Goal: Transaction & Acquisition: Purchase product/service

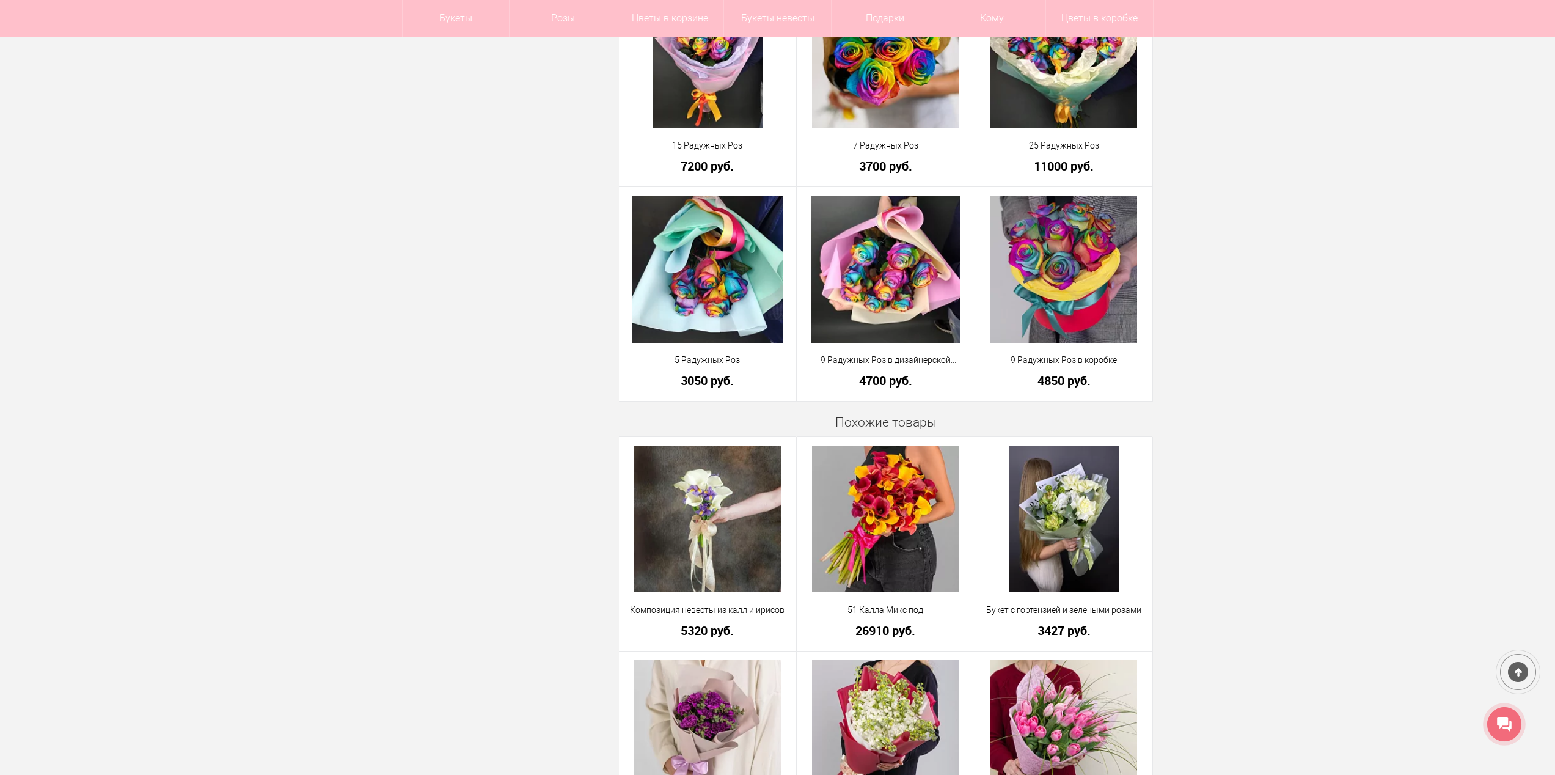
scroll to position [916, 0]
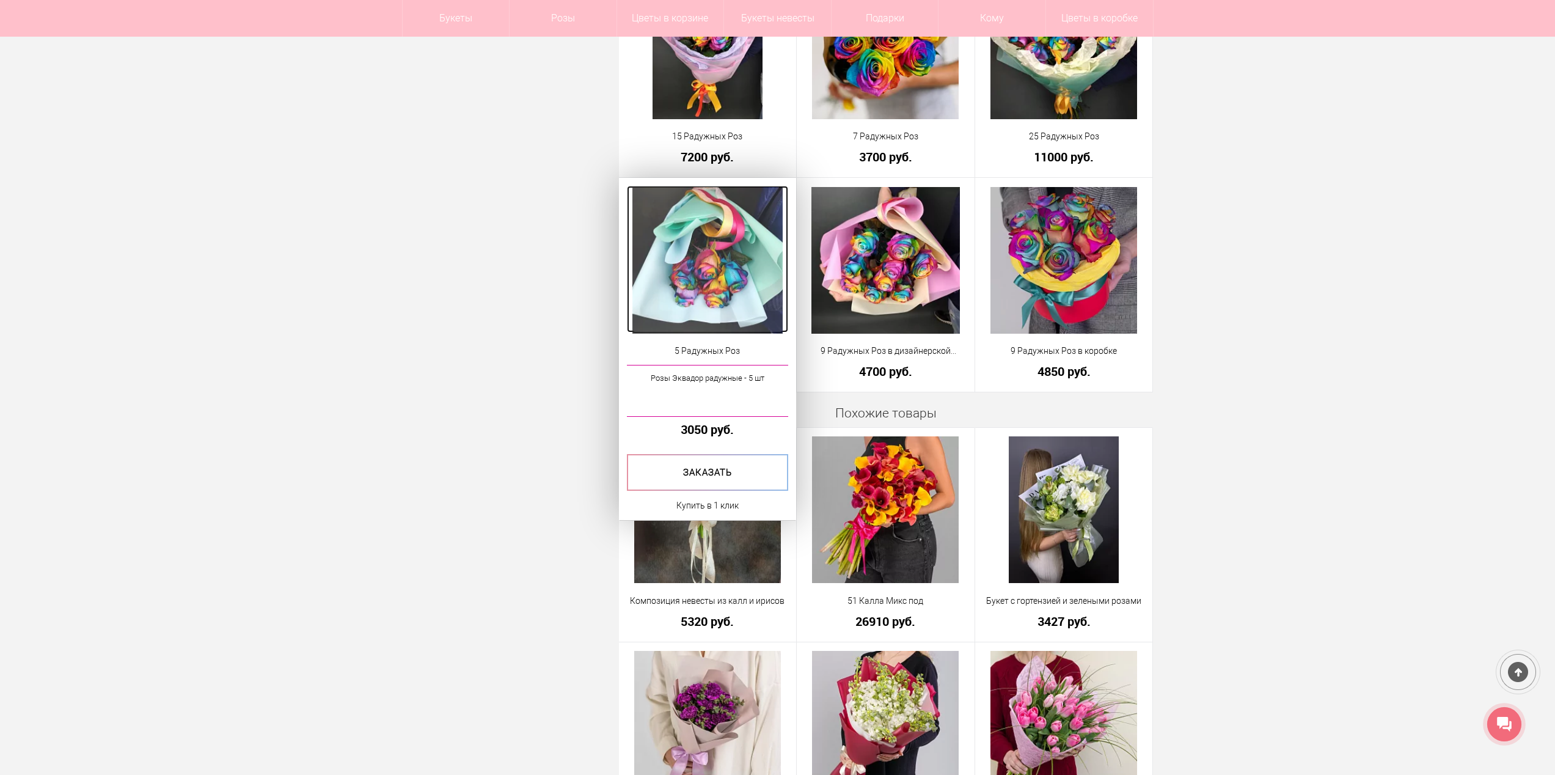
click at [734, 242] on img at bounding box center [707, 260] width 150 height 147
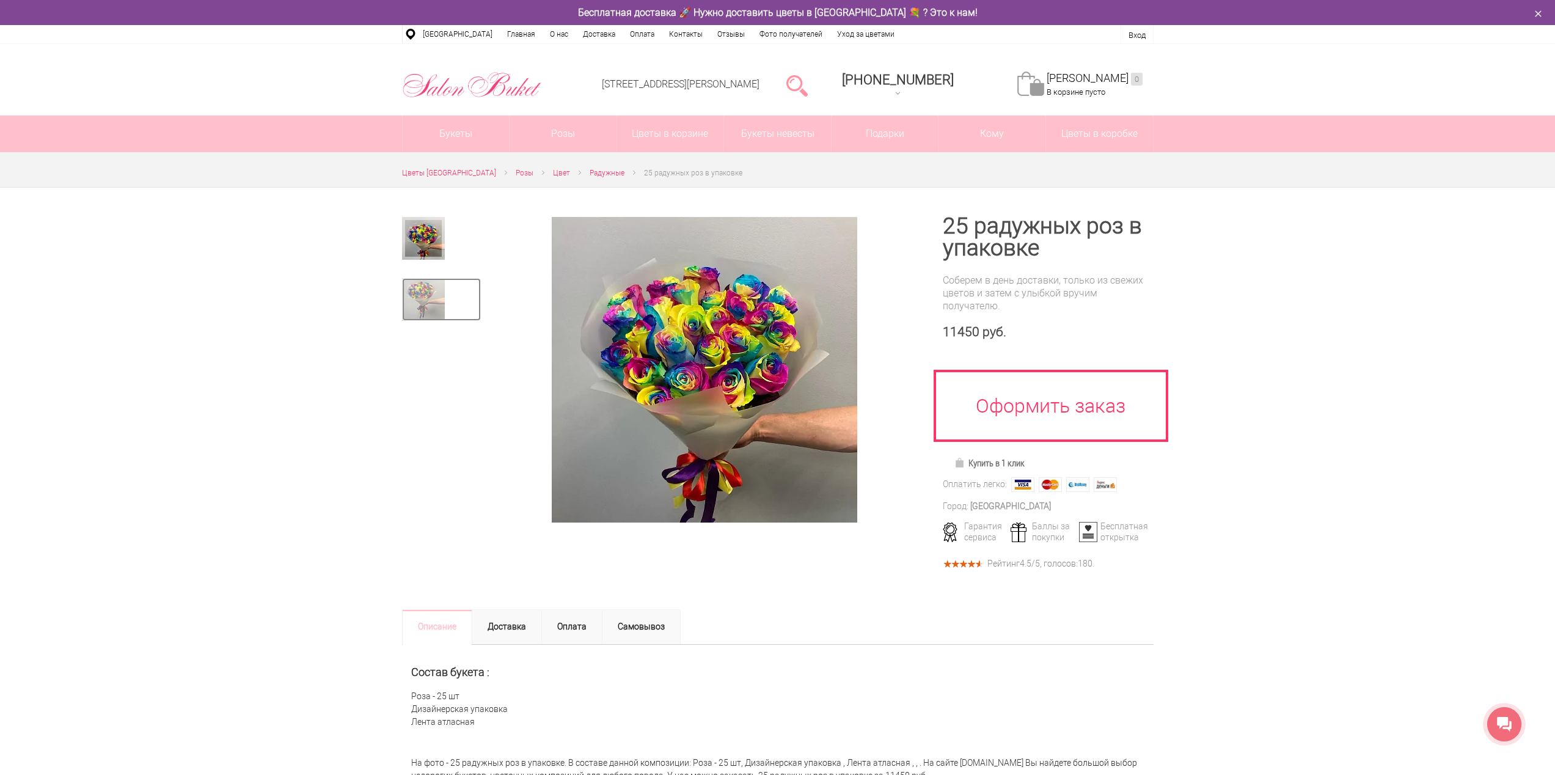
click at [433, 298] on img at bounding box center [423, 299] width 43 height 43
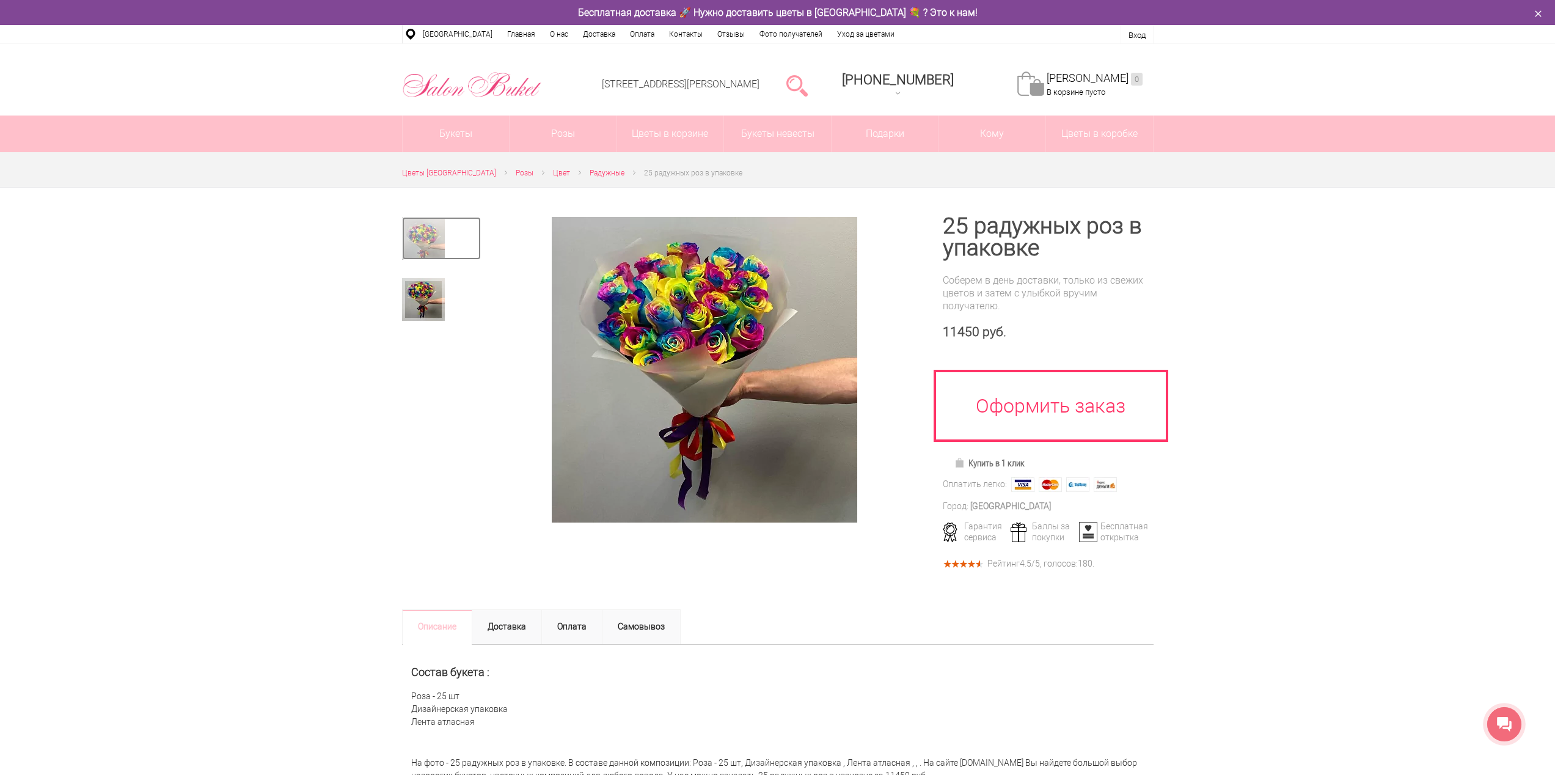
click at [433, 241] on img at bounding box center [423, 238] width 43 height 43
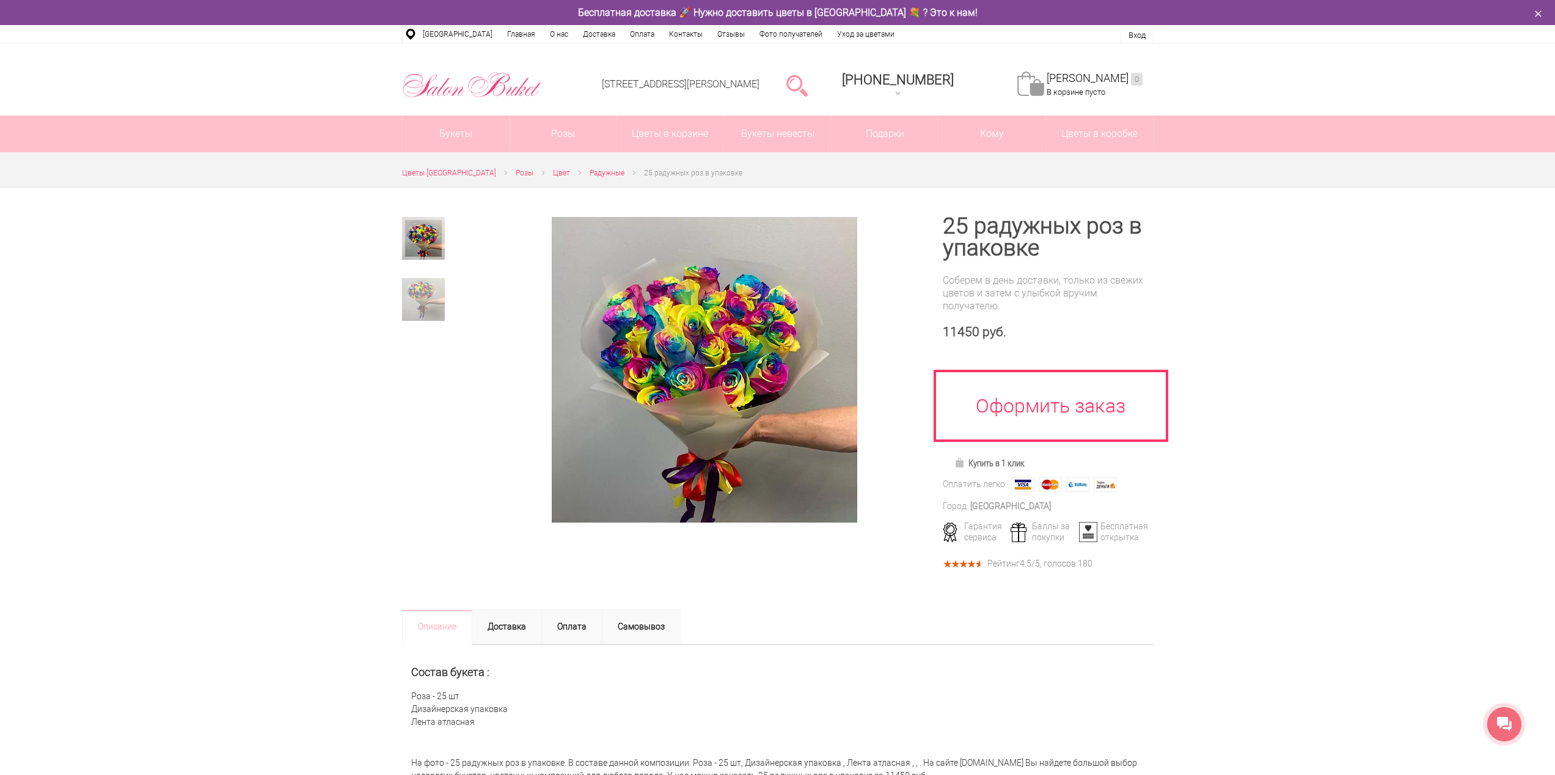
click at [426, 277] on div at bounding box center [441, 278] width 79 height 122
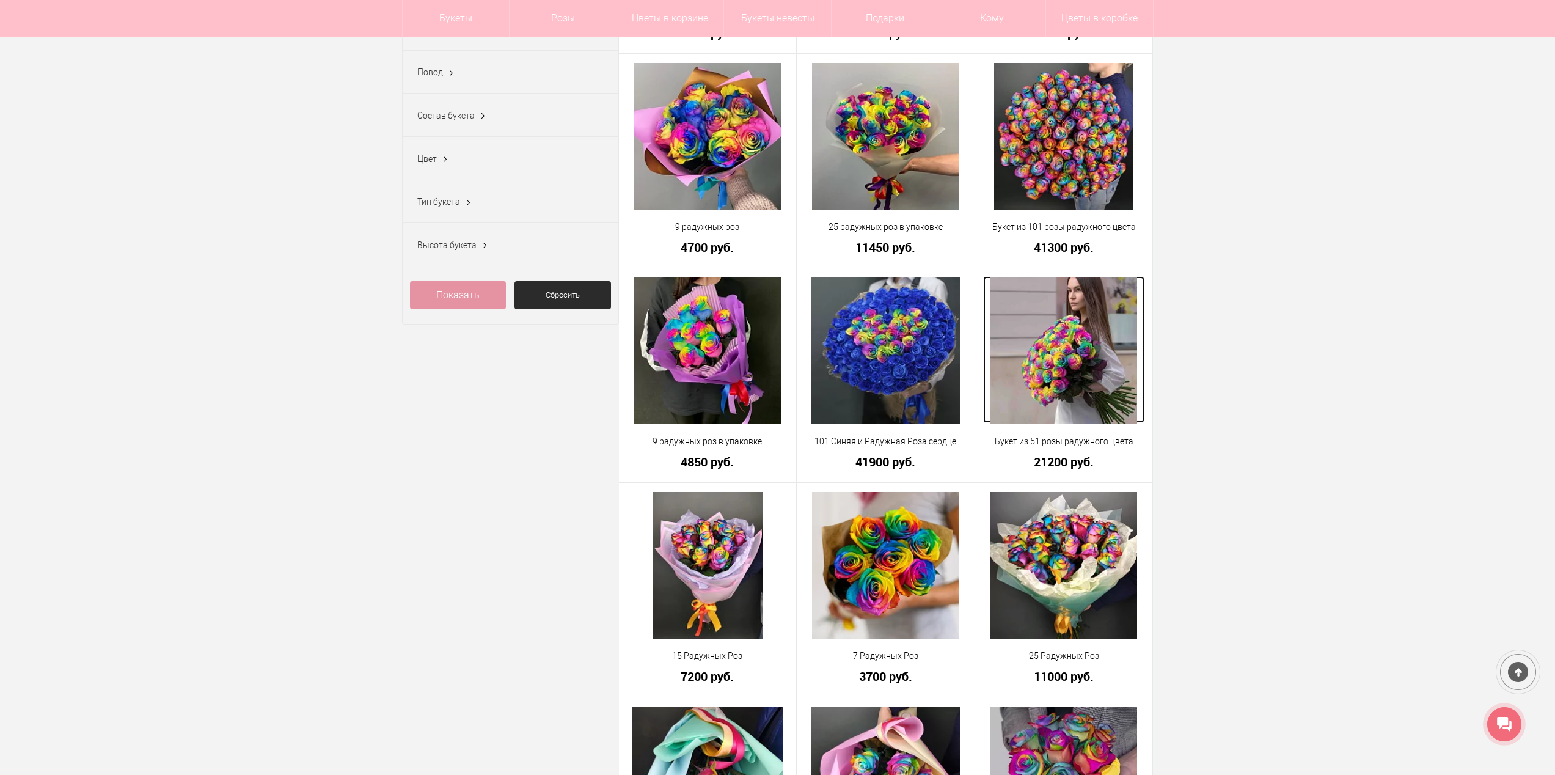
scroll to position [291, 0]
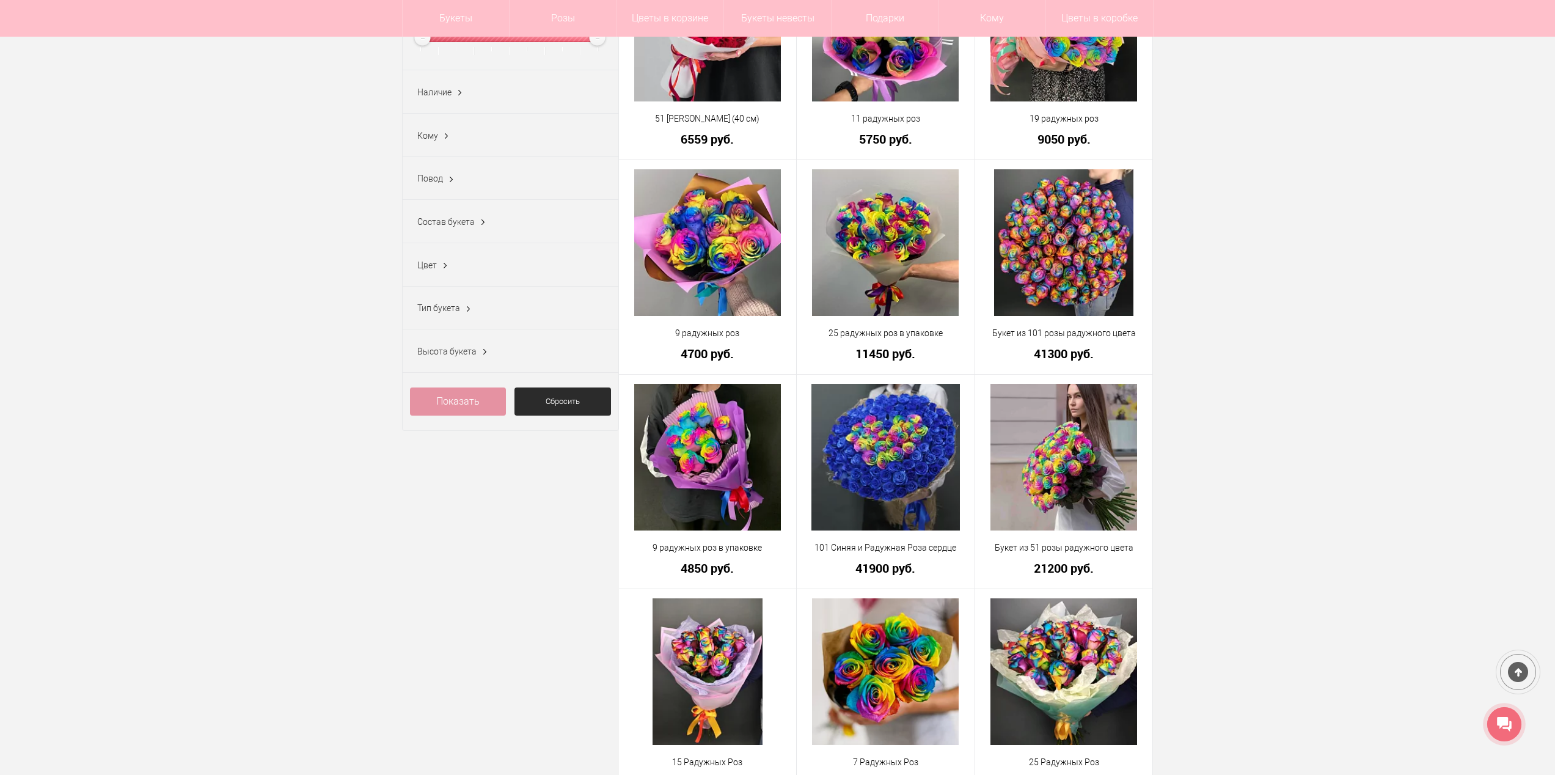
click at [495, 357] on div "Высота букета От ** До **" at bounding box center [511, 350] width 216 height 43
click at [473, 354] on span "Высота букета" at bounding box center [446, 351] width 59 height 10
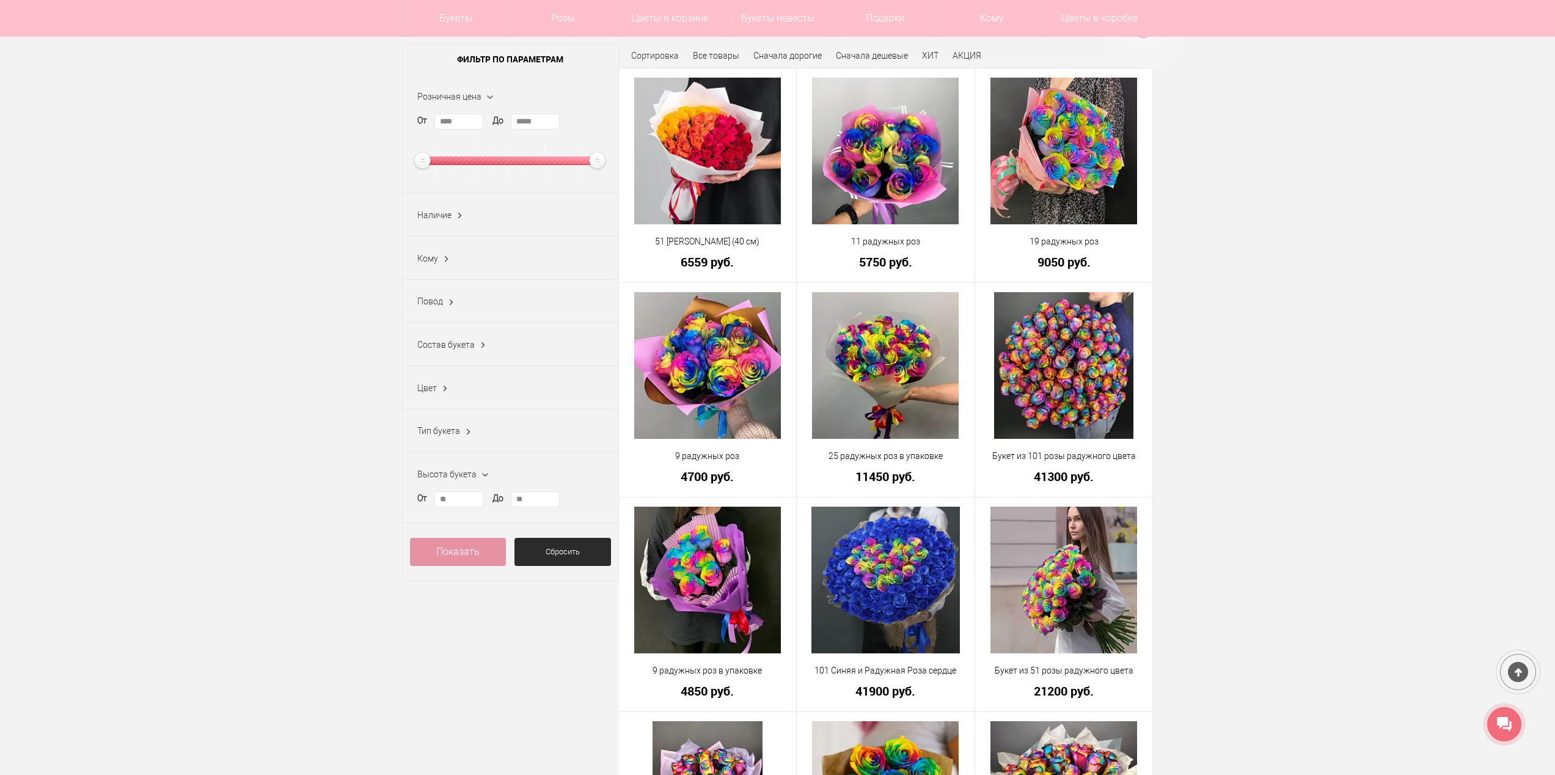
scroll to position [169, 0]
click at [539, 502] on input "**" at bounding box center [535, 499] width 49 height 16
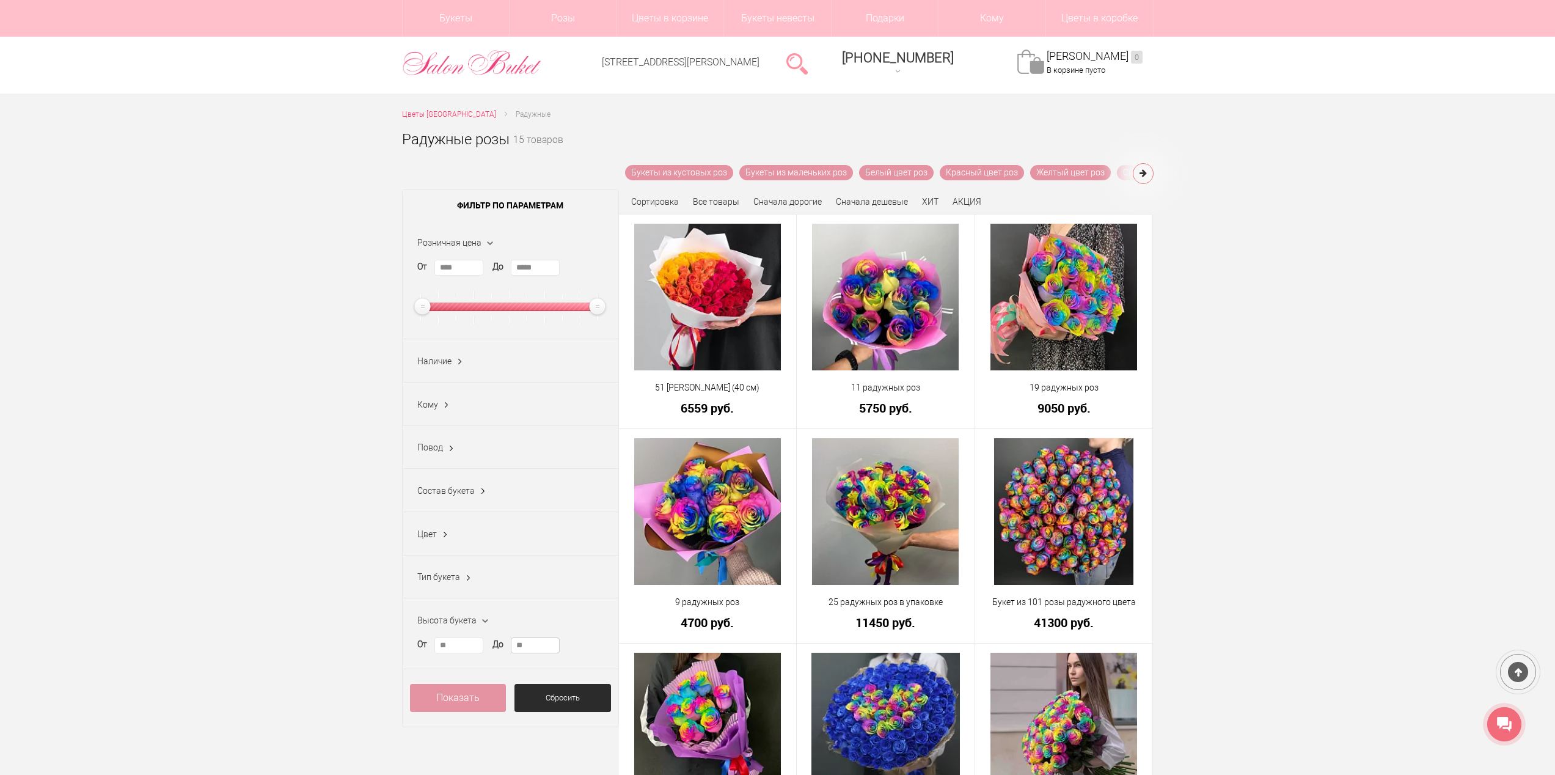
scroll to position [0, 0]
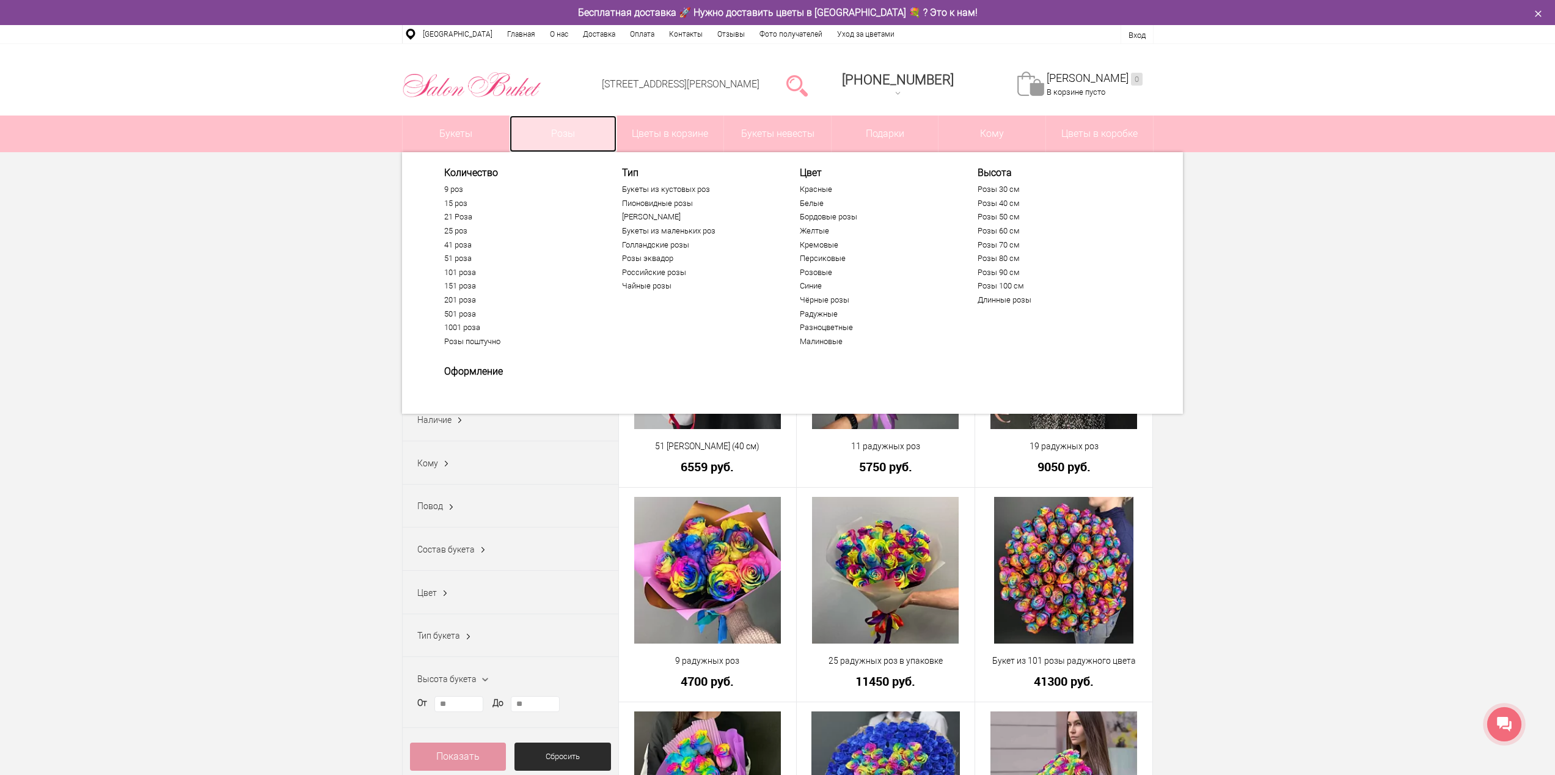
click at [562, 137] on link "Розы" at bounding box center [563, 133] width 107 height 37
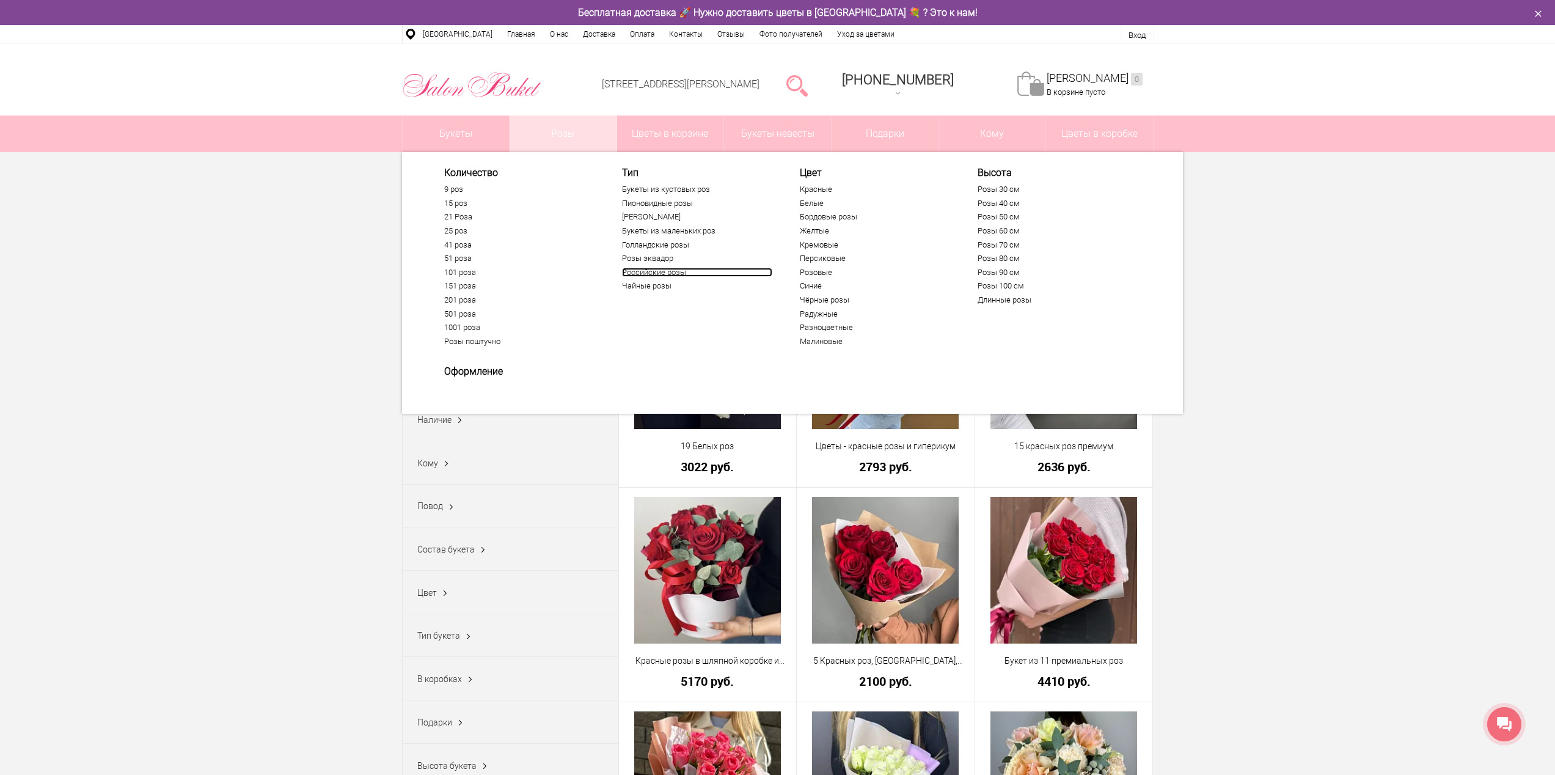
click at [649, 272] on link "Российские розы" at bounding box center [697, 273] width 150 height 10
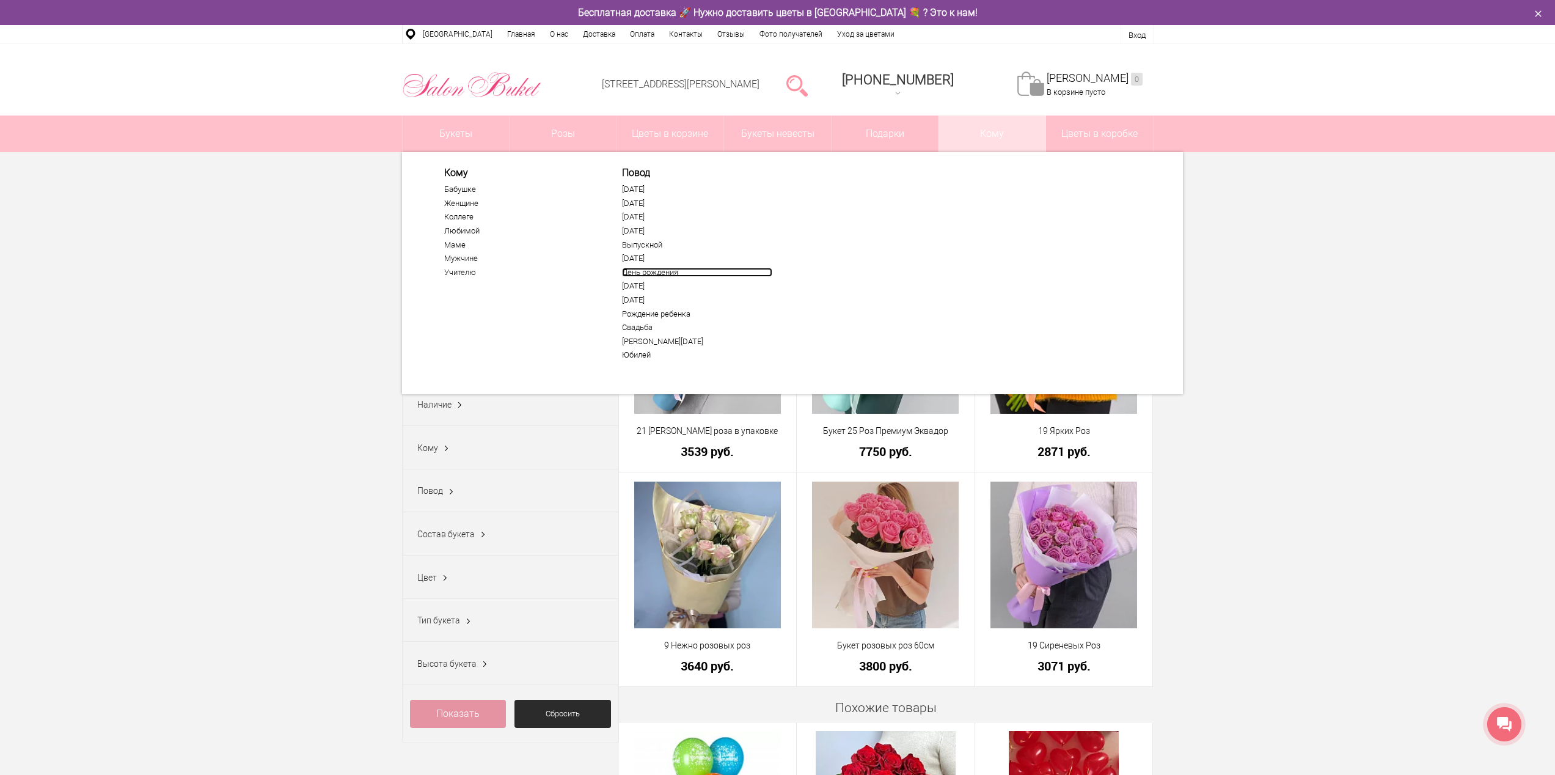
click at [635, 272] on link "День рождения" at bounding box center [697, 273] width 150 height 10
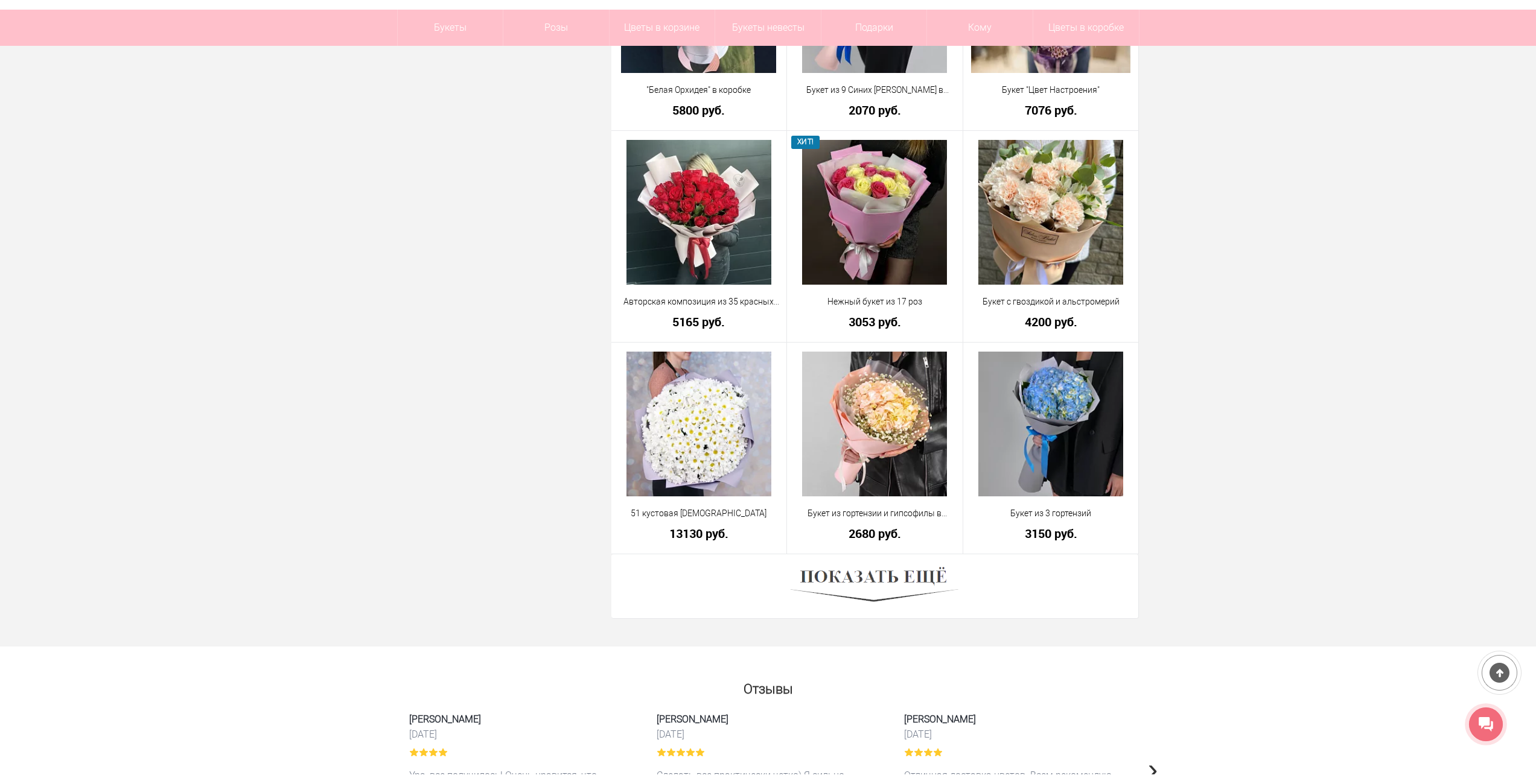
scroll to position [3137, 0]
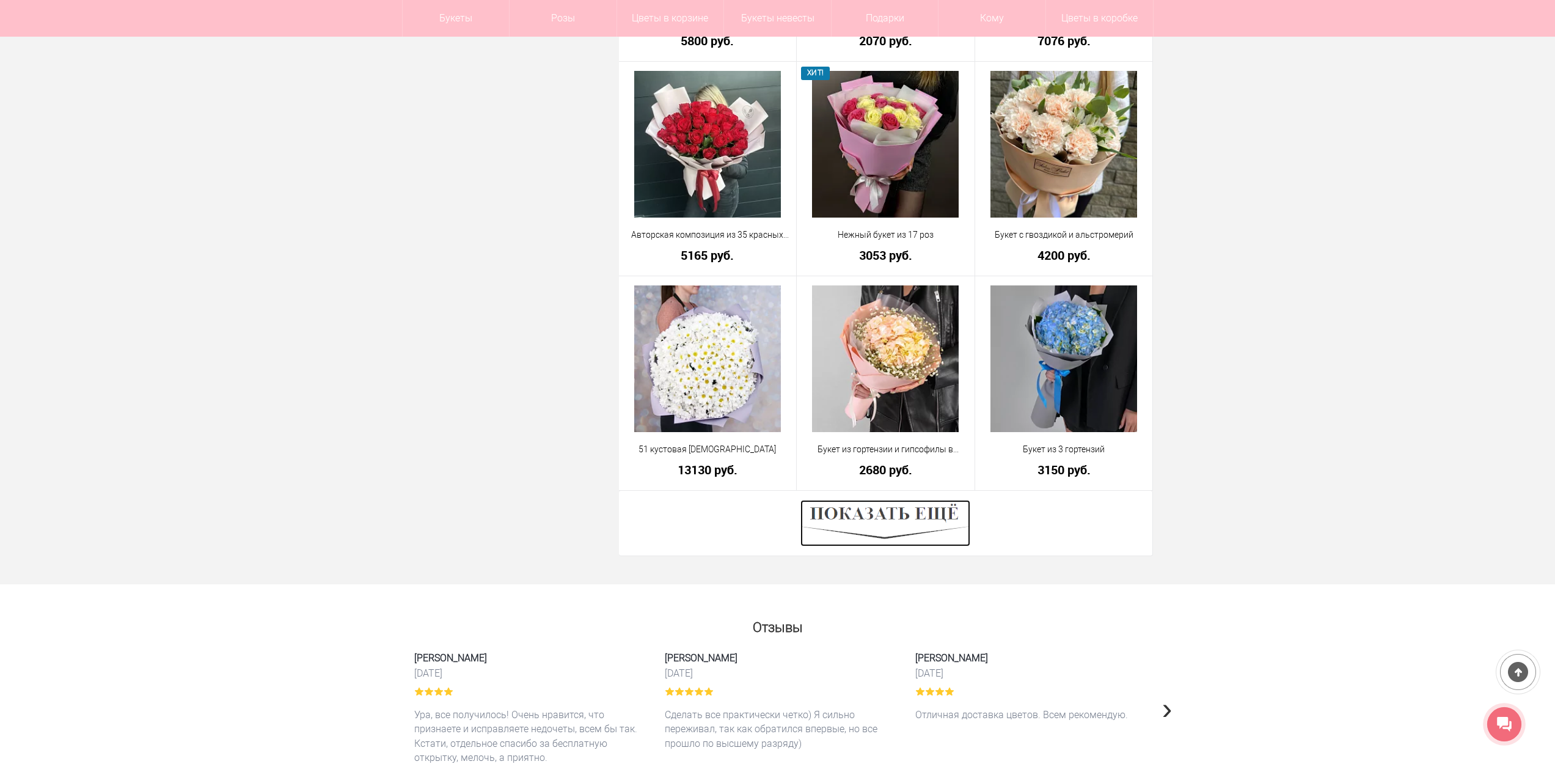
click at [933, 514] on img at bounding box center [885, 523] width 170 height 46
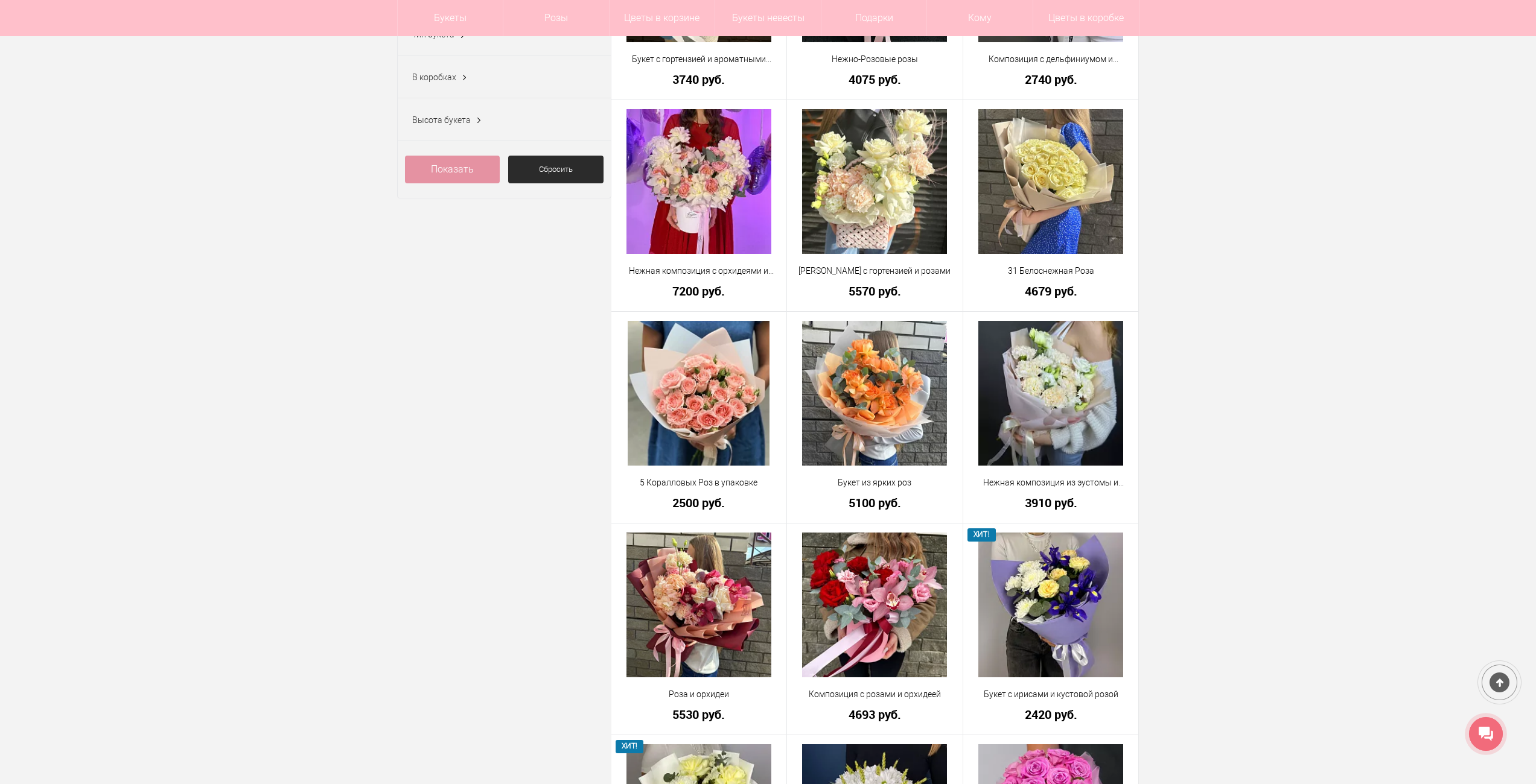
scroll to position [0, 0]
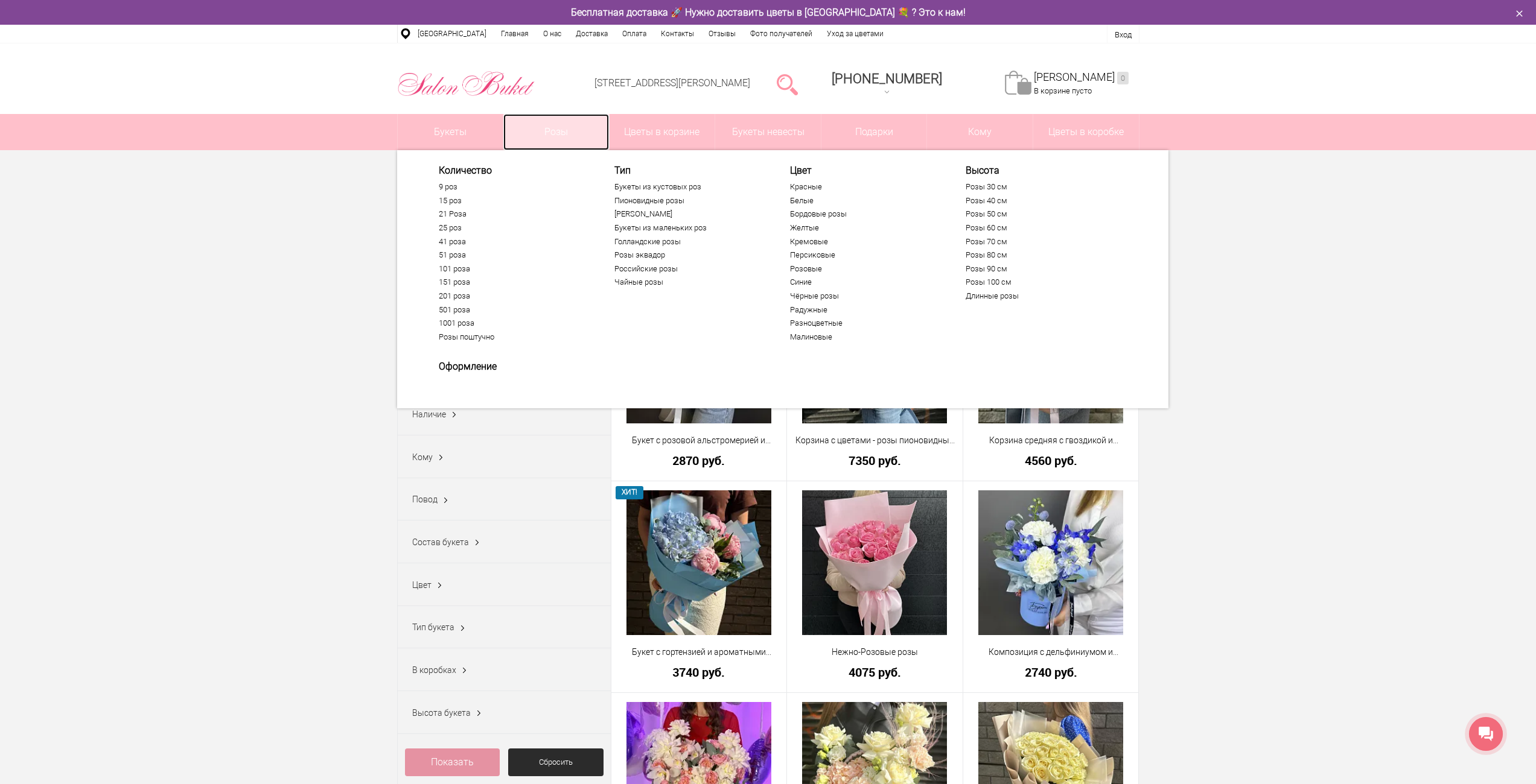
click at [580, 132] on link "Розы" at bounding box center [556, 131] width 106 height 37
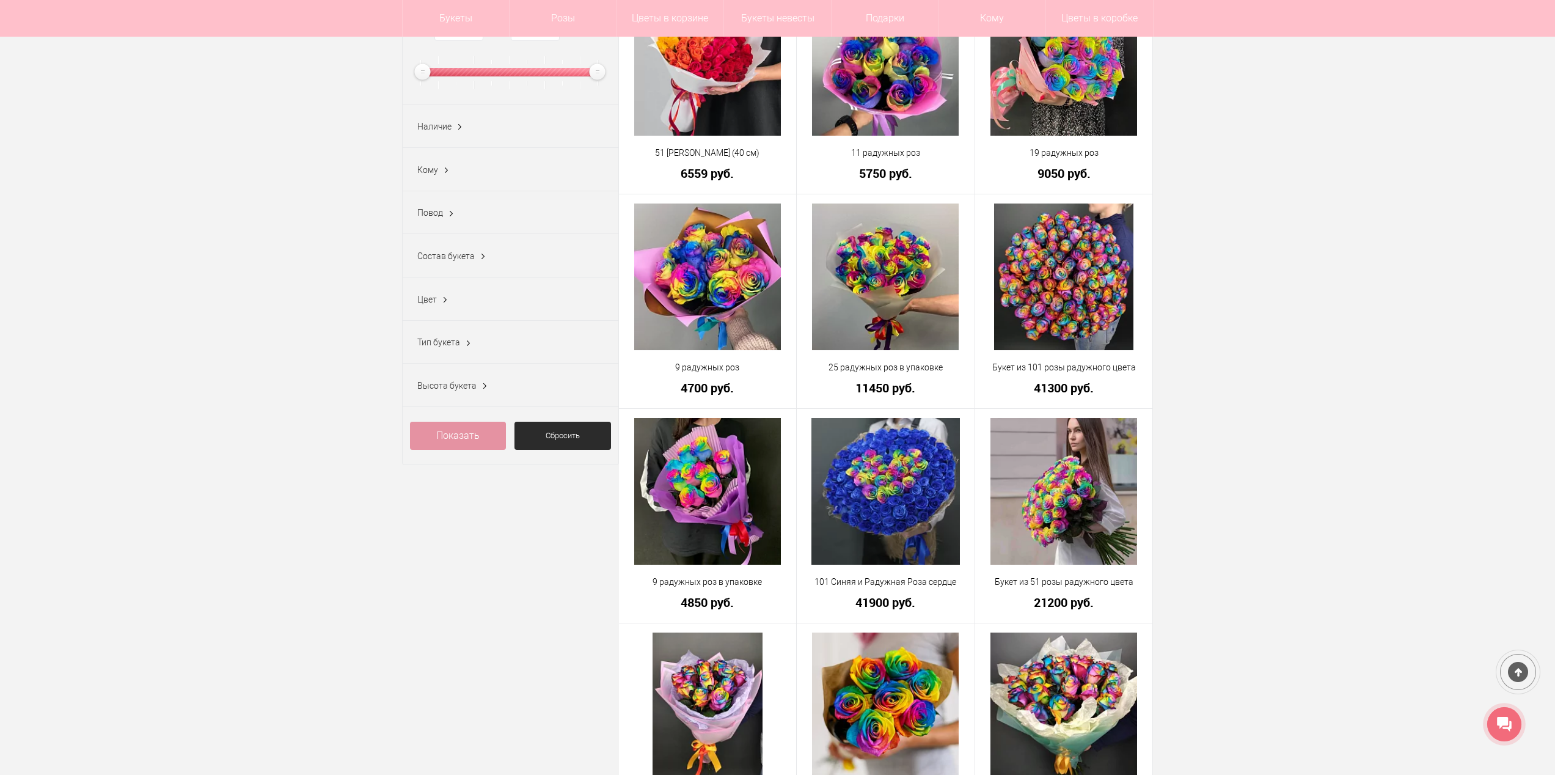
scroll to position [367, 0]
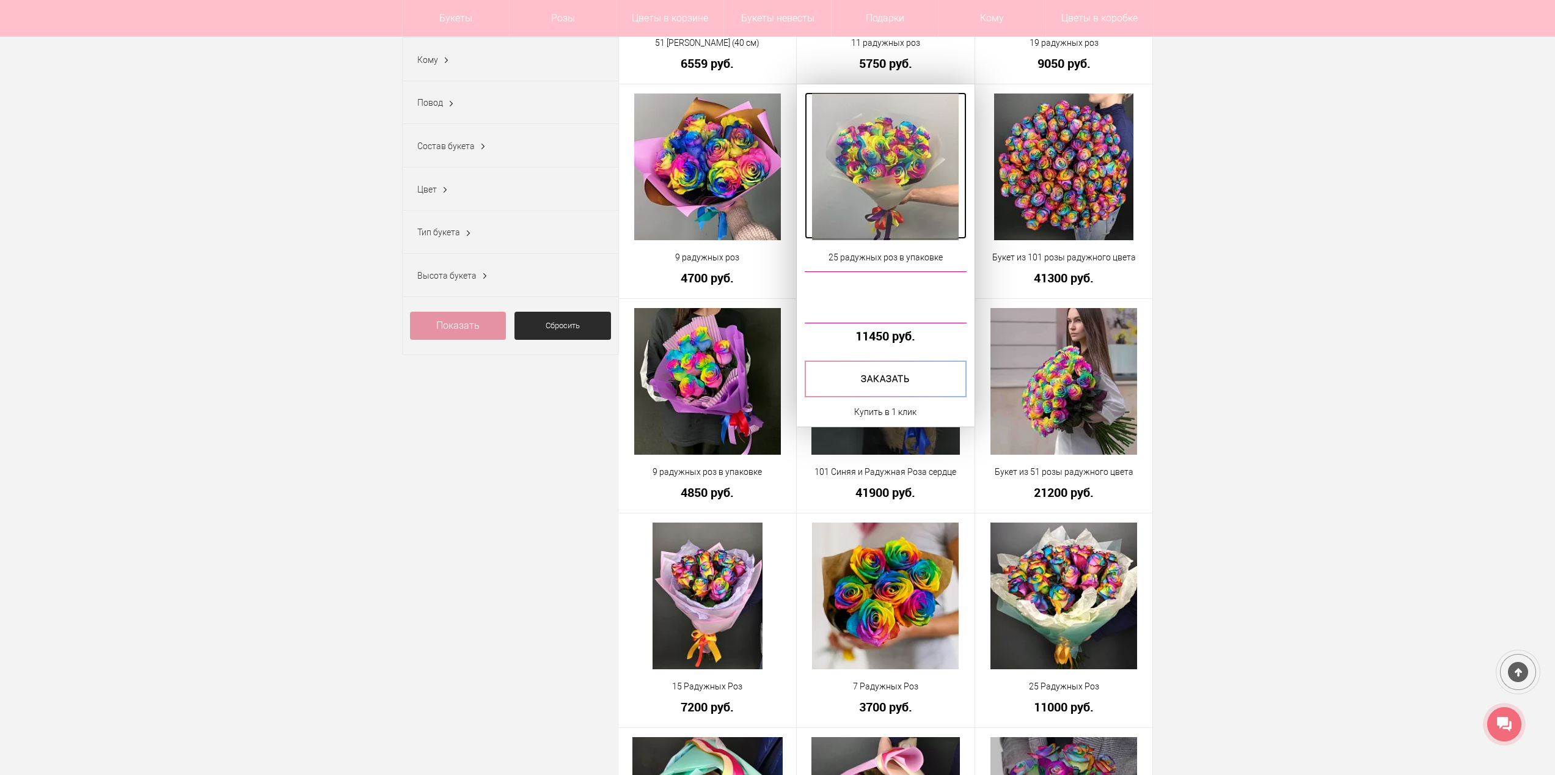
click at [935, 185] on img at bounding box center [885, 166] width 147 height 147
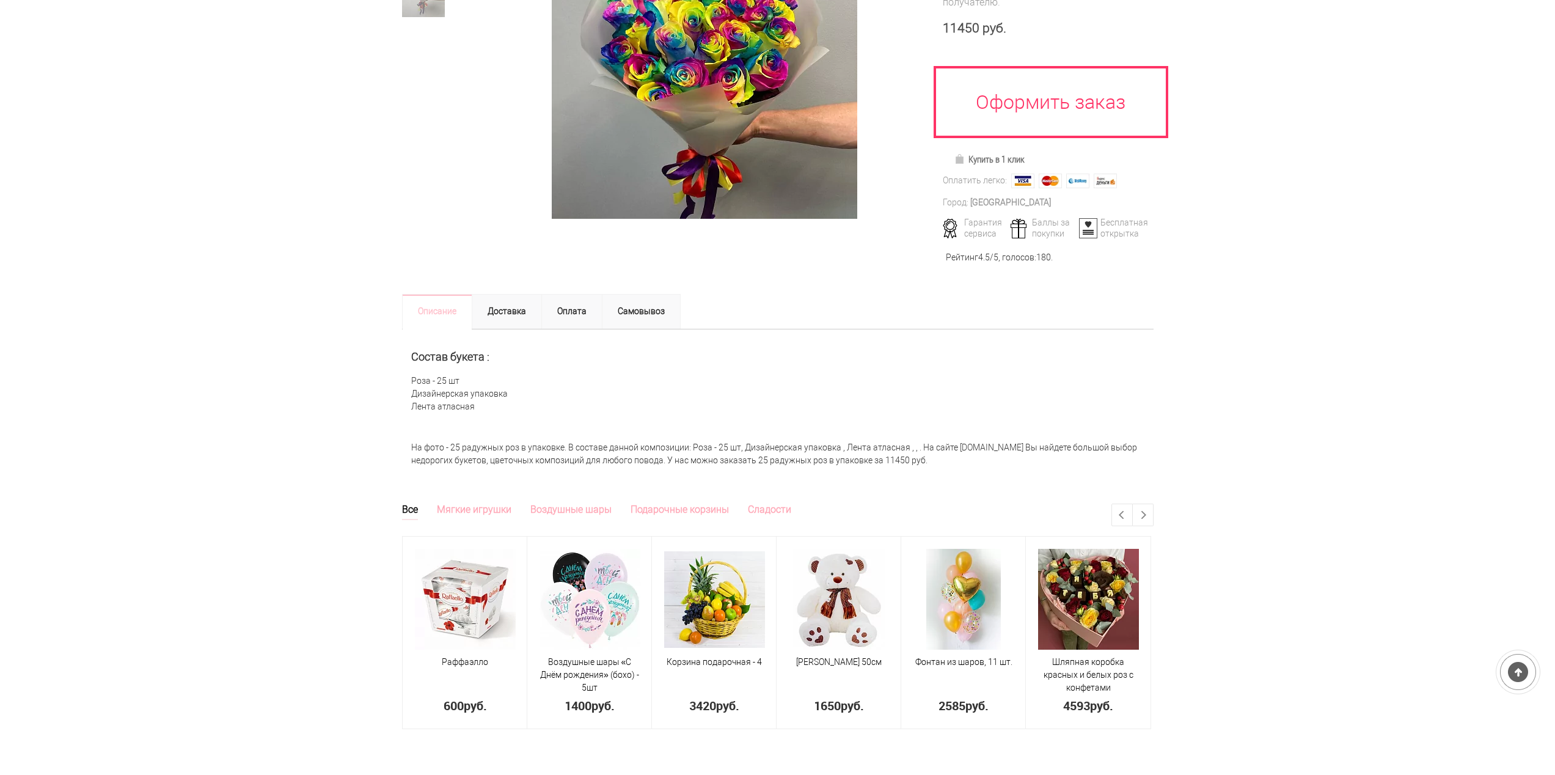
scroll to position [305, 0]
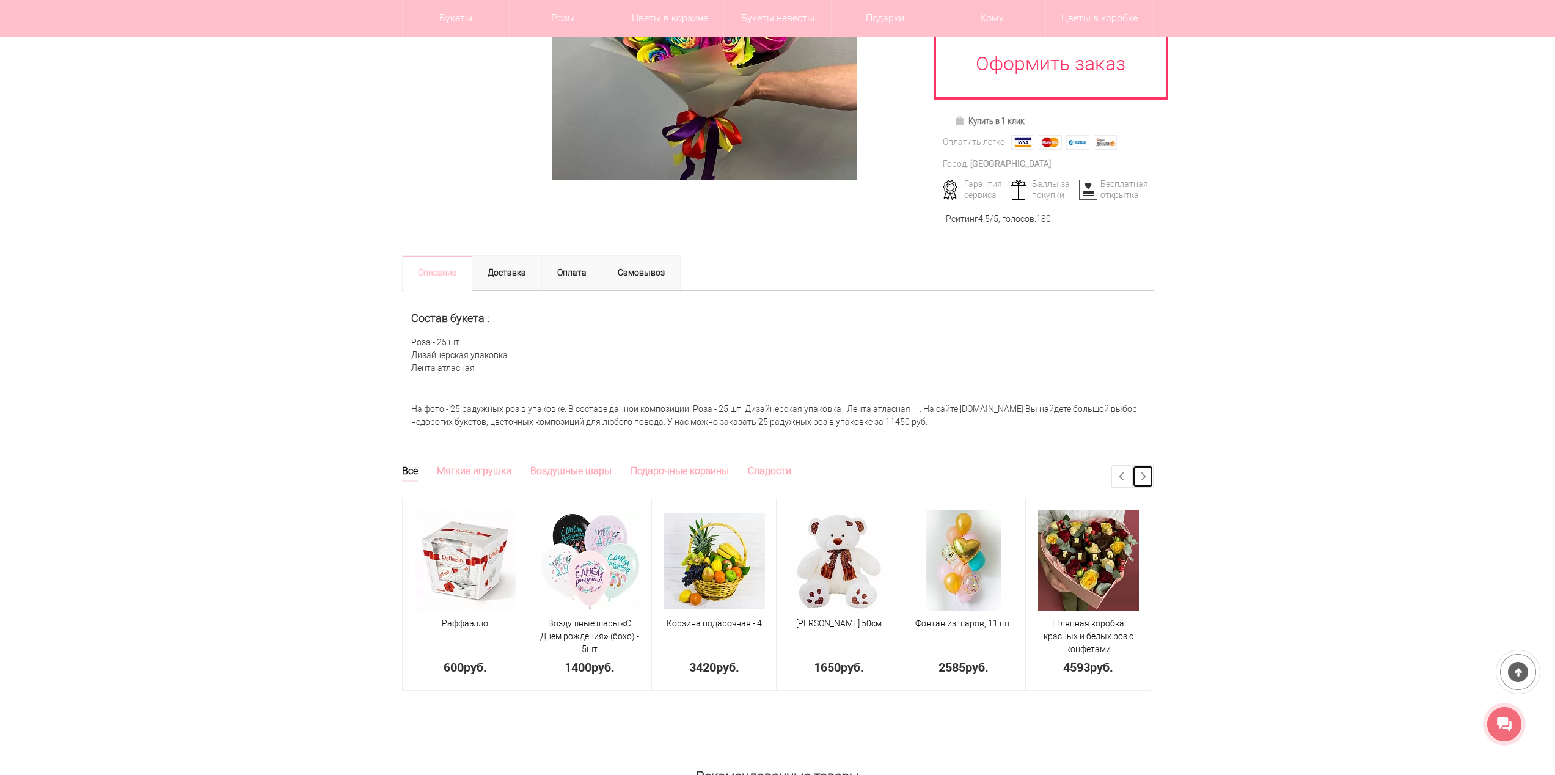
click at [1147, 479] on link "Next" at bounding box center [1143, 476] width 20 height 21
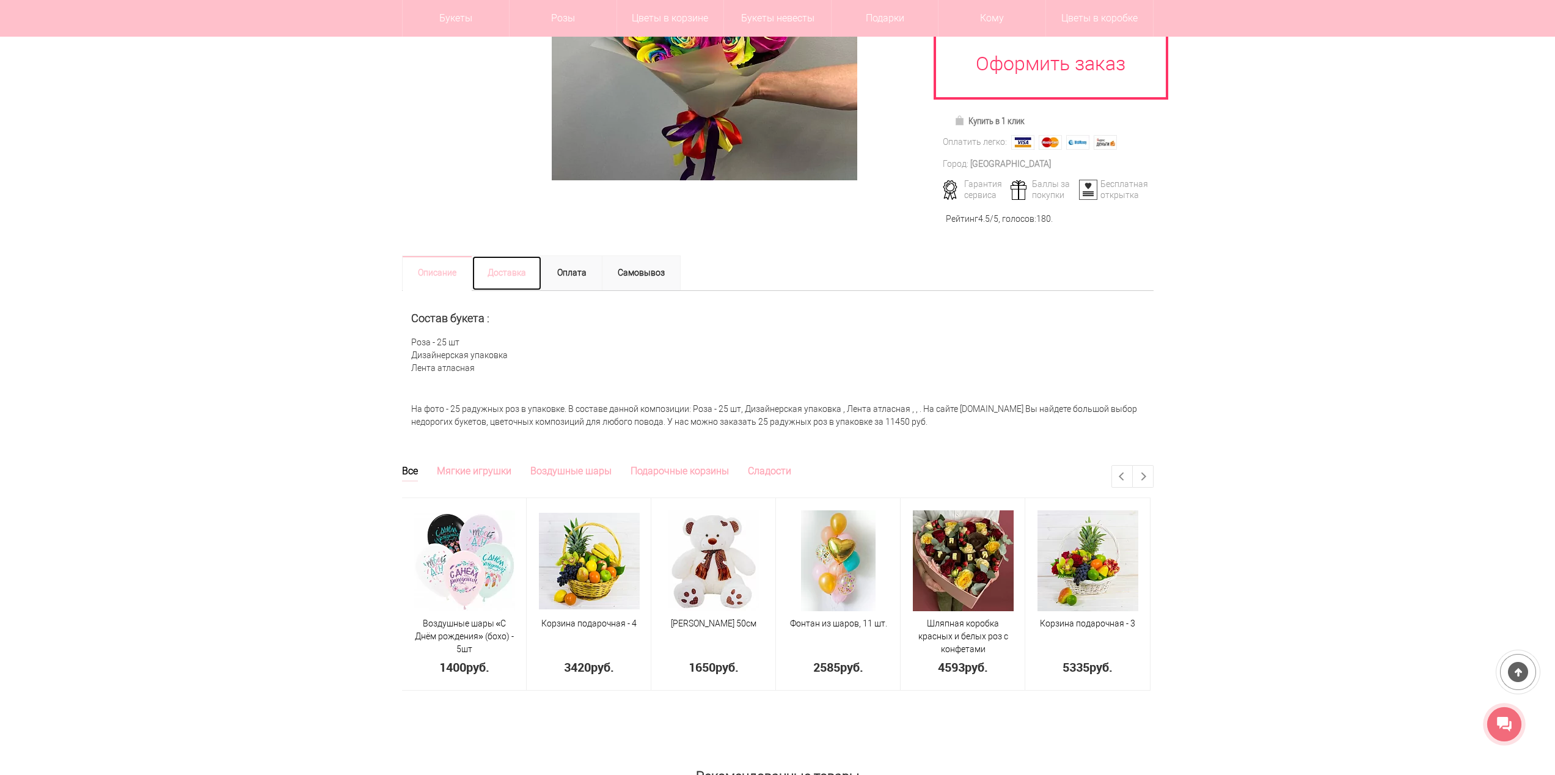
click at [514, 261] on link "Доставка" at bounding box center [507, 272] width 70 height 35
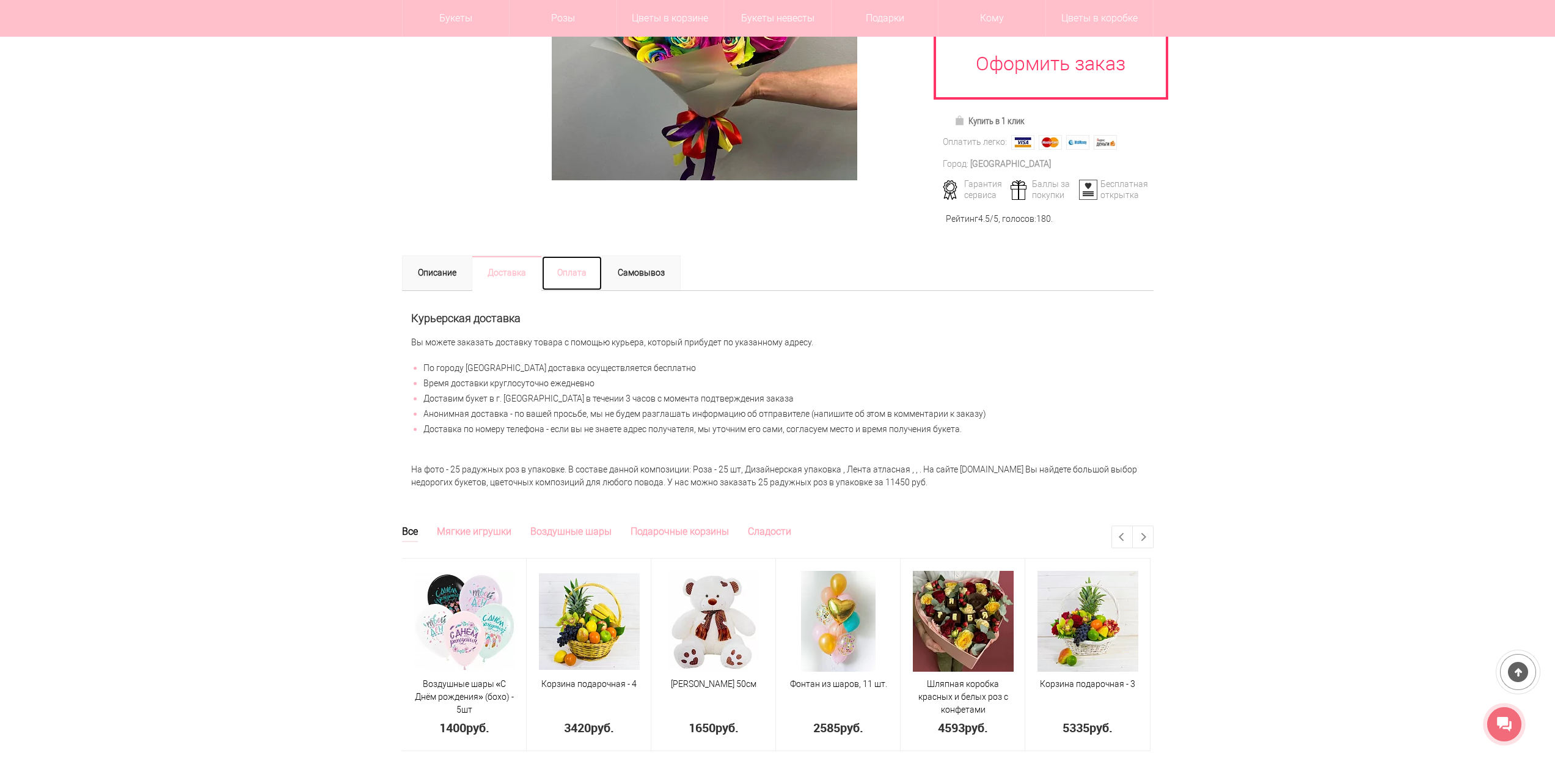
click at [576, 272] on link "Оплата" at bounding box center [571, 272] width 61 height 35
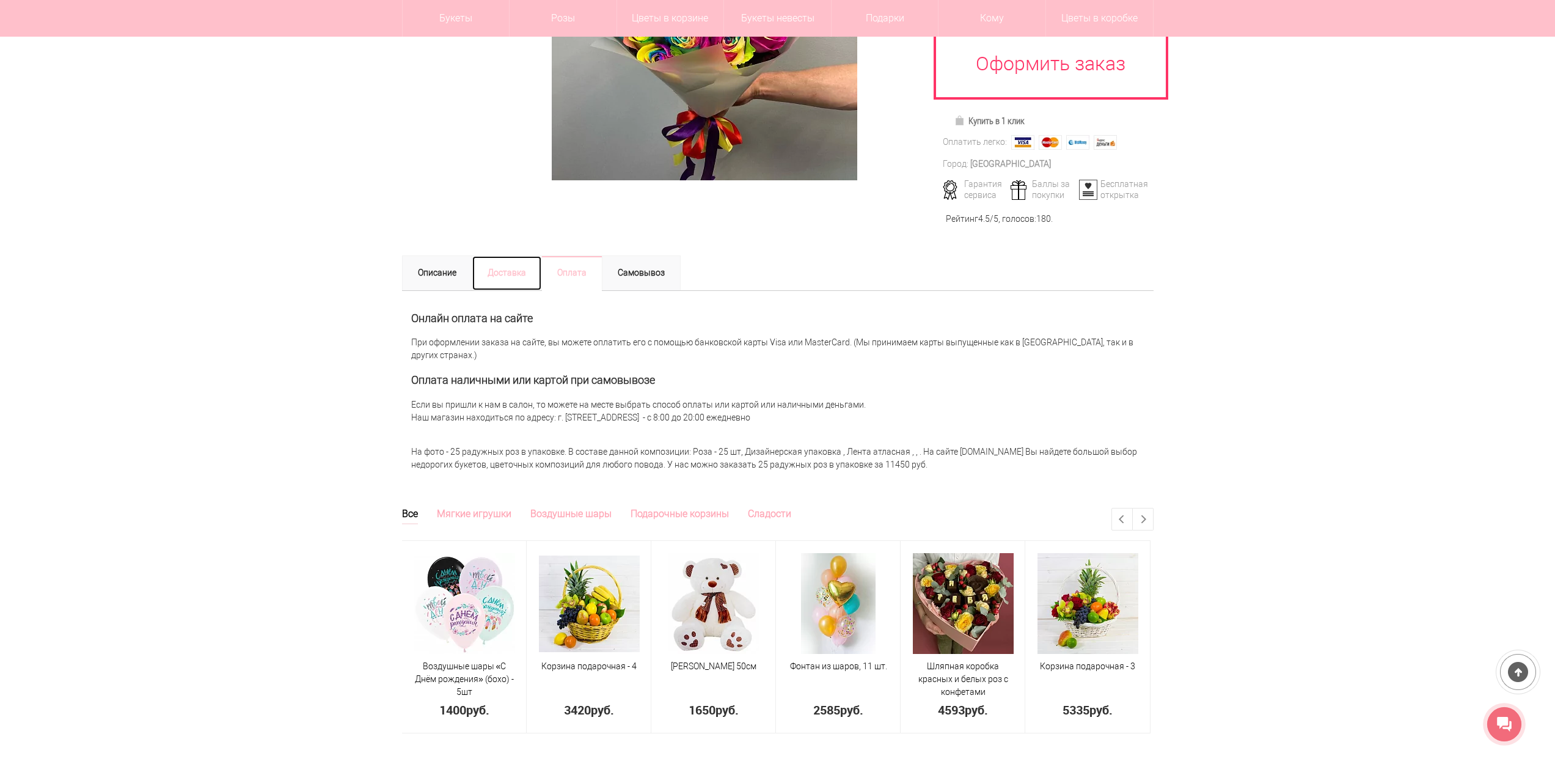
click at [521, 266] on link "Доставка" at bounding box center [507, 272] width 70 height 35
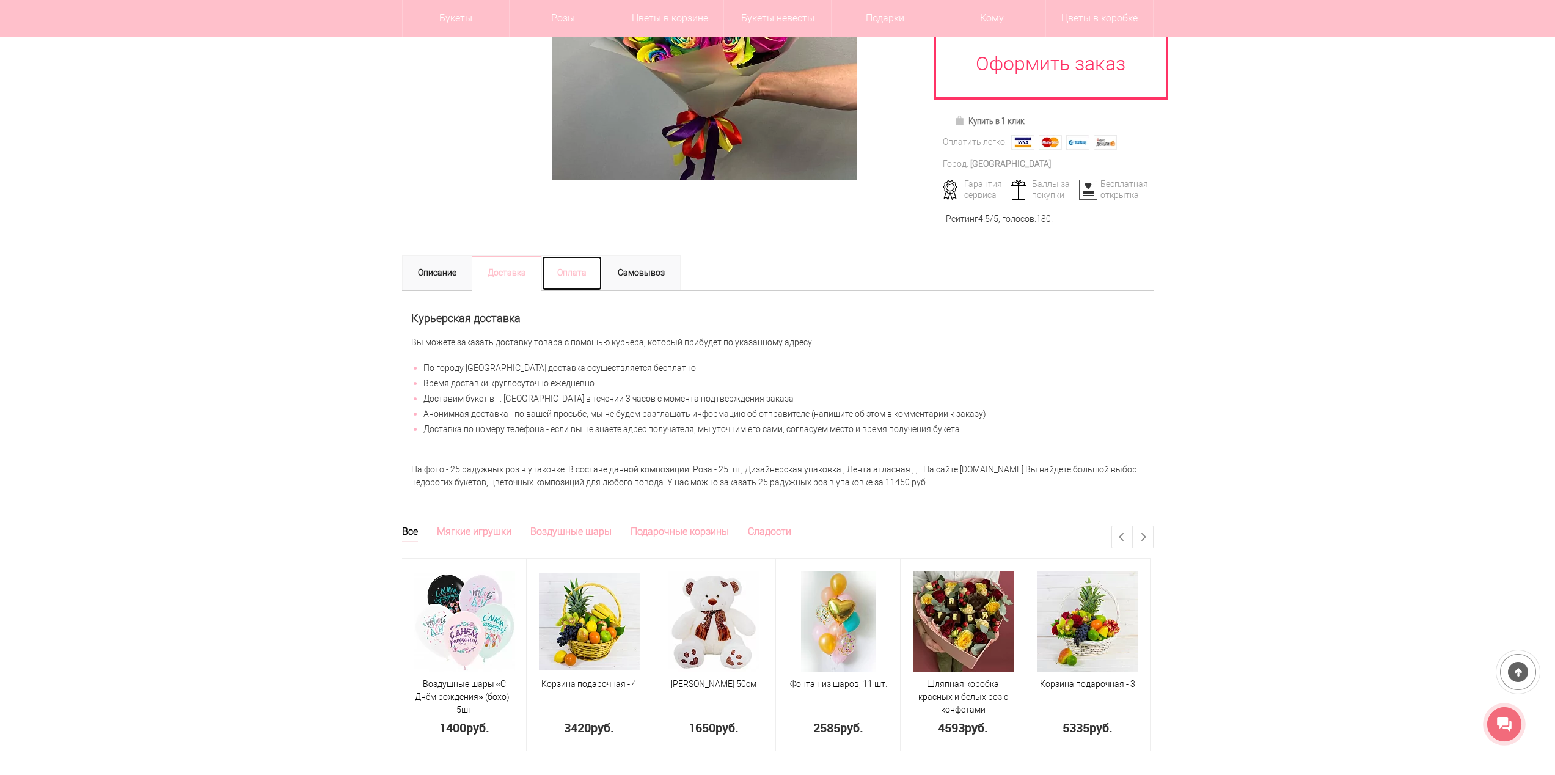
click at [583, 267] on link "Оплата" at bounding box center [571, 272] width 61 height 35
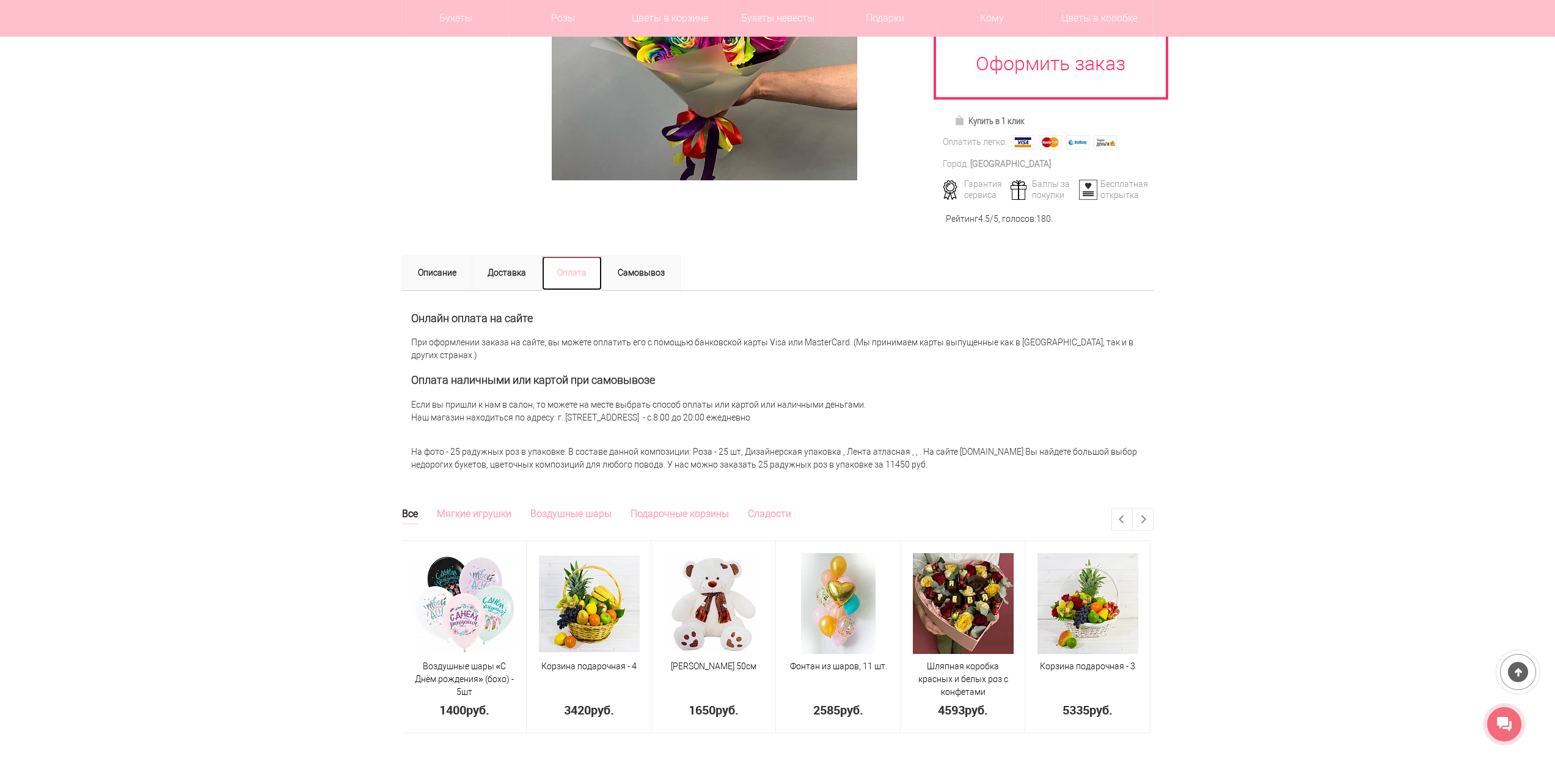
scroll to position [244, 0]
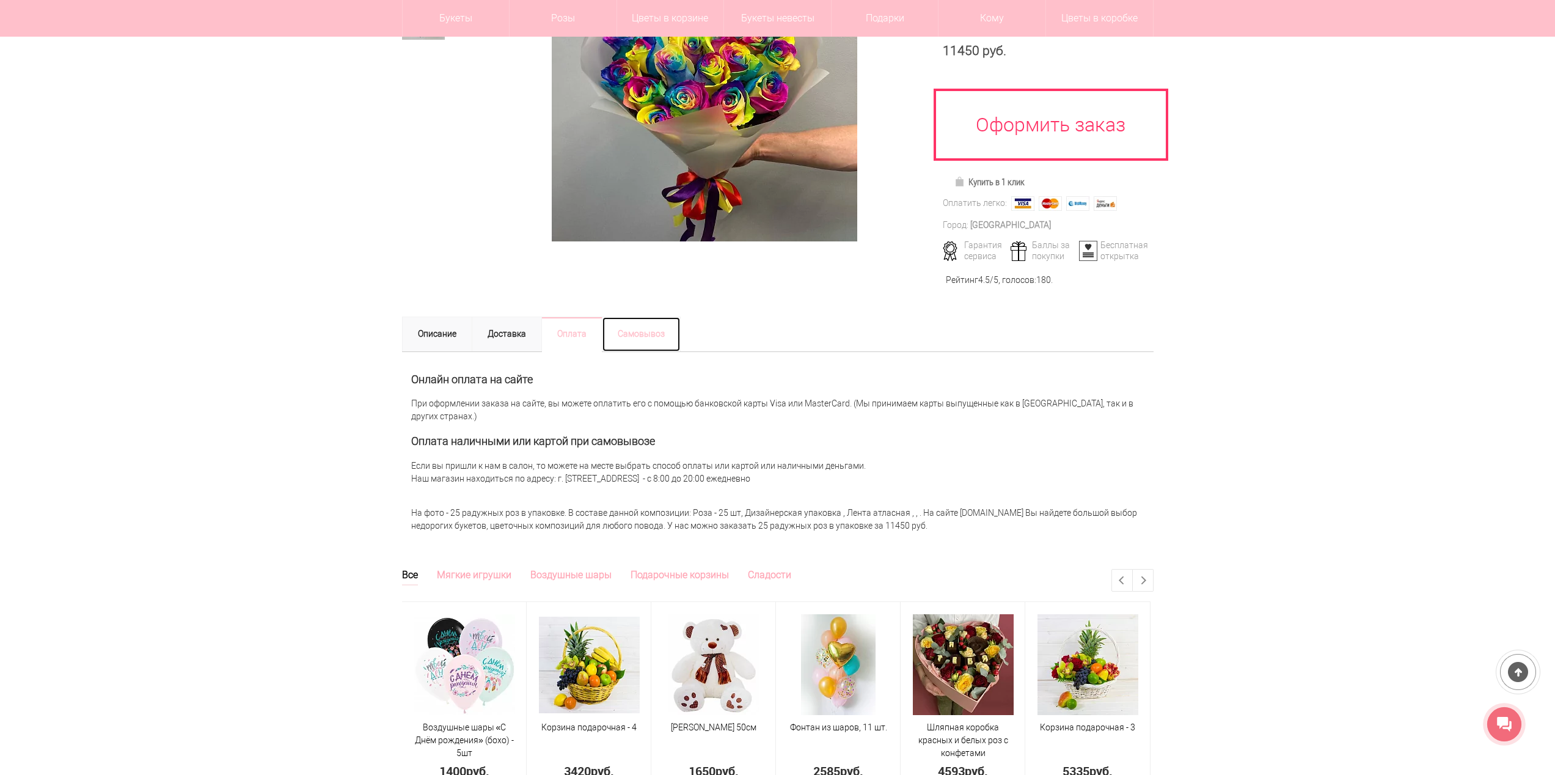
click at [649, 331] on link "Самовывоз" at bounding box center [641, 333] width 79 height 35
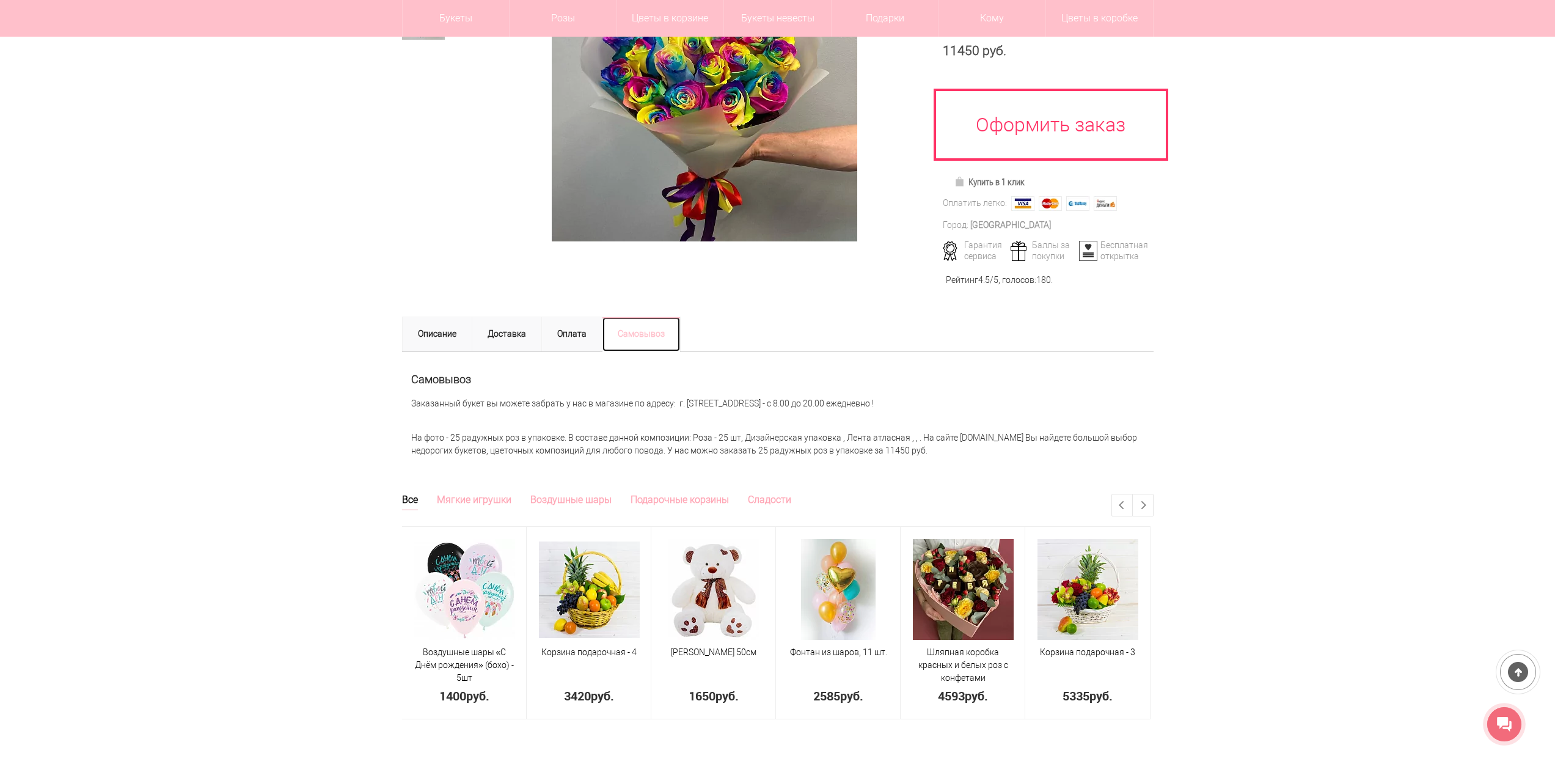
scroll to position [0, 0]
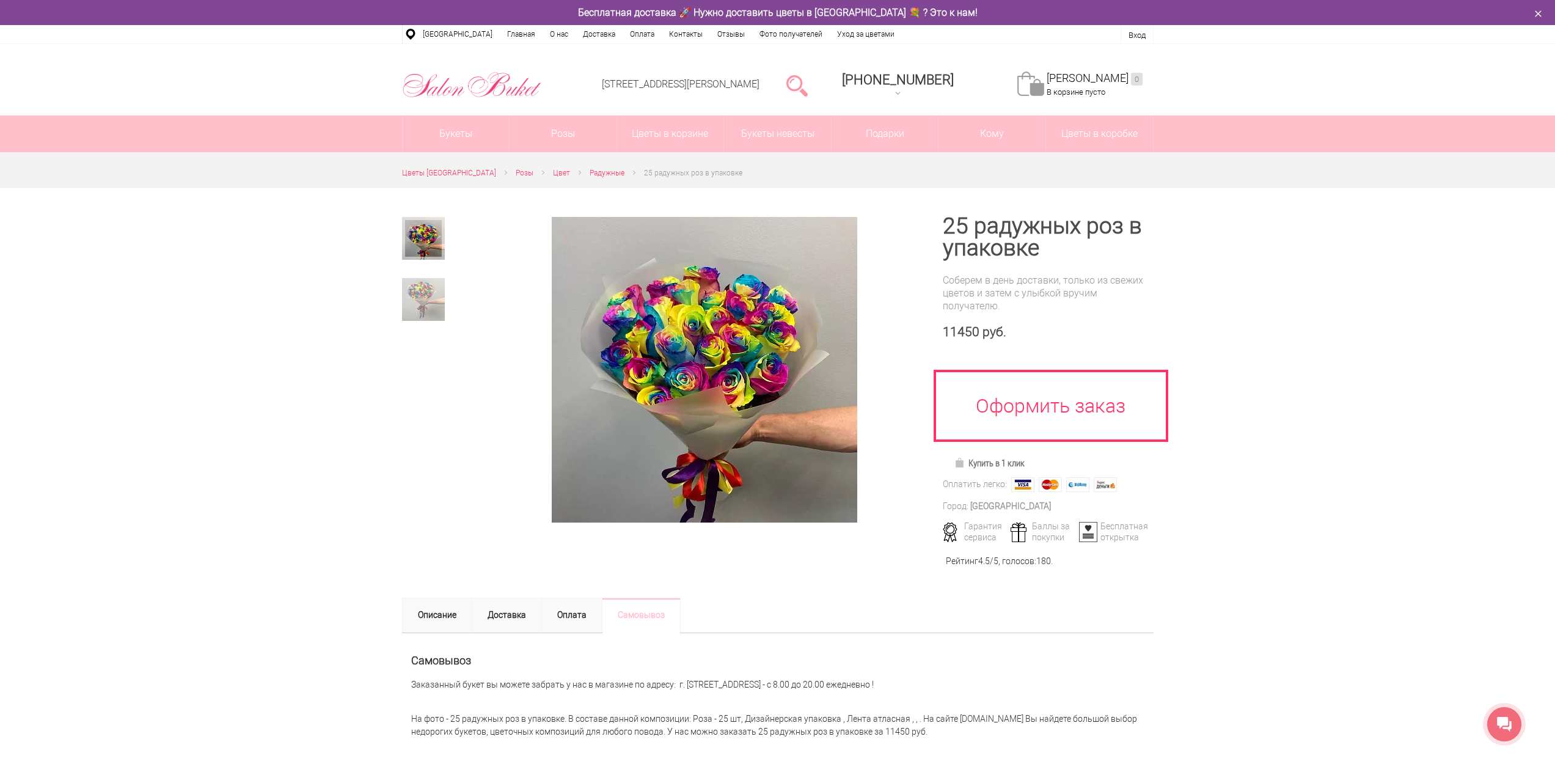
click at [1270, 411] on div at bounding box center [777, 481] width 1555 height 588
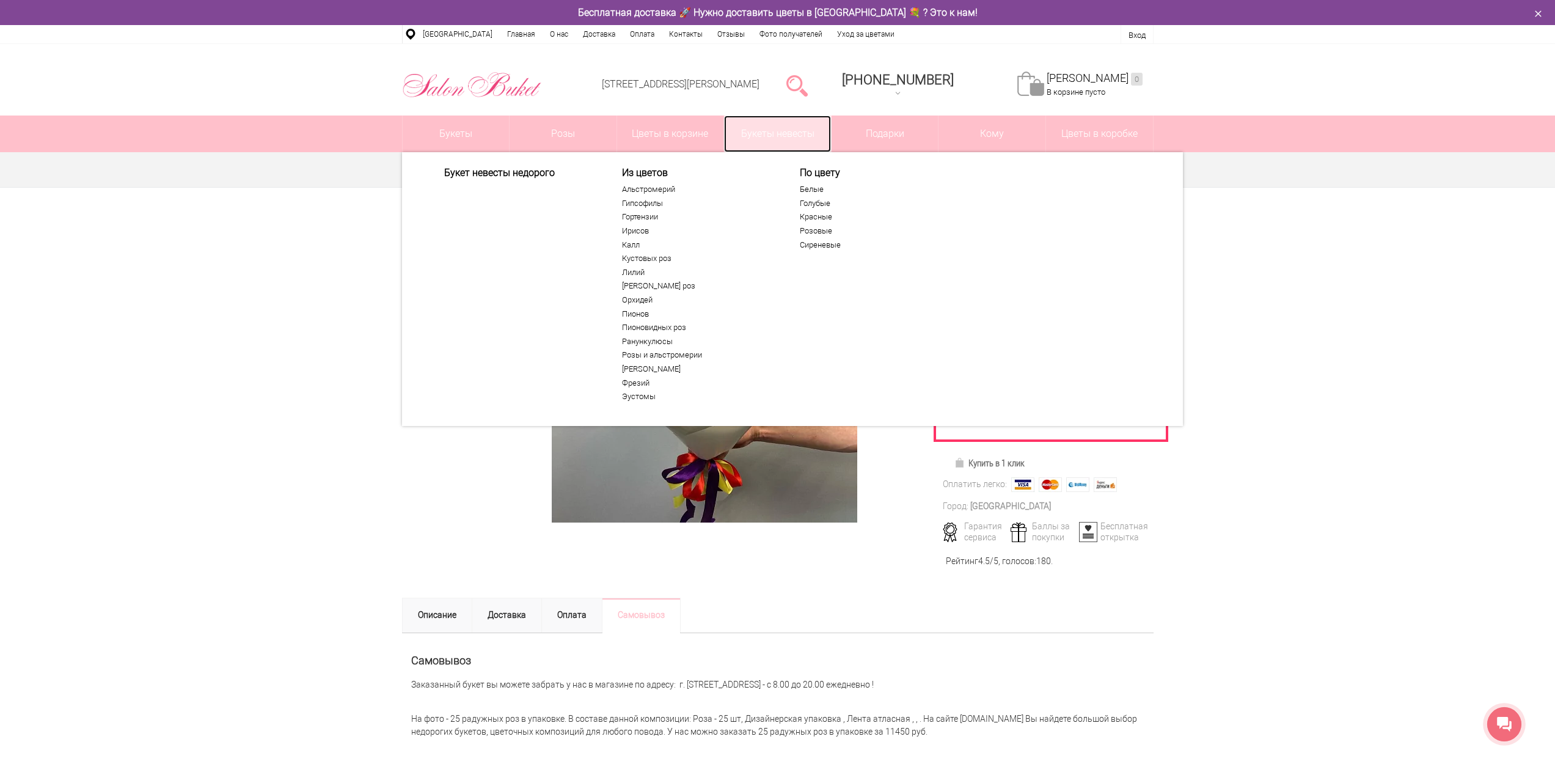
click at [740, 126] on link "Букеты невесты" at bounding box center [777, 133] width 107 height 37
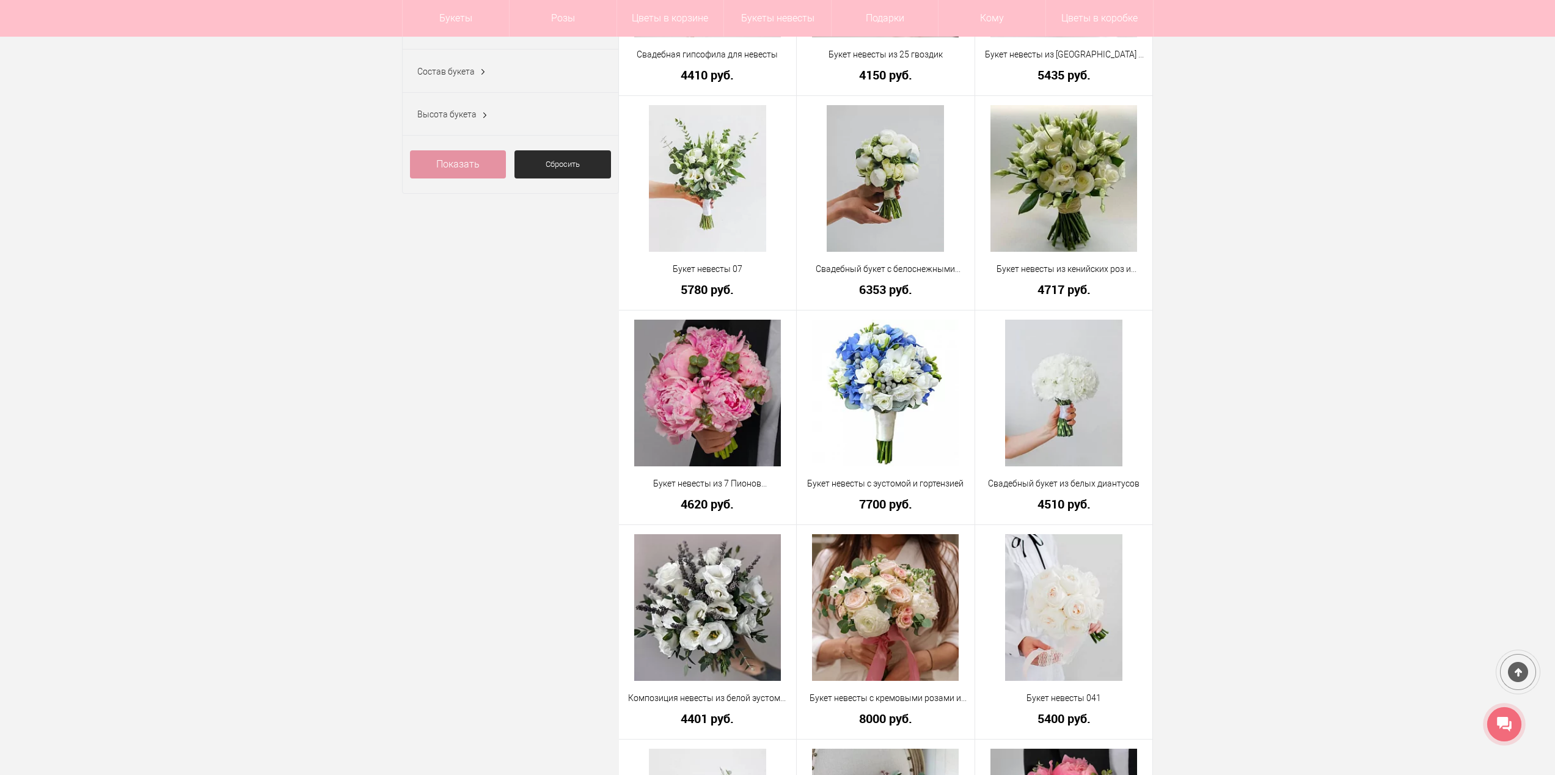
scroll to position [305, 0]
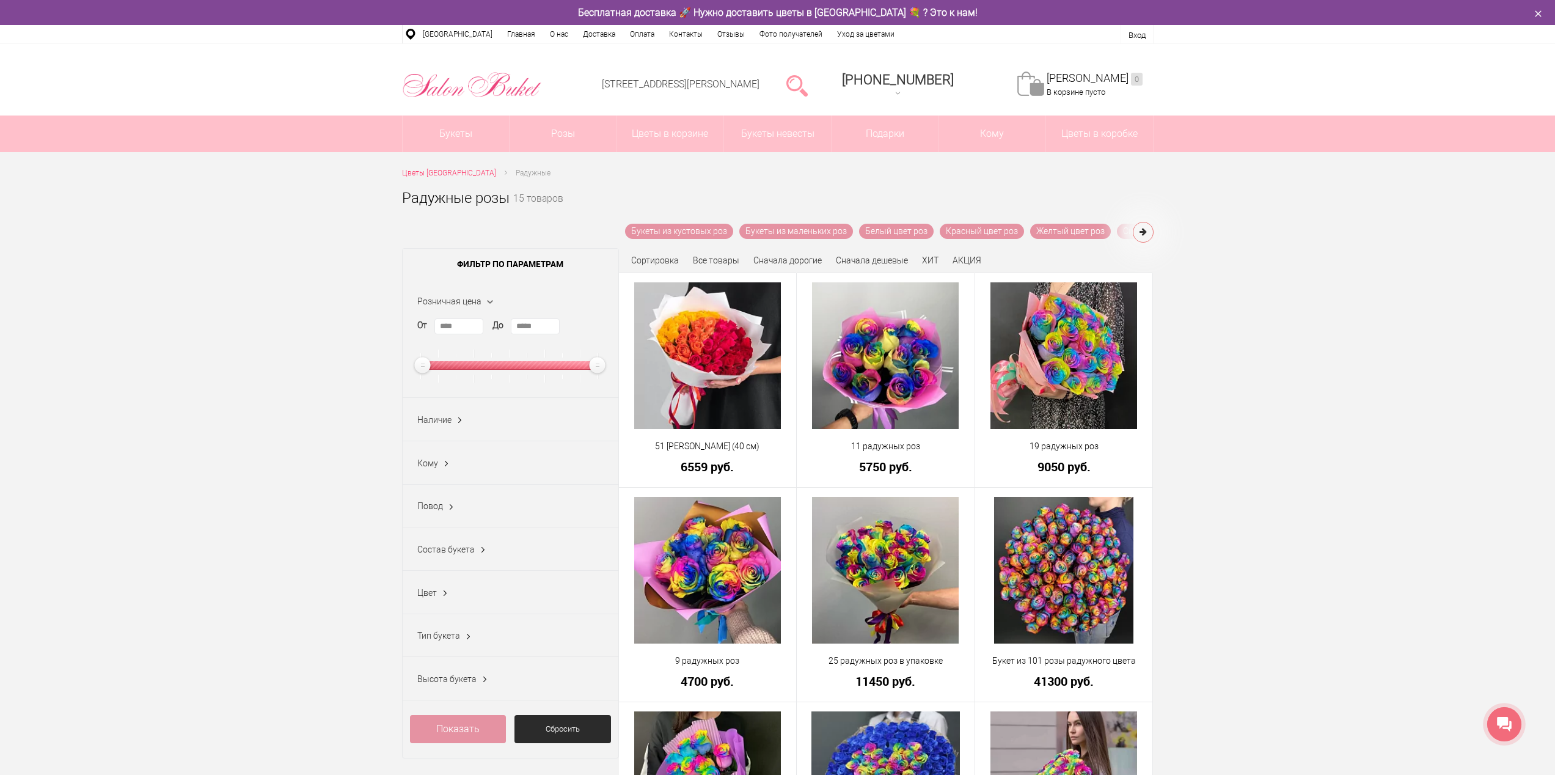
click at [1491, 720] on div at bounding box center [1504, 724] width 34 height 34
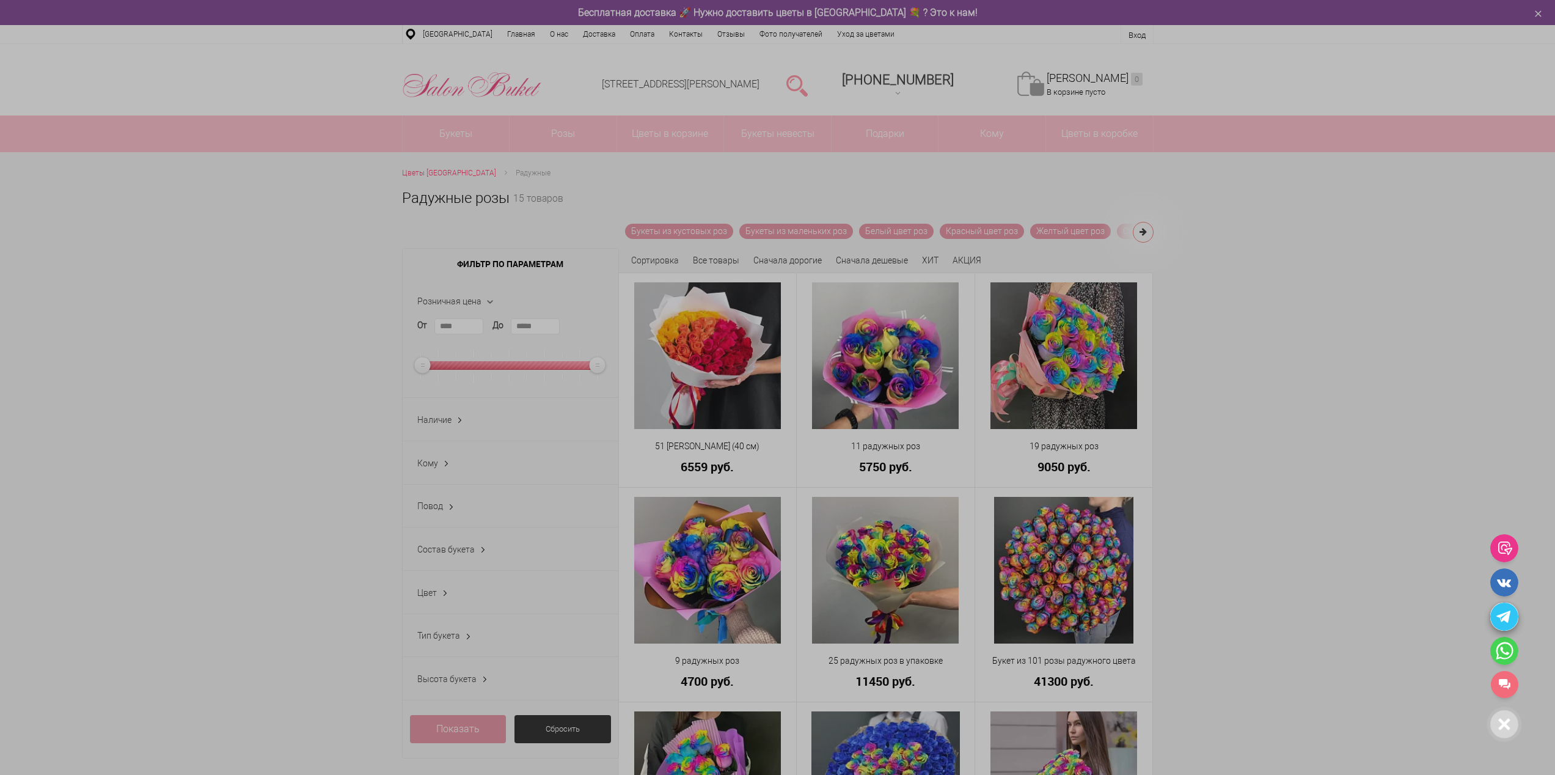
click at [1508, 605] on icon at bounding box center [1504, 616] width 28 height 28
click at [1213, 223] on div at bounding box center [777, 387] width 1555 height 775
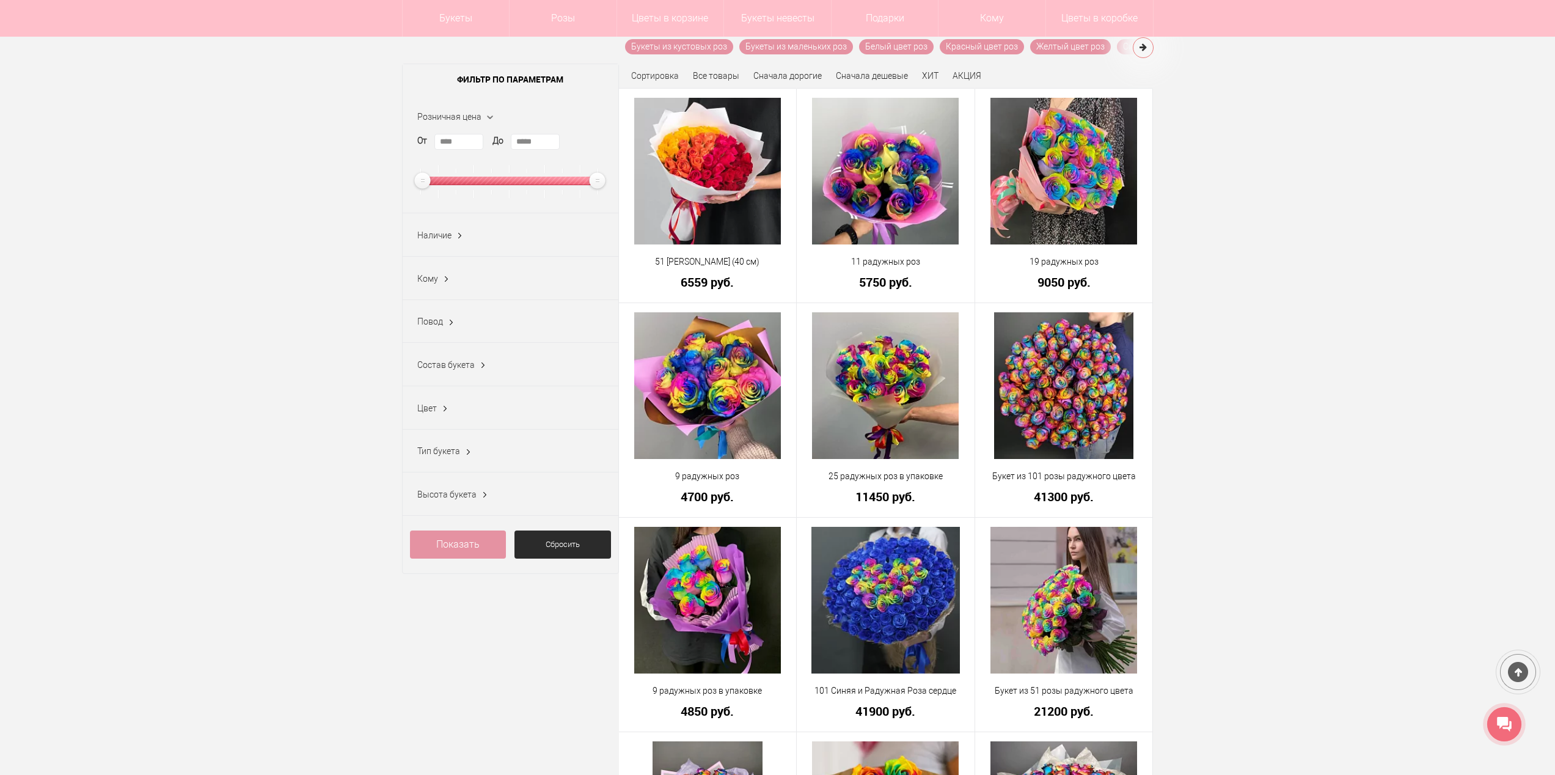
scroll to position [183, 0]
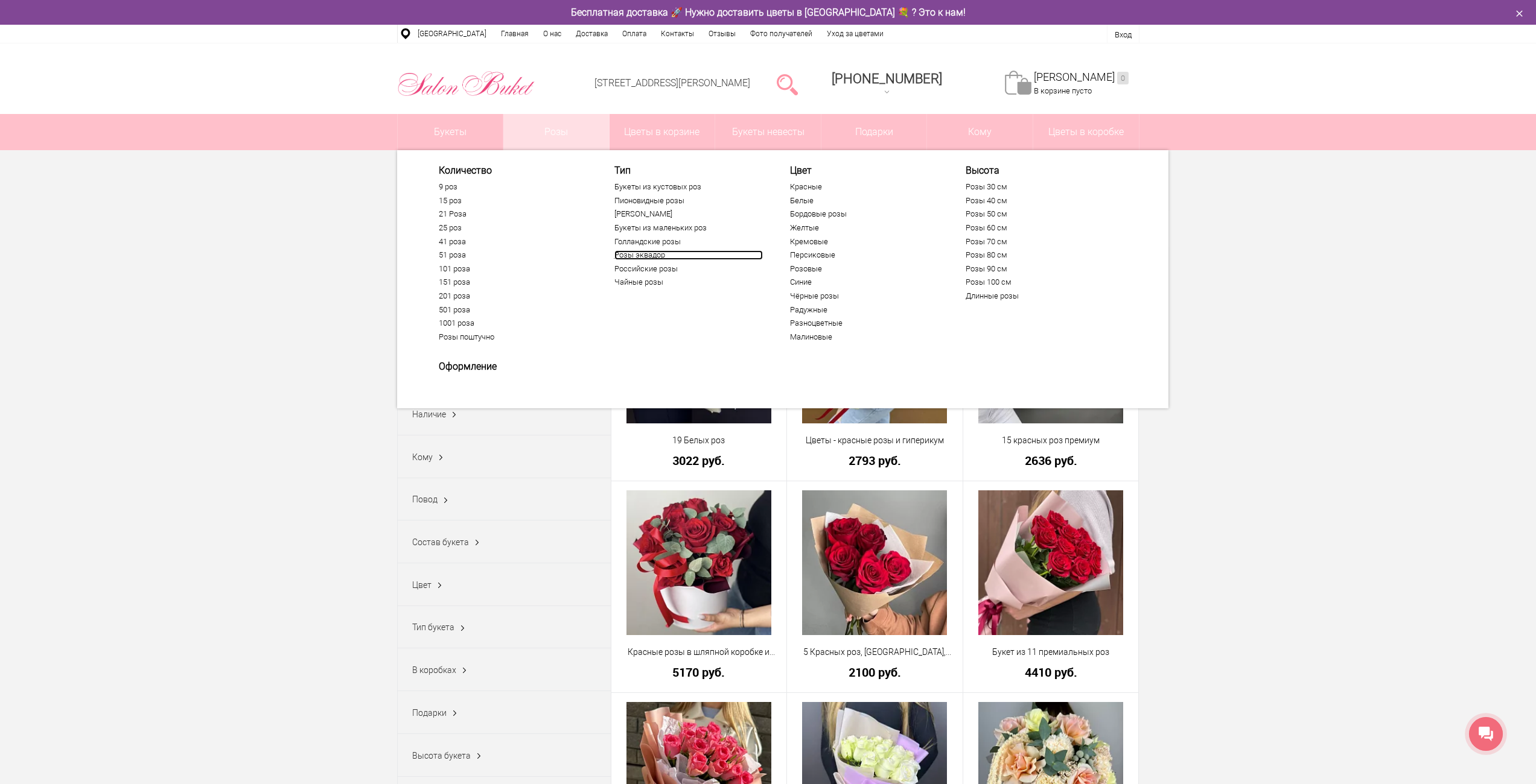
click at [646, 253] on link "Розы эквадор" at bounding box center [688, 256] width 148 height 10
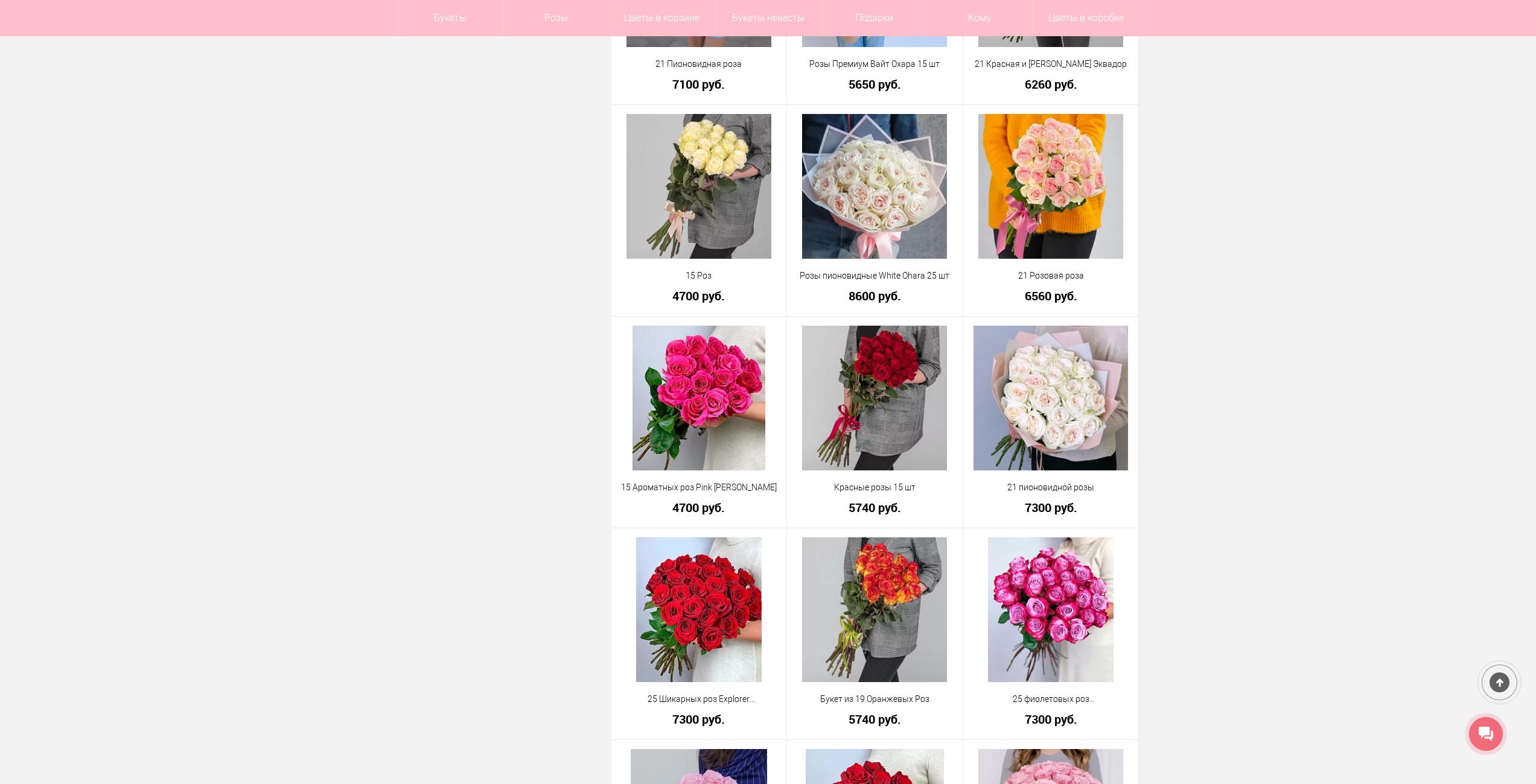
scroll to position [3017, 0]
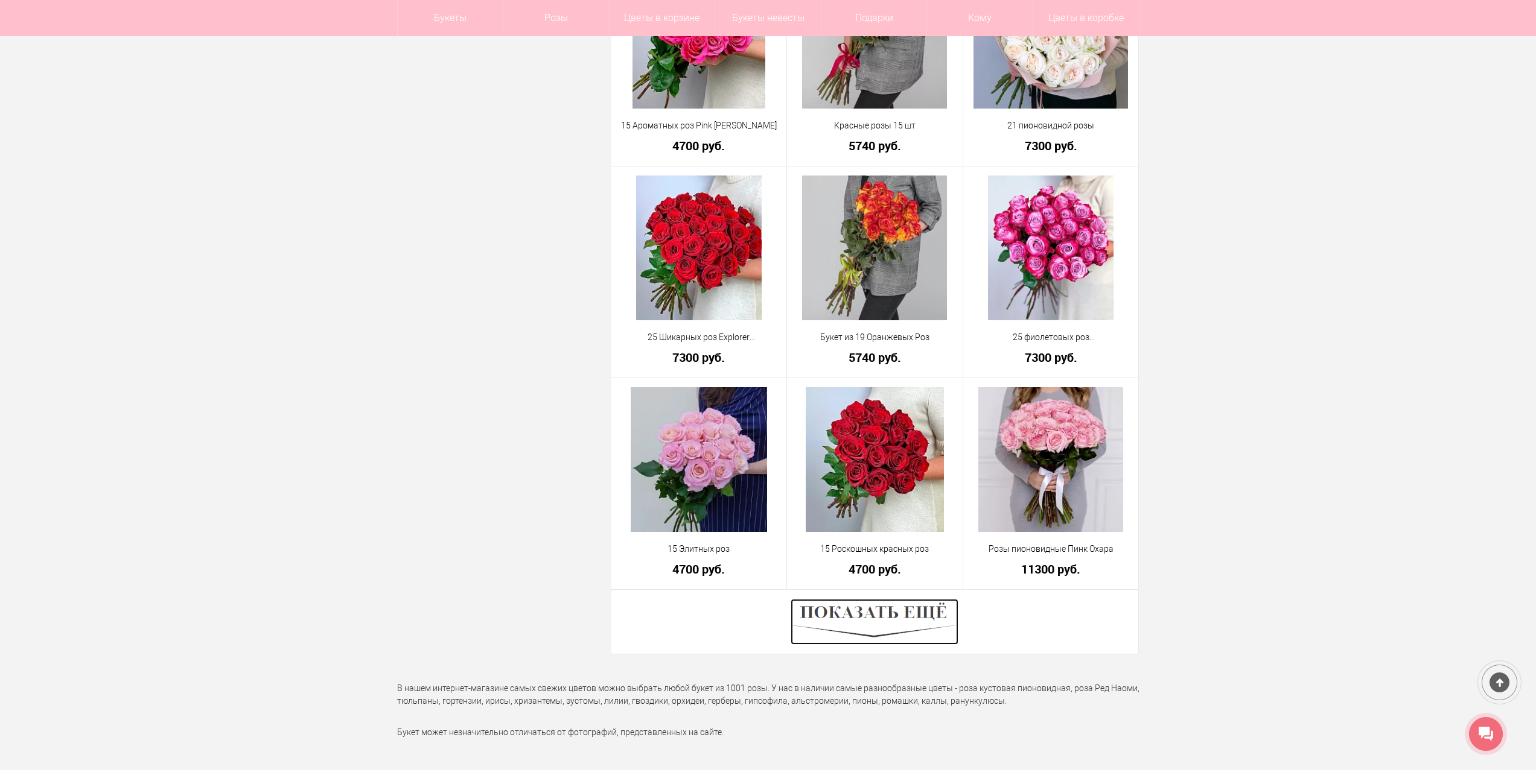
click at [883, 617] on img at bounding box center [874, 622] width 168 height 45
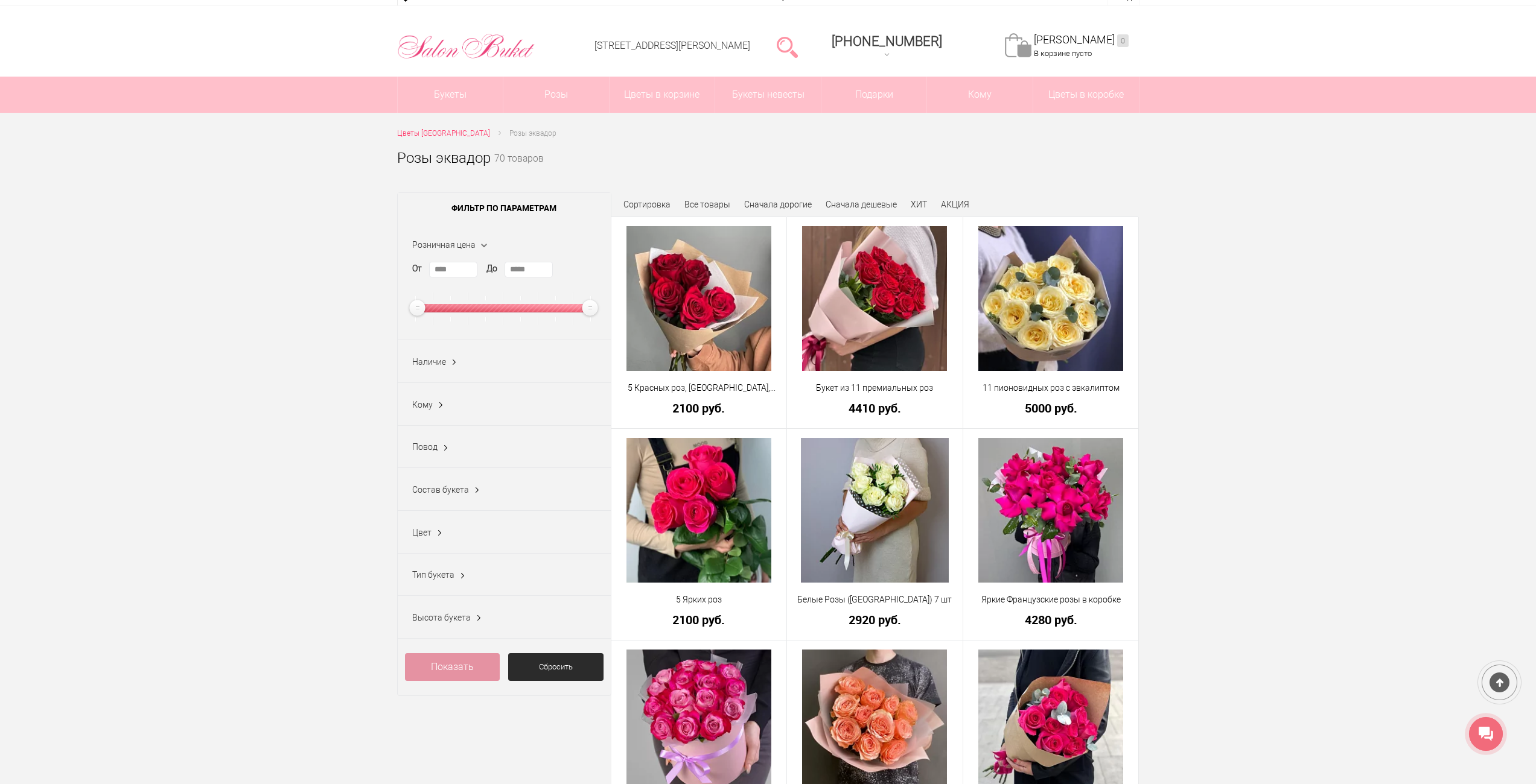
scroll to position [0, 0]
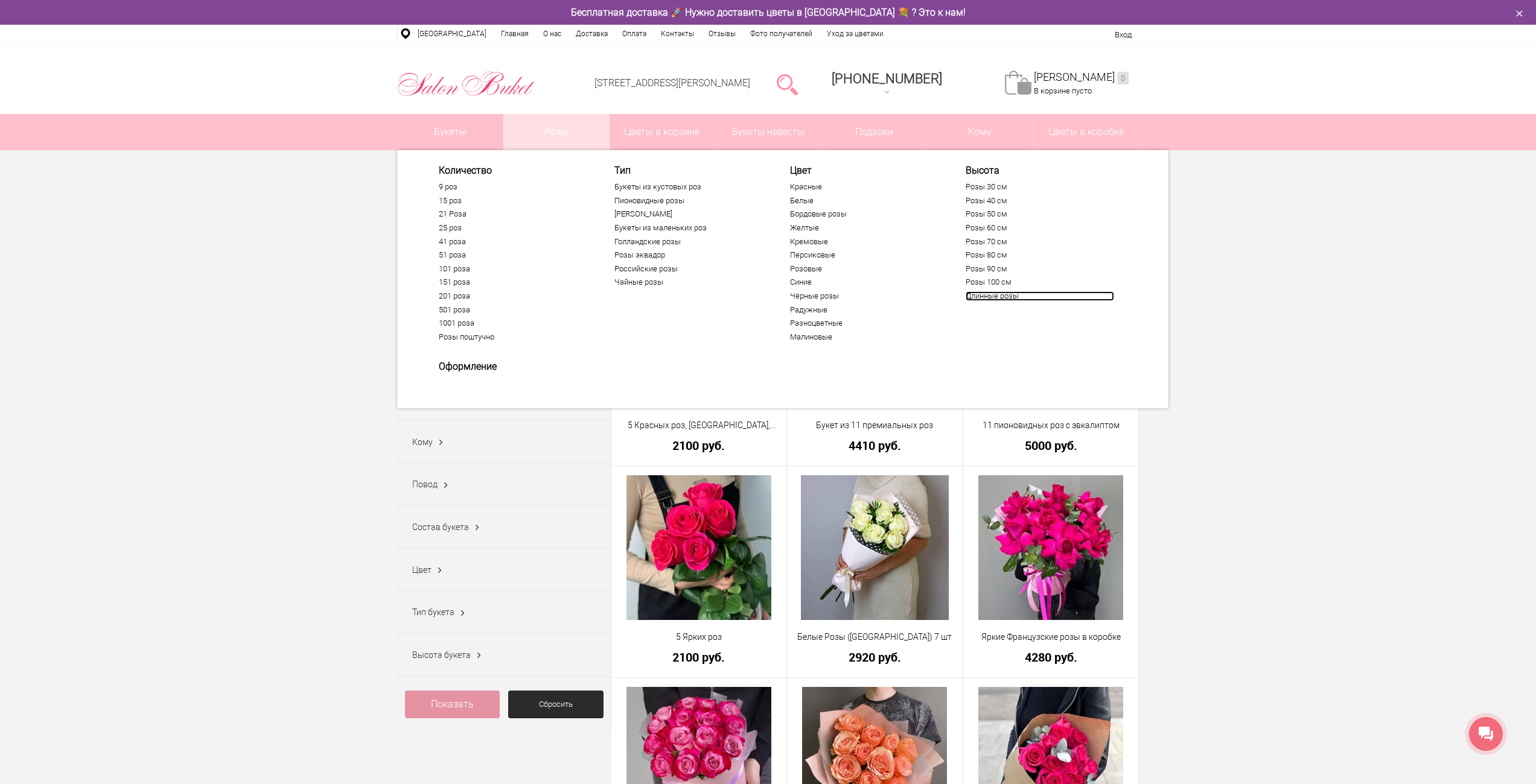
click at [994, 294] on link "Длинные розы" at bounding box center [1040, 296] width 148 height 10
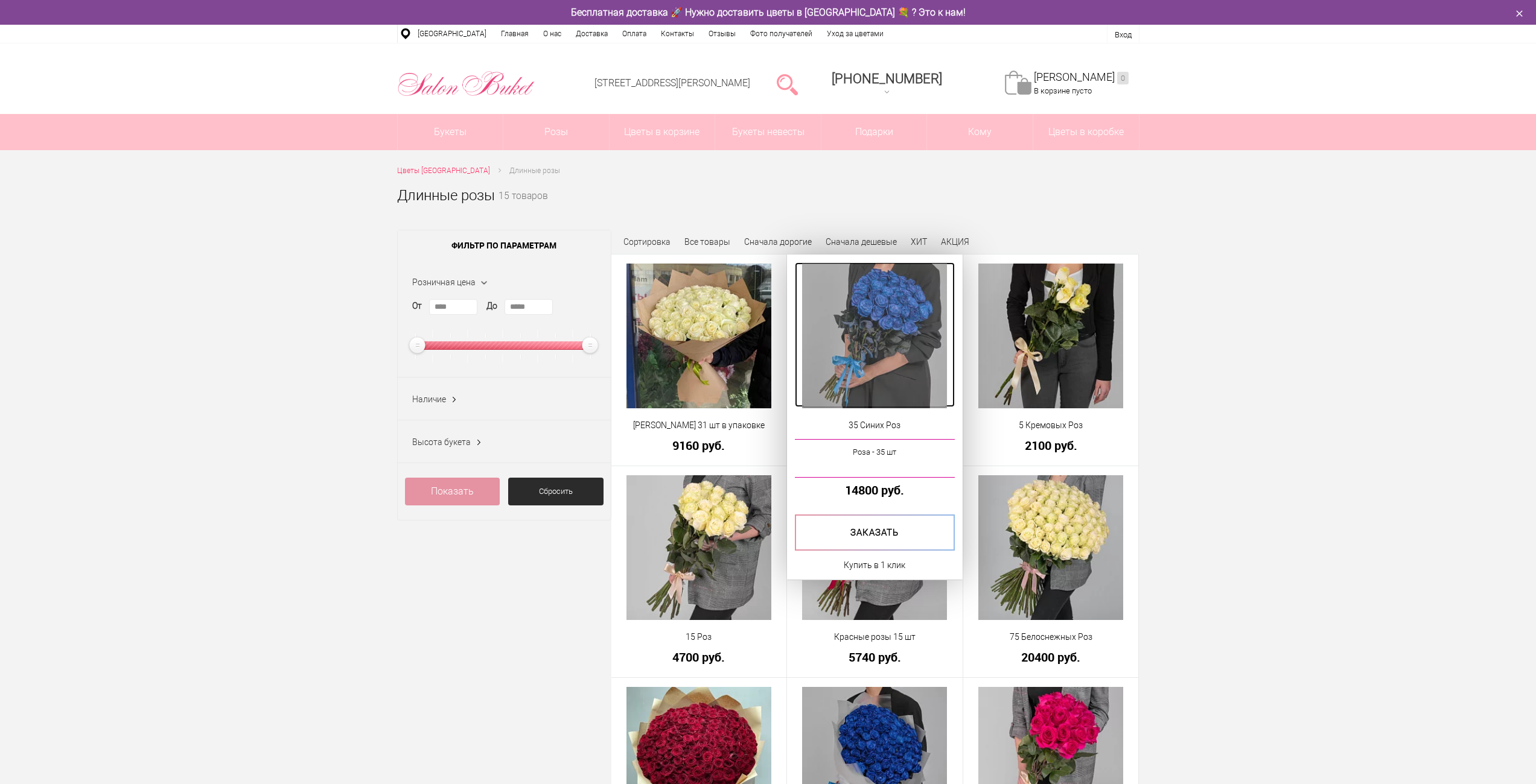
click at [912, 303] on img at bounding box center [874, 336] width 145 height 145
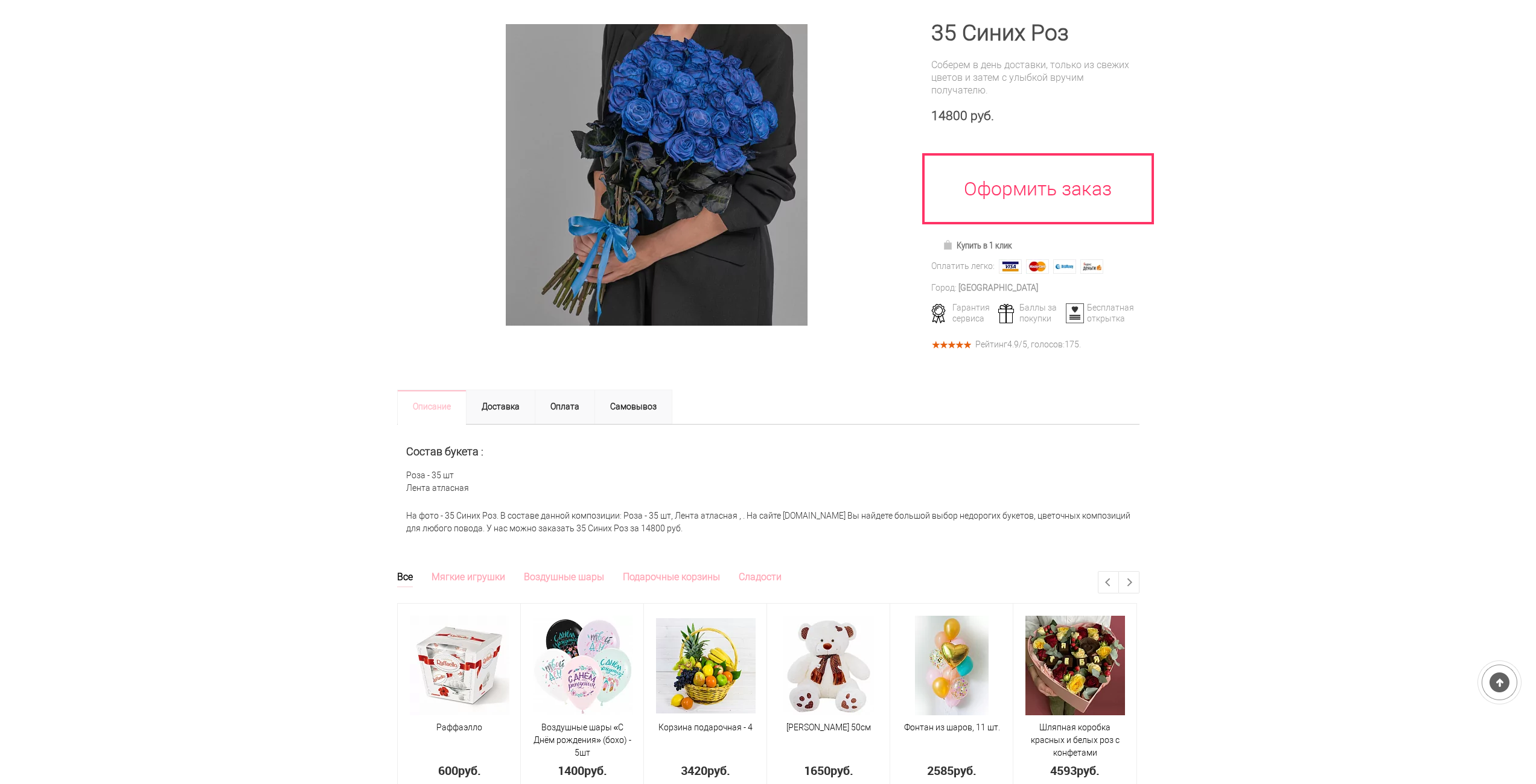
scroll to position [241, 0]
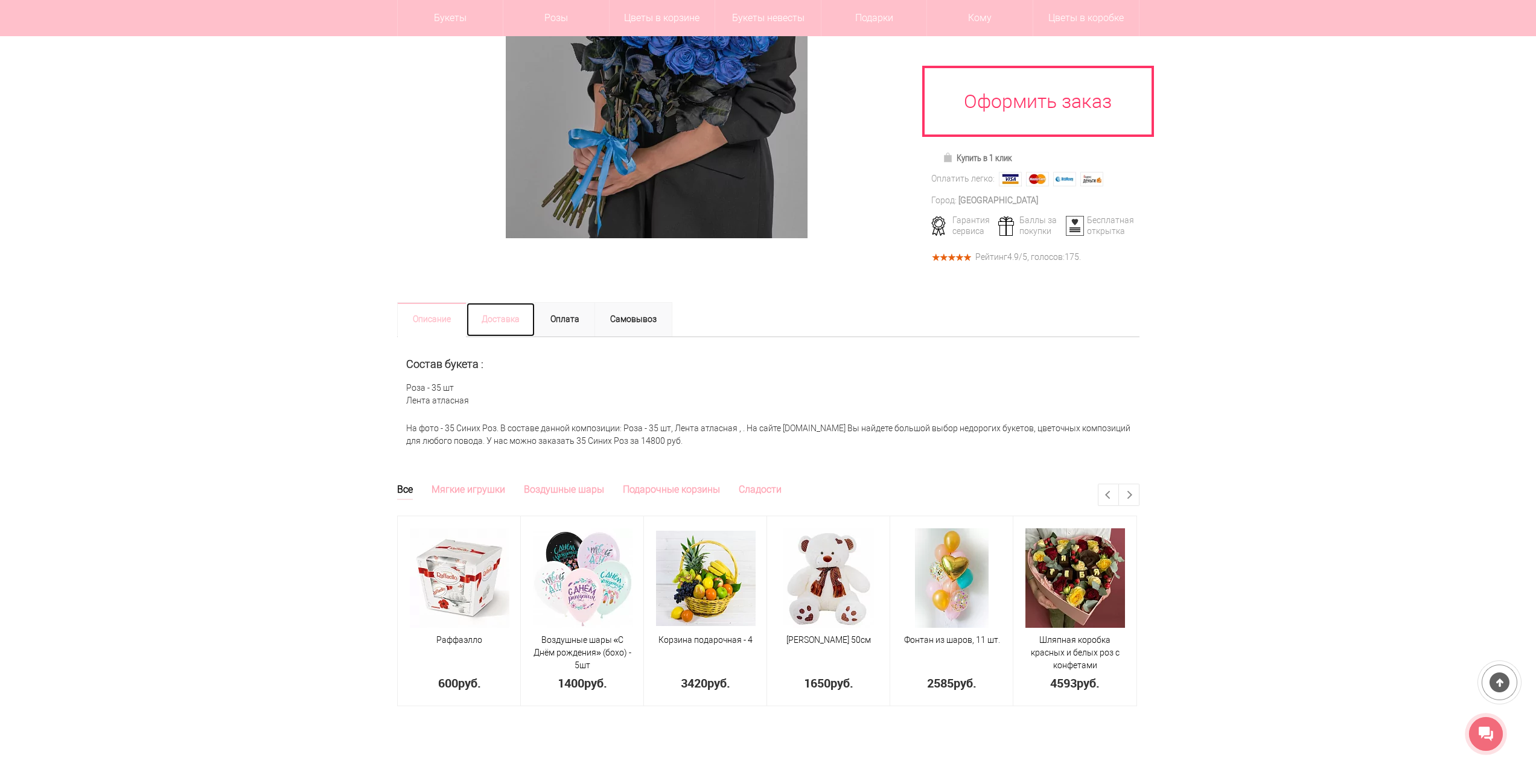
click at [508, 311] on link "Доставка" at bounding box center [501, 319] width 69 height 35
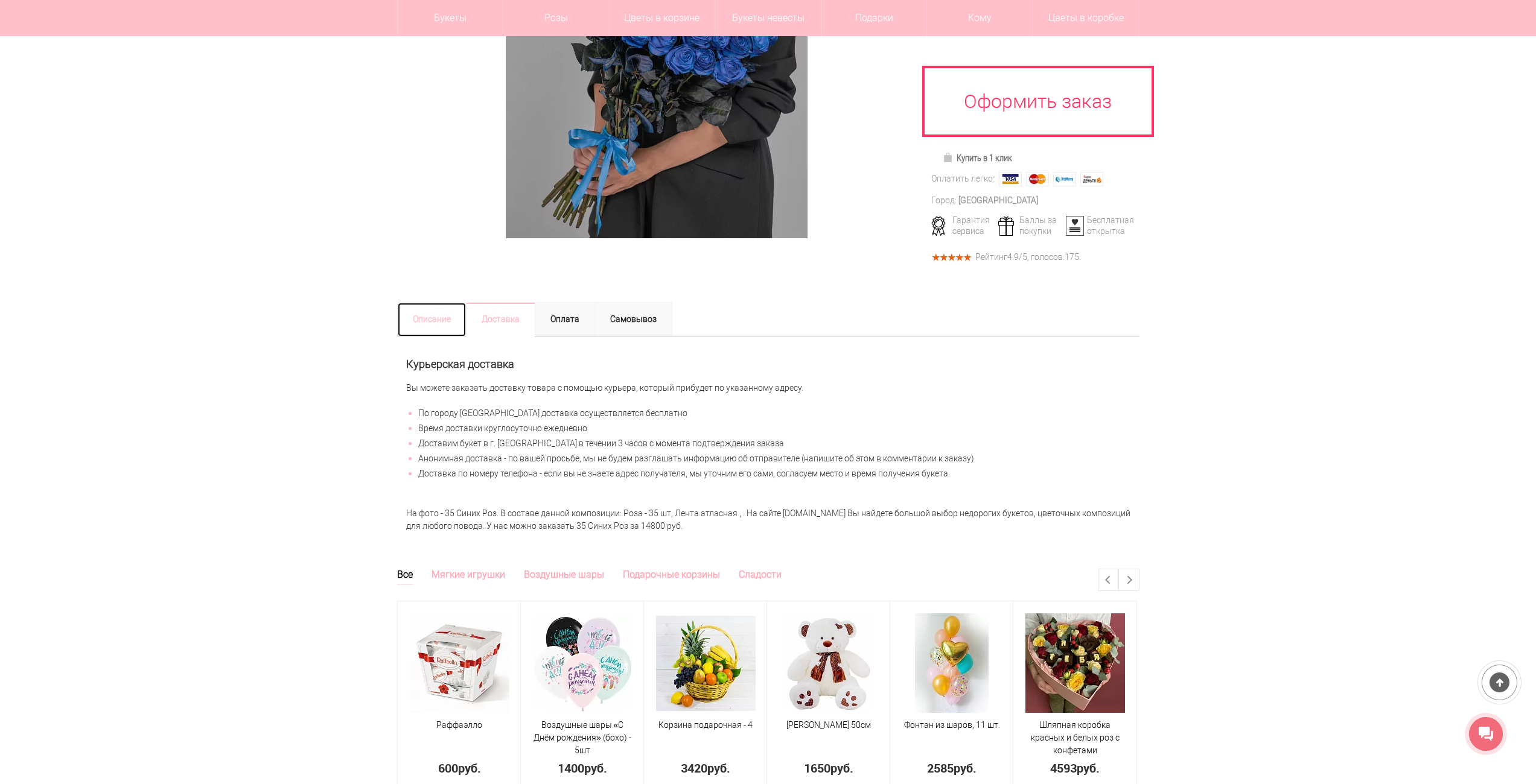
click at [434, 302] on link "Описание" at bounding box center [432, 319] width 69 height 35
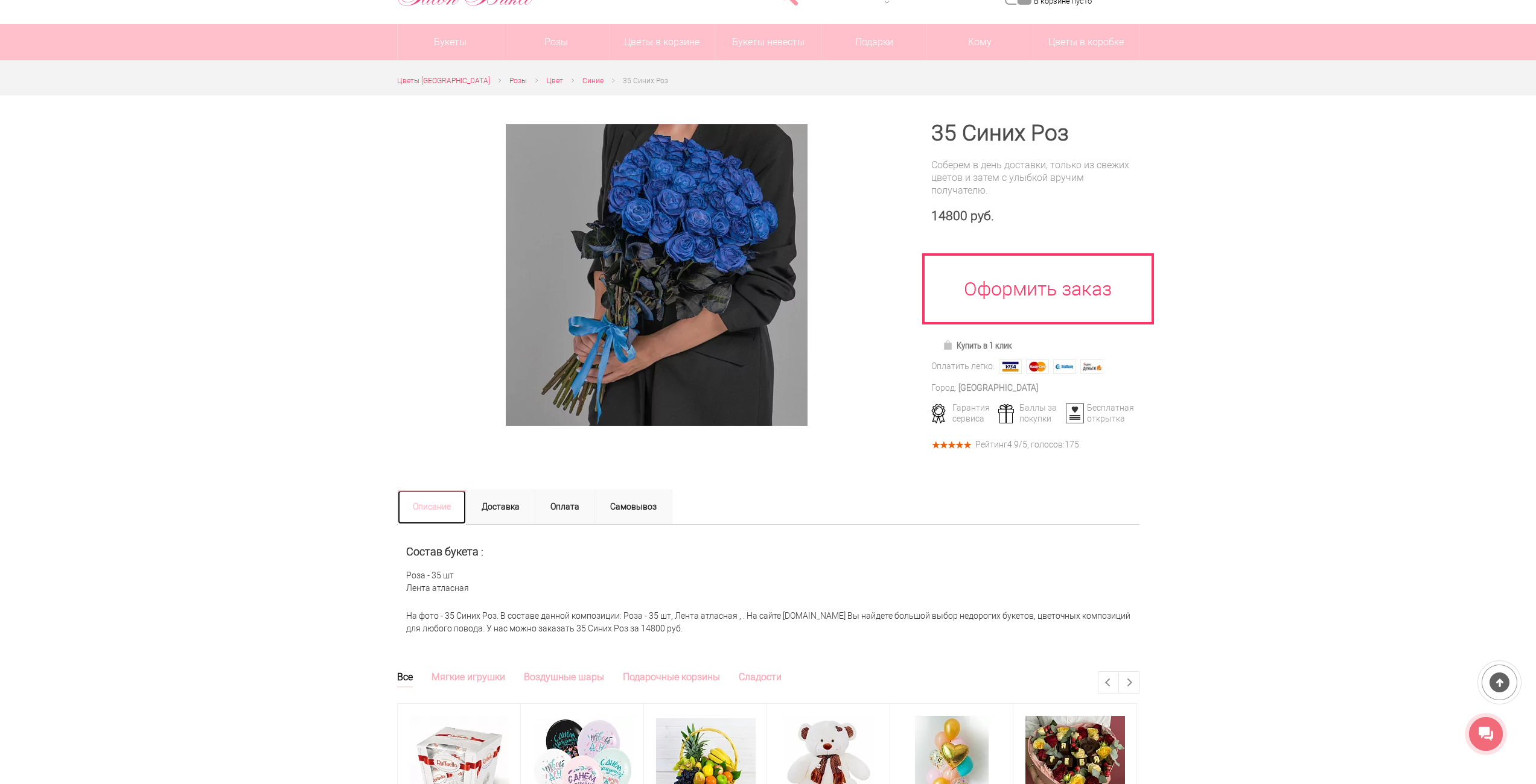
scroll to position [60, 0]
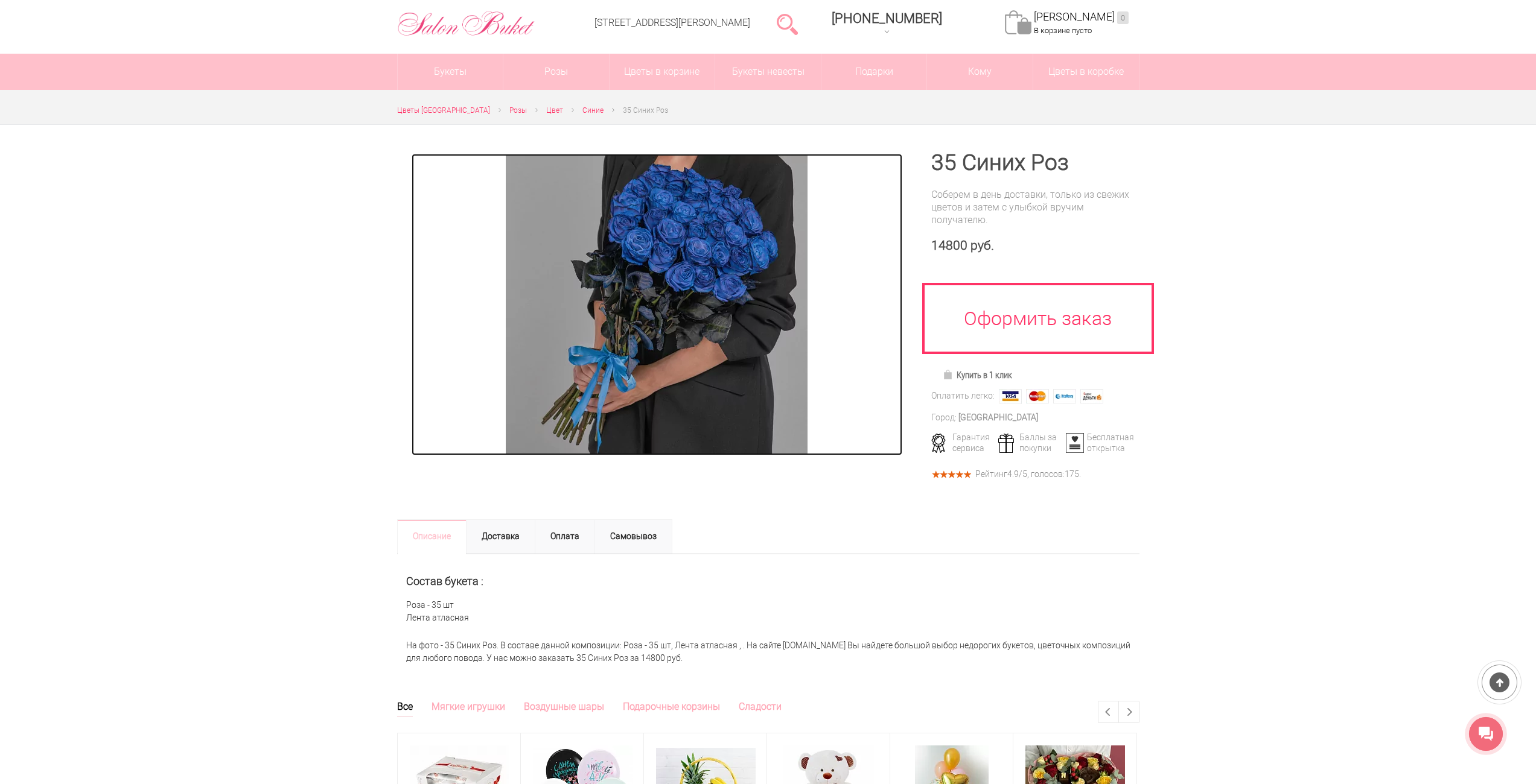
click at [662, 284] on img at bounding box center [656, 304] width 301 height 301
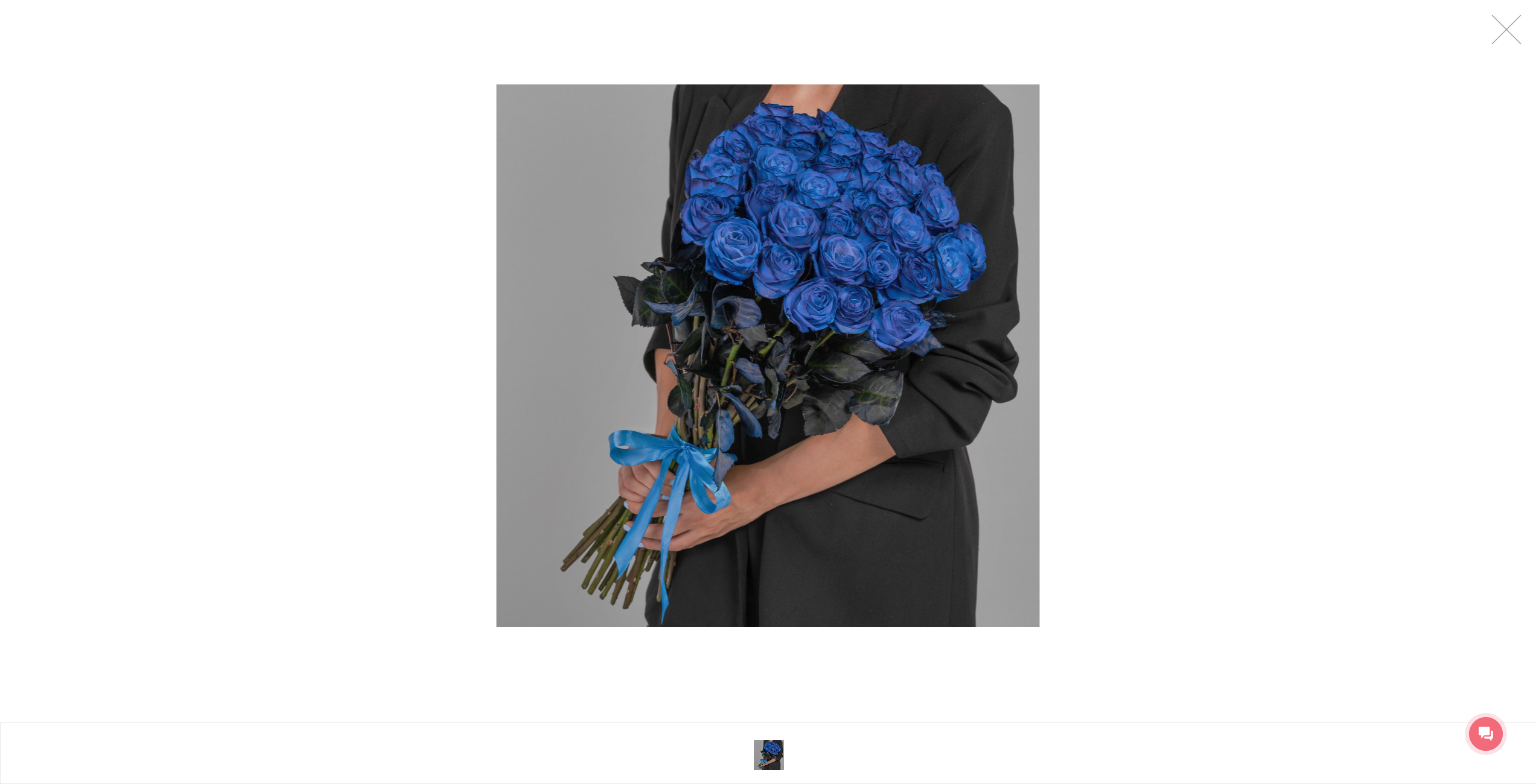
click at [1408, 313] on div at bounding box center [768, 355] width 1536 height 712
click at [1508, 29] on link at bounding box center [1506, 30] width 31 height 31
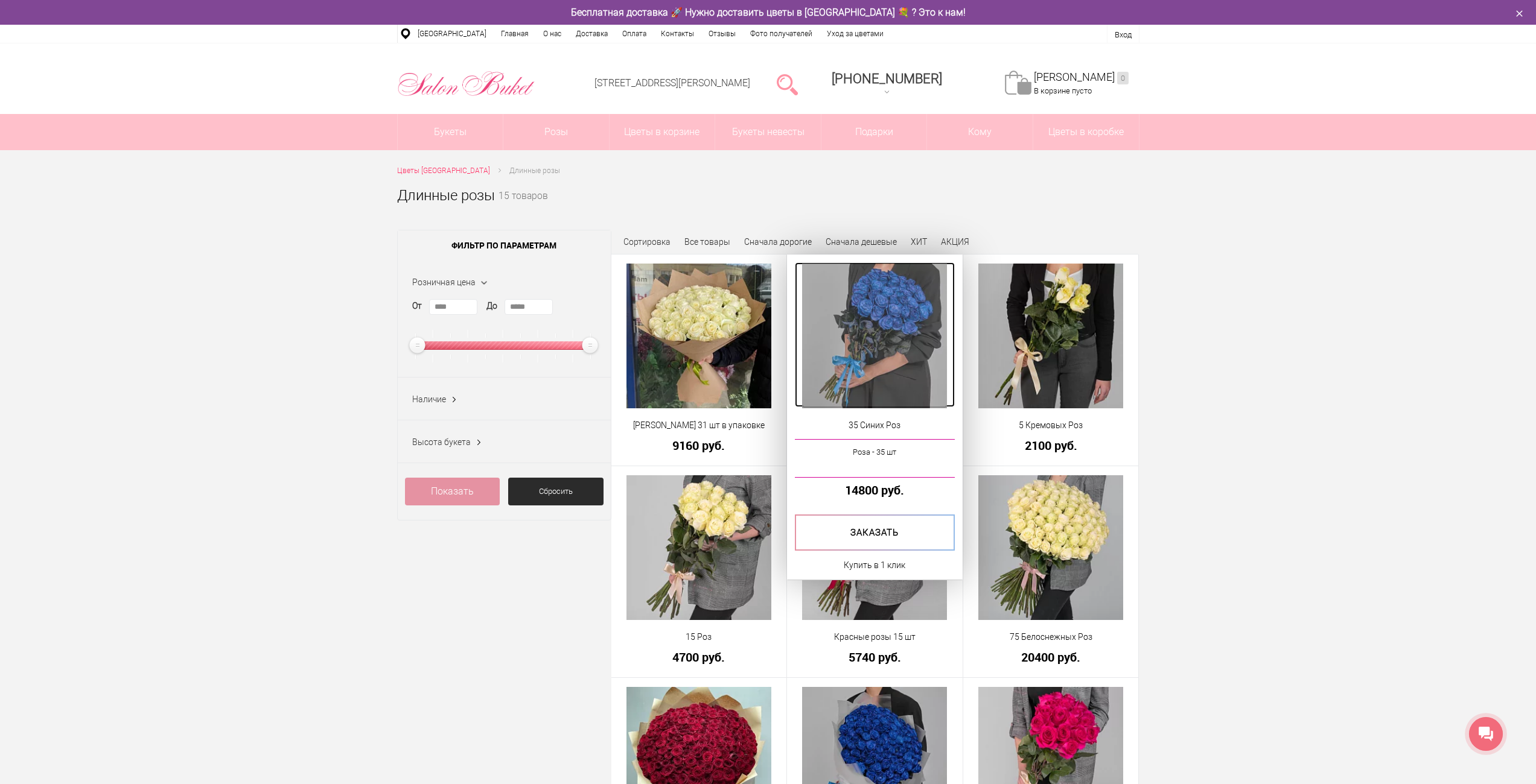
click at [895, 323] on img at bounding box center [874, 336] width 145 height 145
click at [878, 318] on img at bounding box center [874, 336] width 145 height 145
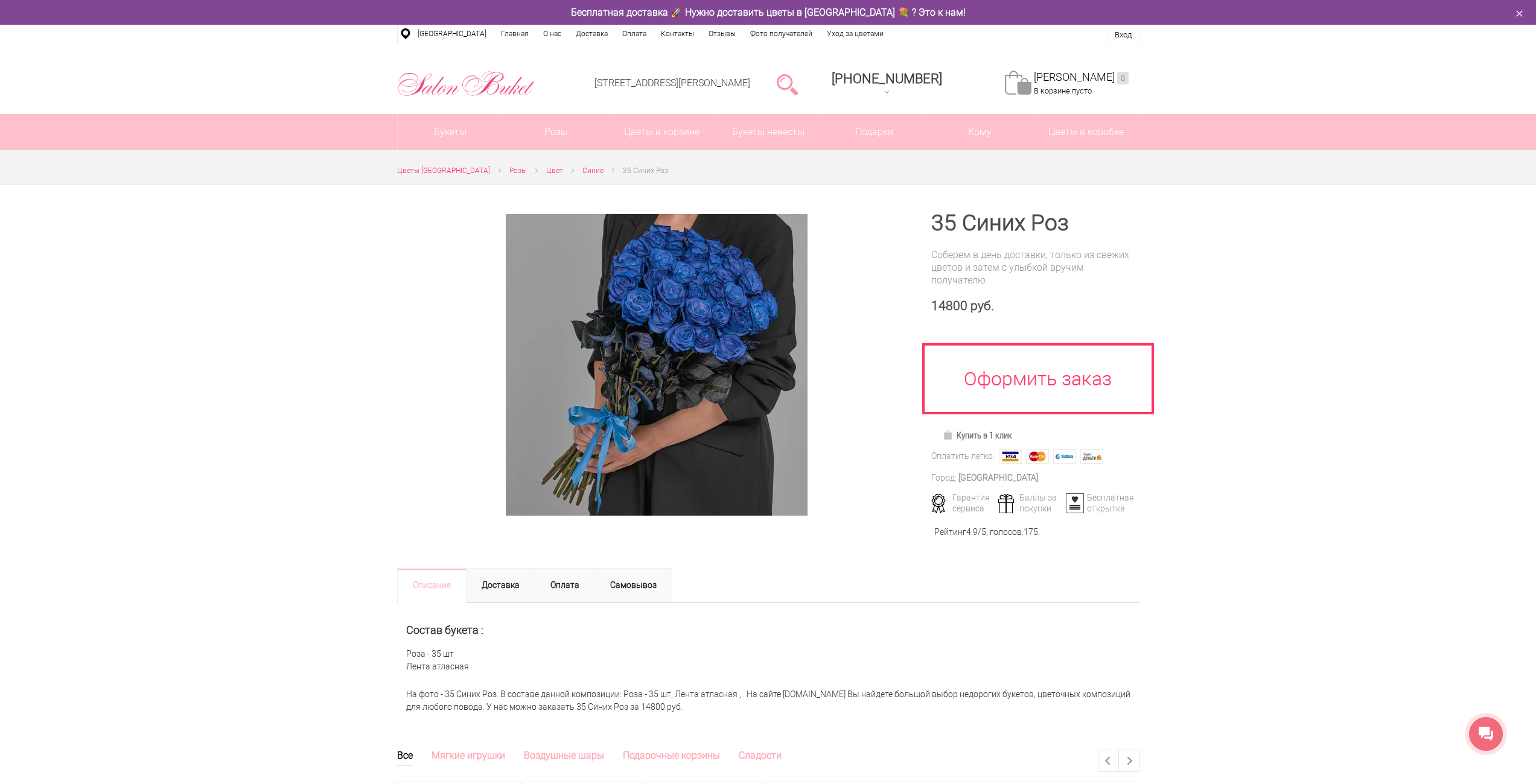
click at [1133, 35] on li "Вход" at bounding box center [1123, 34] width 32 height 18
click at [1128, 38] on link "Вход" at bounding box center [1122, 35] width 17 height 9
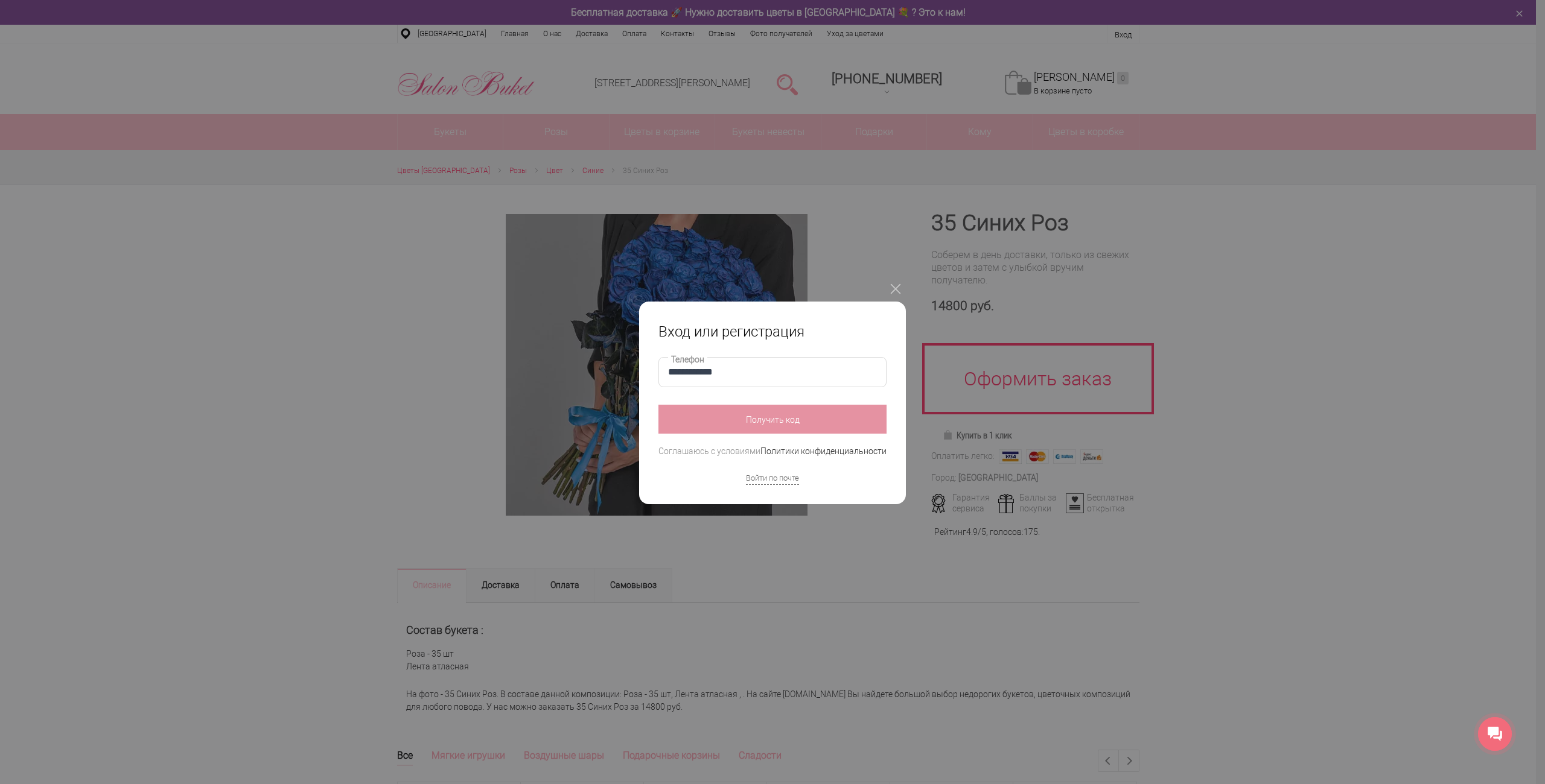
type input "**********"
click at [784, 424] on button "Получить код" at bounding box center [772, 419] width 228 height 29
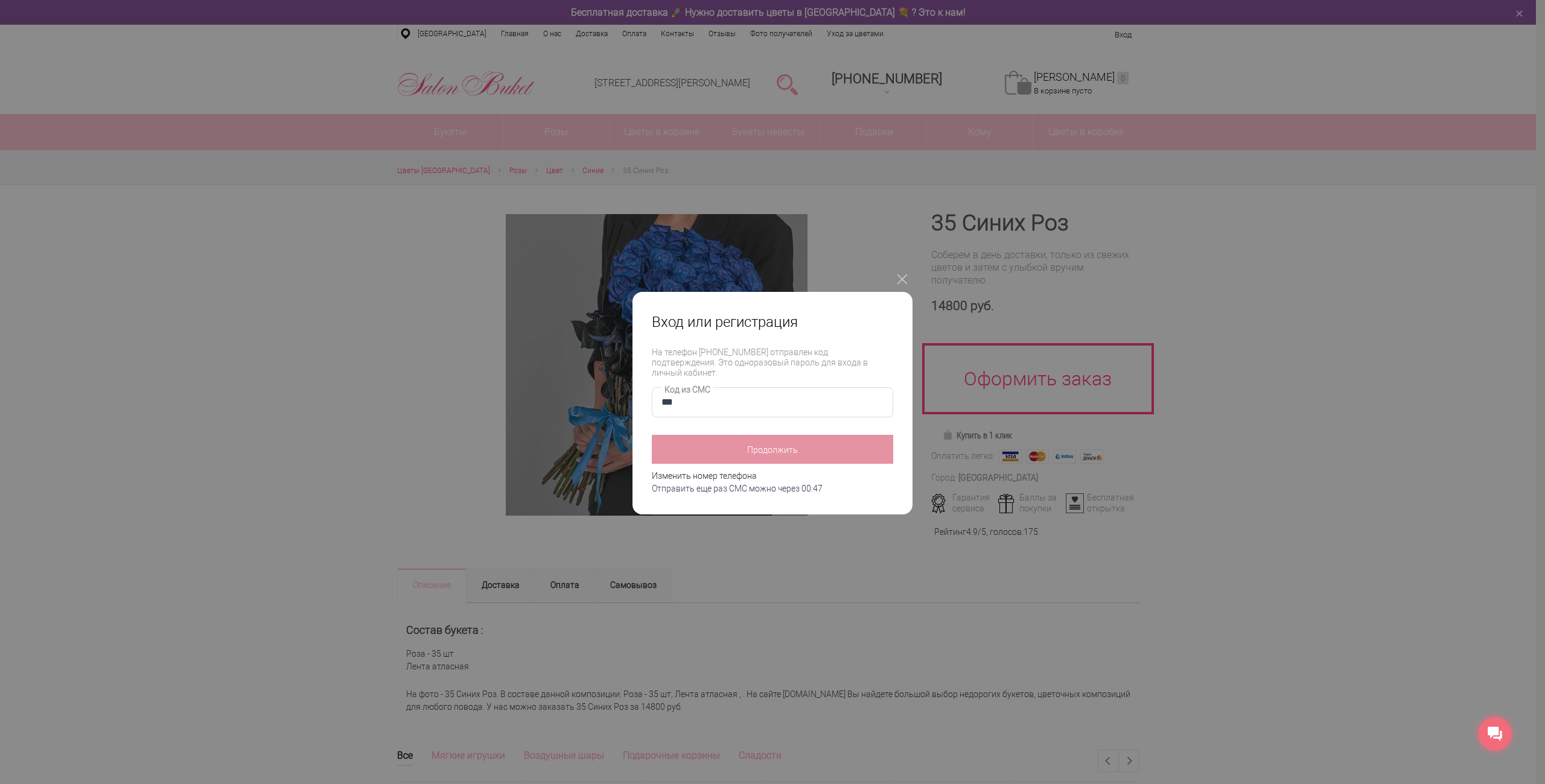
type input "****"
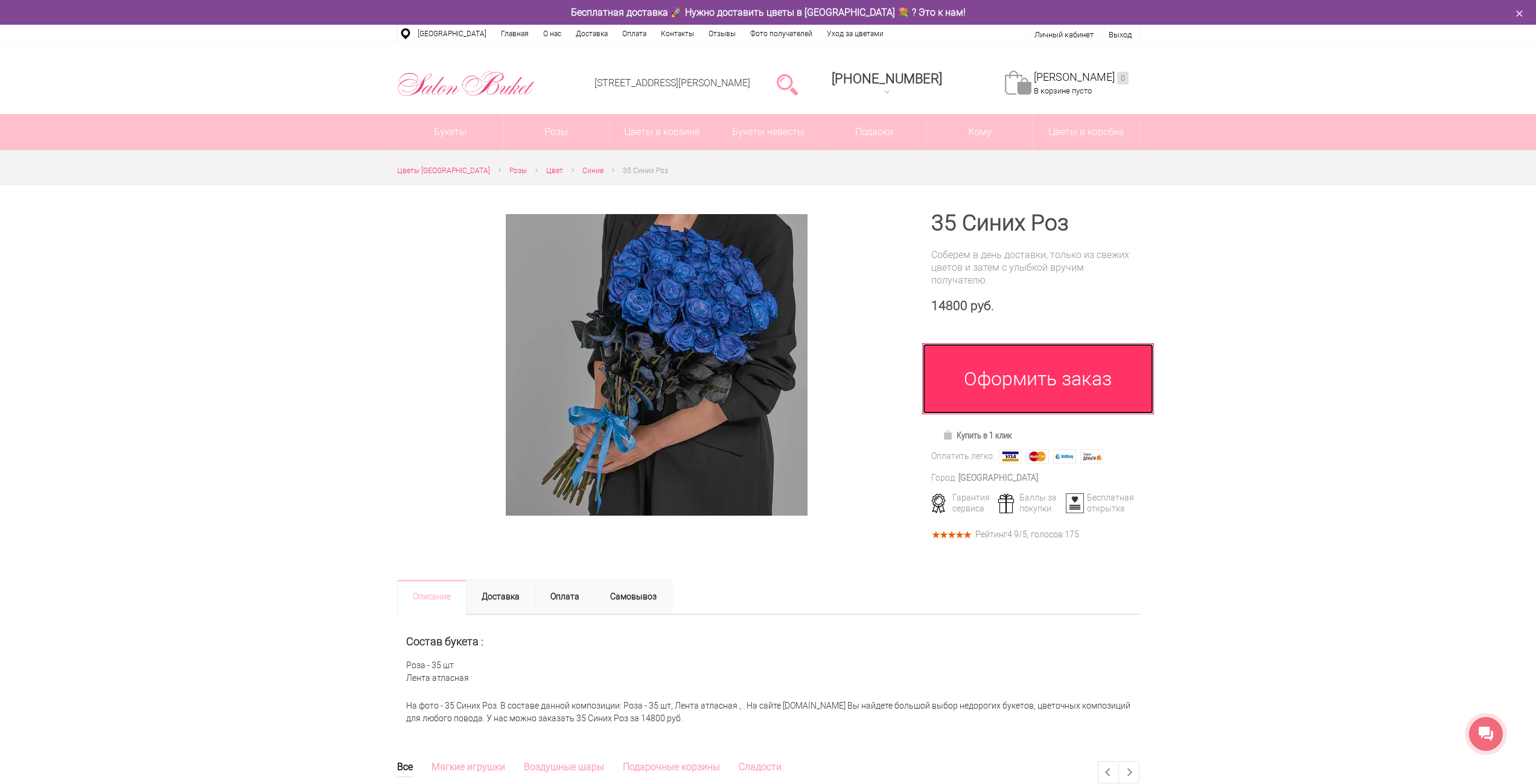
click at [1078, 359] on link "Оформить заказ" at bounding box center [1038, 379] width 232 height 71
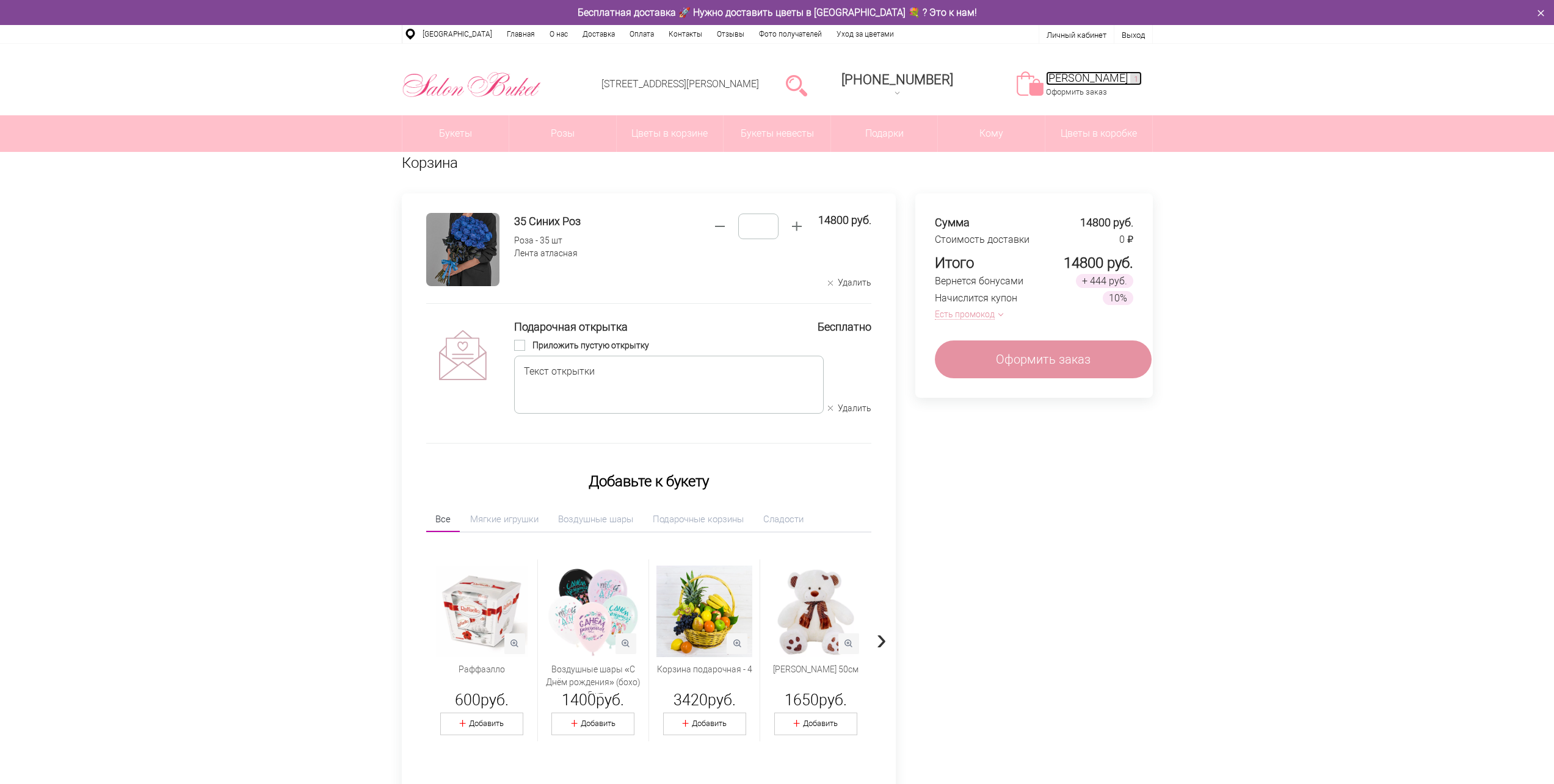
click at [1101, 80] on link "Моя корзина 1" at bounding box center [1094, 78] width 96 height 14
click at [1495, 737] on div at bounding box center [1503, 733] width 34 height 34
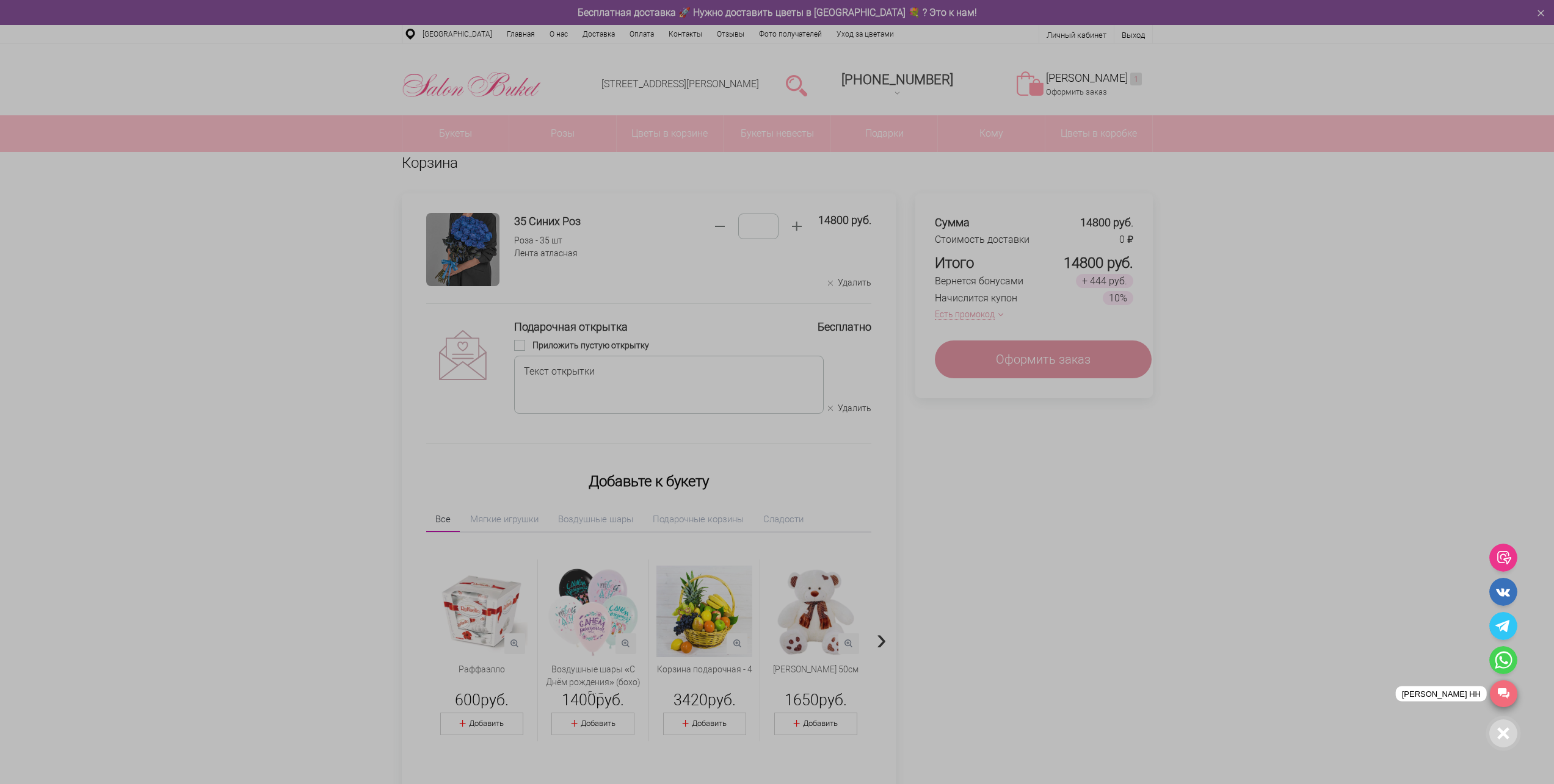
click at [1504, 697] on link "[PERSON_NAME] НН" at bounding box center [1503, 693] width 27 height 27
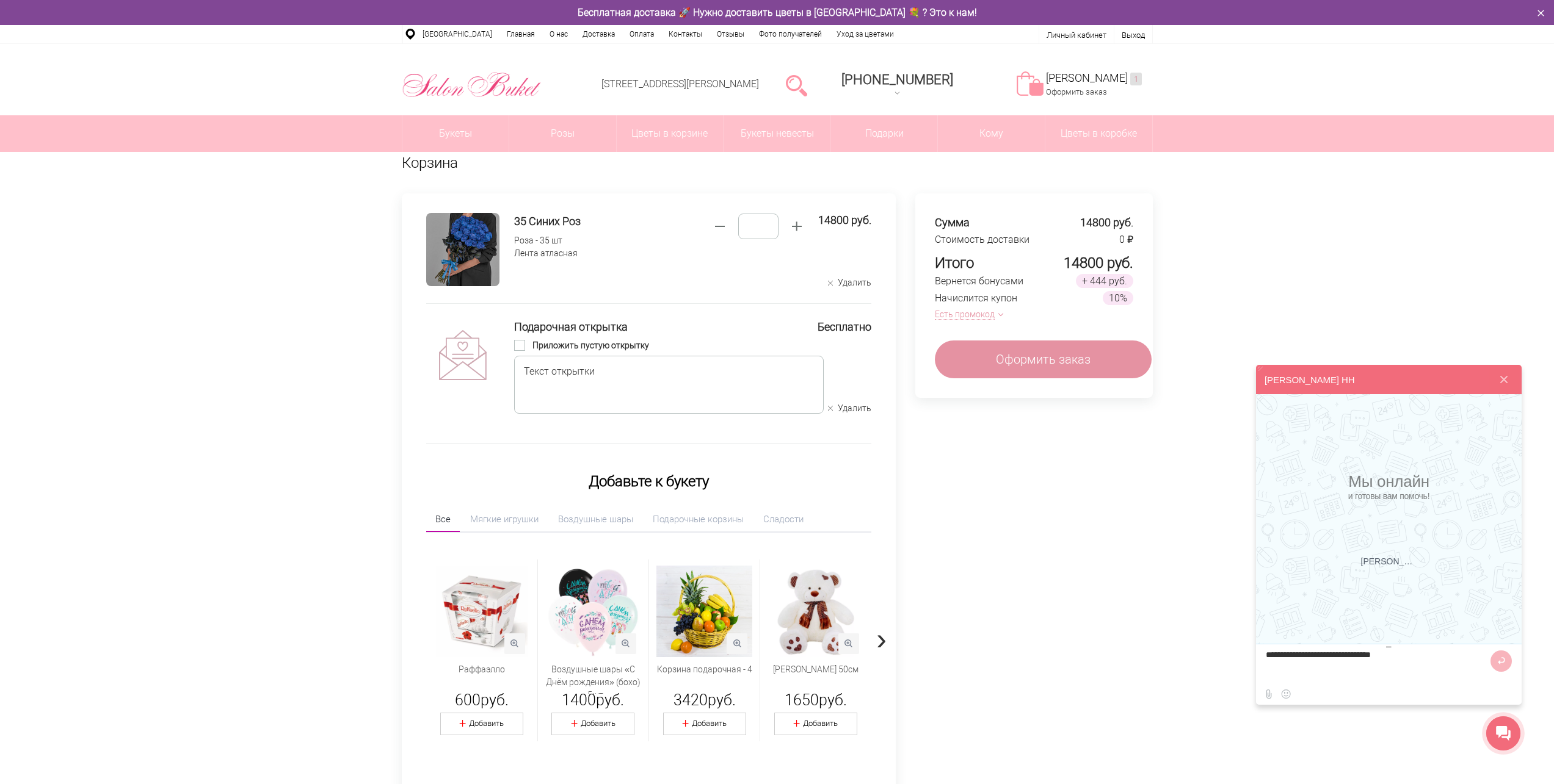
type textarea "**********"
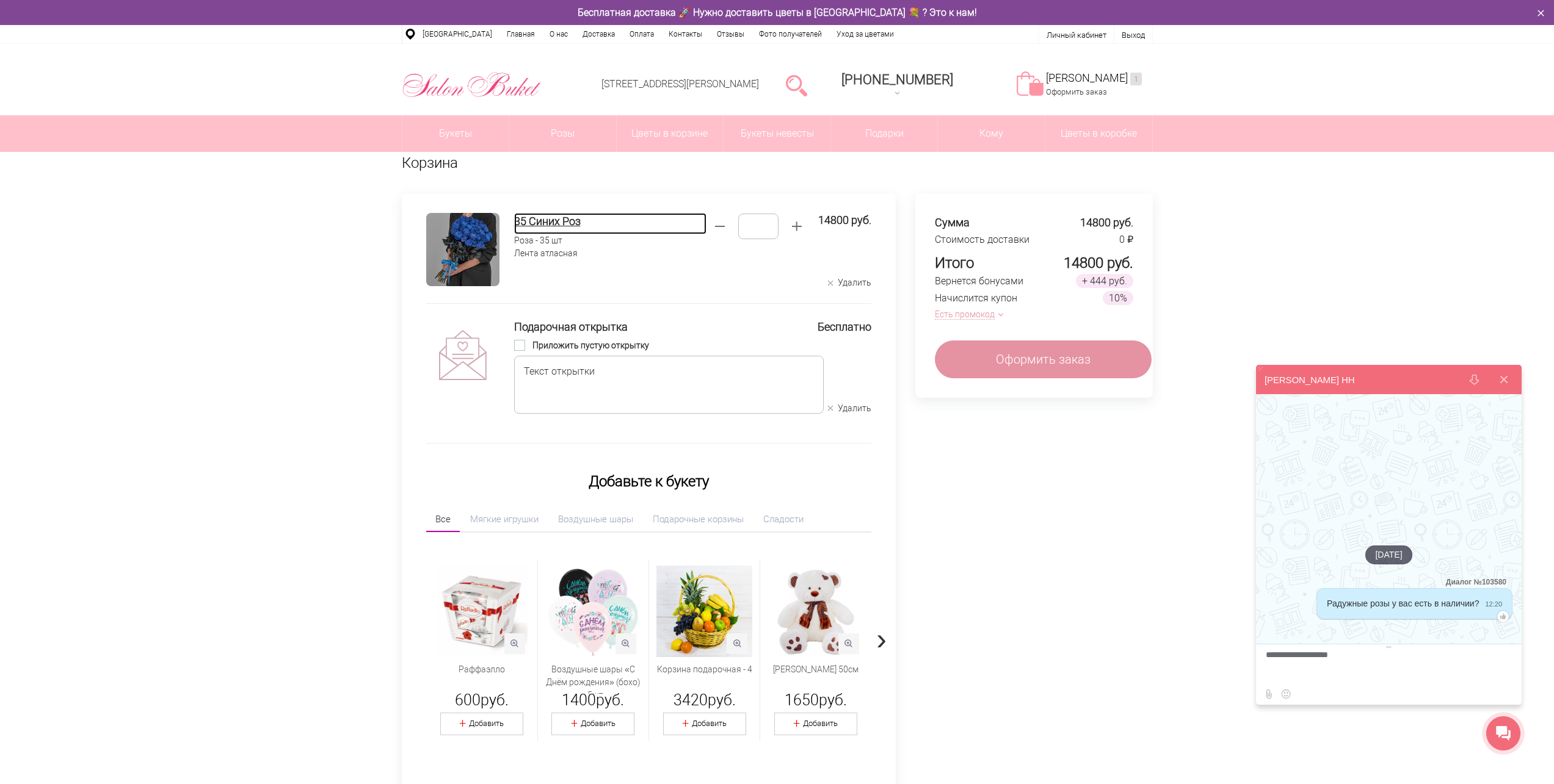
click at [537, 222] on h4 "35 Синих Роз" at bounding box center [610, 221] width 192 height 16
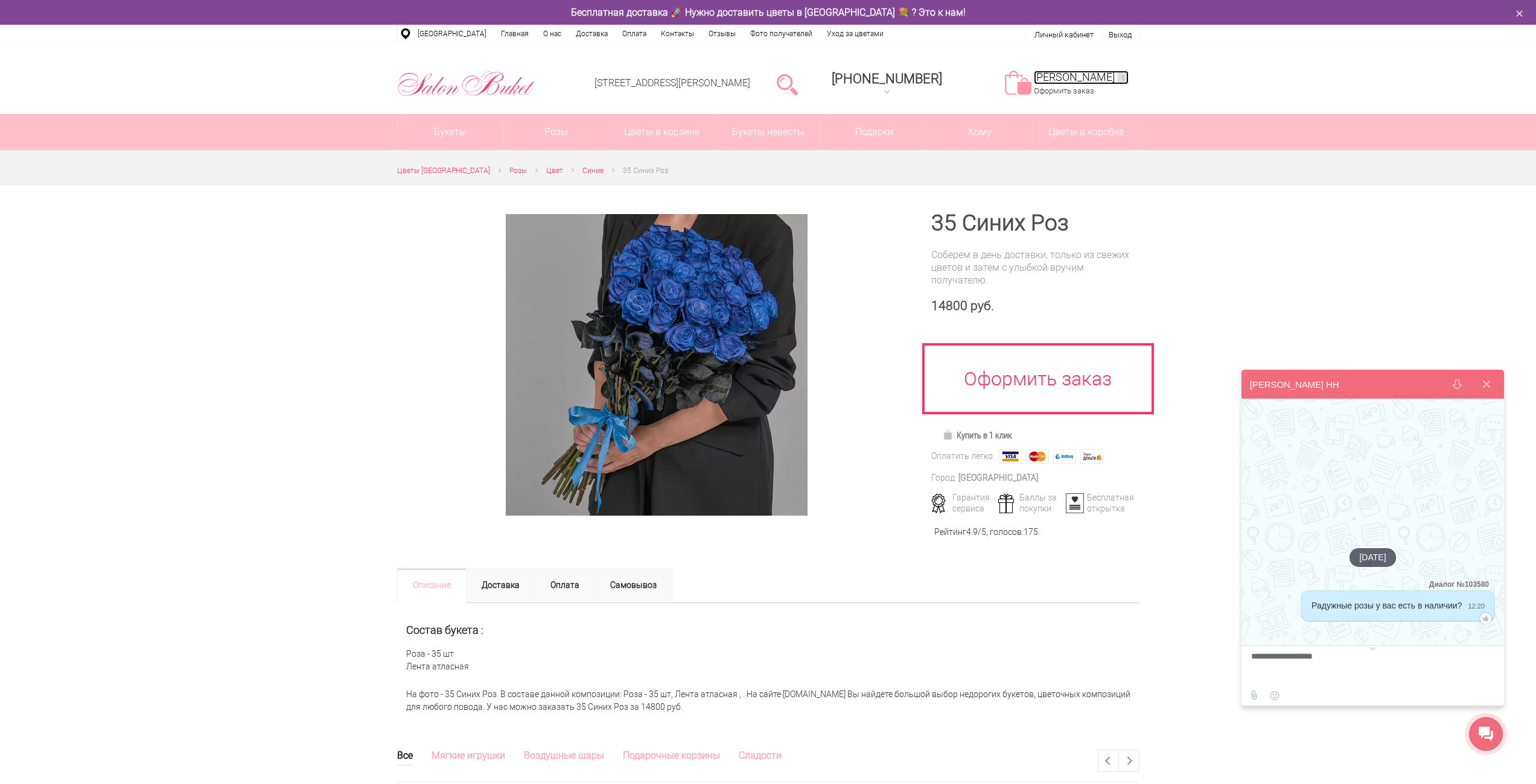
click at [1084, 80] on link "Моя корзина 1" at bounding box center [1082, 77] width 95 height 14
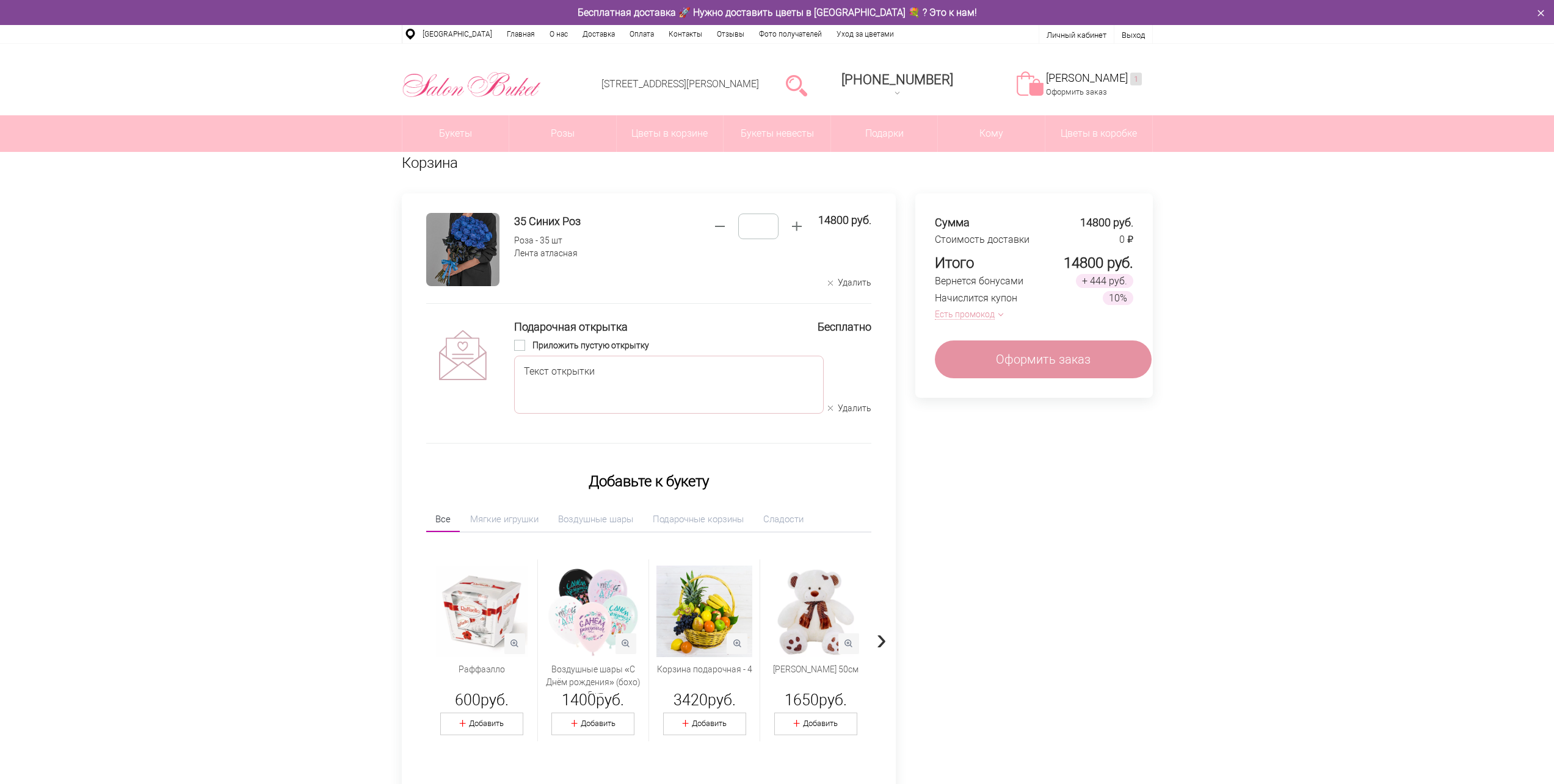
click at [621, 371] on textarea at bounding box center [669, 385] width 310 height 58
paste textarea "**********"
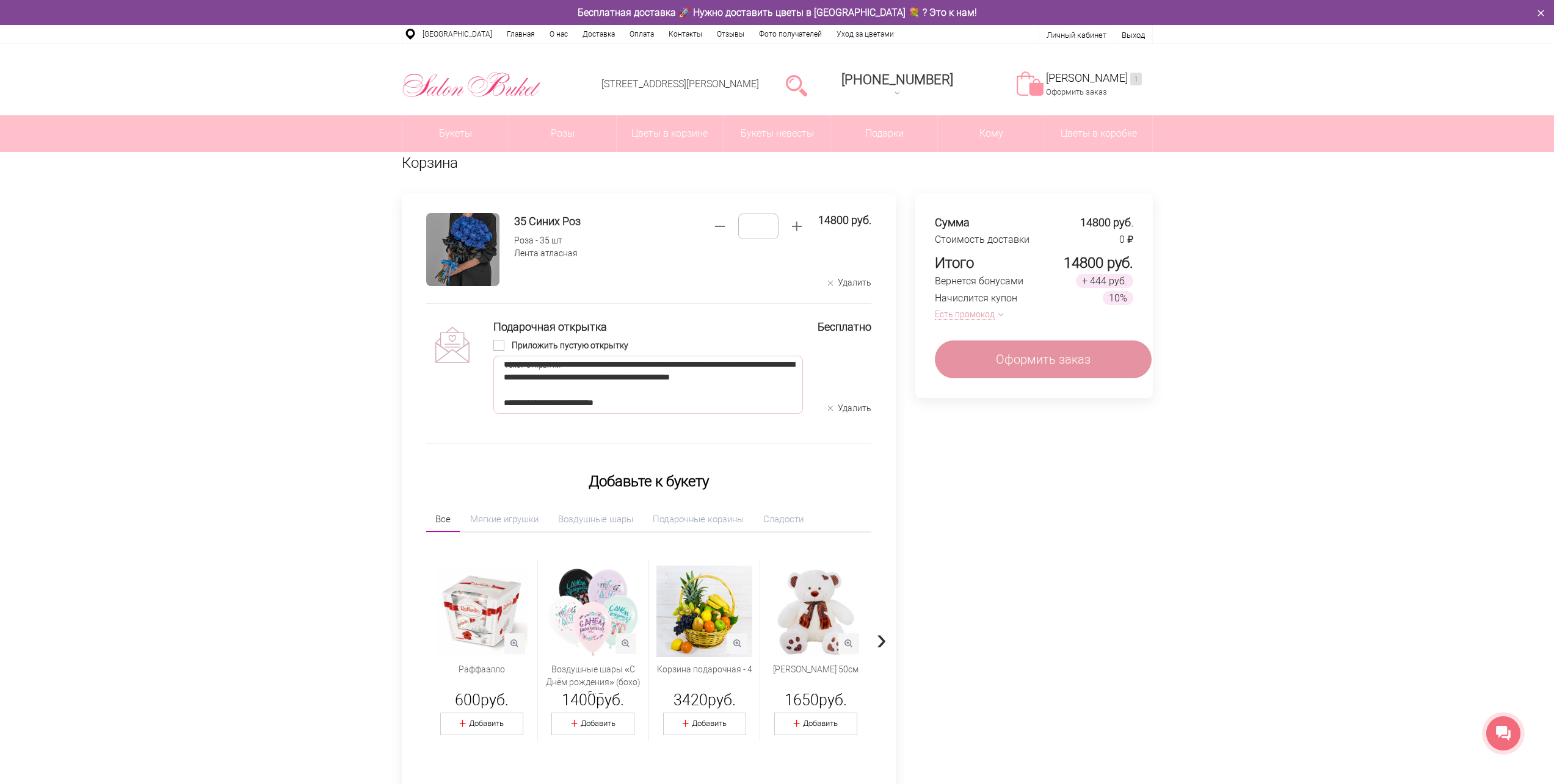
drag, startPoint x: 640, startPoint y: 378, endPoint x: 679, endPoint y: 390, distance: 40.8
click at [669, 398] on textarea "**********" at bounding box center [649, 385] width 310 height 58
click at [729, 396] on textarea "**********" at bounding box center [649, 385] width 310 height 58
drag, startPoint x: 608, startPoint y: 382, endPoint x: 527, endPoint y: 317, distance: 103.9
click at [527, 317] on div "**********" at bounding box center [648, 366] width 445 height 125
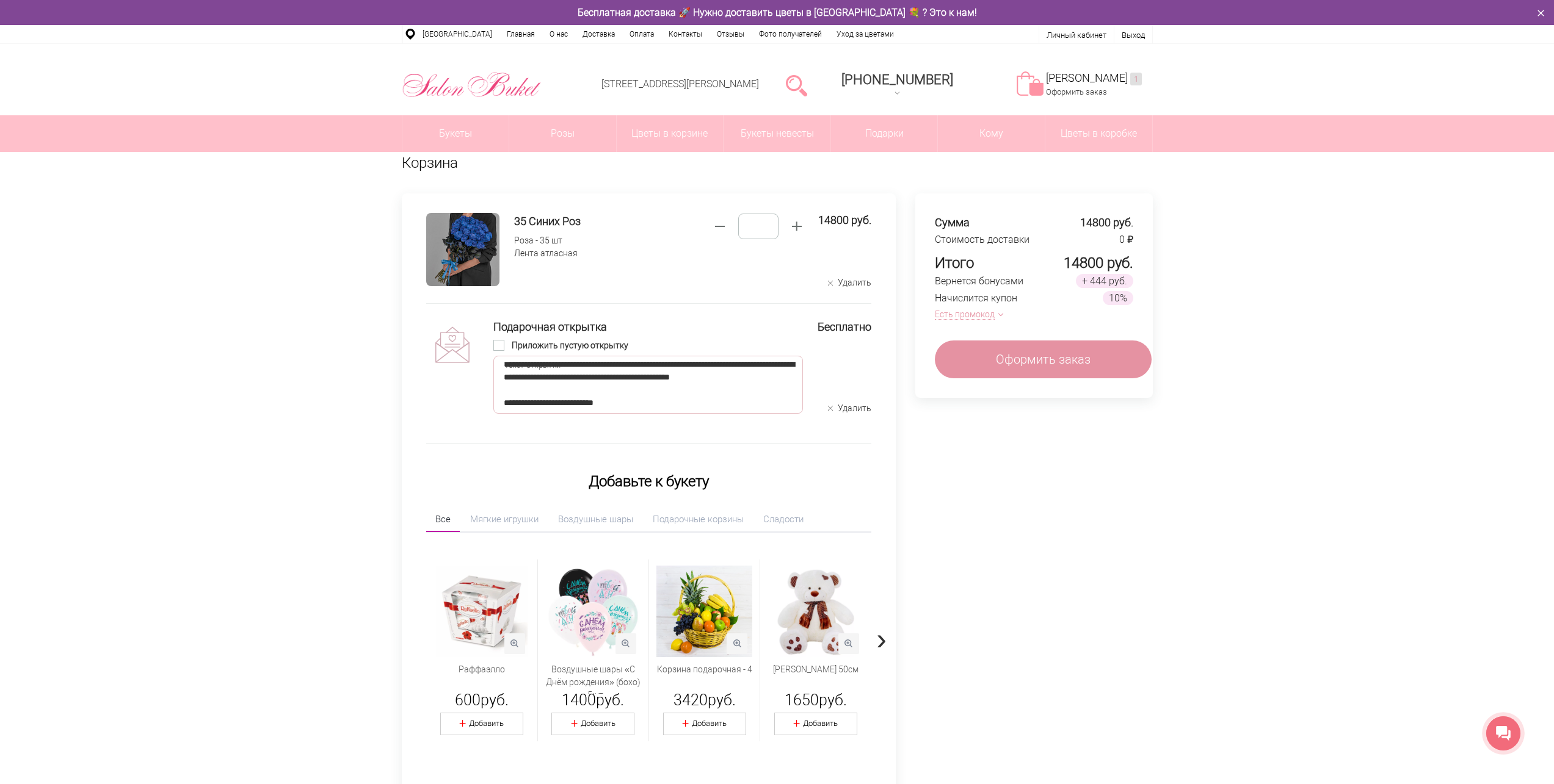
click at [701, 395] on textarea "**********" at bounding box center [649, 385] width 310 height 58
drag, startPoint x: 687, startPoint y: 408, endPoint x: 610, endPoint y: 405, distance: 77.1
click at [609, 405] on textarea "**********" at bounding box center [649, 385] width 310 height 58
click at [715, 412] on textarea "**********" at bounding box center [649, 385] width 310 height 58
type textarea "*"
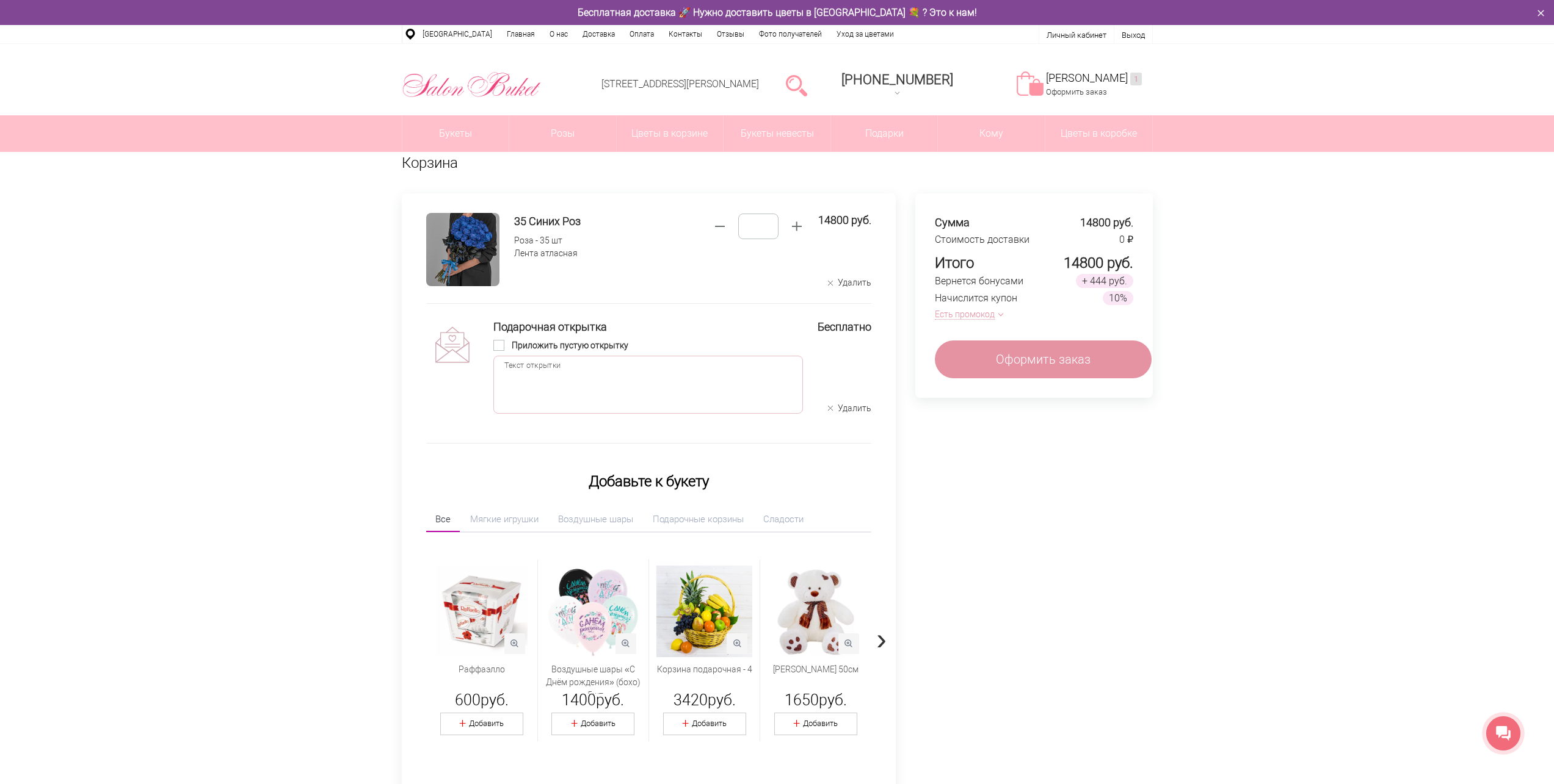
click at [599, 373] on textarea at bounding box center [649, 385] width 310 height 58
paste textarea "**********"
type textarea "**********"
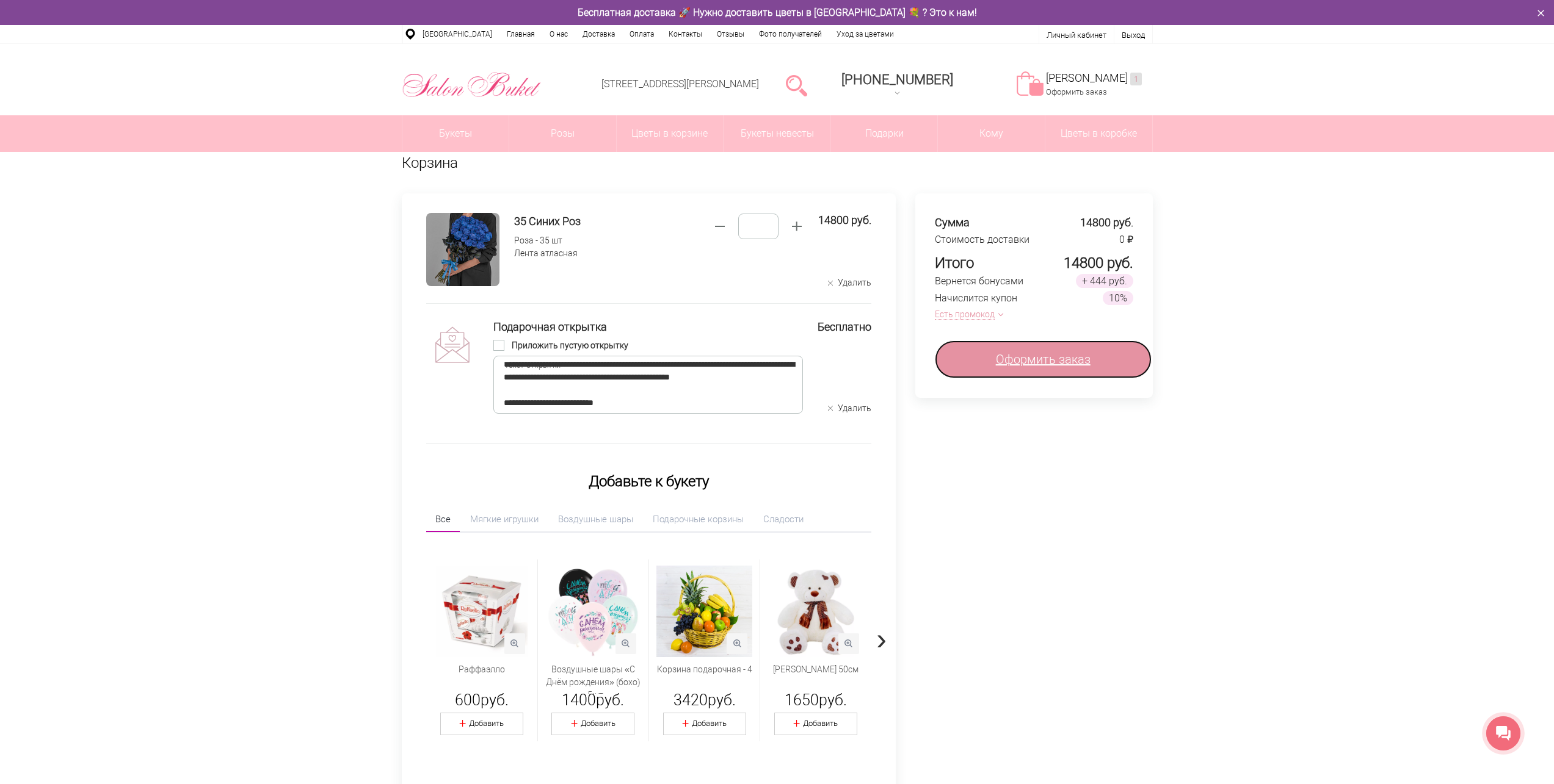
click at [1066, 356] on span "Оформить заказ" at bounding box center [1042, 360] width 95 height 18
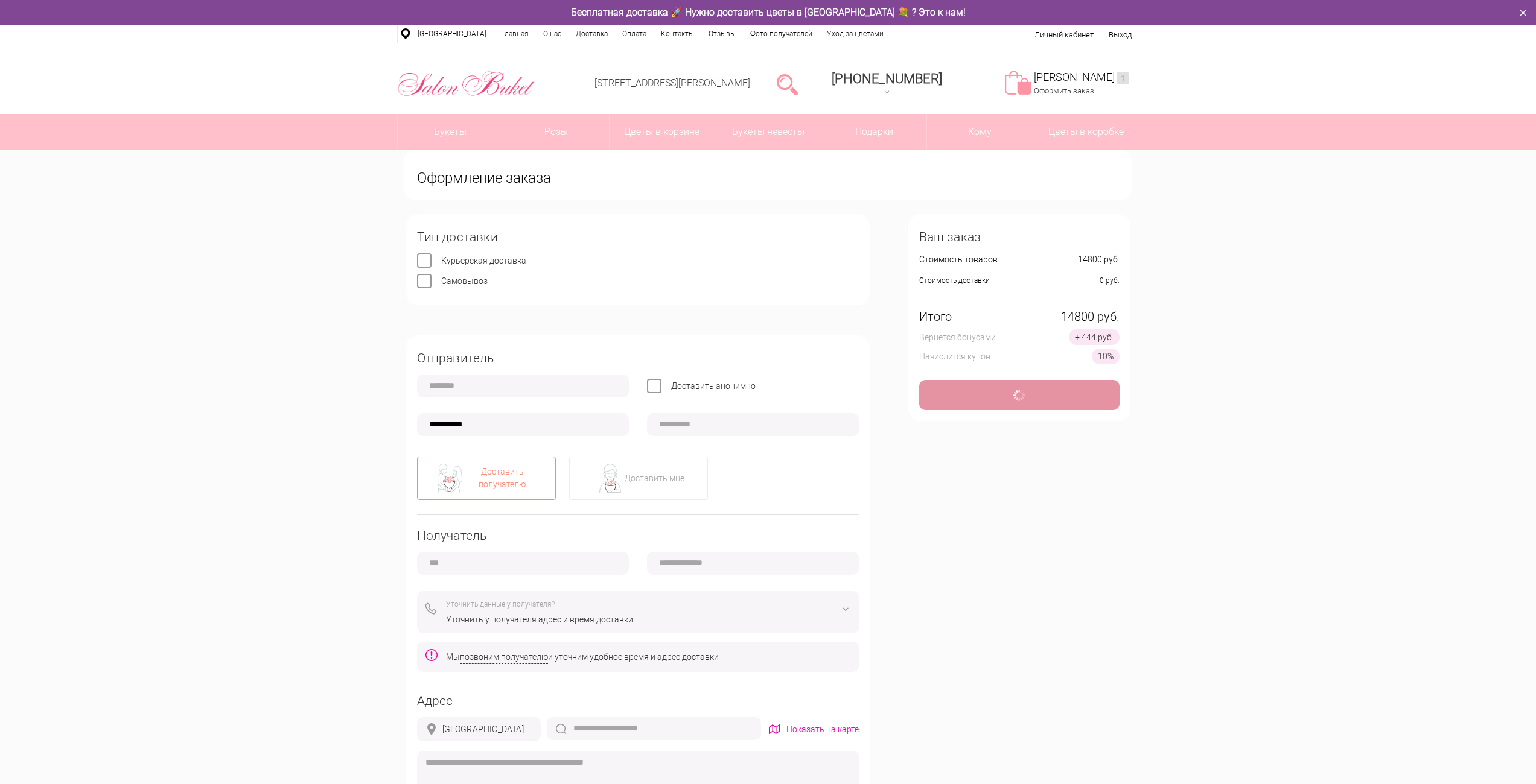
type input "**********"
click at [442, 280] on label "Самовывоз" at bounding box center [464, 281] width 46 height 10
type input "**********"
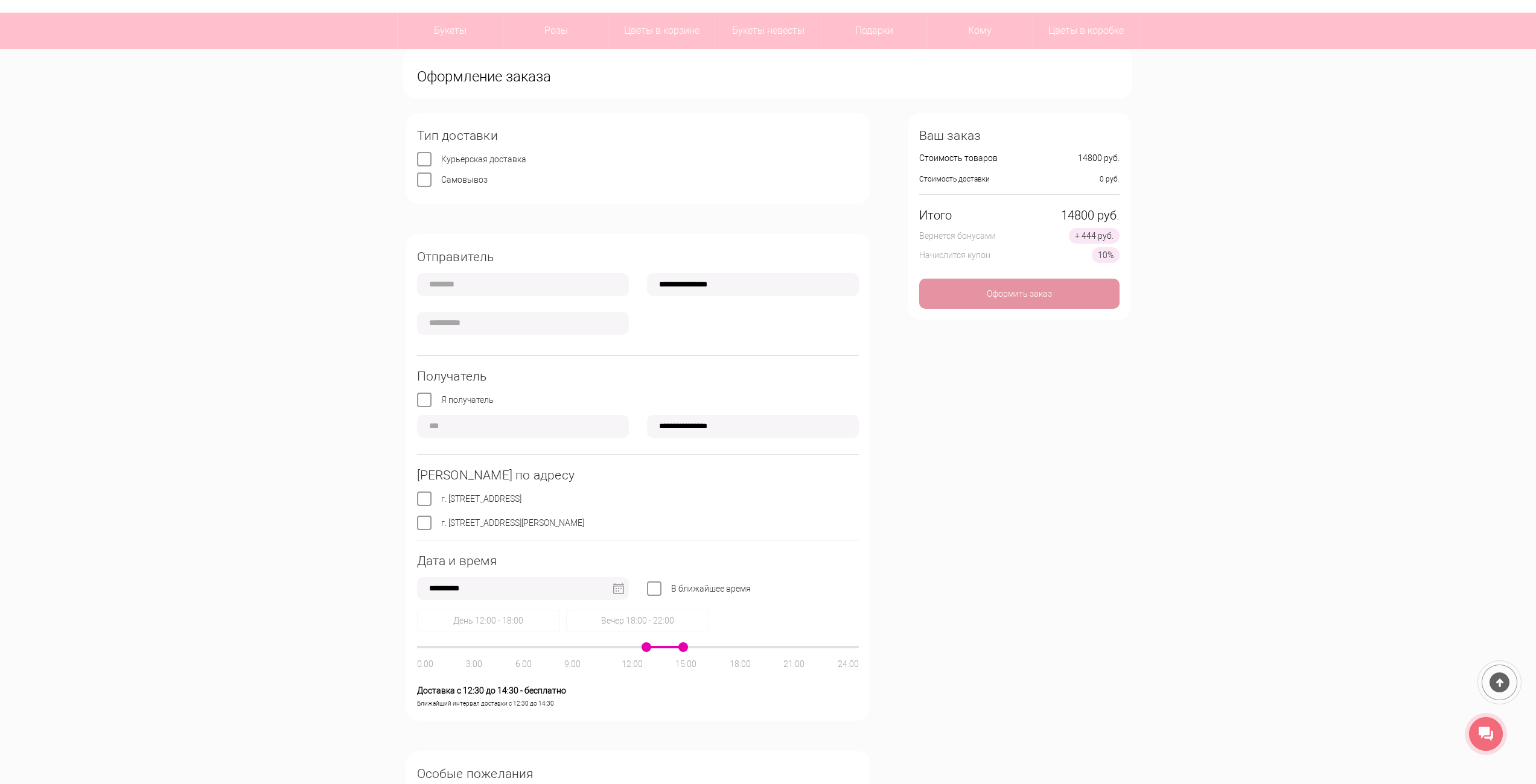
scroll to position [120, 0]
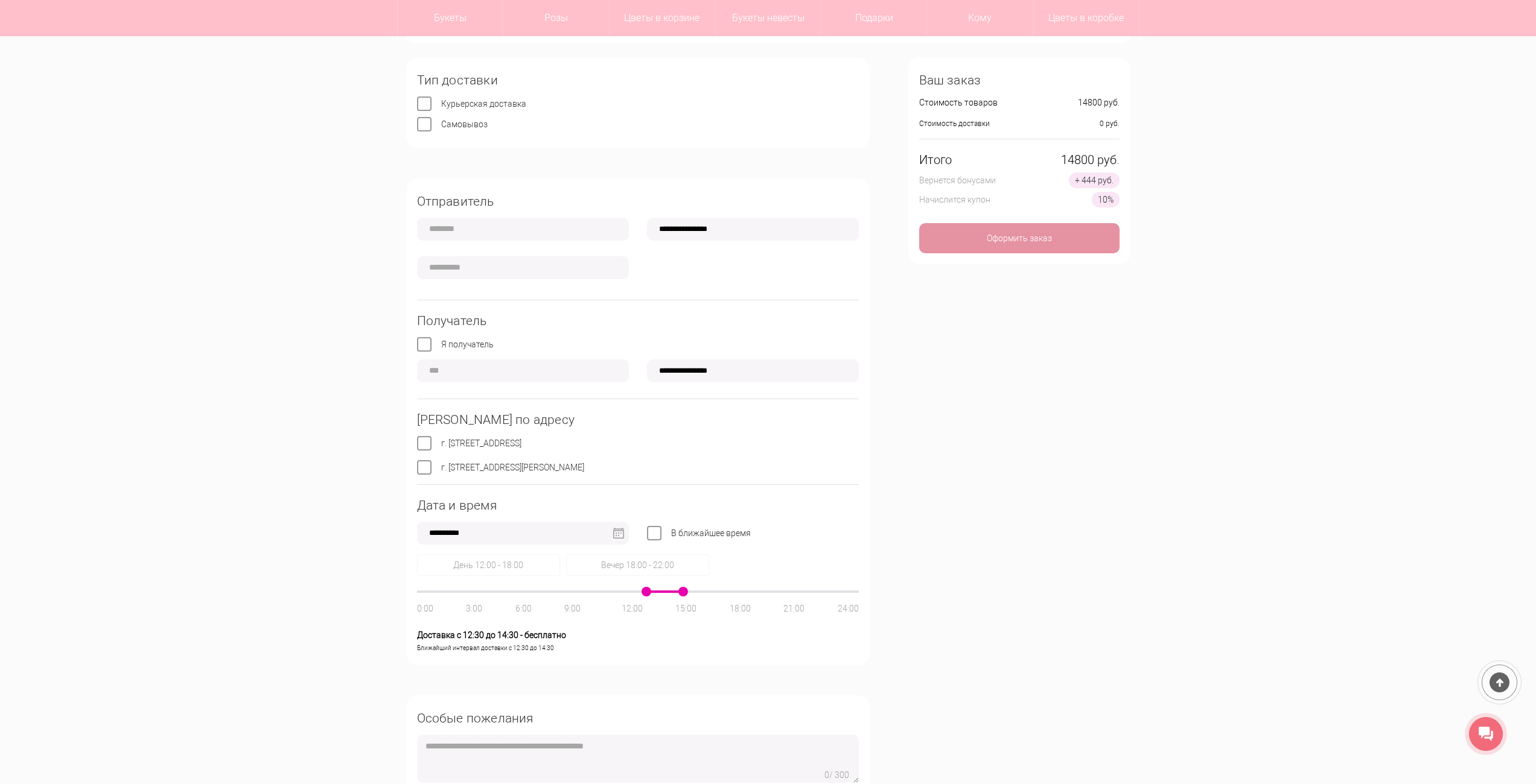
drag, startPoint x: 648, startPoint y: 590, endPoint x: 592, endPoint y: 589, distance: 56.0
click at [591, 590] on div "День 12:00 - 18:00 Вечер 18:00 - 22:00 0:00 3:00 6:00 9:00 12:00 15:00 18:00 21…" at bounding box center [637, 603] width 442 height 100
drag, startPoint x: 687, startPoint y: 594, endPoint x: 670, endPoint y: 594, distance: 17.0
click at [670, 593] on div "0:00 3:00 6:00 9:00 12:00 15:00 18:00 21:00 24:00" at bounding box center [637, 591] width 442 height 2
drag, startPoint x: 649, startPoint y: 591, endPoint x: 640, endPoint y: 593, distance: 9.2
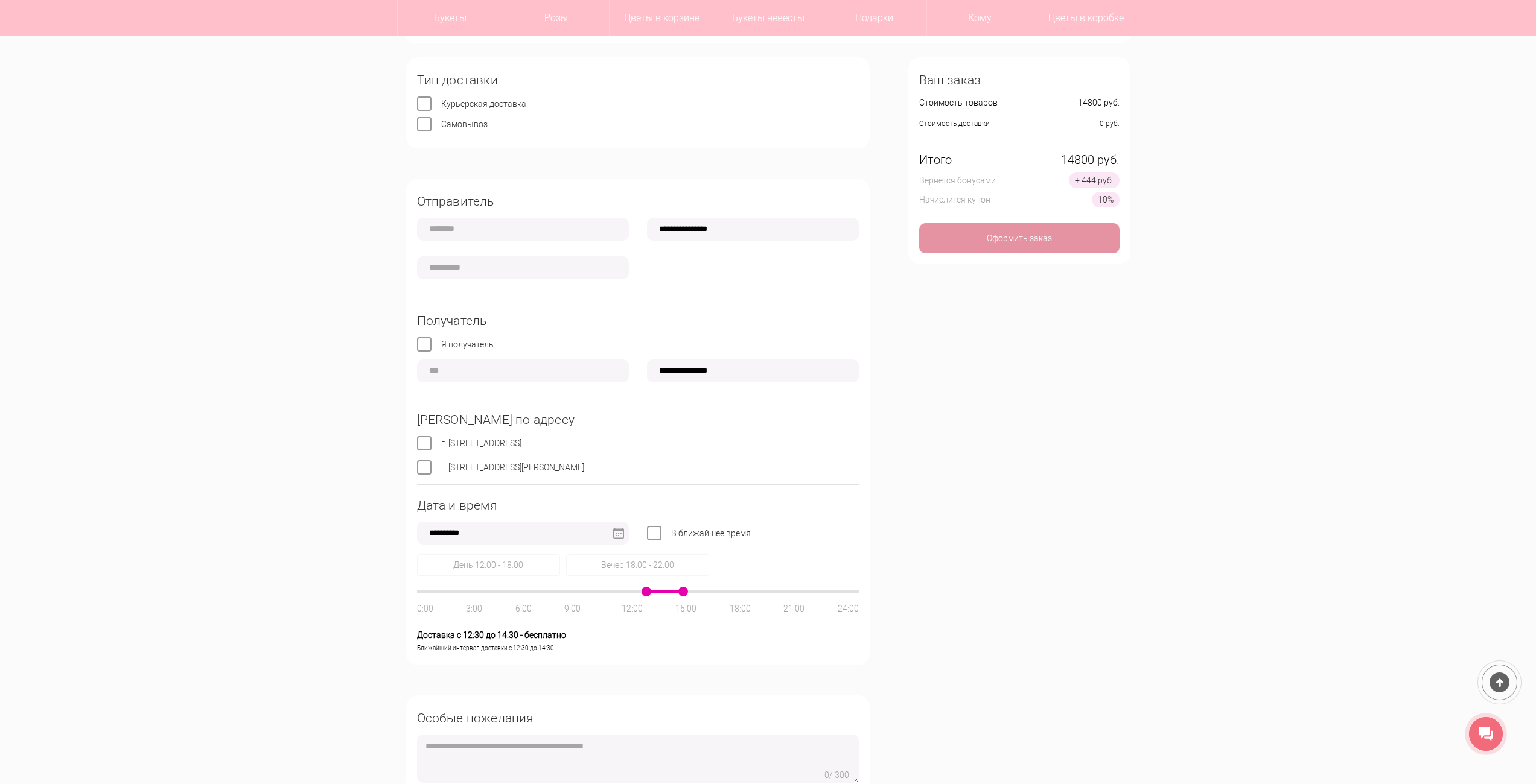
click at [640, 593] on div "0:00 3:00 6:00 9:00 12:00 15:00 18:00 21:00 24:00" at bounding box center [637, 591] width 442 height 2
click at [505, 574] on div "День 12:00 - 18:00" at bounding box center [488, 565] width 143 height 22
type input "**********"
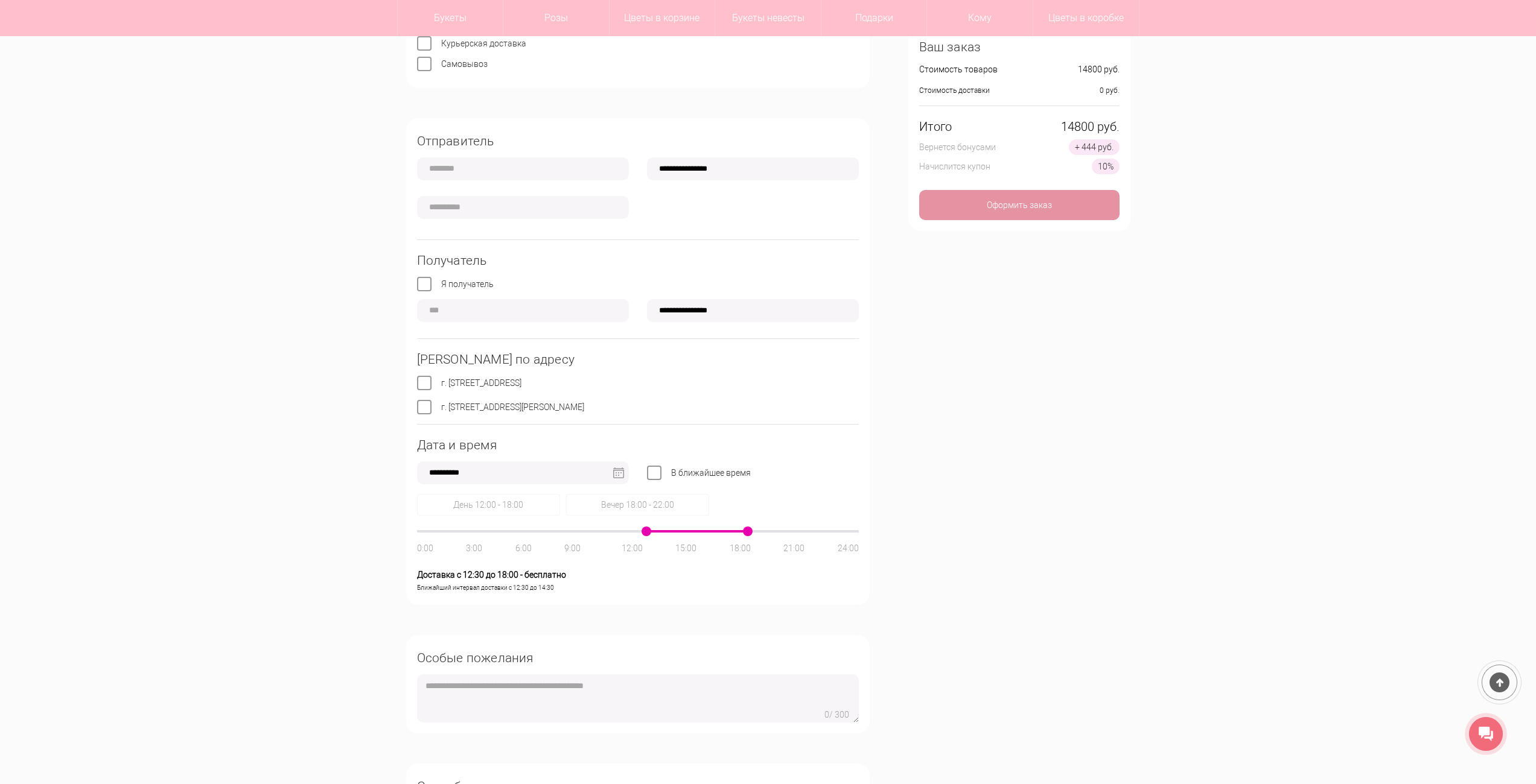
click at [613, 473] on img at bounding box center [618, 472] width 11 height 11
click at [447, 557] on link "7" at bounding box center [448, 556] width 19 height 17
type input "**********"
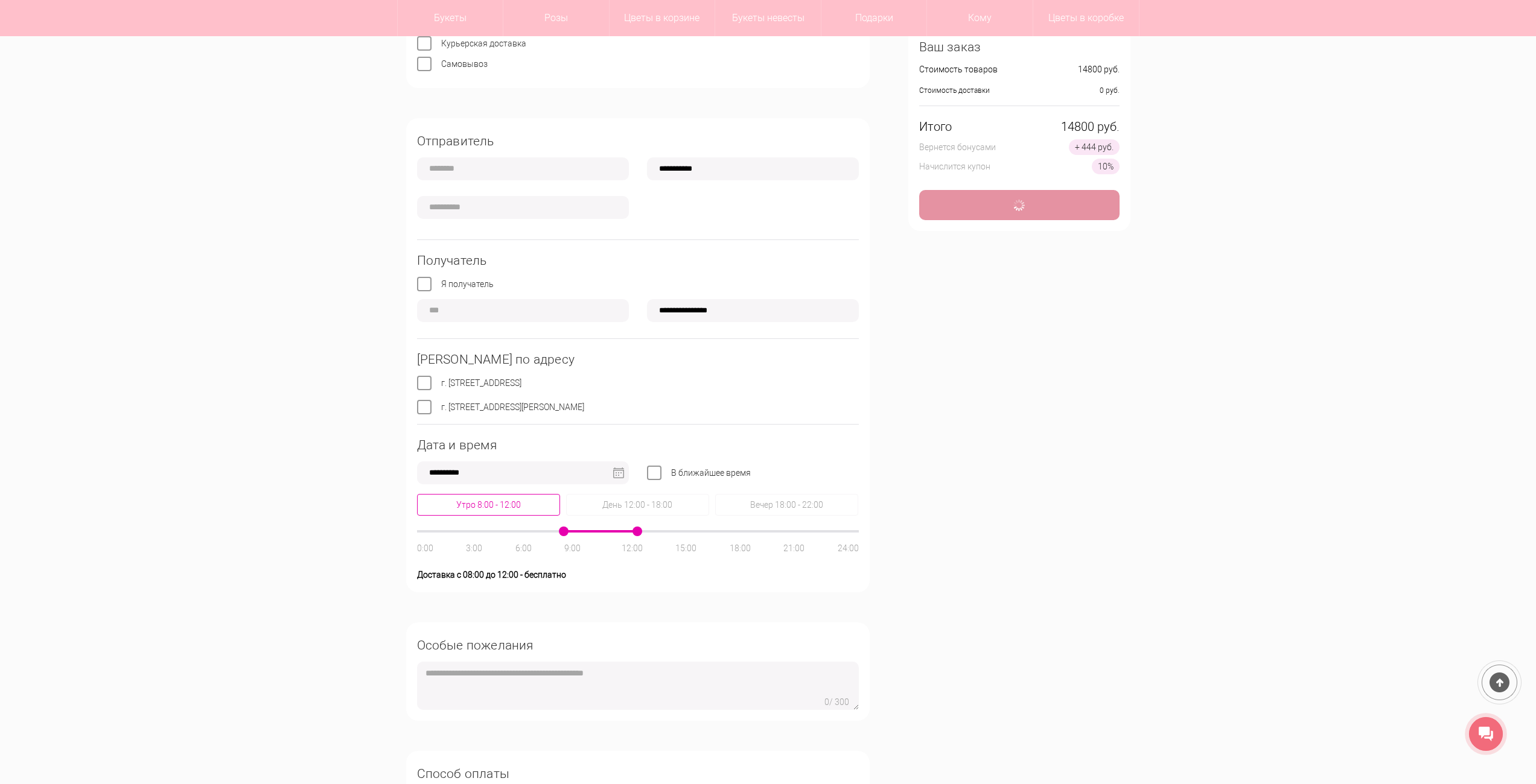
type input "**********"
click at [986, 597] on div "**********" at bounding box center [768, 435] width 742 height 878
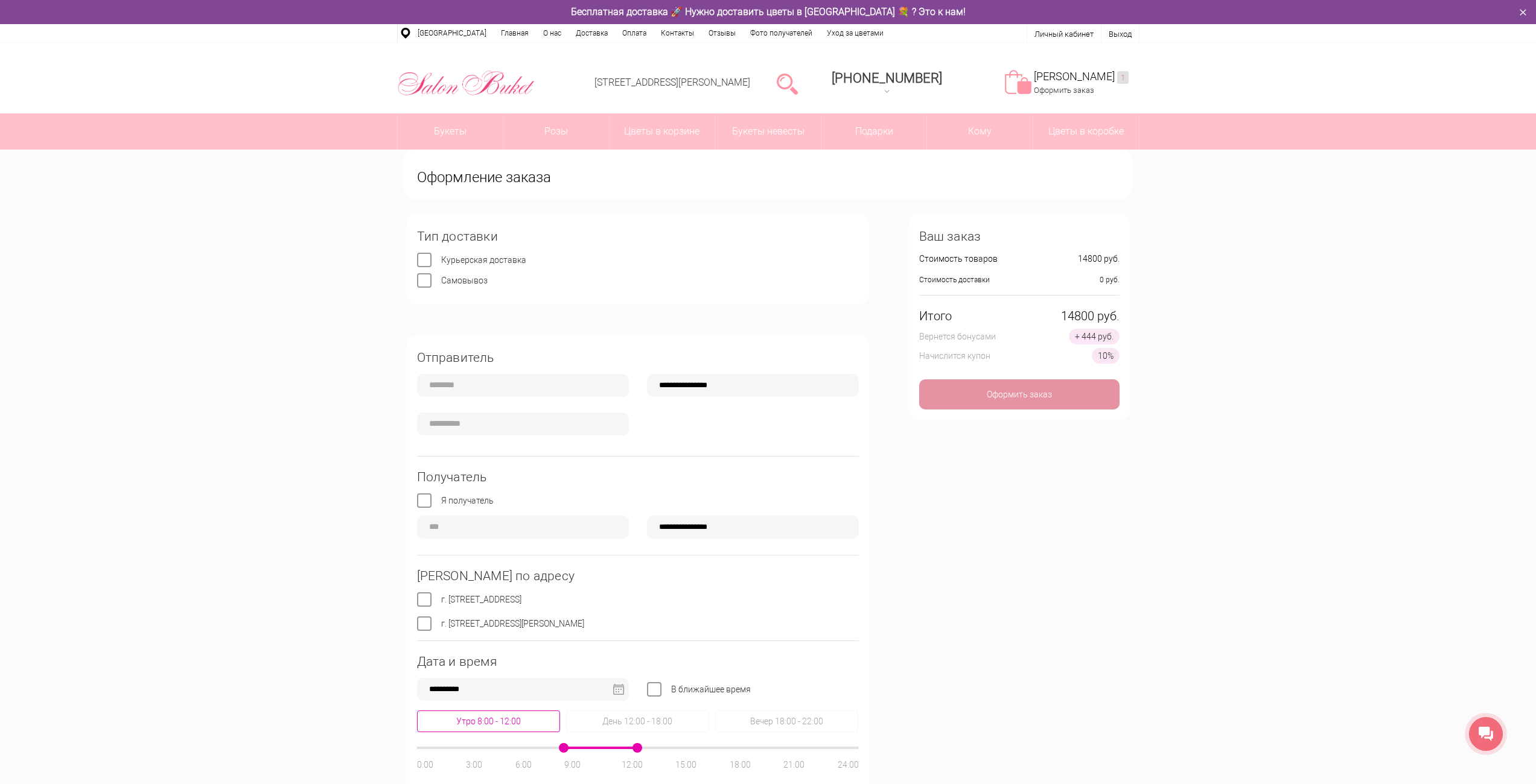
scroll to position [0, 0]
click at [538, 388] on input "text" at bounding box center [523, 385] width 211 height 23
type input "******"
type input "**********"
drag, startPoint x: 580, startPoint y: 598, endPoint x: 463, endPoint y: 599, distance: 117.0
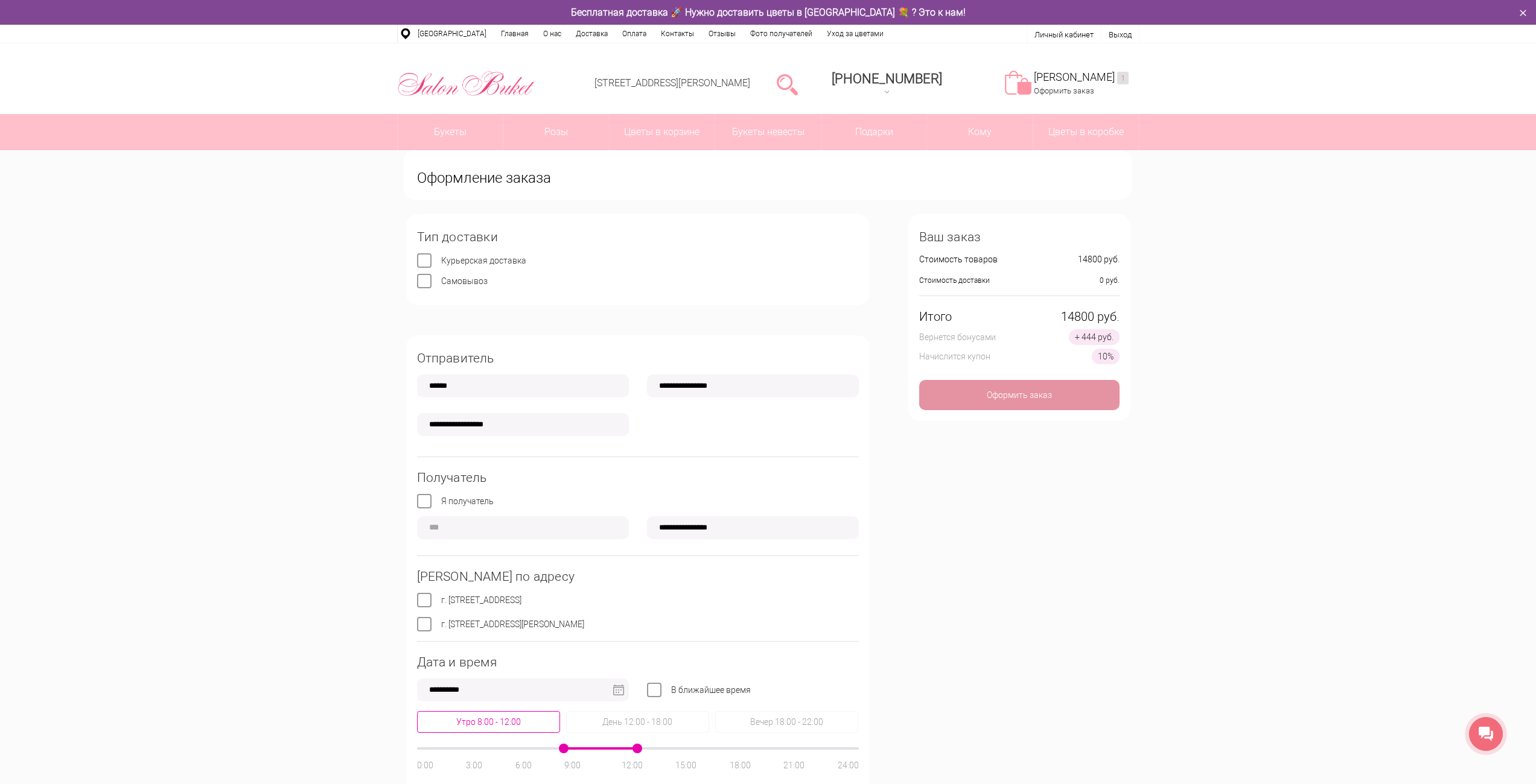
click at [463, 599] on div "г. Нижний Новгород, ул. Культуры, д. 3" at bounding box center [637, 599] width 442 height 12
click at [442, 625] on label "г. Нижний Новгород, ул. Ванеева, д. 19" at bounding box center [513, 624] width 143 height 10
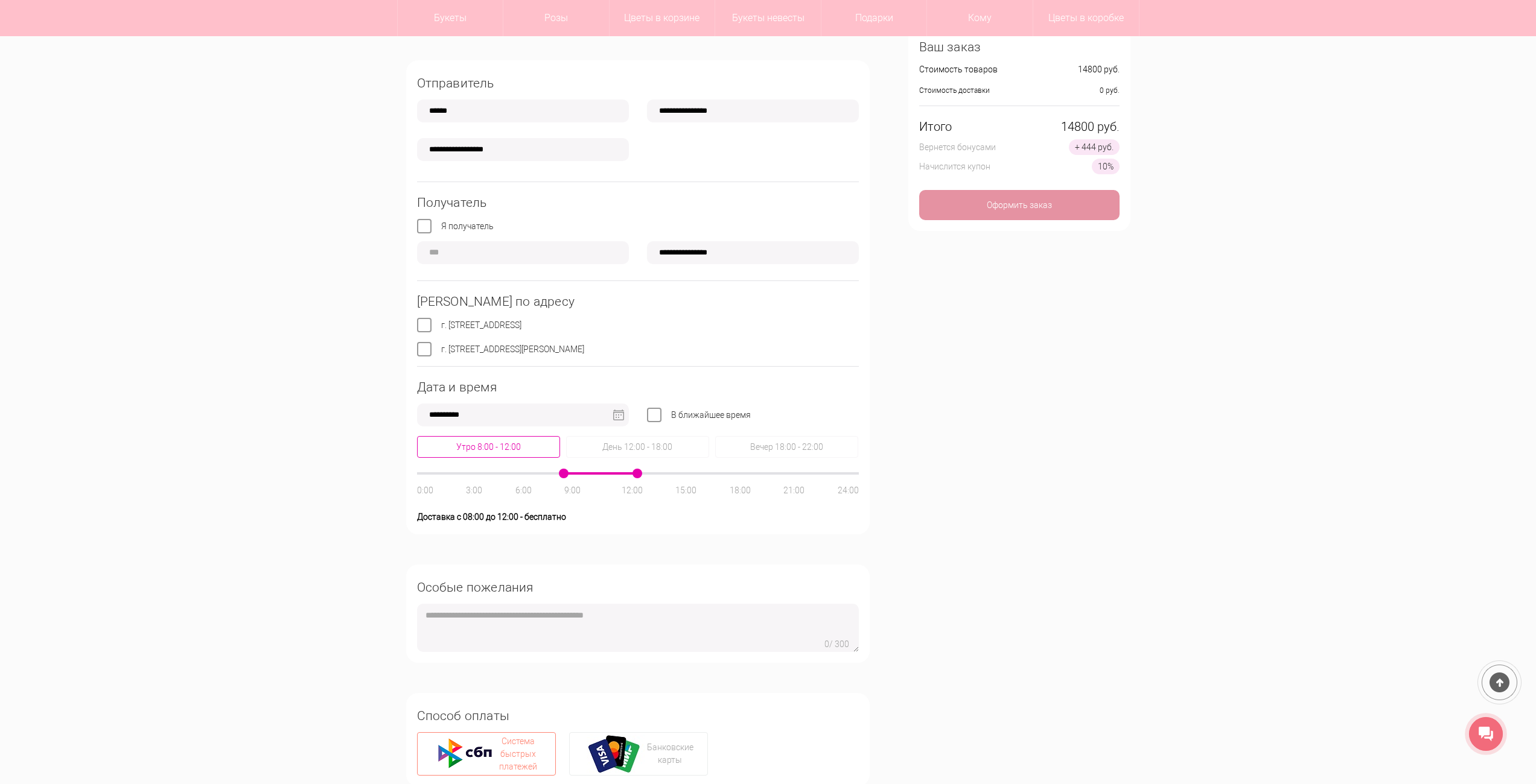
scroll to position [60, 0]
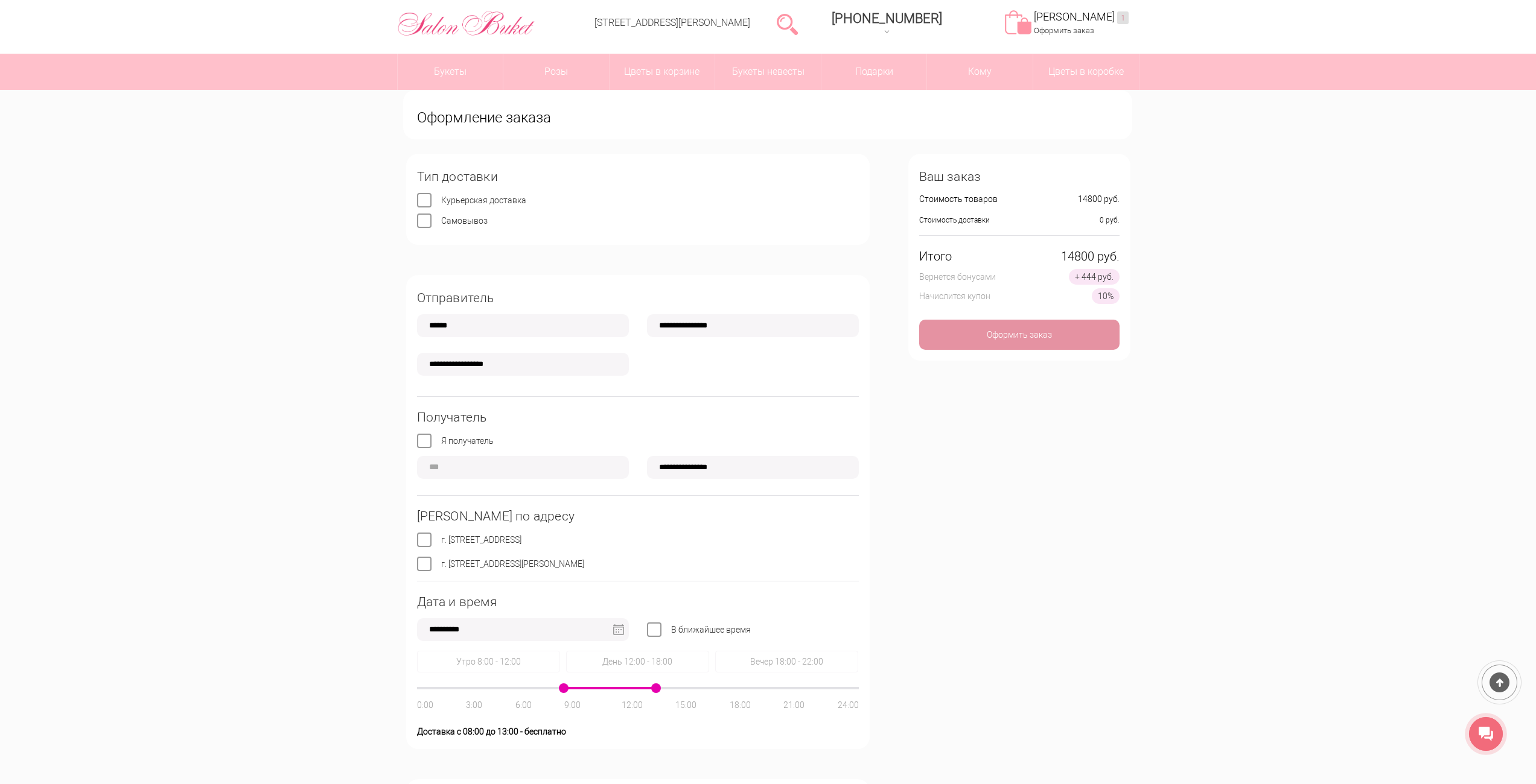
drag, startPoint x: 638, startPoint y: 687, endPoint x: 660, endPoint y: 686, distance: 22.0
click at [660, 686] on span at bounding box center [656, 688] width 10 height 10
type input "**********"
drag, startPoint x: 564, startPoint y: 690, endPoint x: 579, endPoint y: 688, distance: 15.1
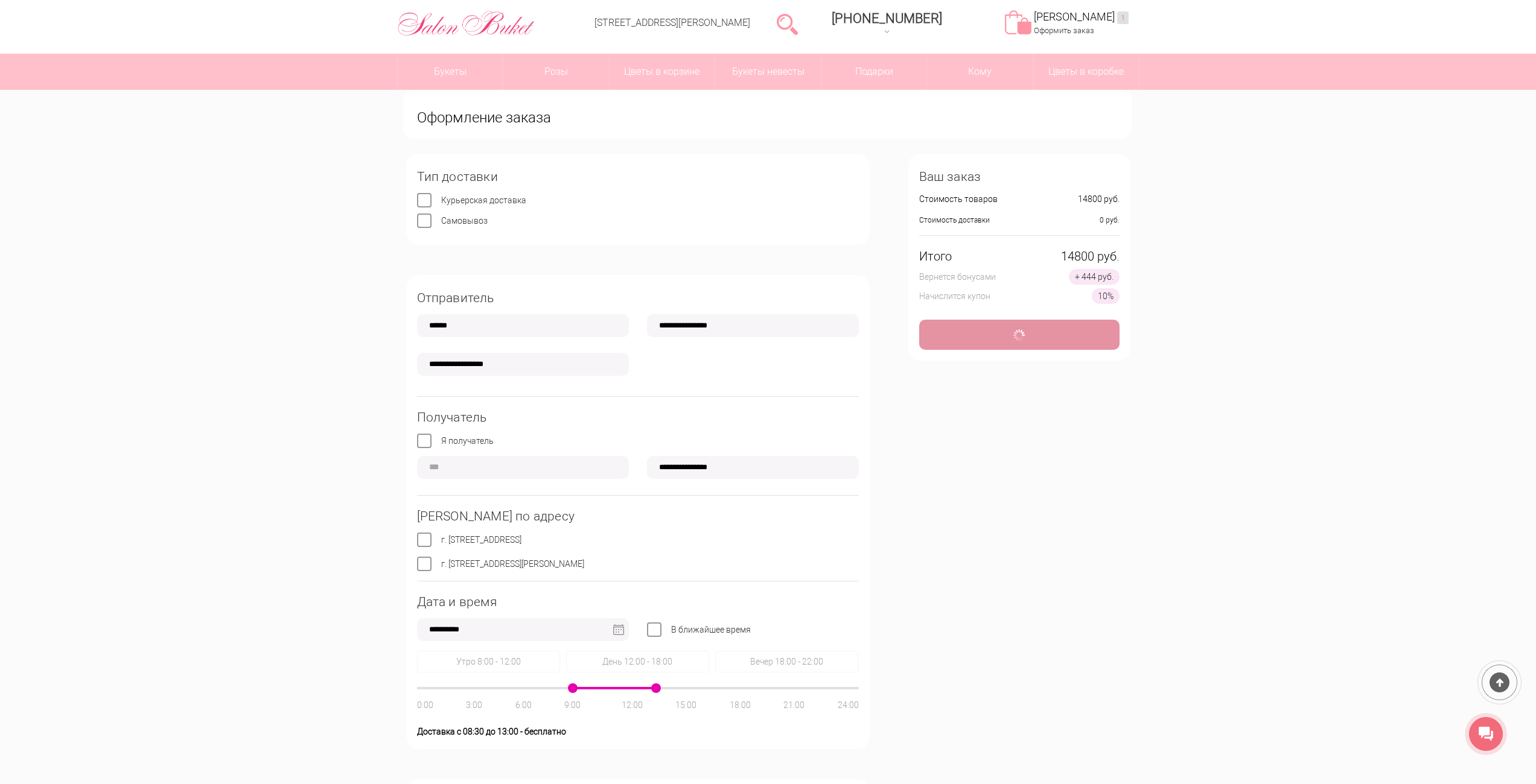
click at [579, 688] on div at bounding box center [637, 688] width 442 height 2
type input "**********"
click at [442, 442] on label "Я получатель" at bounding box center [467, 441] width 52 height 10
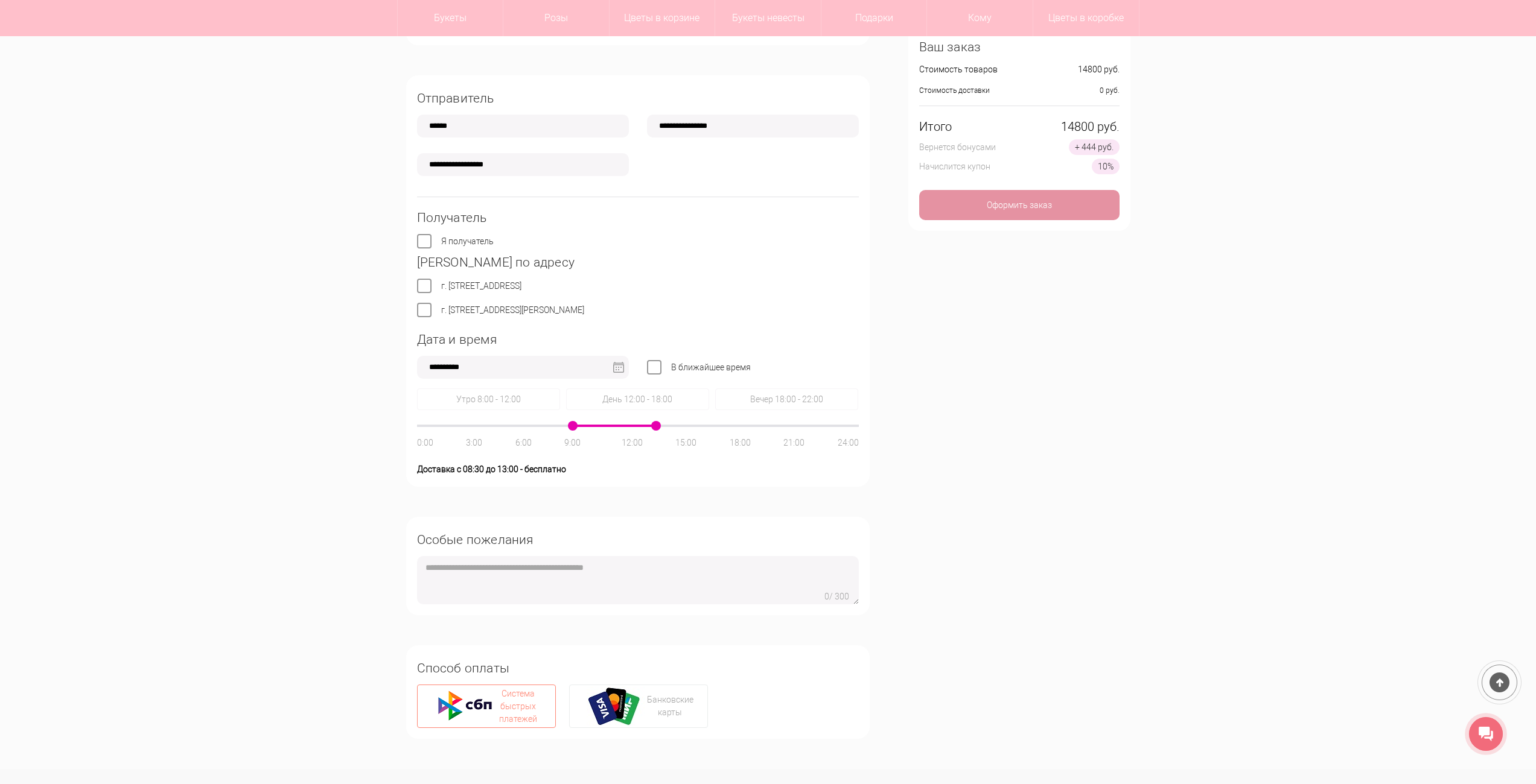
scroll to position [241, 0]
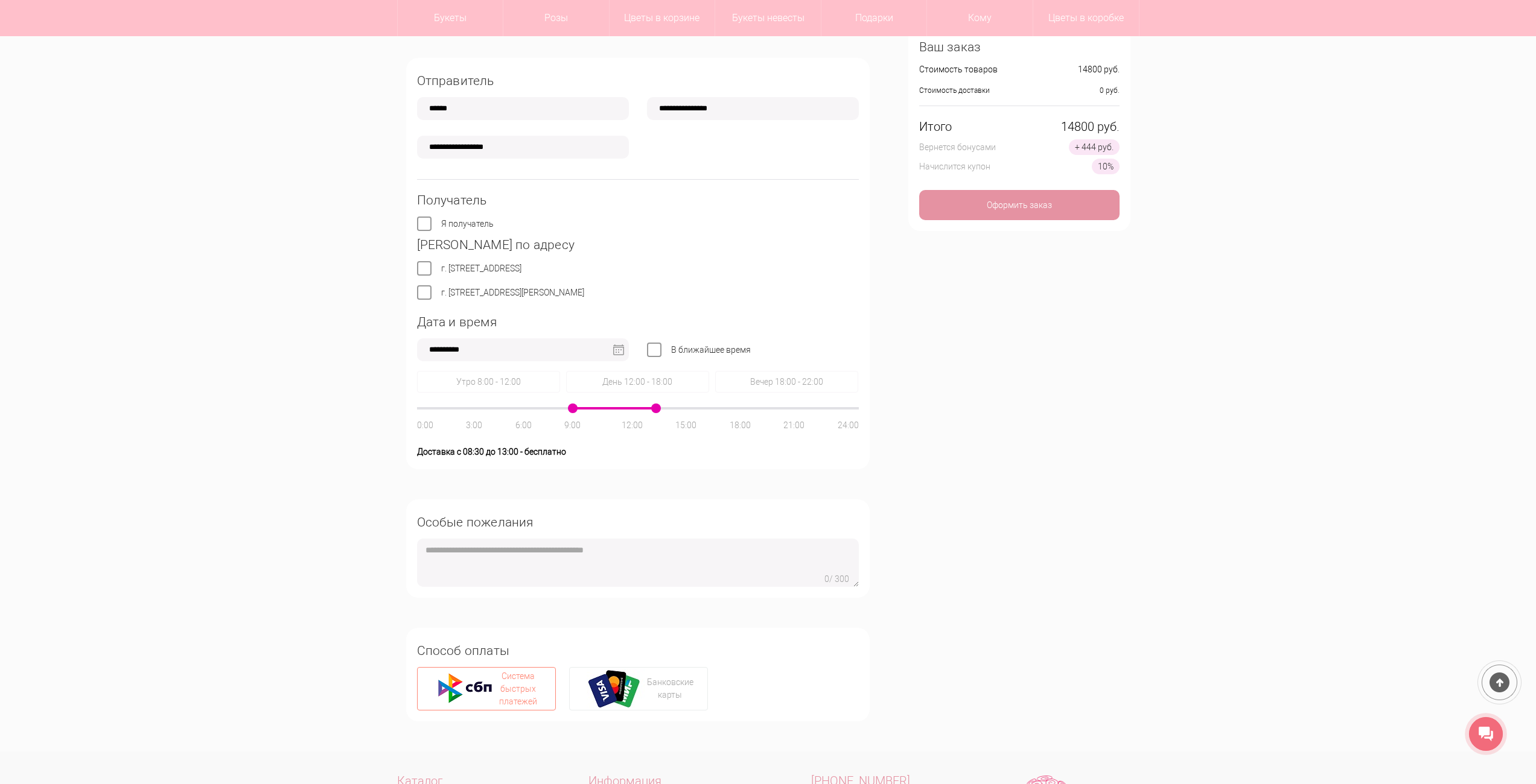
click at [659, 551] on textarea at bounding box center [637, 563] width 442 height 48
type textarea "*"
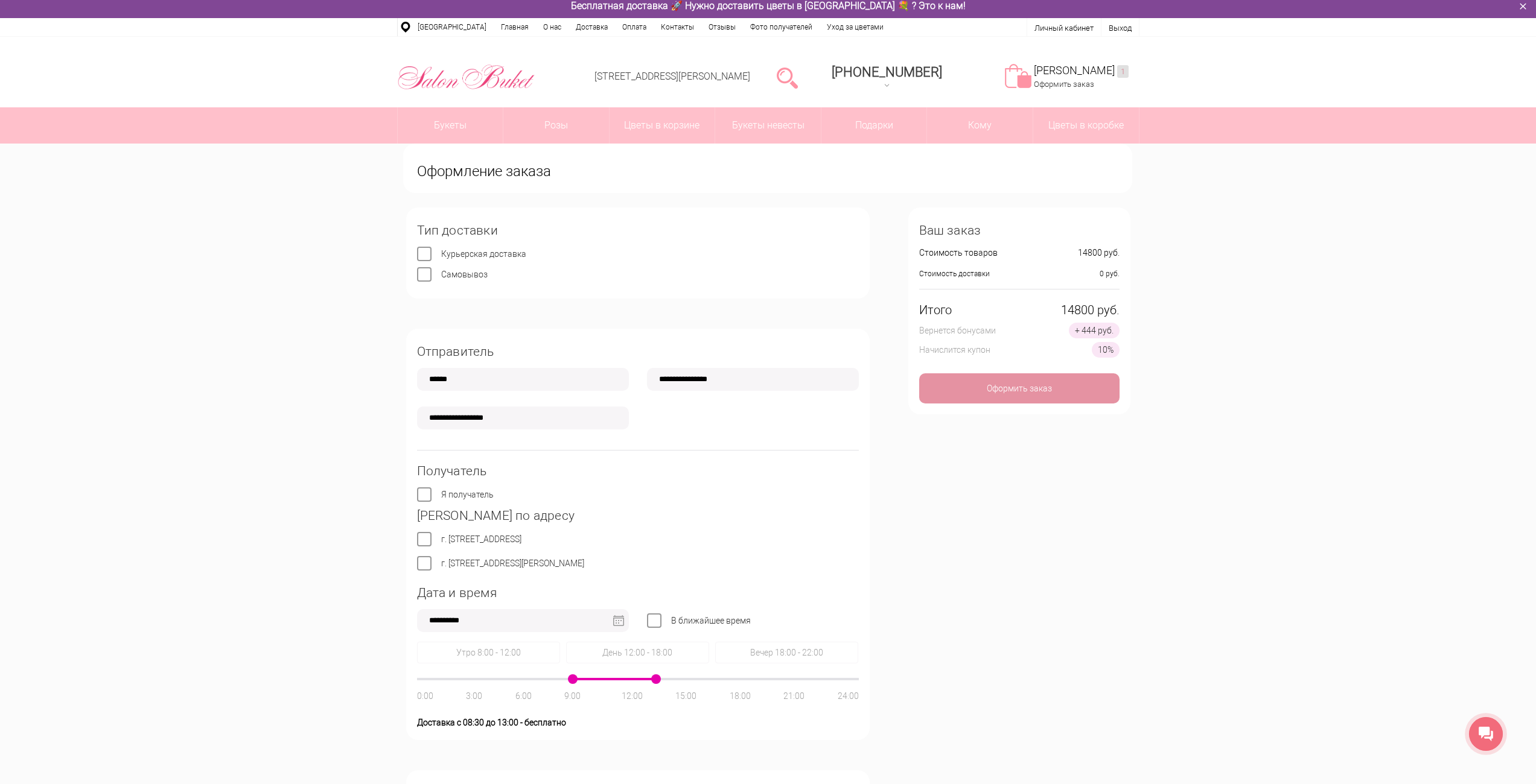
scroll to position [0, 0]
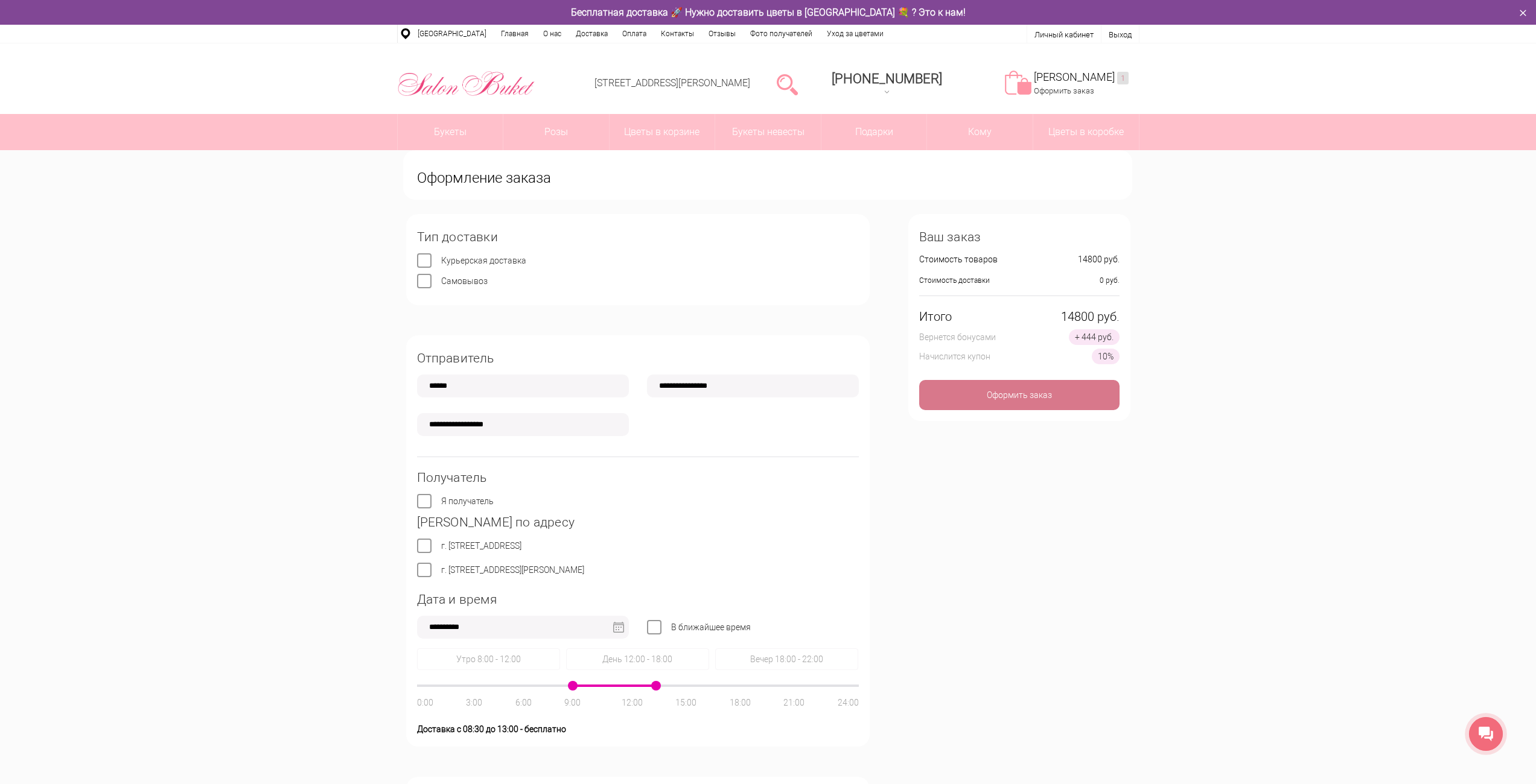
click at [1004, 396] on div "Оформить заказ" at bounding box center [1018, 395] width 201 height 31
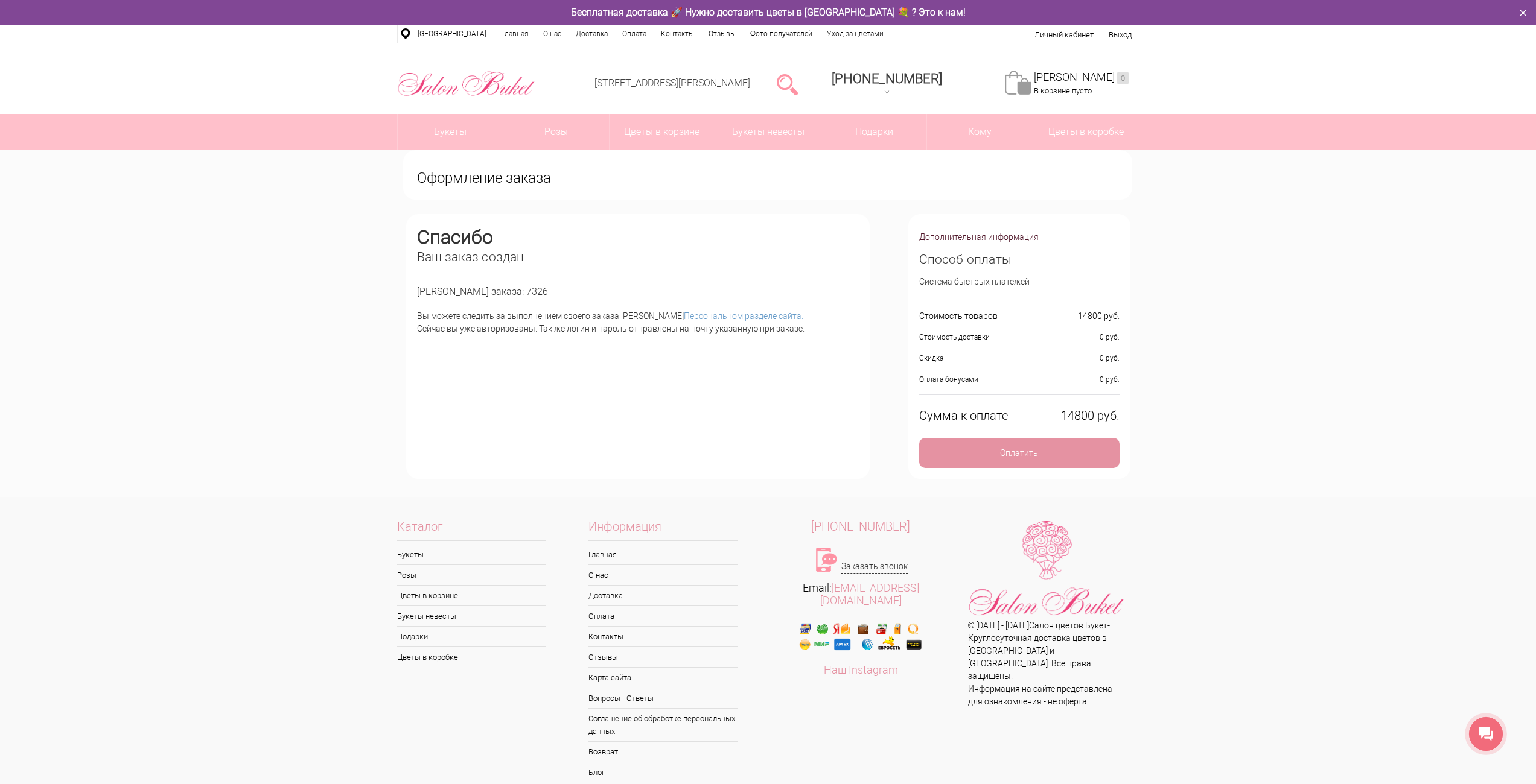
click at [684, 319] on link "Персональном разделе сайта." at bounding box center [743, 316] width 120 height 10
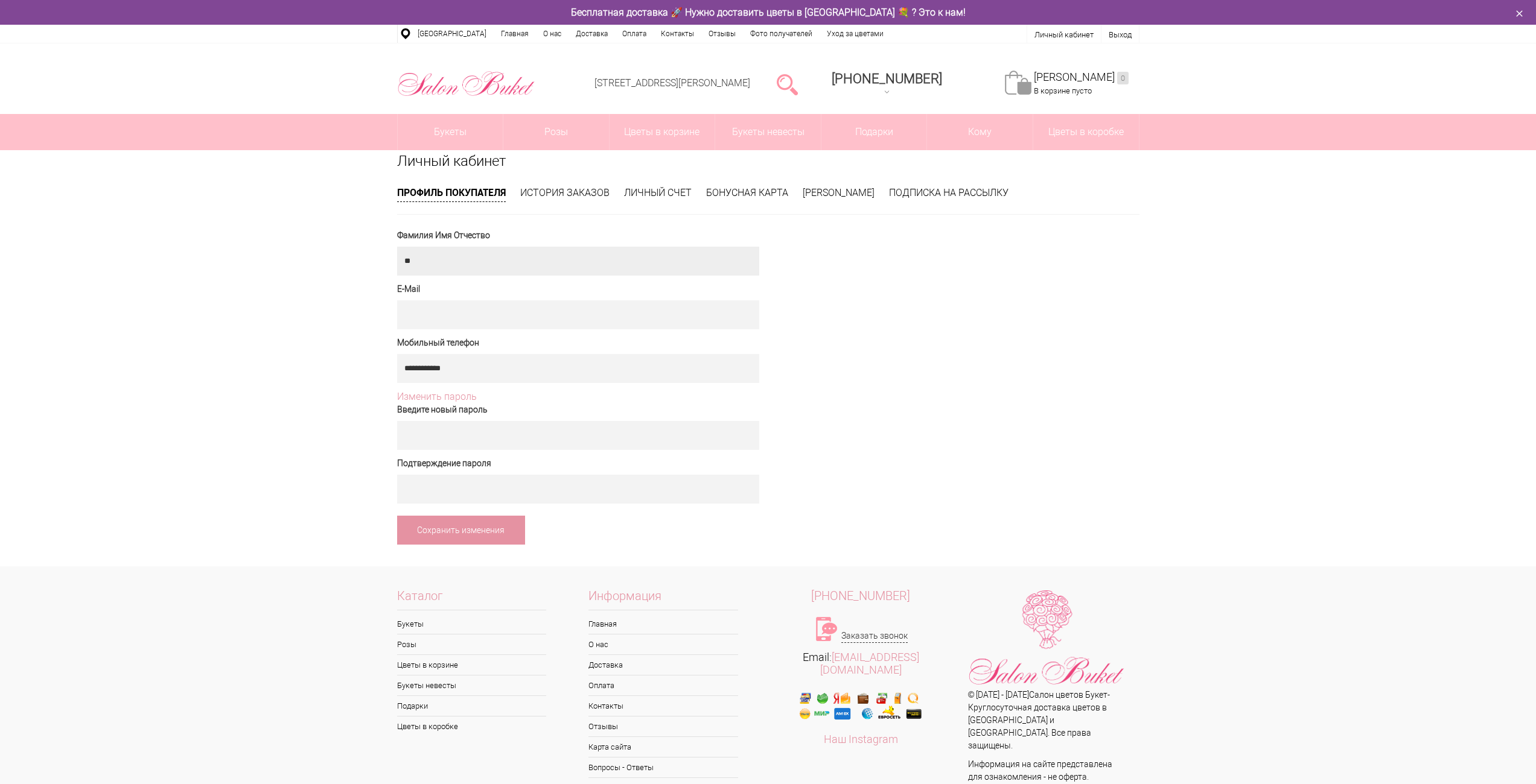
click at [637, 262] on input "text" at bounding box center [578, 261] width 363 height 29
type input "**********"
click at [587, 443] on input "text" at bounding box center [578, 434] width 363 height 29
type input "*"
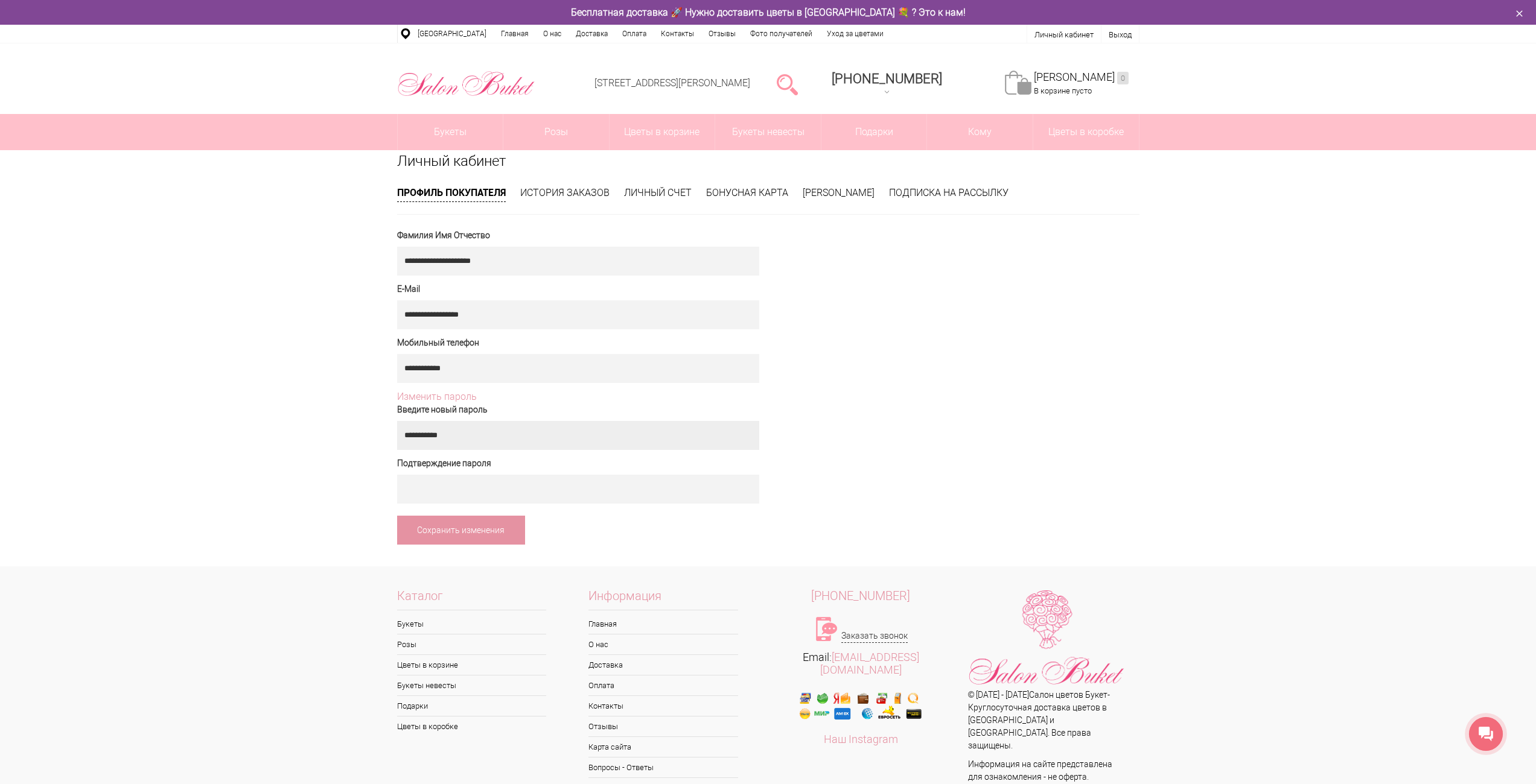
type input "**********"
click at [503, 527] on link "Сохранить изменения" at bounding box center [461, 529] width 128 height 29
click at [465, 537] on link "Сохранить изменения" at bounding box center [461, 529] width 128 height 29
click at [576, 188] on link "История заказов" at bounding box center [565, 193] width 89 height 12
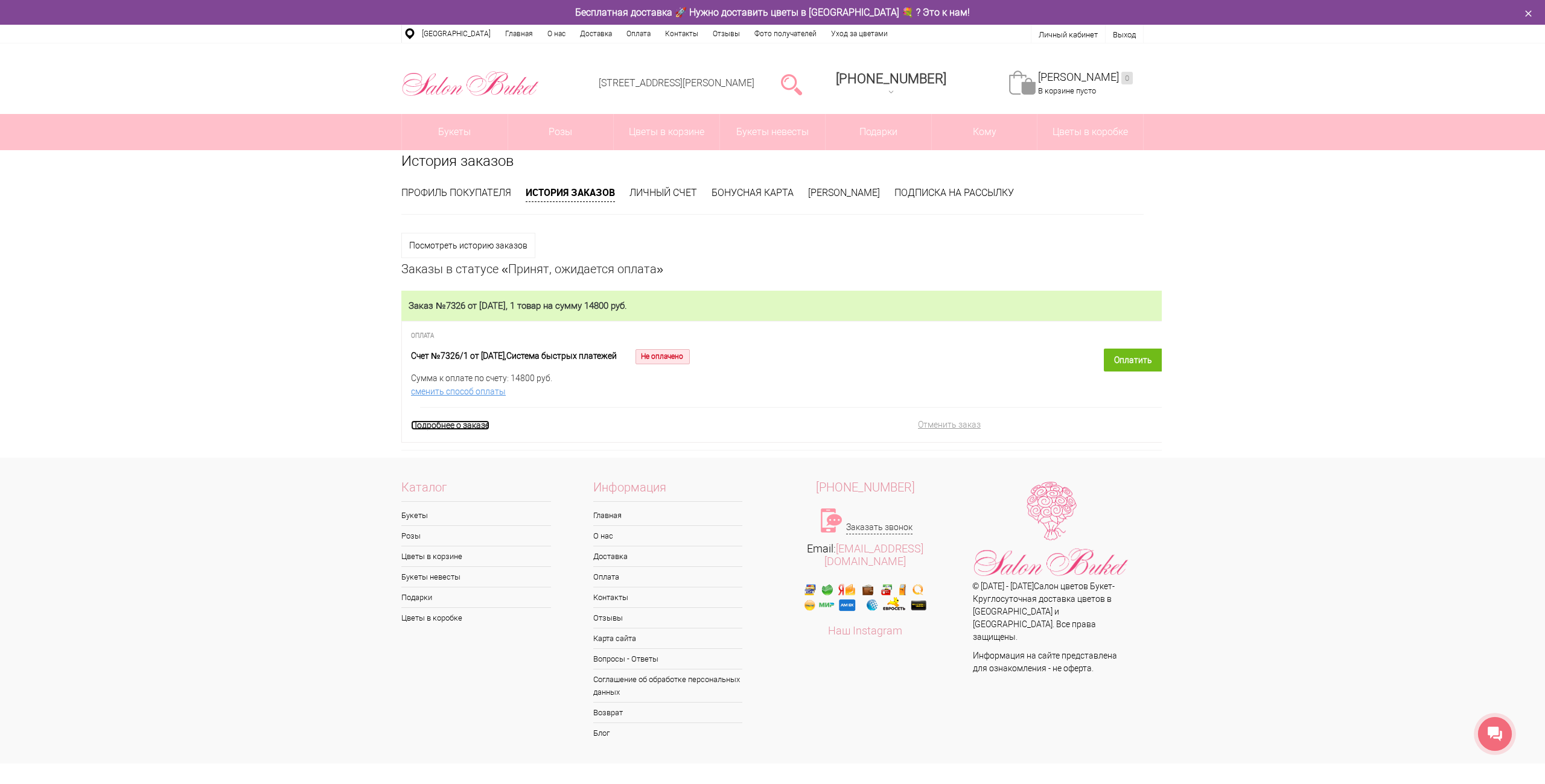
click at [466, 428] on link "Подробнее о заказе" at bounding box center [449, 426] width 78 height 10
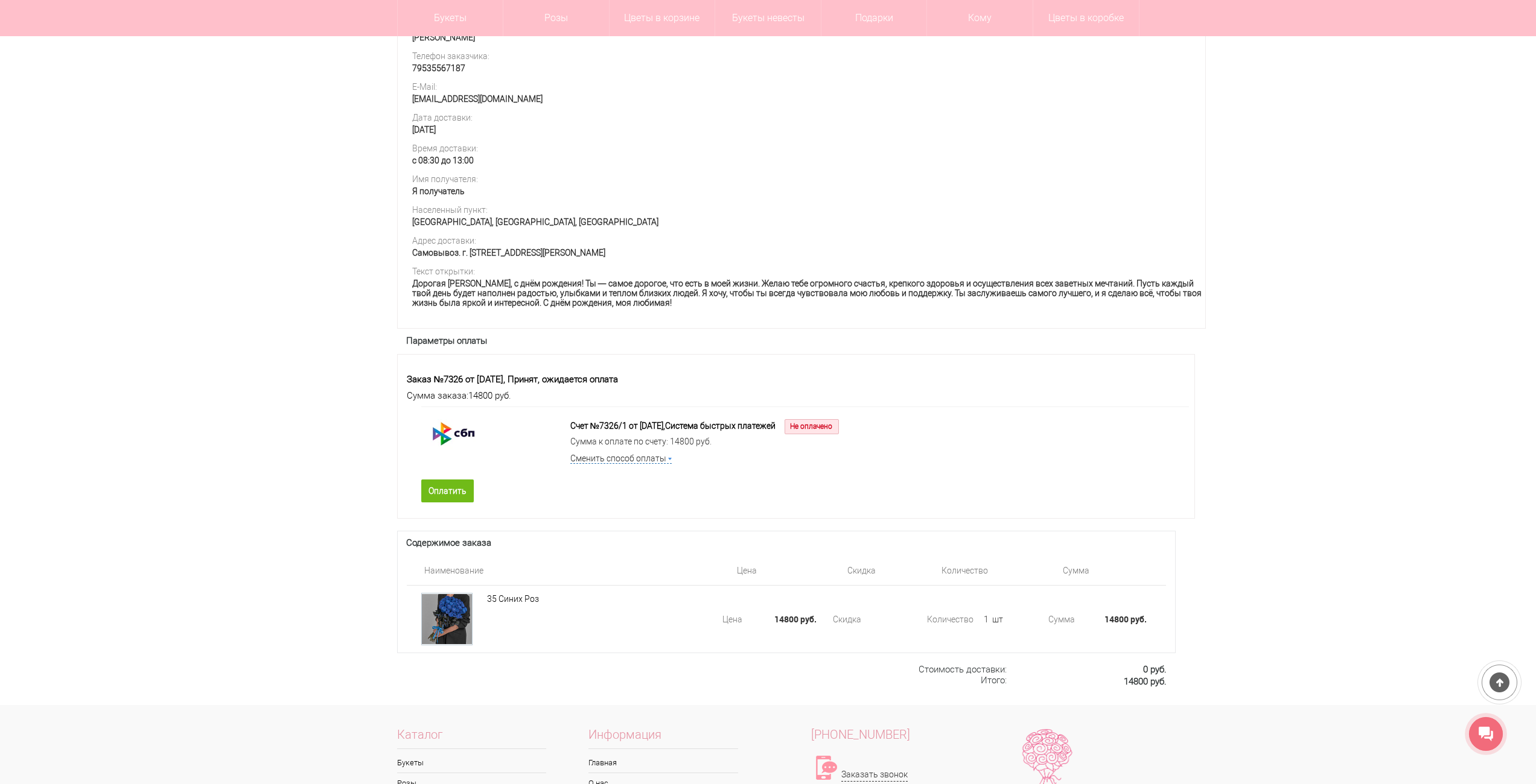
scroll to position [483, 0]
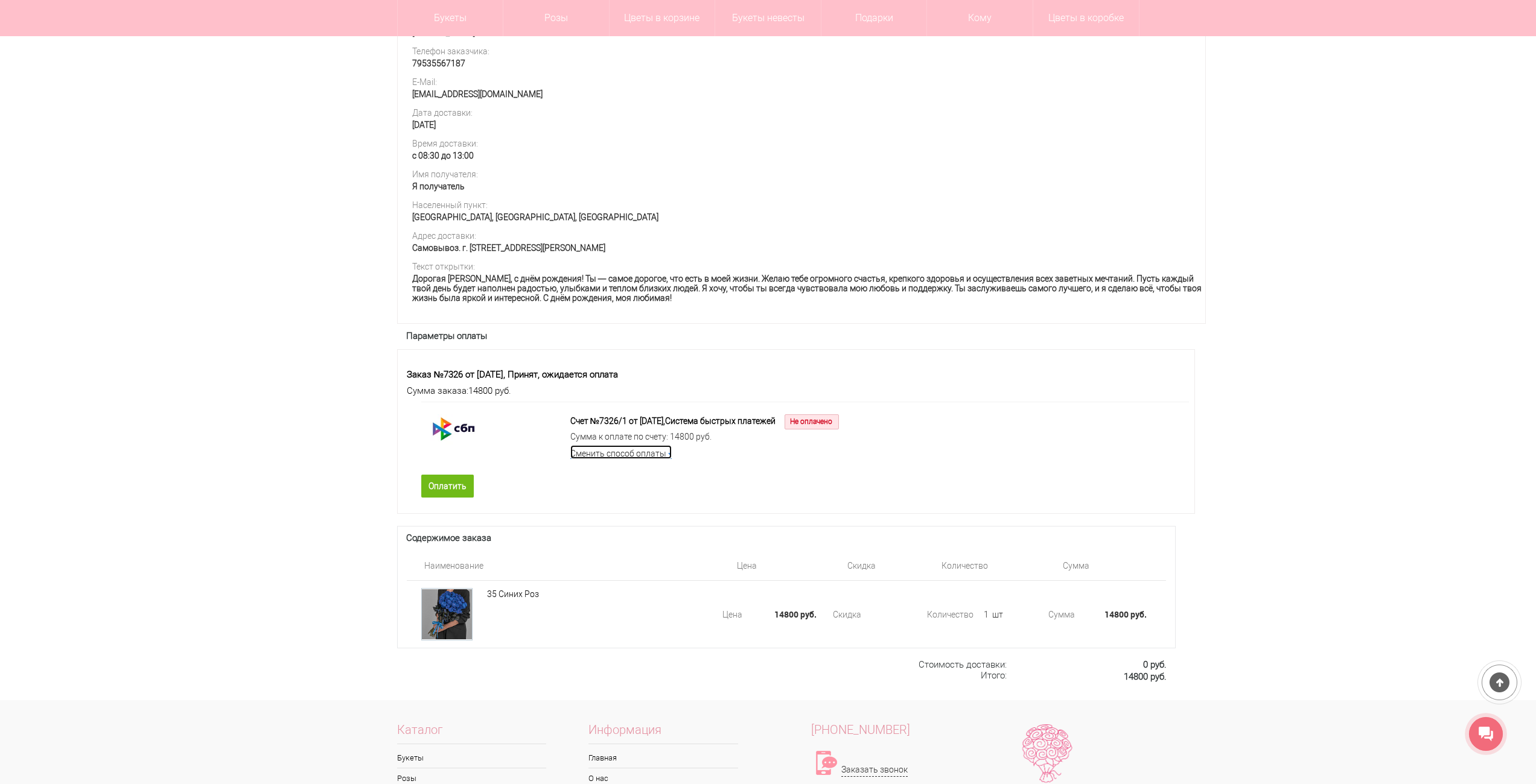
click at [655, 459] on link "Сменить способ оплаты" at bounding box center [620, 452] width 102 height 14
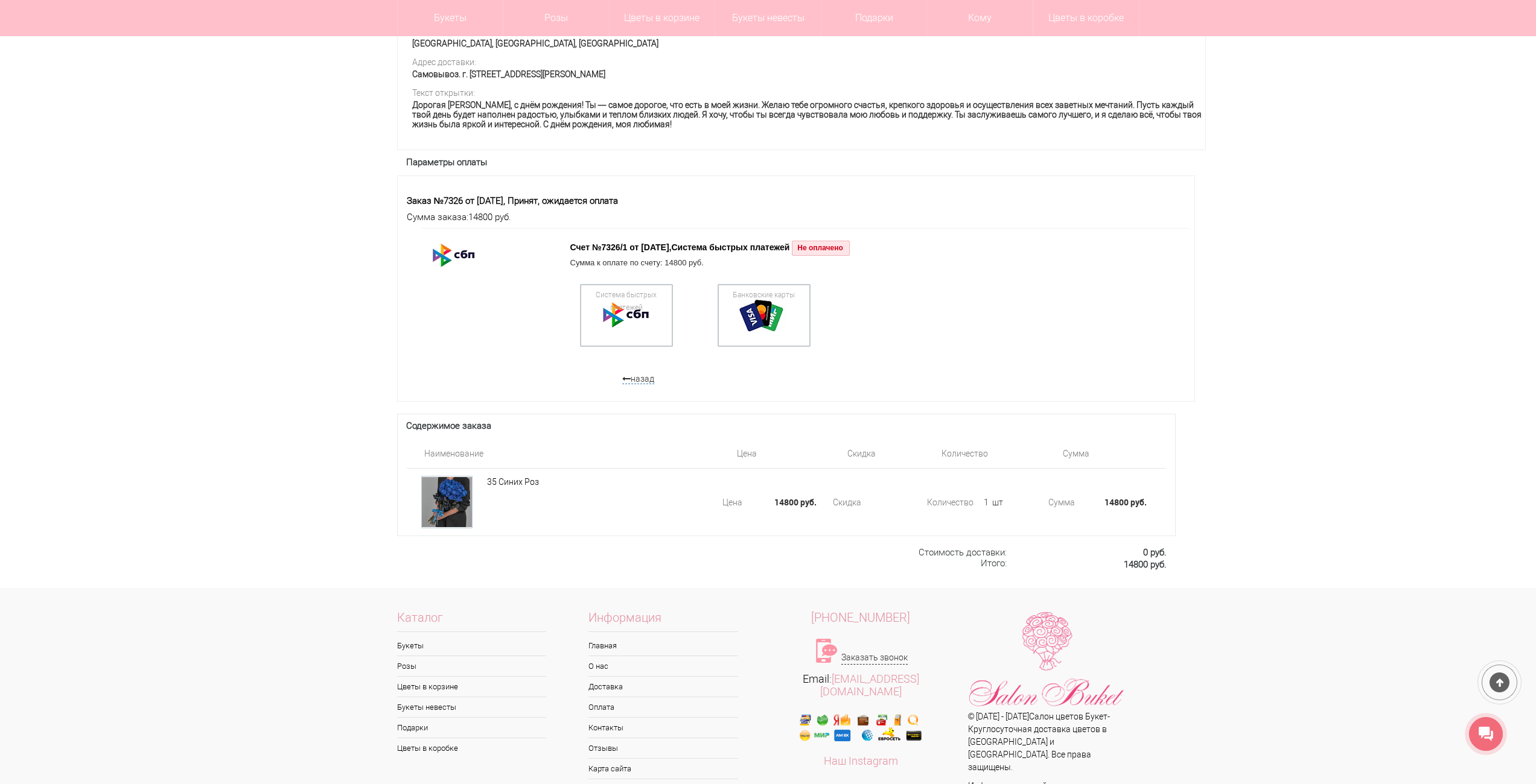
scroll to position [664, 0]
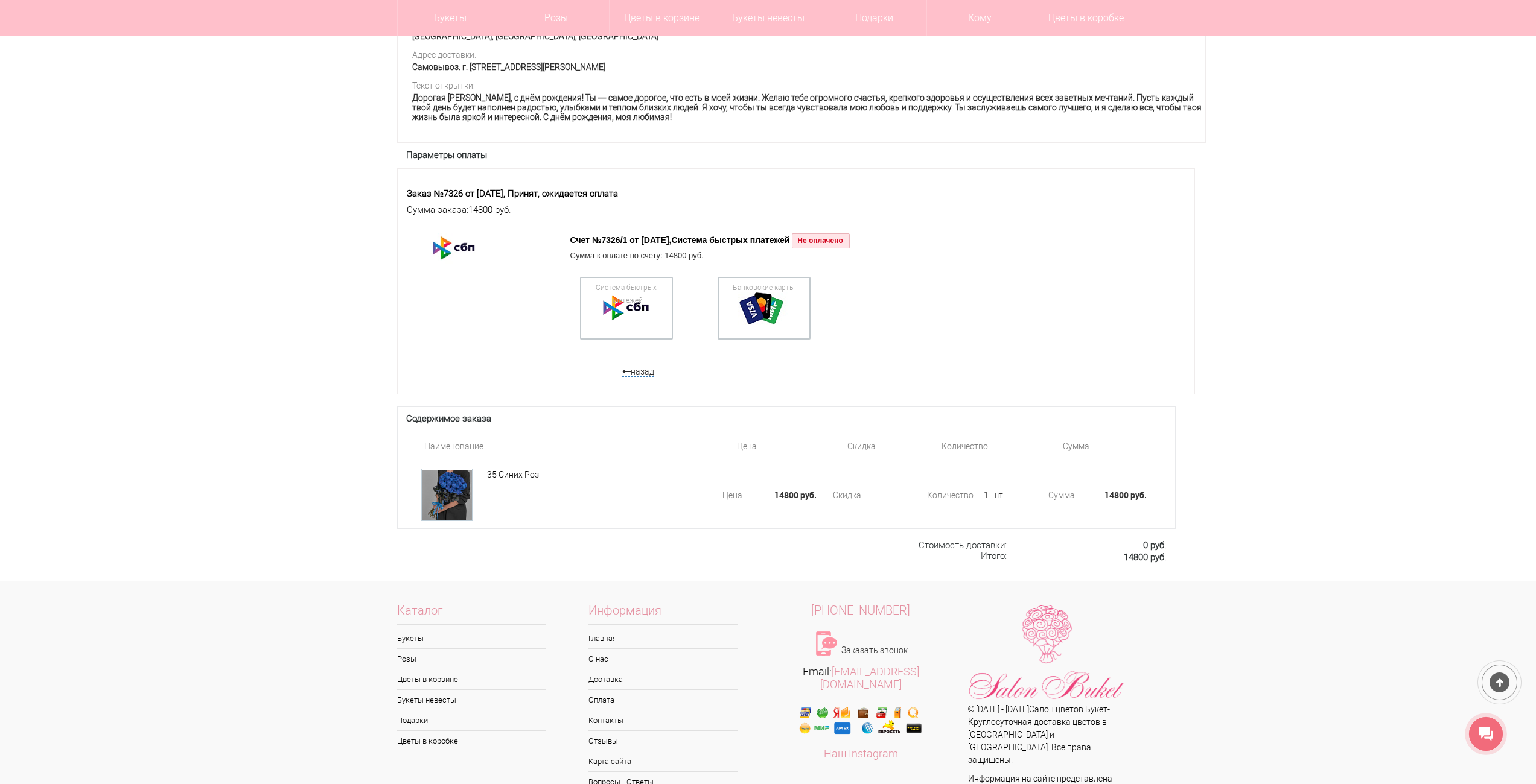
click at [643, 377] on link "назад" at bounding box center [638, 371] width 32 height 10
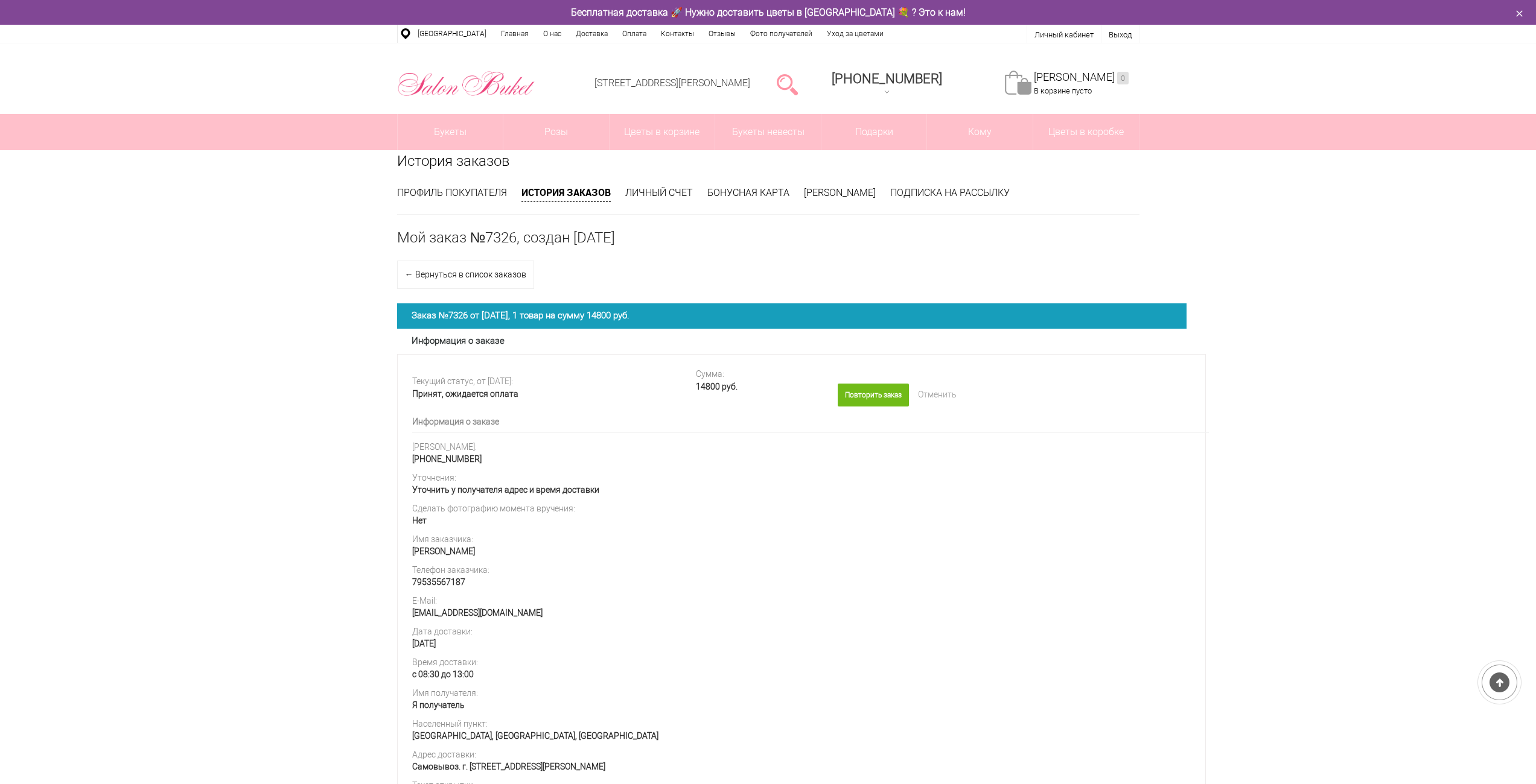
scroll to position [691, 0]
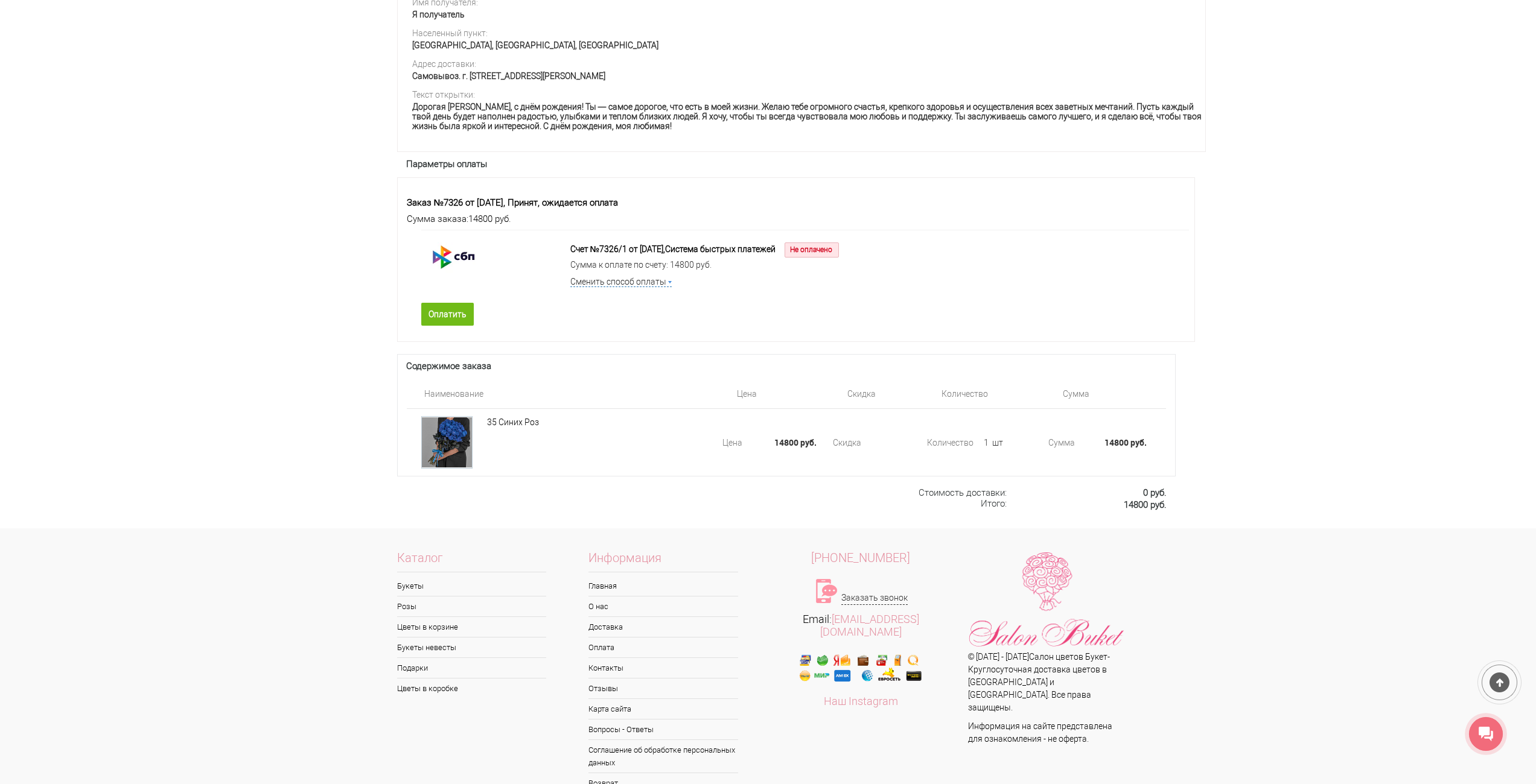
click at [1488, 725] on div at bounding box center [1486, 734] width 34 height 34
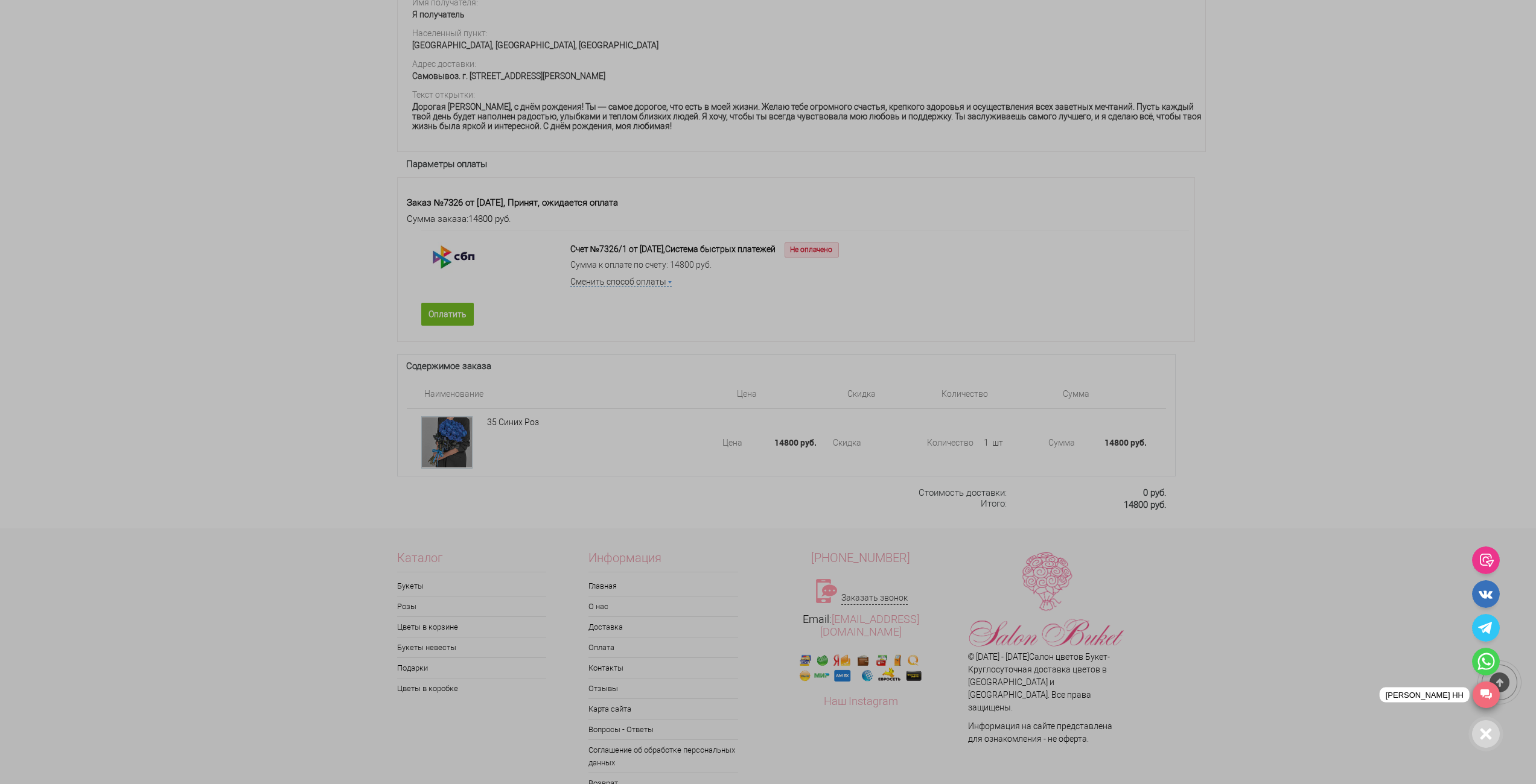
click at [1483, 690] on link "[PERSON_NAME] НН" at bounding box center [1486, 694] width 27 height 27
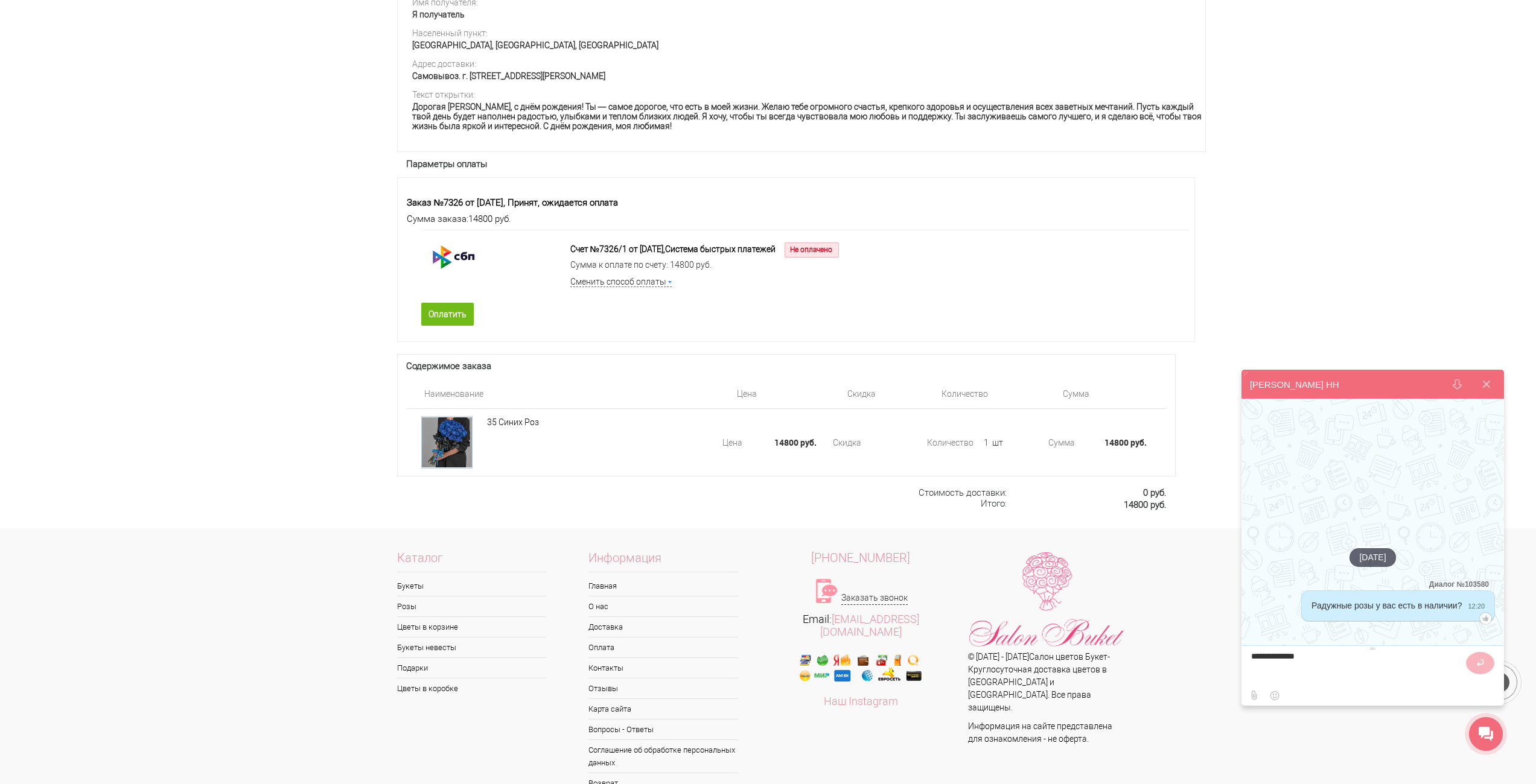
type textarea "**********"
click at [1481, 385] on button at bounding box center [1486, 384] width 29 height 29
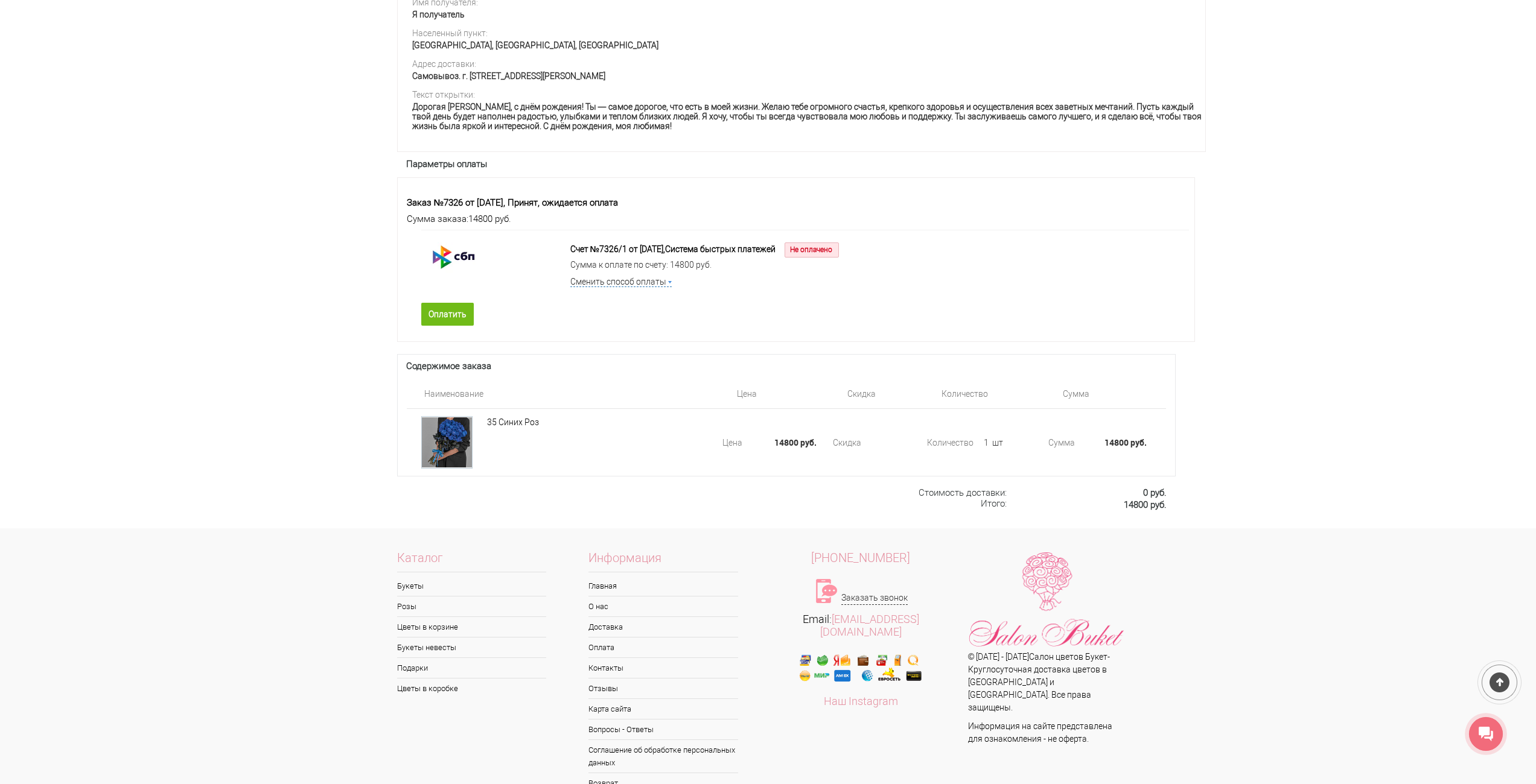
click at [1494, 684] on div at bounding box center [1499, 682] width 44 height 44
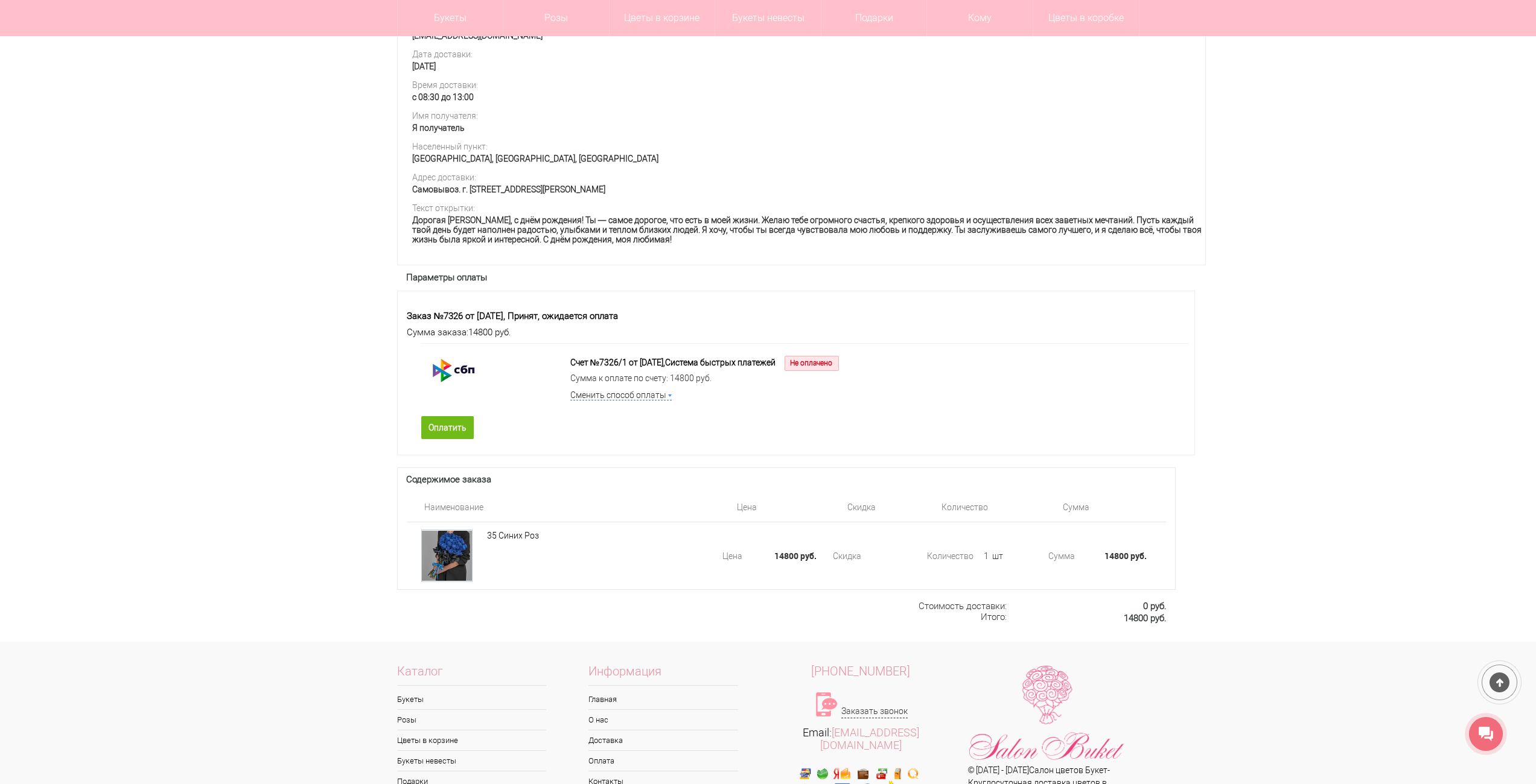
scroll to position [722, 0]
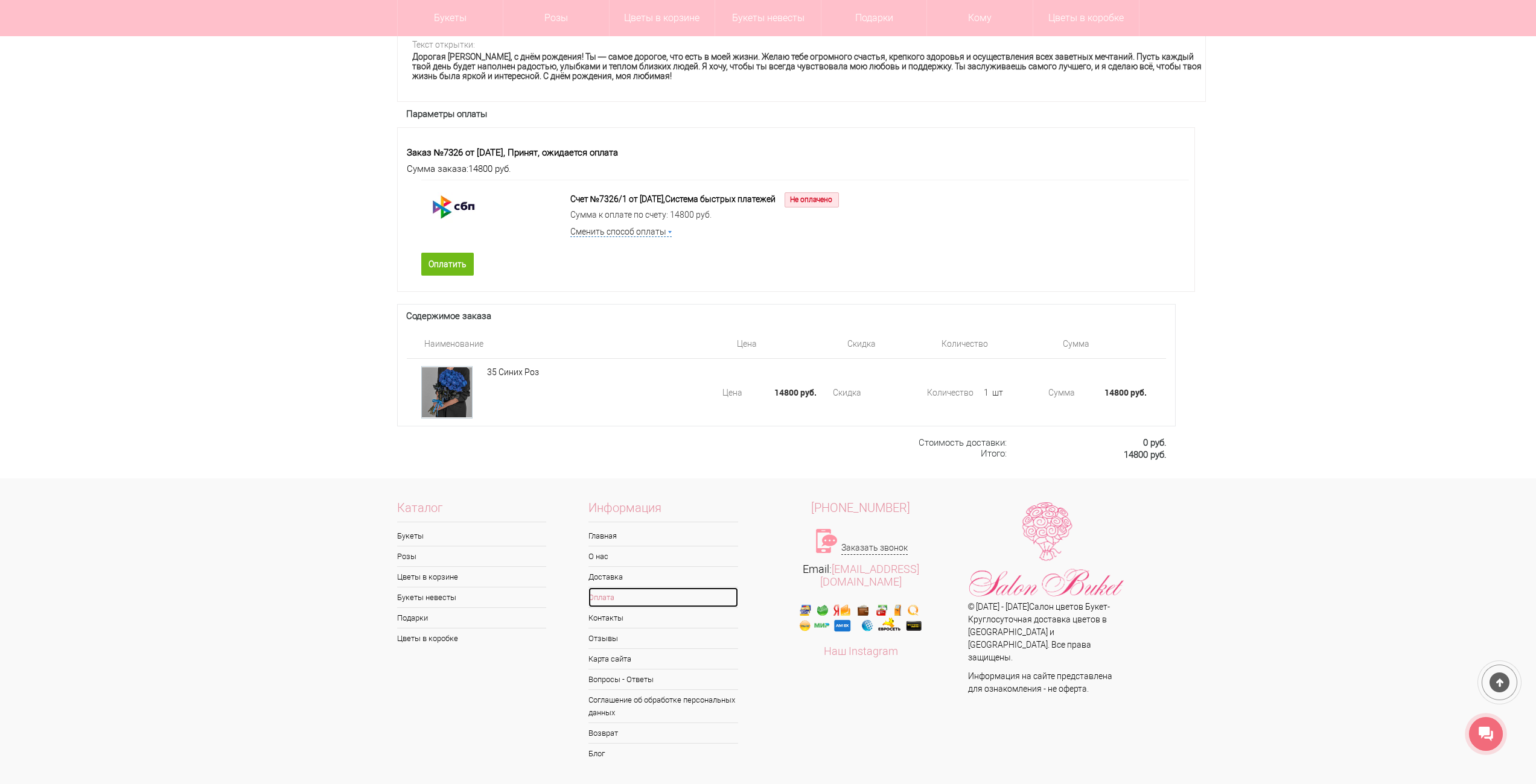
click at [600, 599] on link "Оплата" at bounding box center [664, 597] width 150 height 20
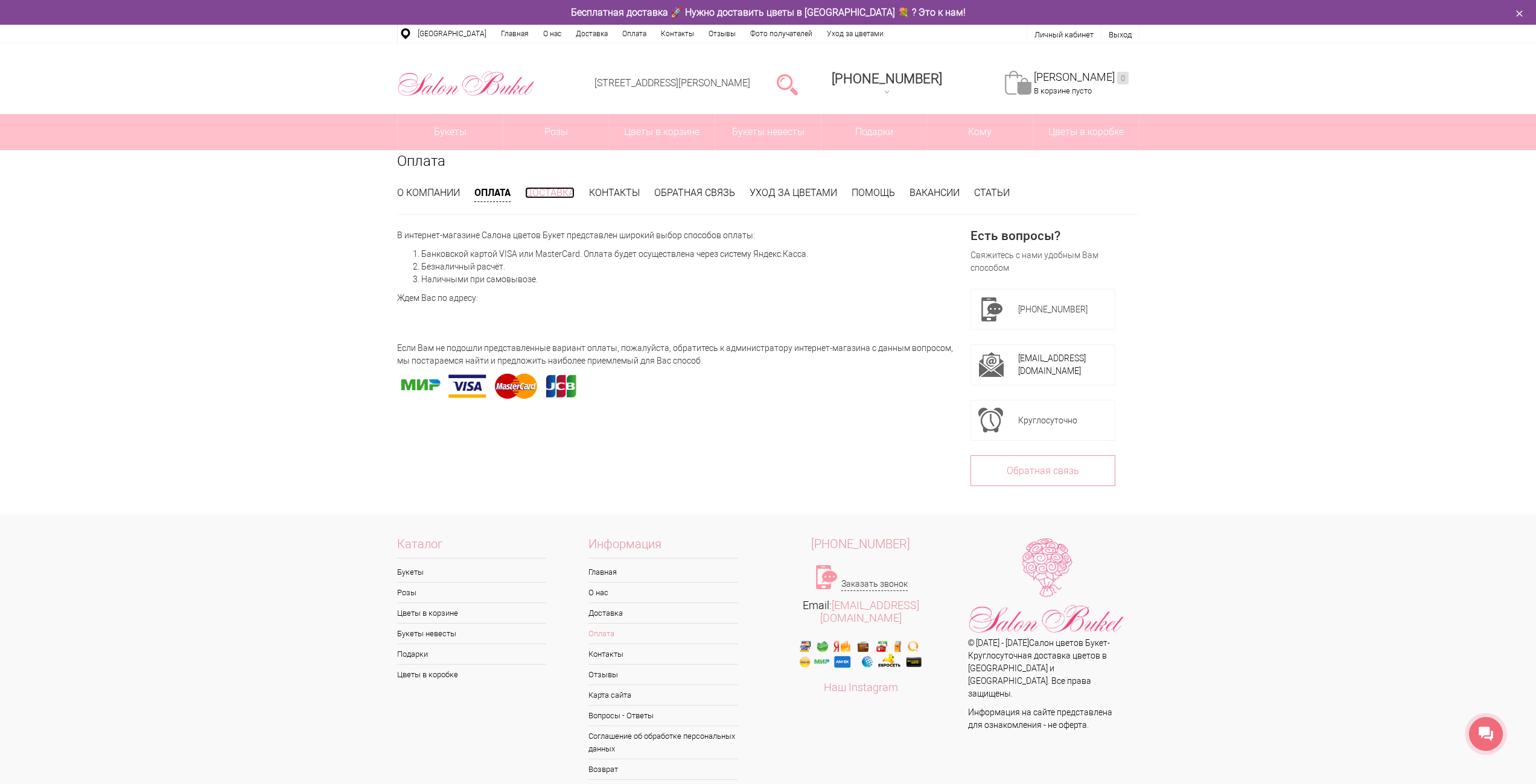
click at [533, 195] on link "Доставка" at bounding box center [550, 193] width 49 height 12
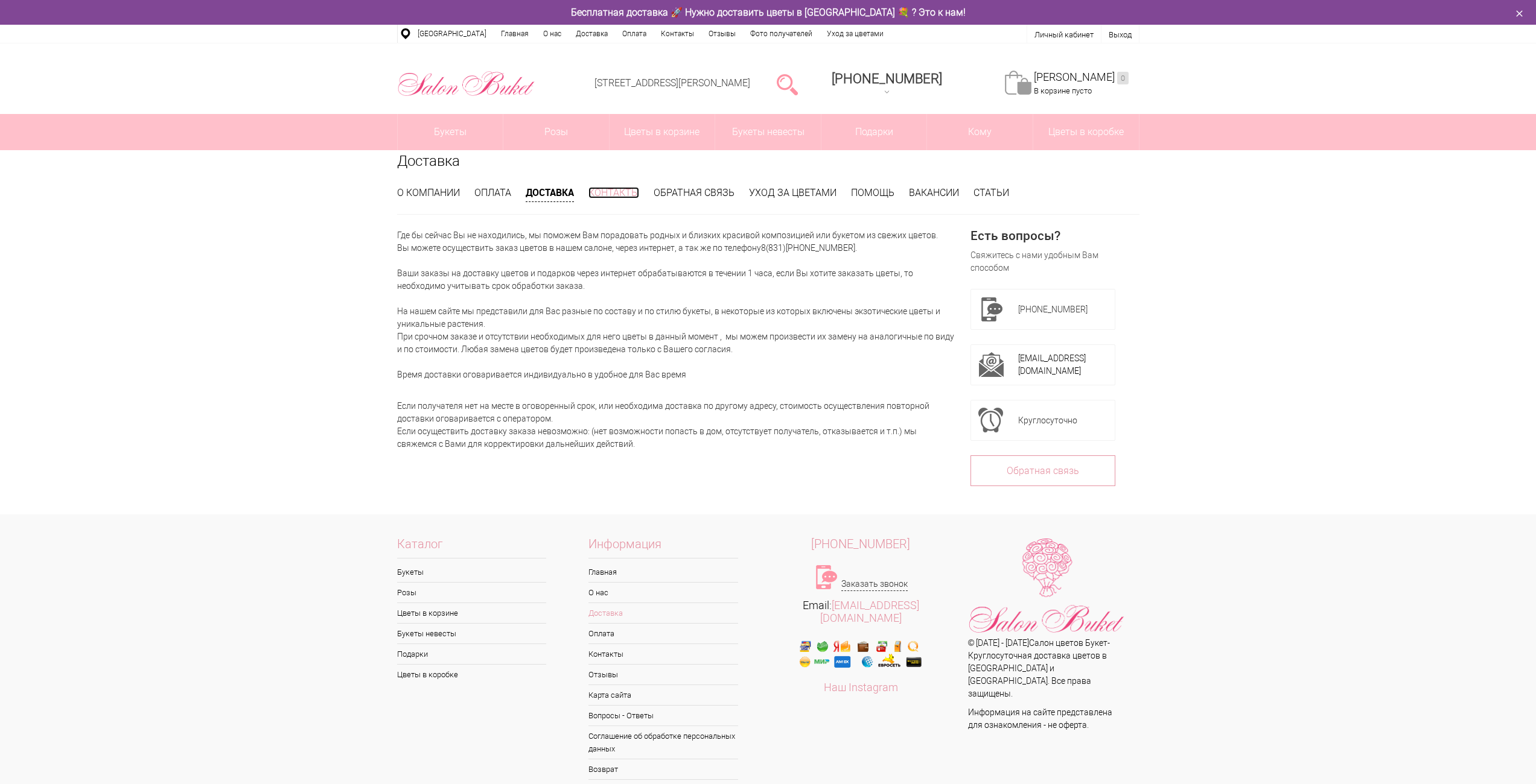
click at [607, 192] on link "Контакты" at bounding box center [613, 193] width 50 height 12
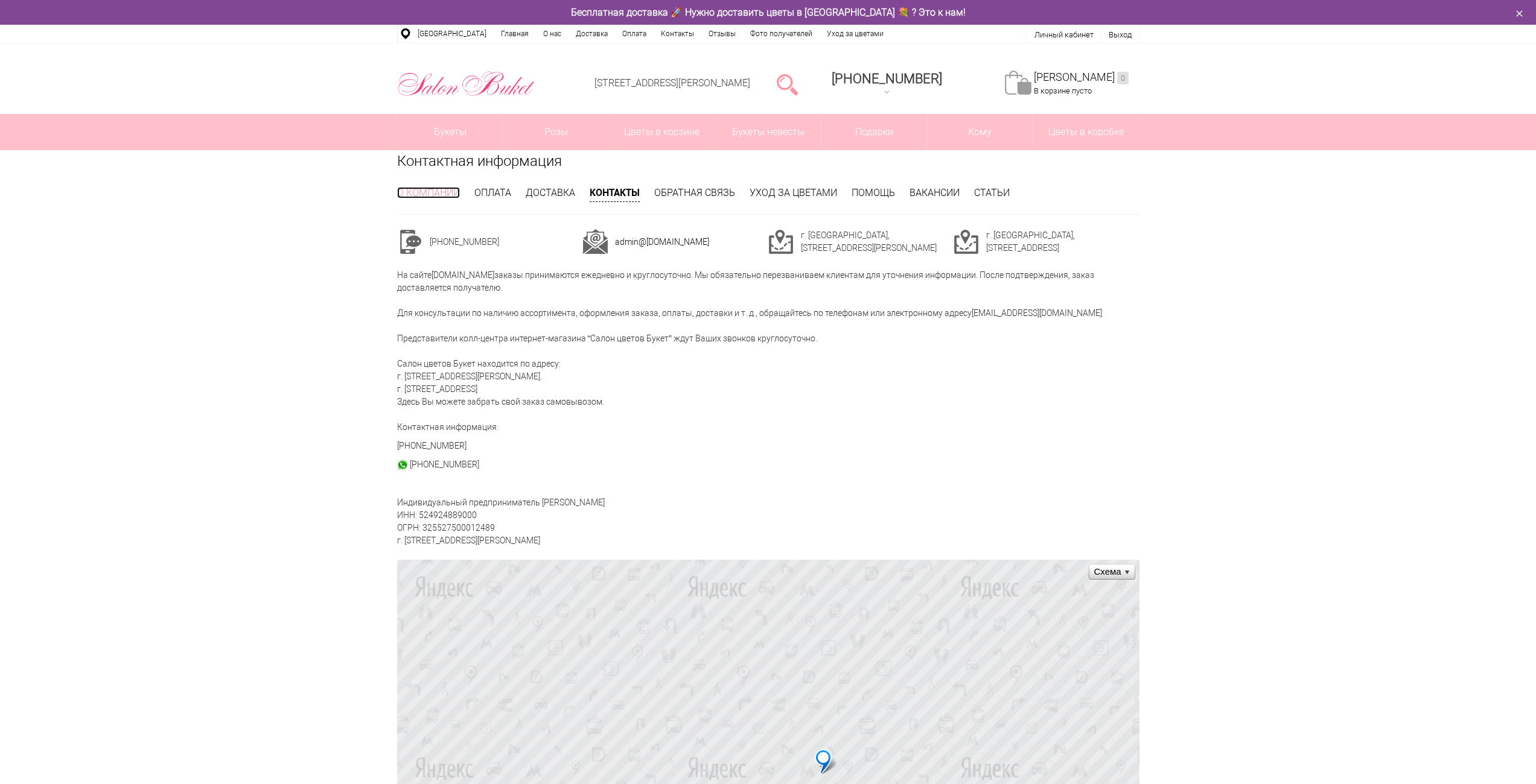
click at [414, 194] on link "О компании" at bounding box center [429, 193] width 63 height 12
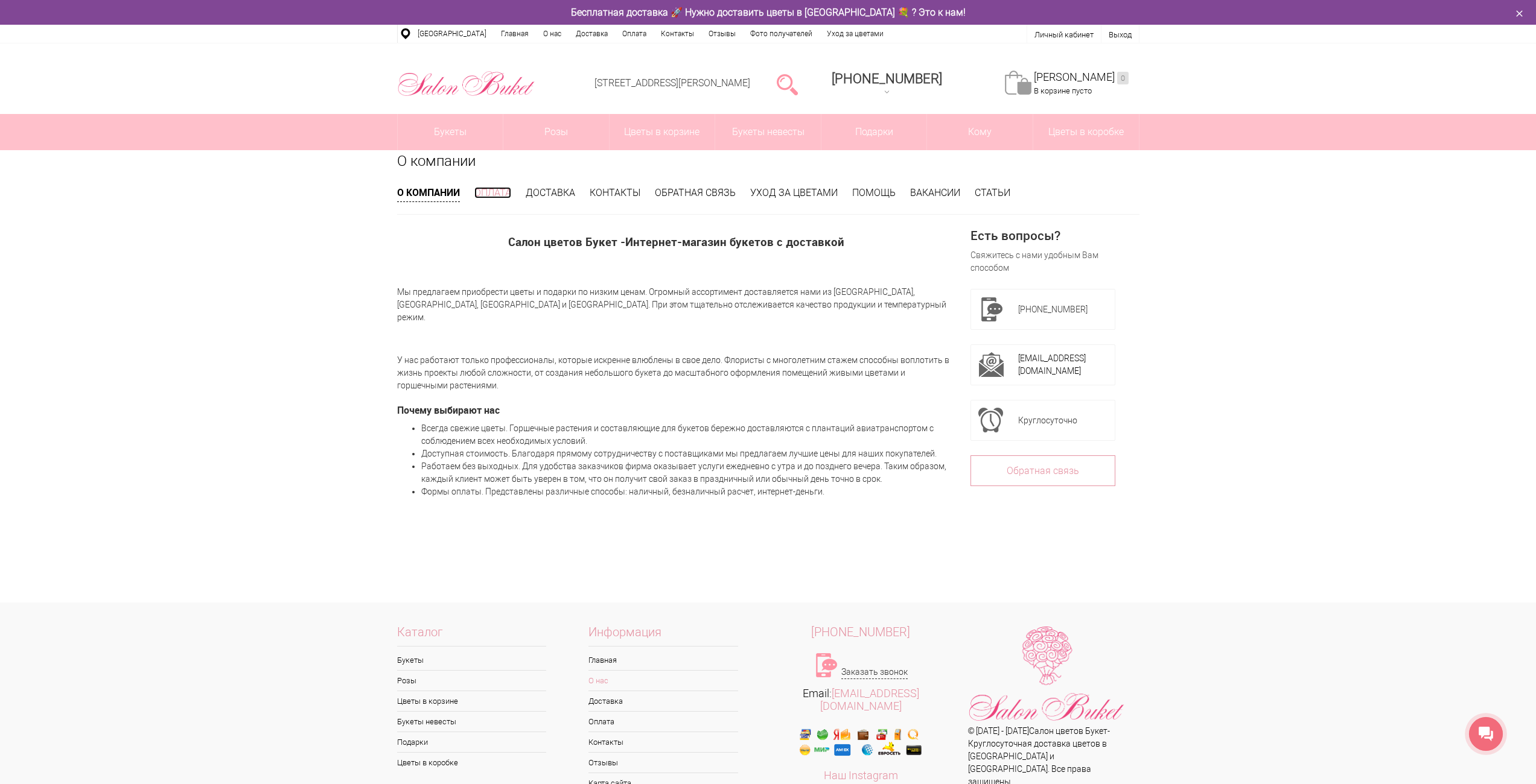
click at [499, 187] on li "Оплата" at bounding box center [492, 193] width 37 height 13
click at [491, 193] on link "Оплата" at bounding box center [492, 193] width 37 height 12
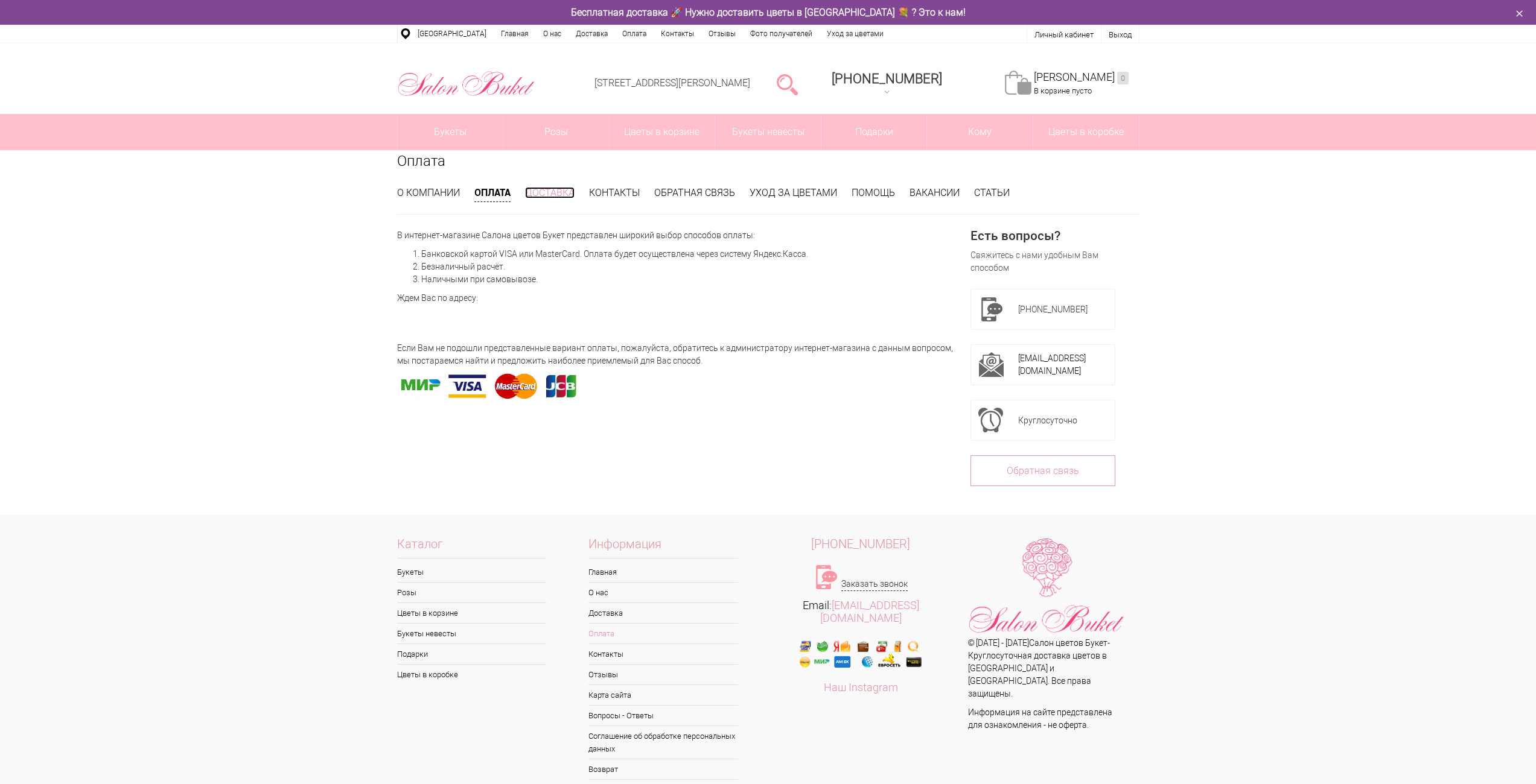
click at [553, 188] on link "Доставка" at bounding box center [550, 193] width 49 height 12
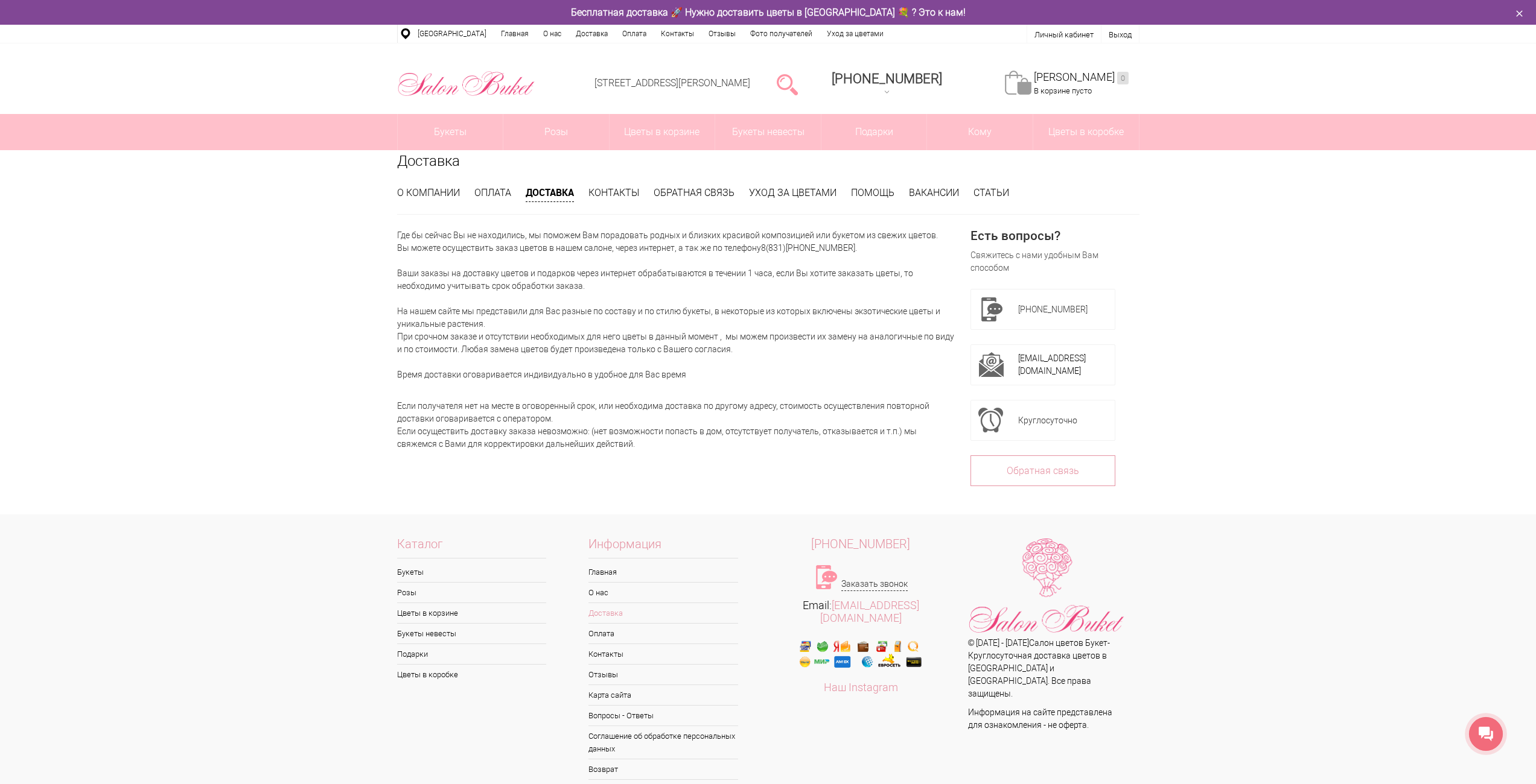
click at [1489, 738] on icon at bounding box center [1486, 734] width 15 height 15
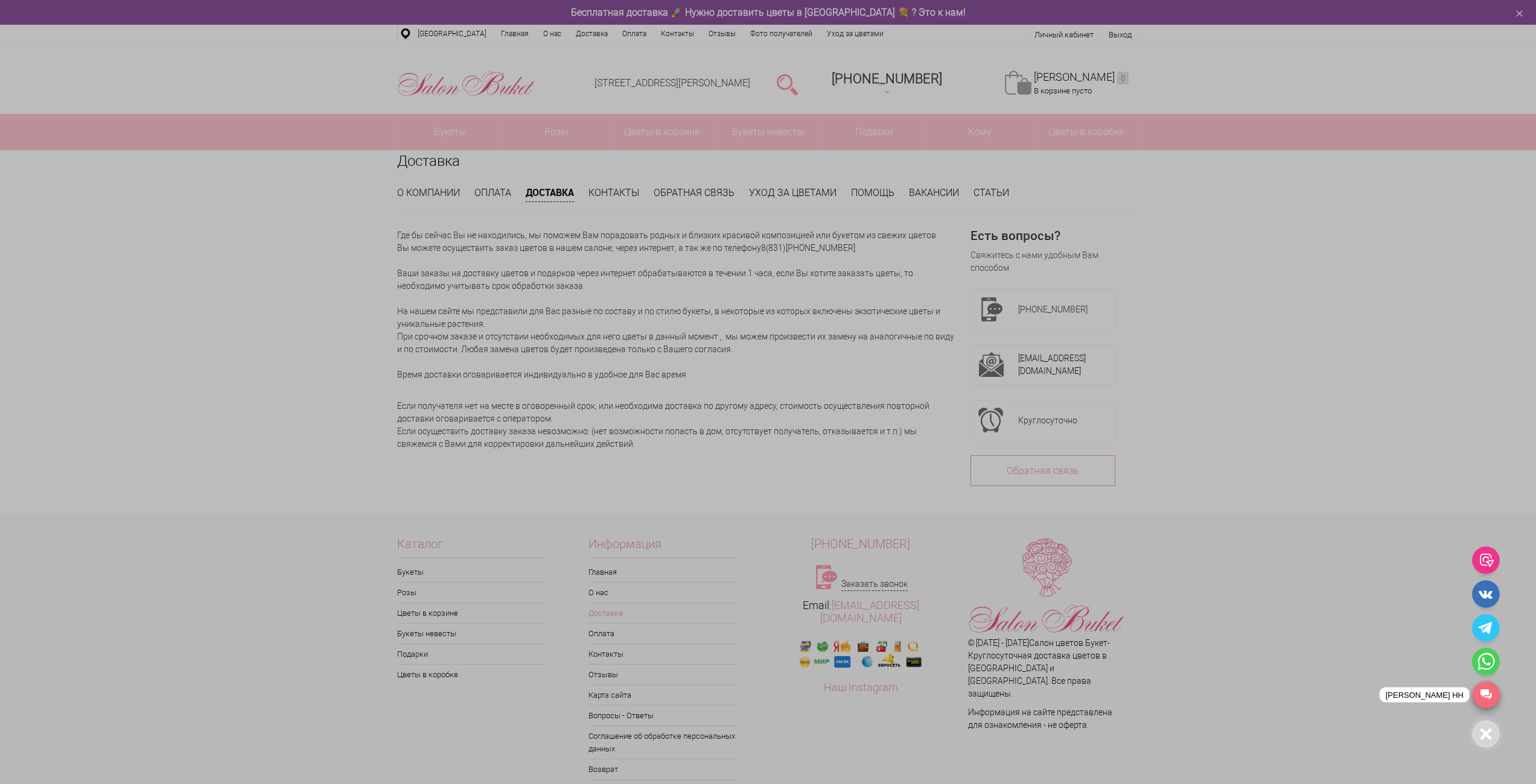
click at [1487, 691] on link "[PERSON_NAME] НН" at bounding box center [1486, 694] width 27 height 27
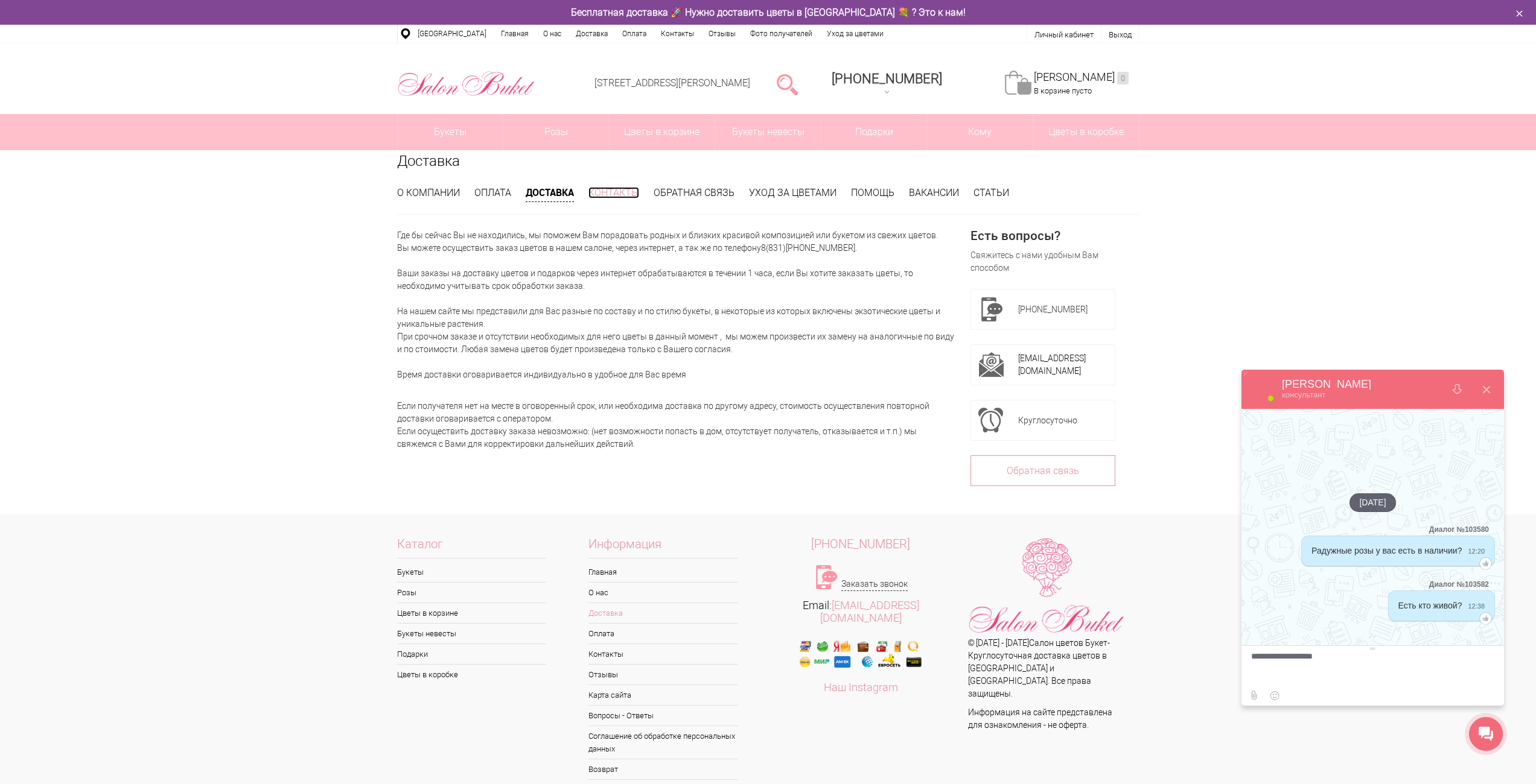
click at [626, 194] on link "Контакты" at bounding box center [613, 193] width 50 height 12
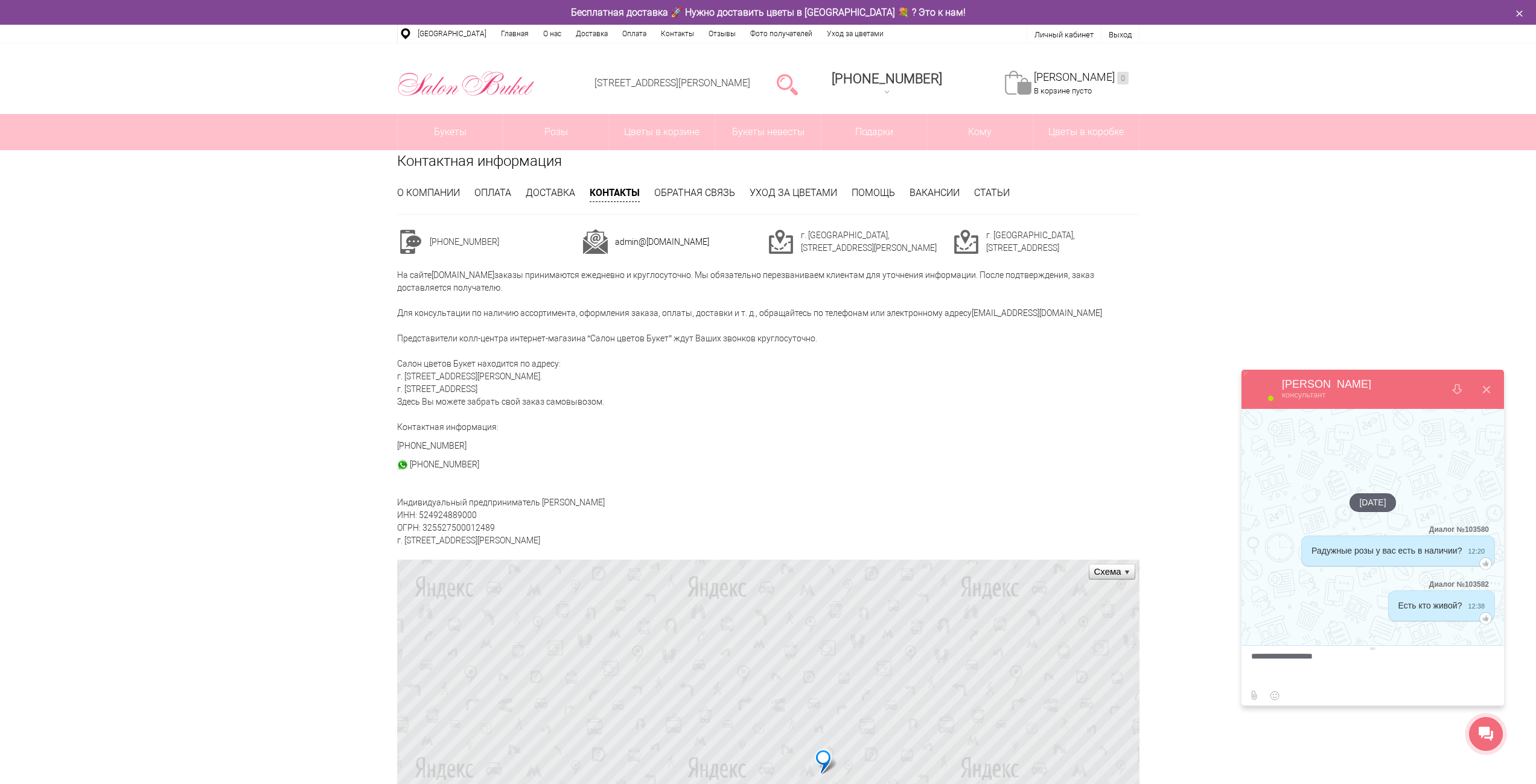
drag, startPoint x: 826, startPoint y: 411, endPoint x: 804, endPoint y: 439, distance: 35.6
click at [804, 439] on div "Контактная информация О компании Оплата Доставка Контакты Обратная связь Уход з…" at bounding box center [768, 694] width 761 height 1089
click at [696, 190] on link "Обратная связь" at bounding box center [694, 193] width 81 height 12
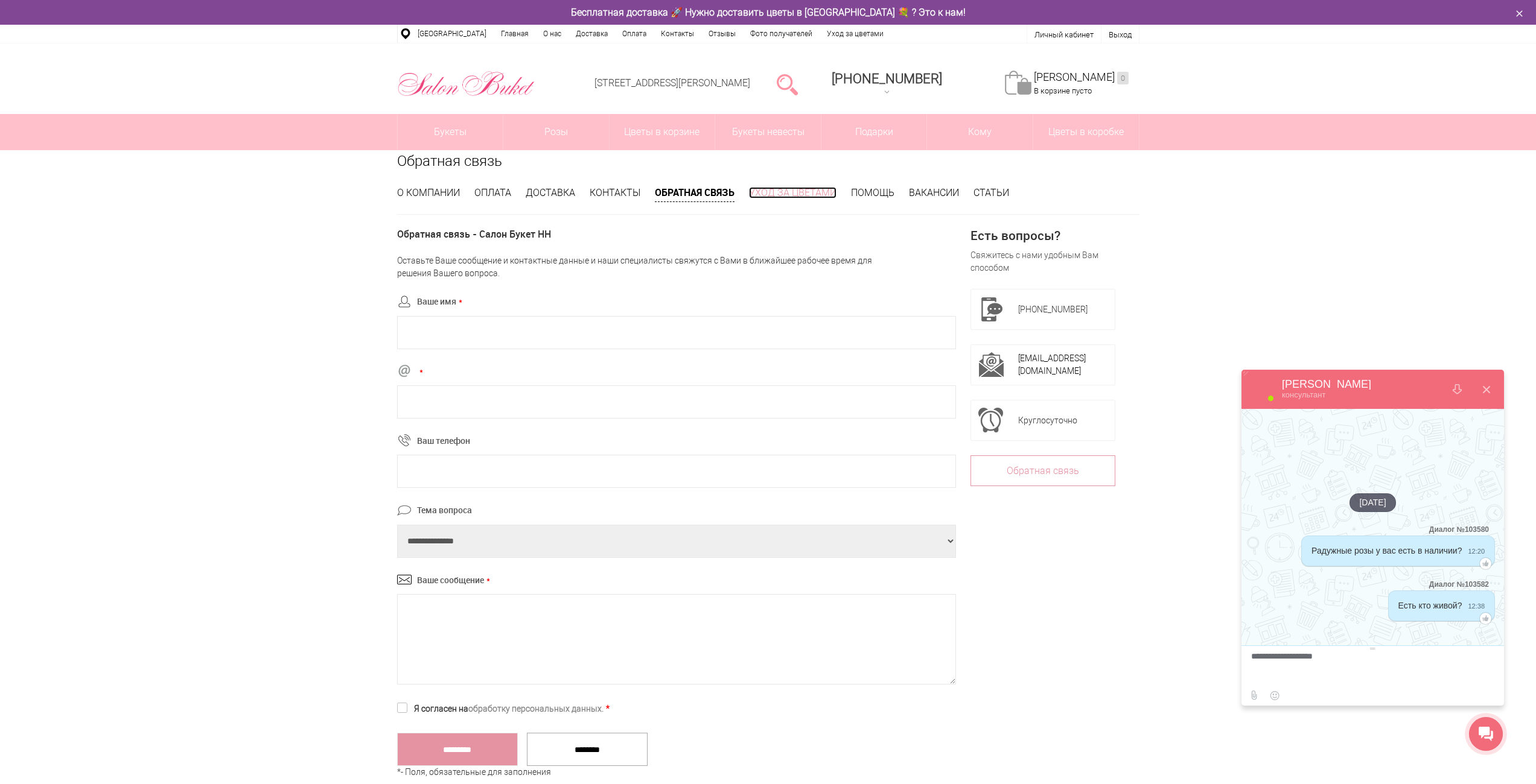
click at [785, 192] on link "Уход за цветами" at bounding box center [792, 193] width 88 height 12
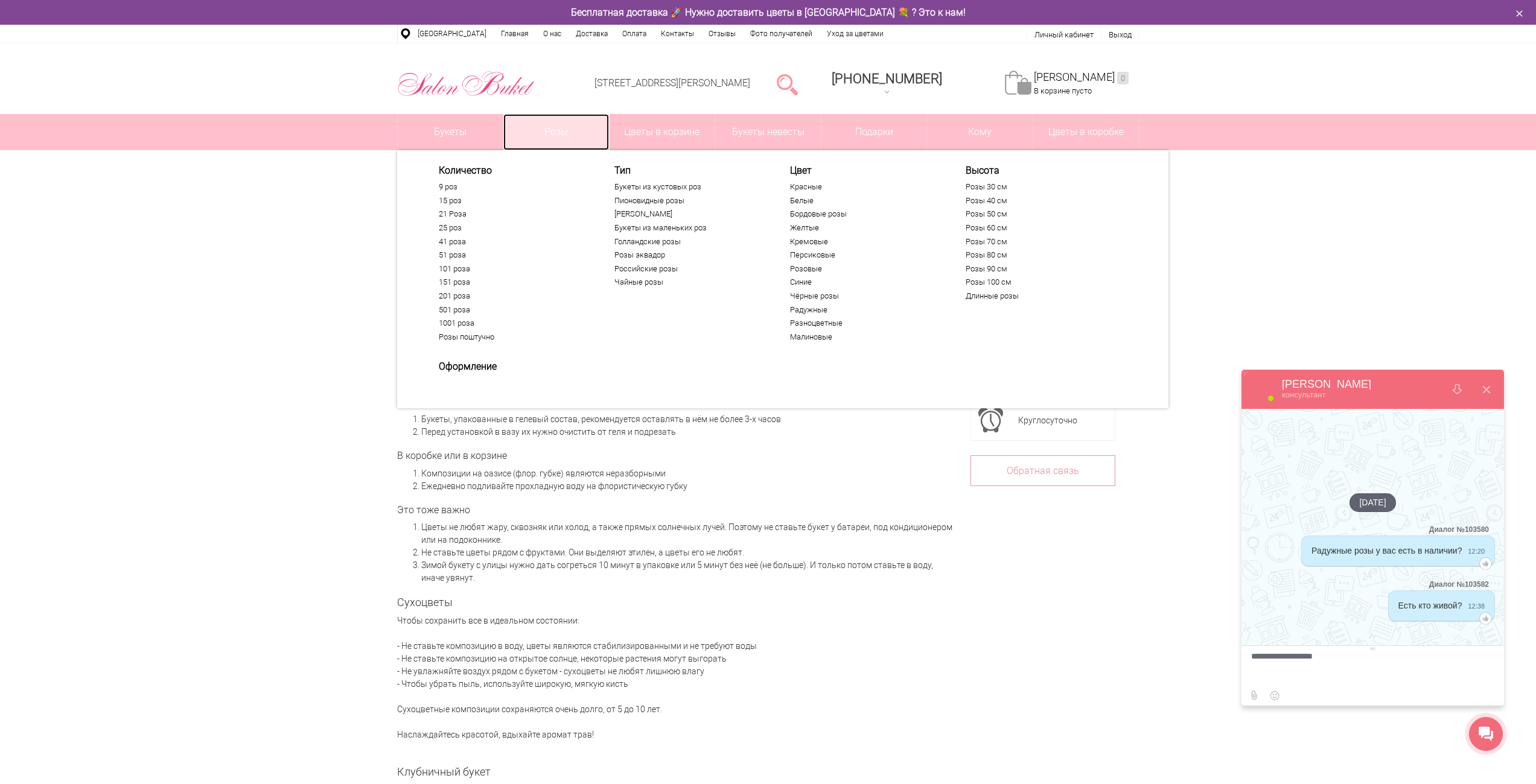
click at [564, 129] on link "Розы" at bounding box center [556, 131] width 106 height 37
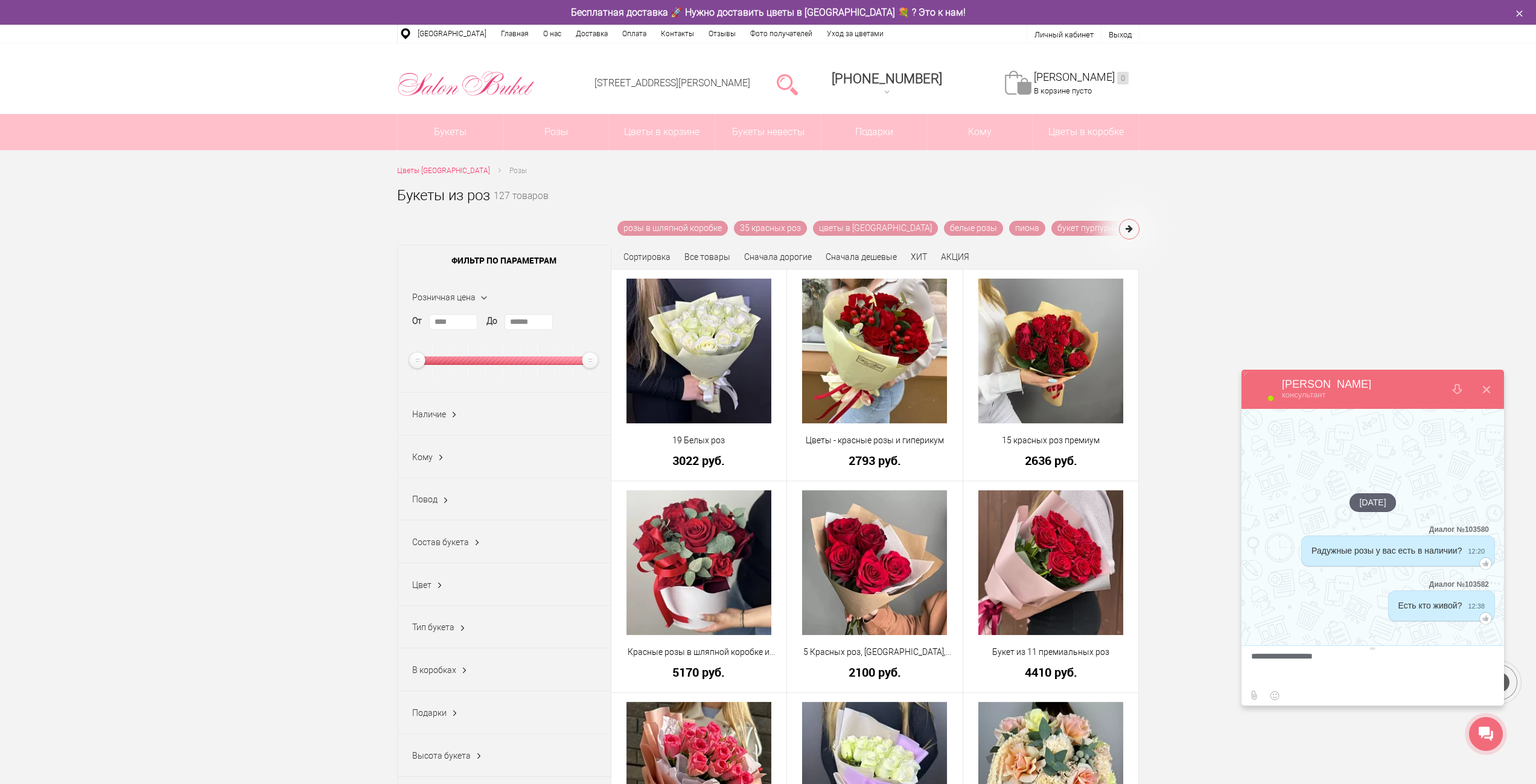
scroll to position [60, 0]
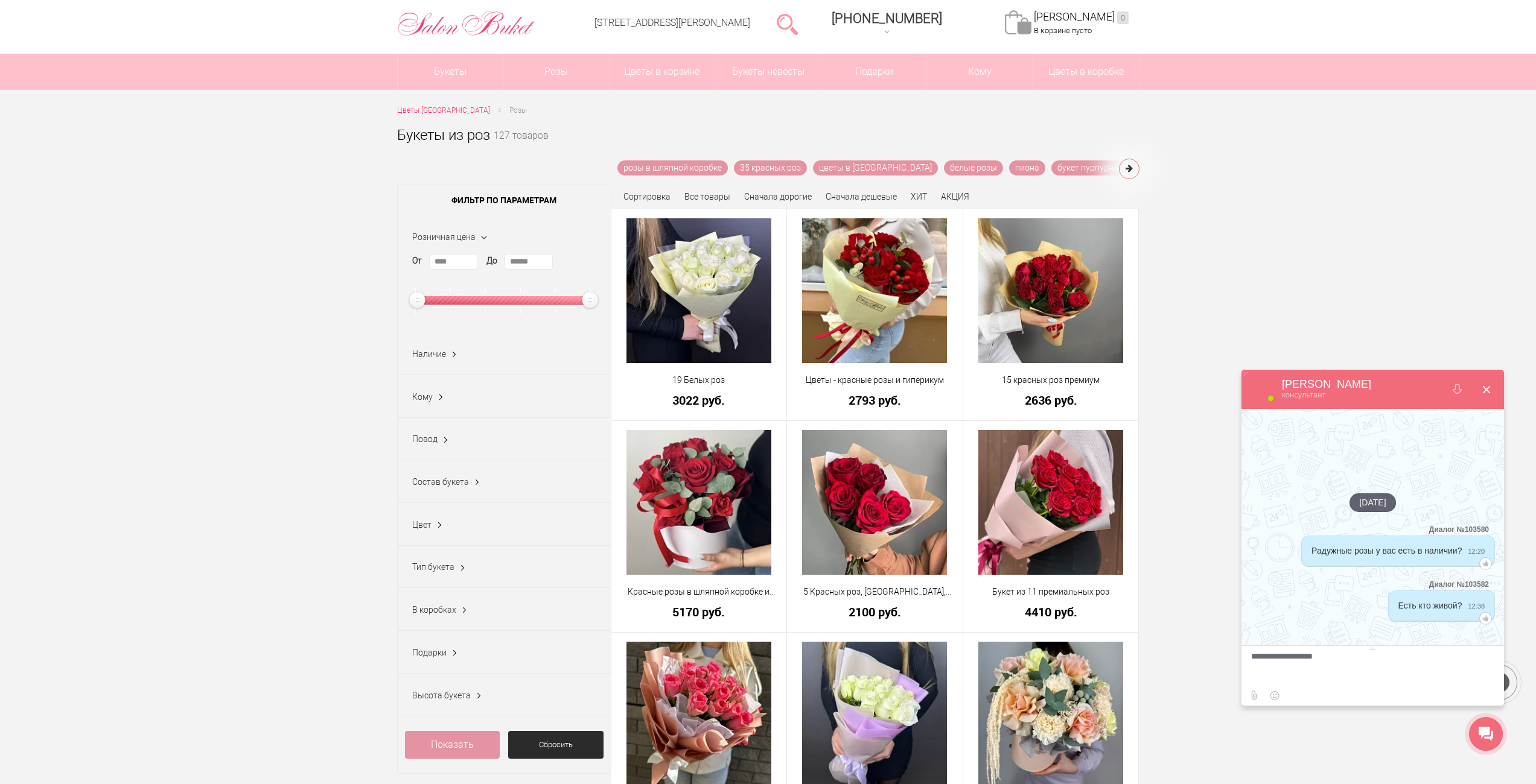
click at [1483, 385] on button at bounding box center [1486, 389] width 29 height 29
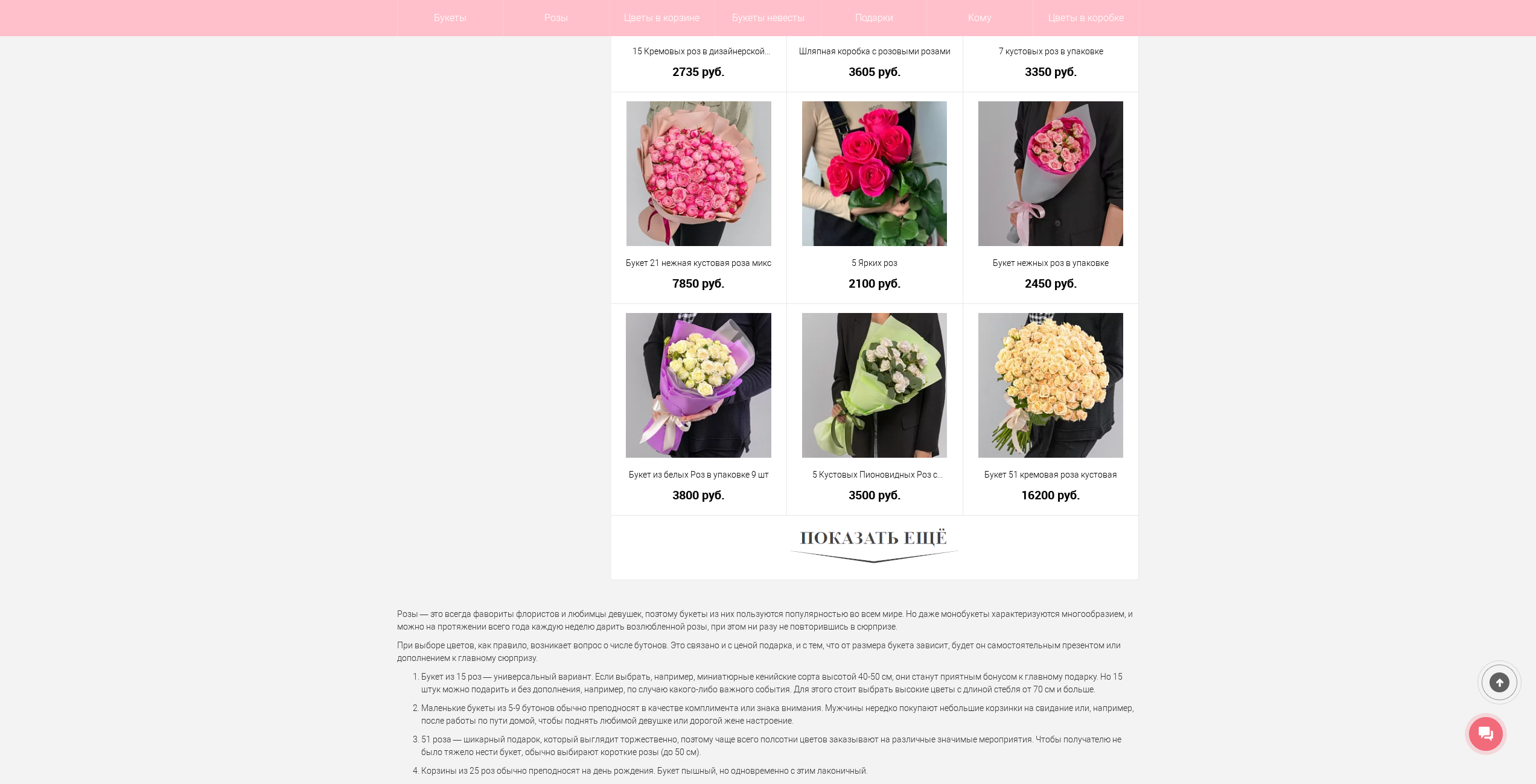
scroll to position [3137, 0]
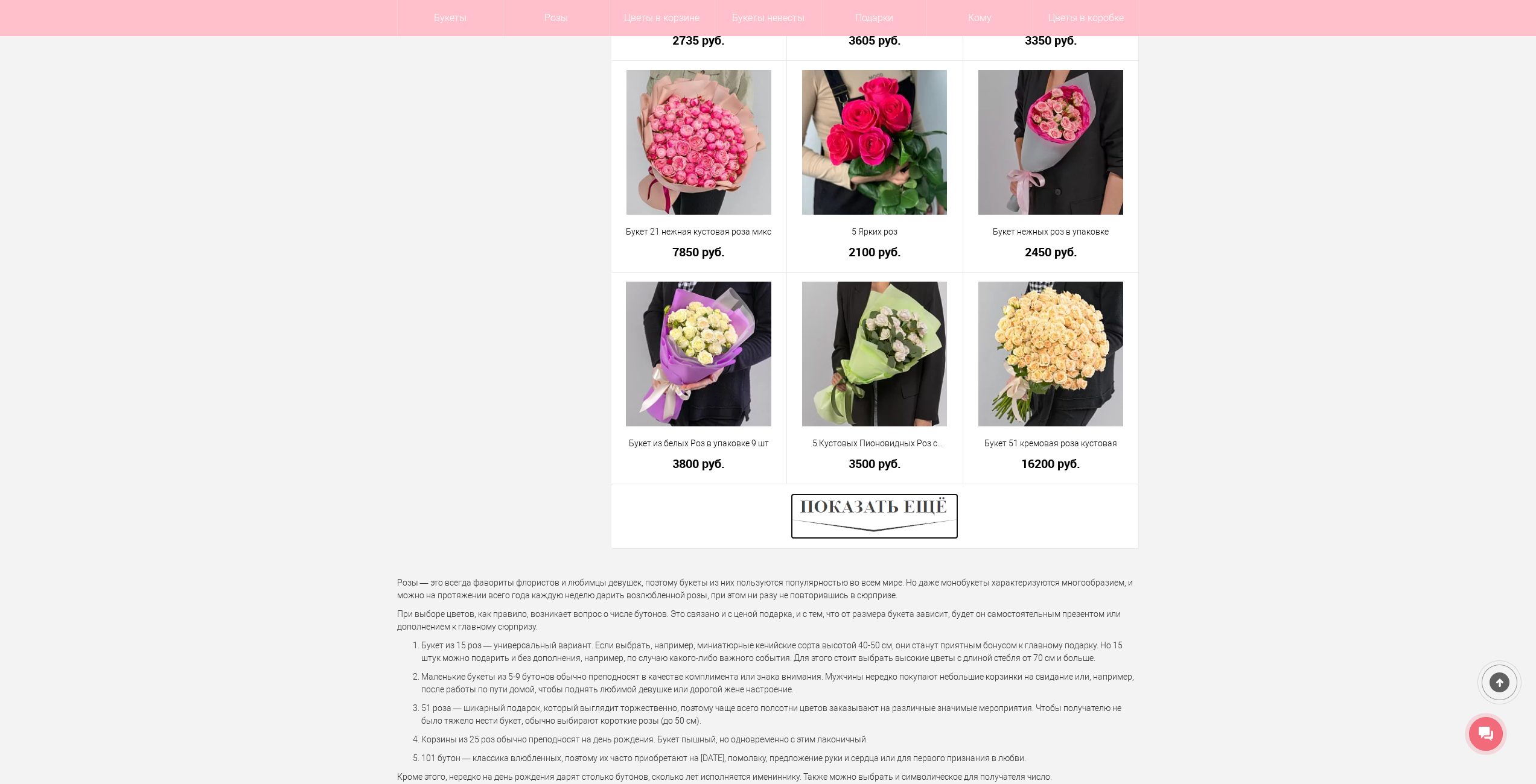
click at [896, 512] on img at bounding box center [874, 516] width 168 height 45
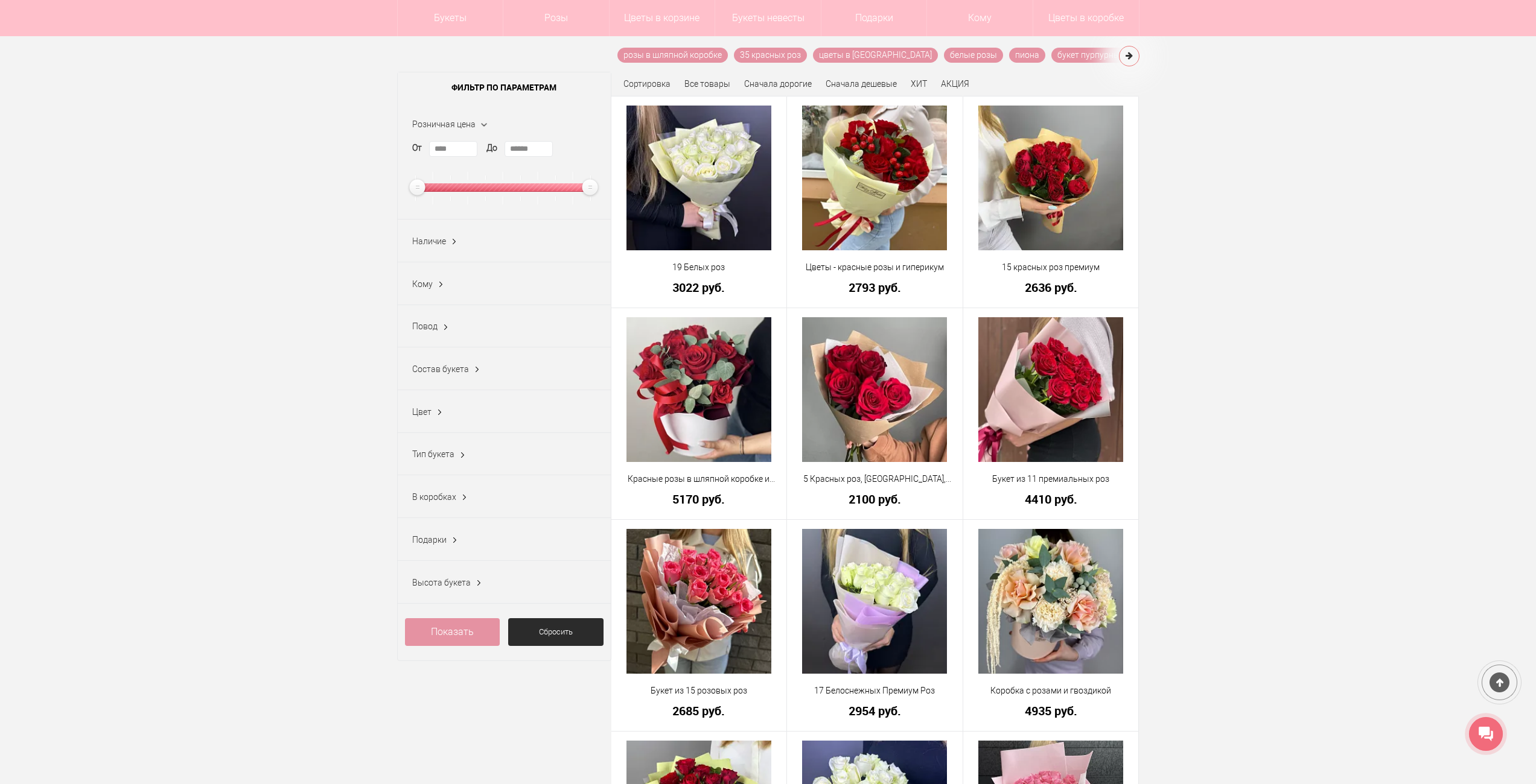
scroll to position [0, 0]
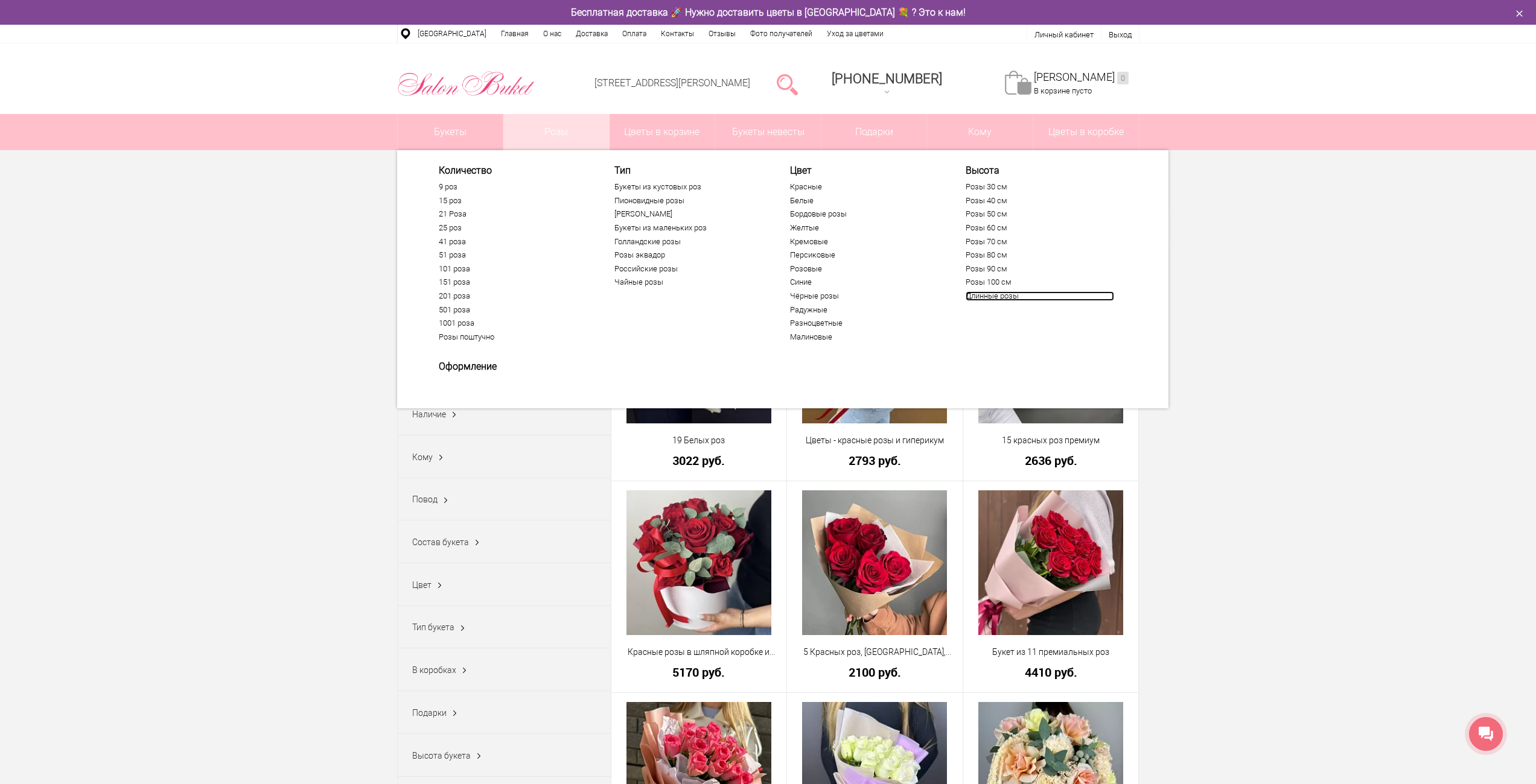
click at [988, 291] on link "Длинные розы" at bounding box center [1040, 296] width 148 height 10
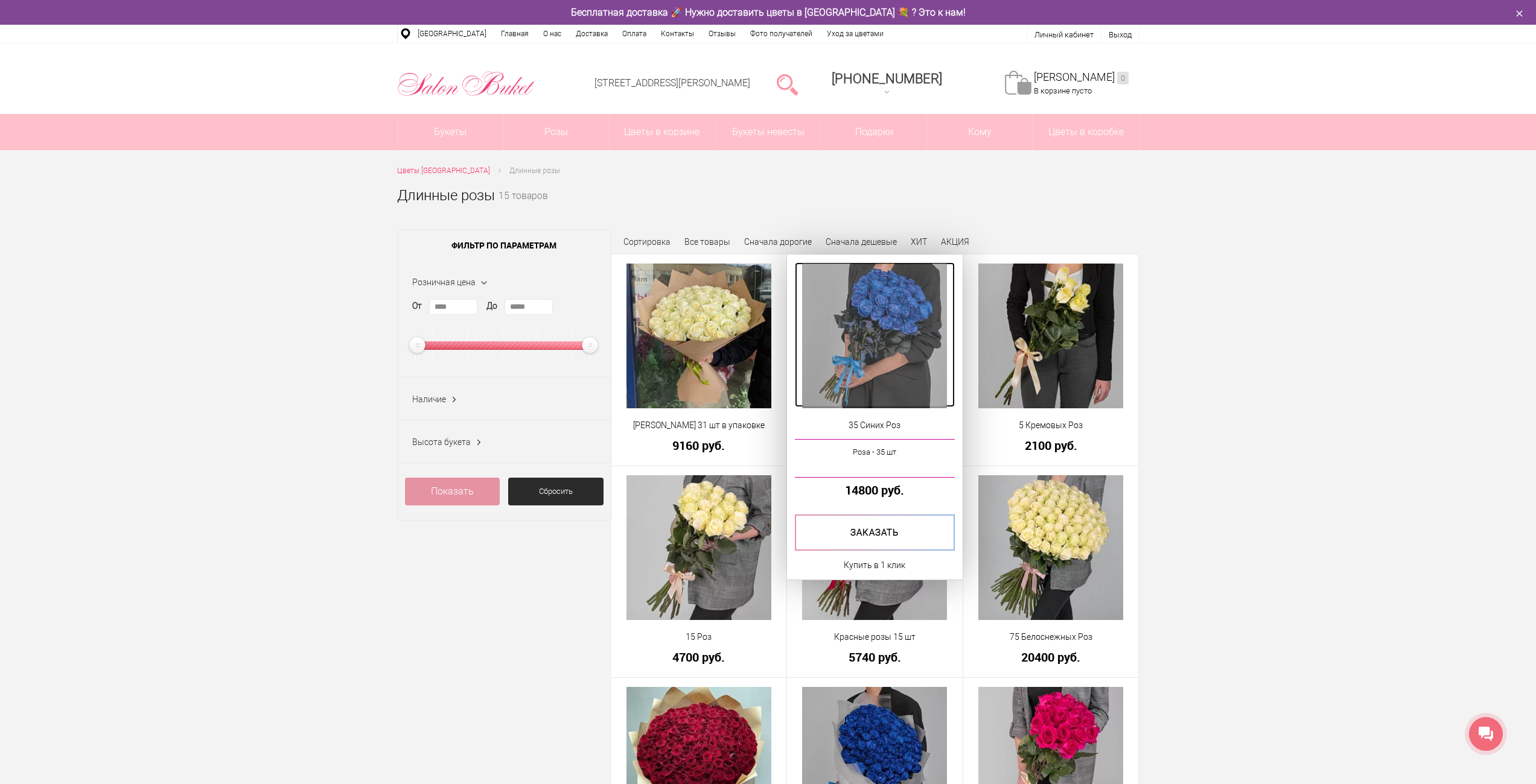
click at [856, 287] on img at bounding box center [874, 336] width 145 height 145
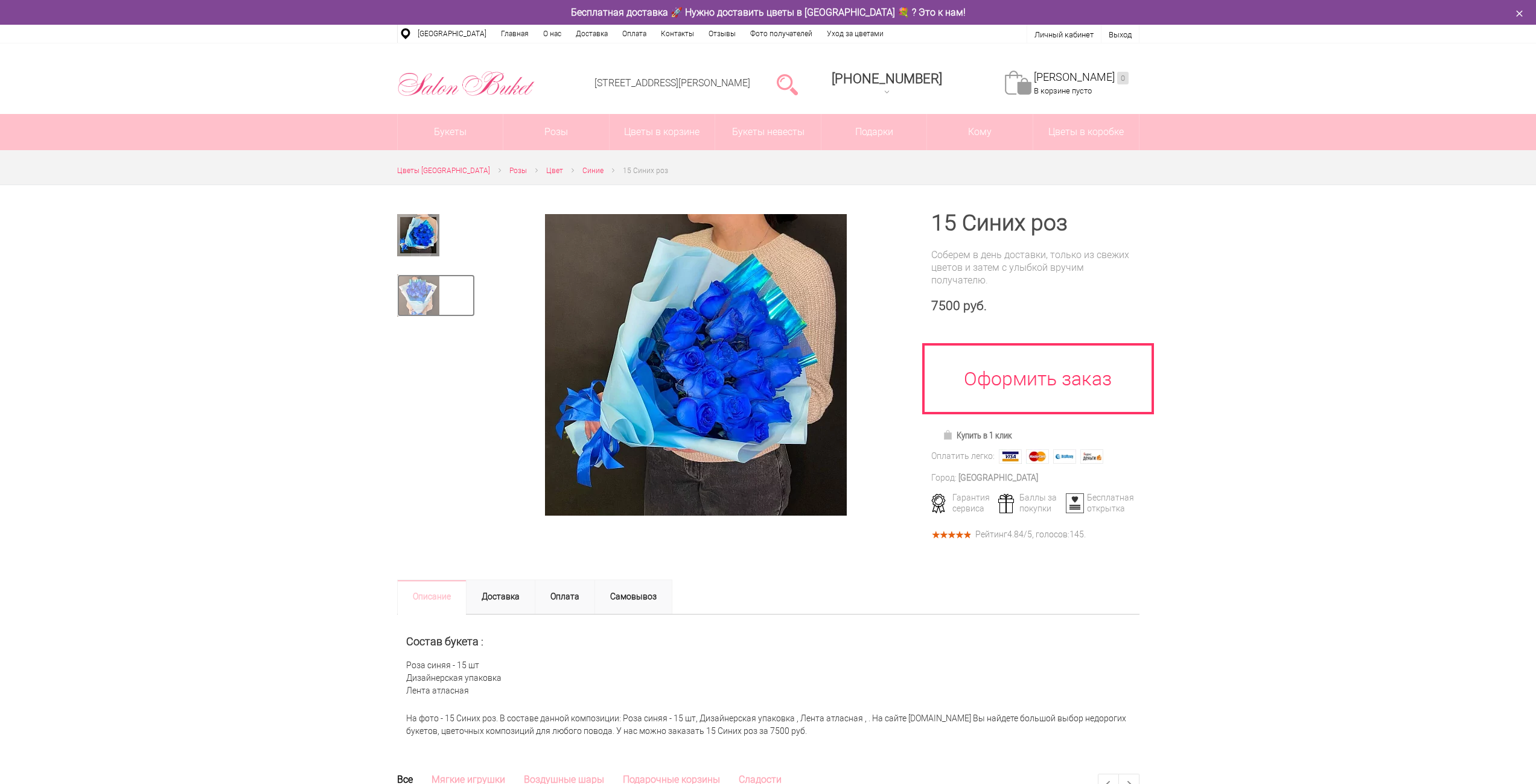
click at [407, 290] on img at bounding box center [418, 295] width 42 height 42
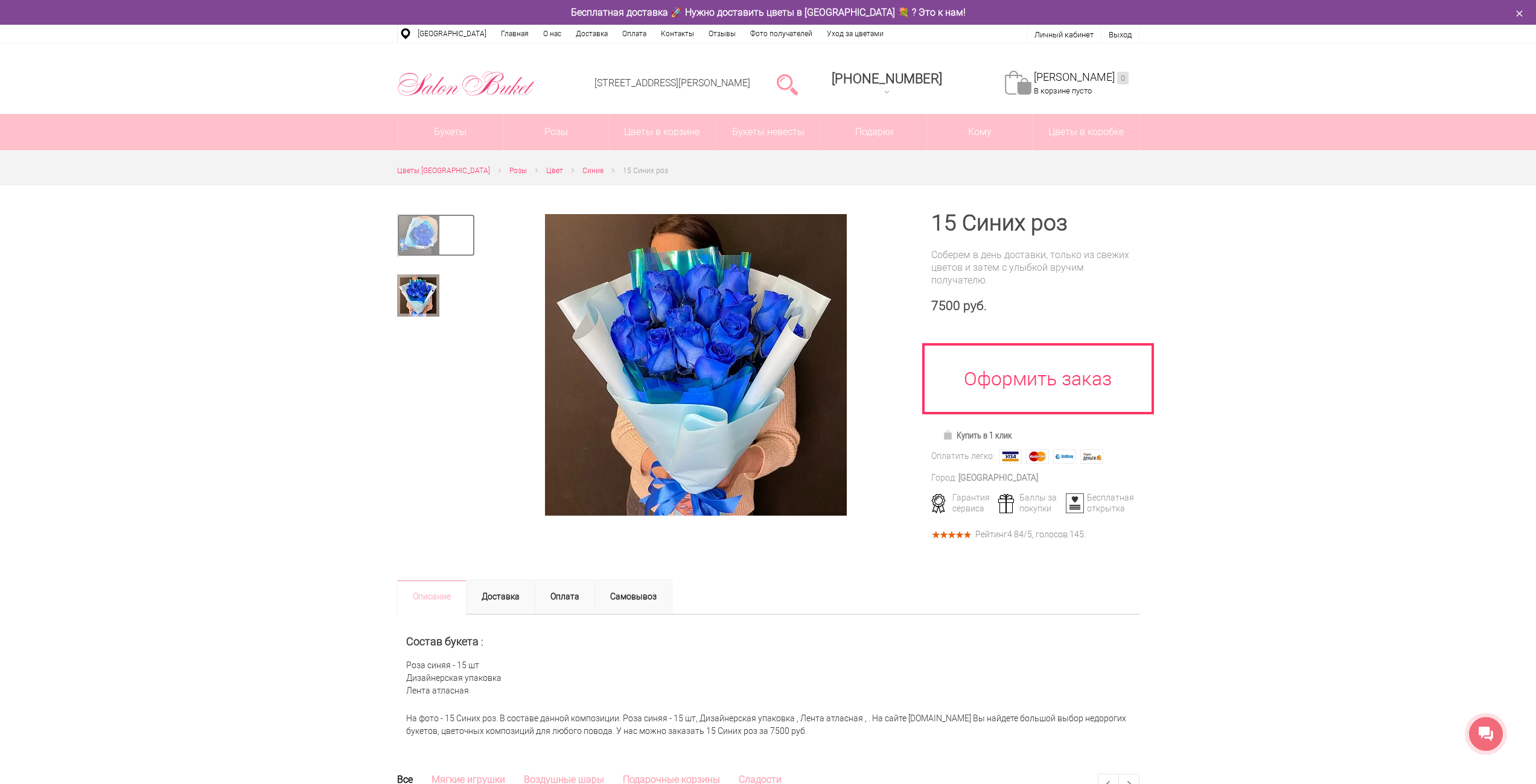
click at [420, 224] on img at bounding box center [418, 235] width 42 height 42
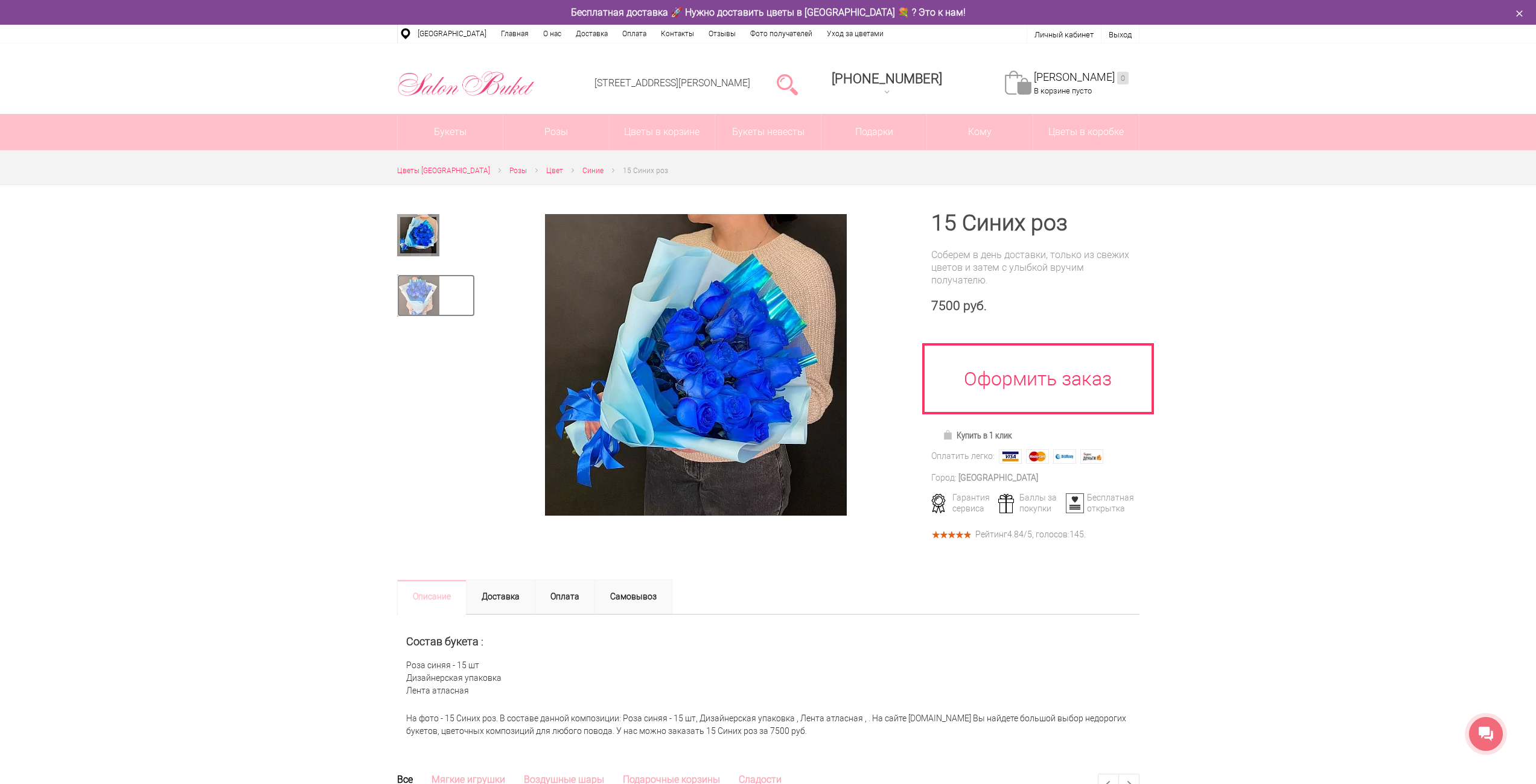
click at [423, 292] on img at bounding box center [418, 295] width 42 height 42
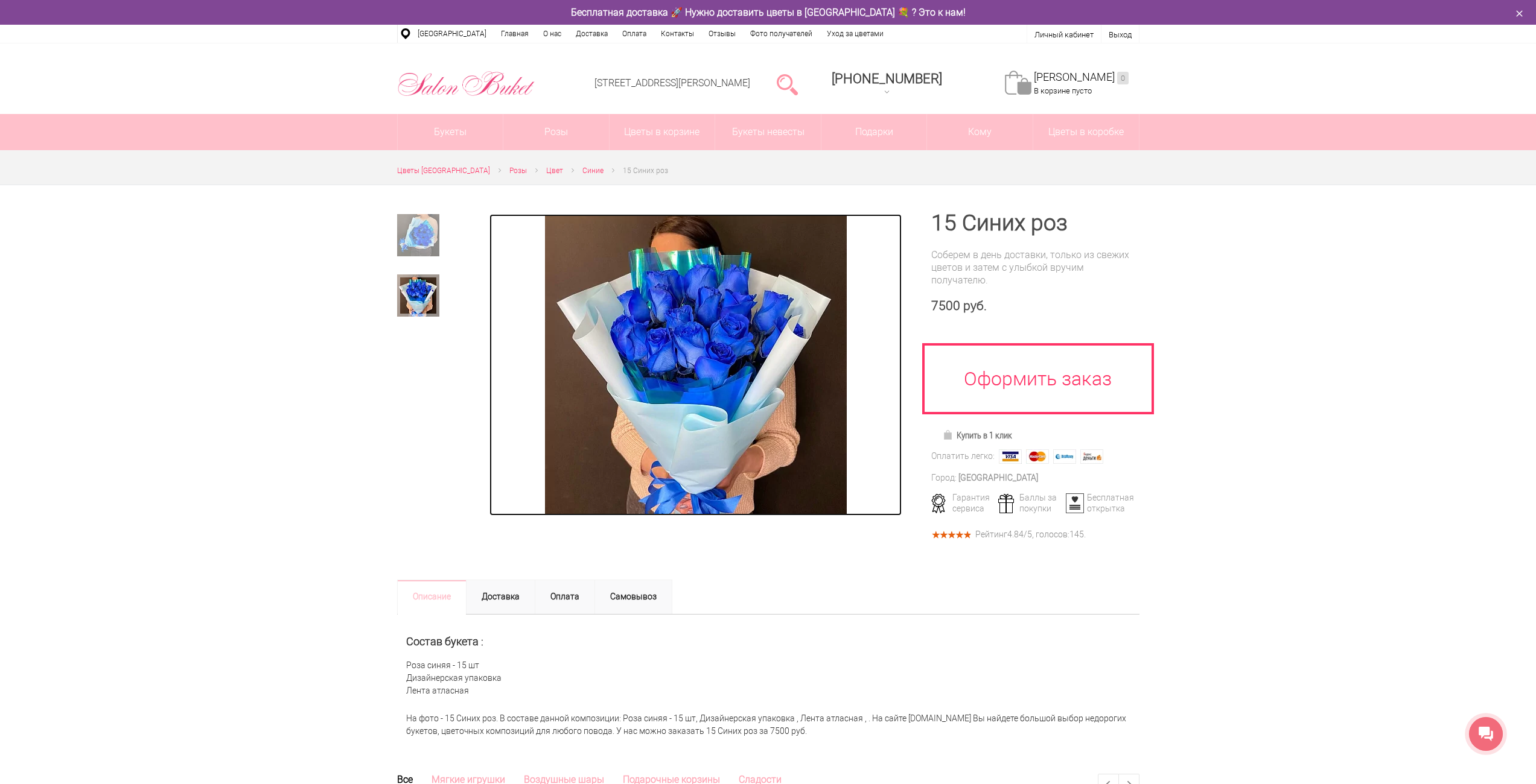
click at [716, 385] on img at bounding box center [695, 364] width 301 height 301
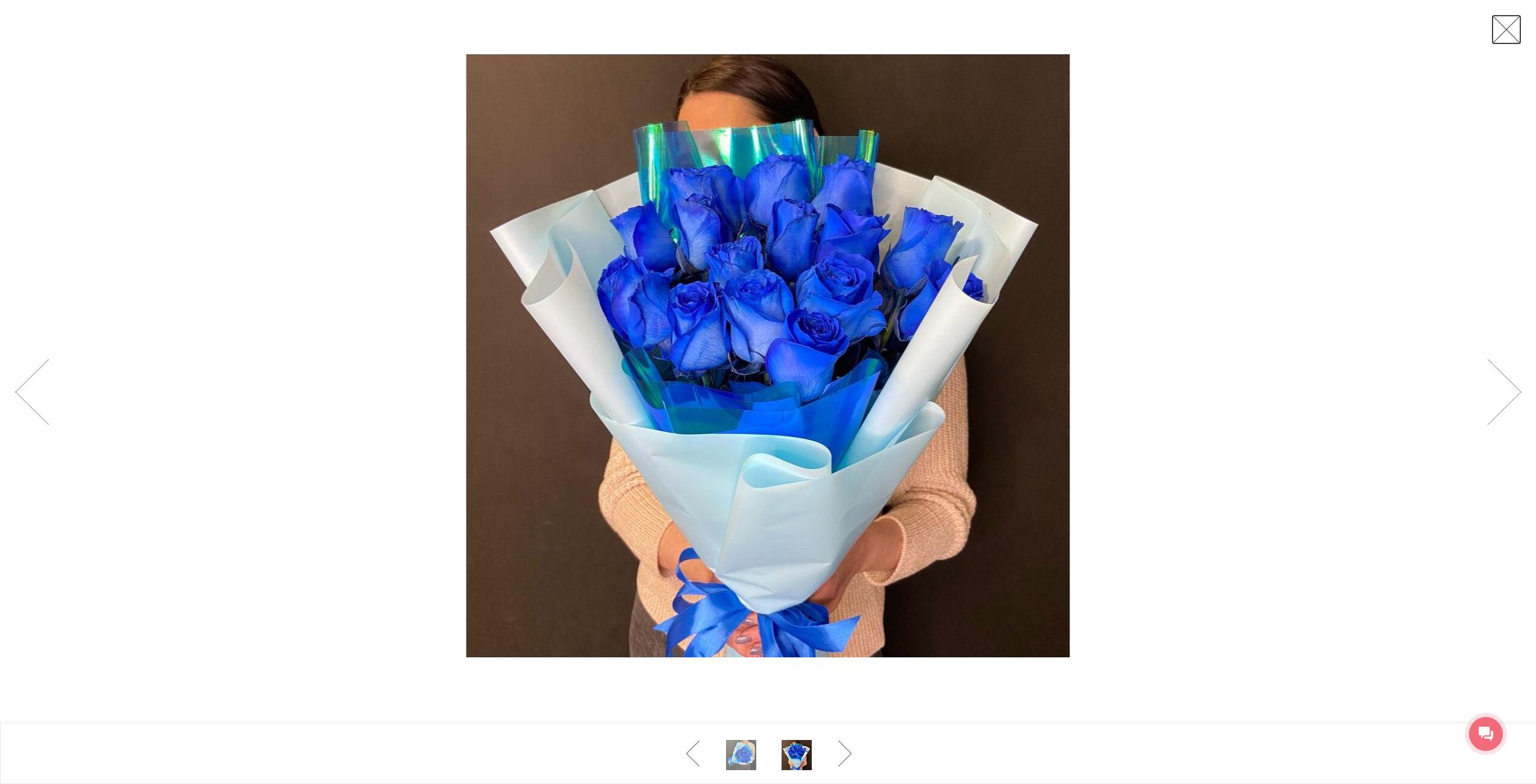
click at [1504, 36] on link at bounding box center [1506, 30] width 31 height 31
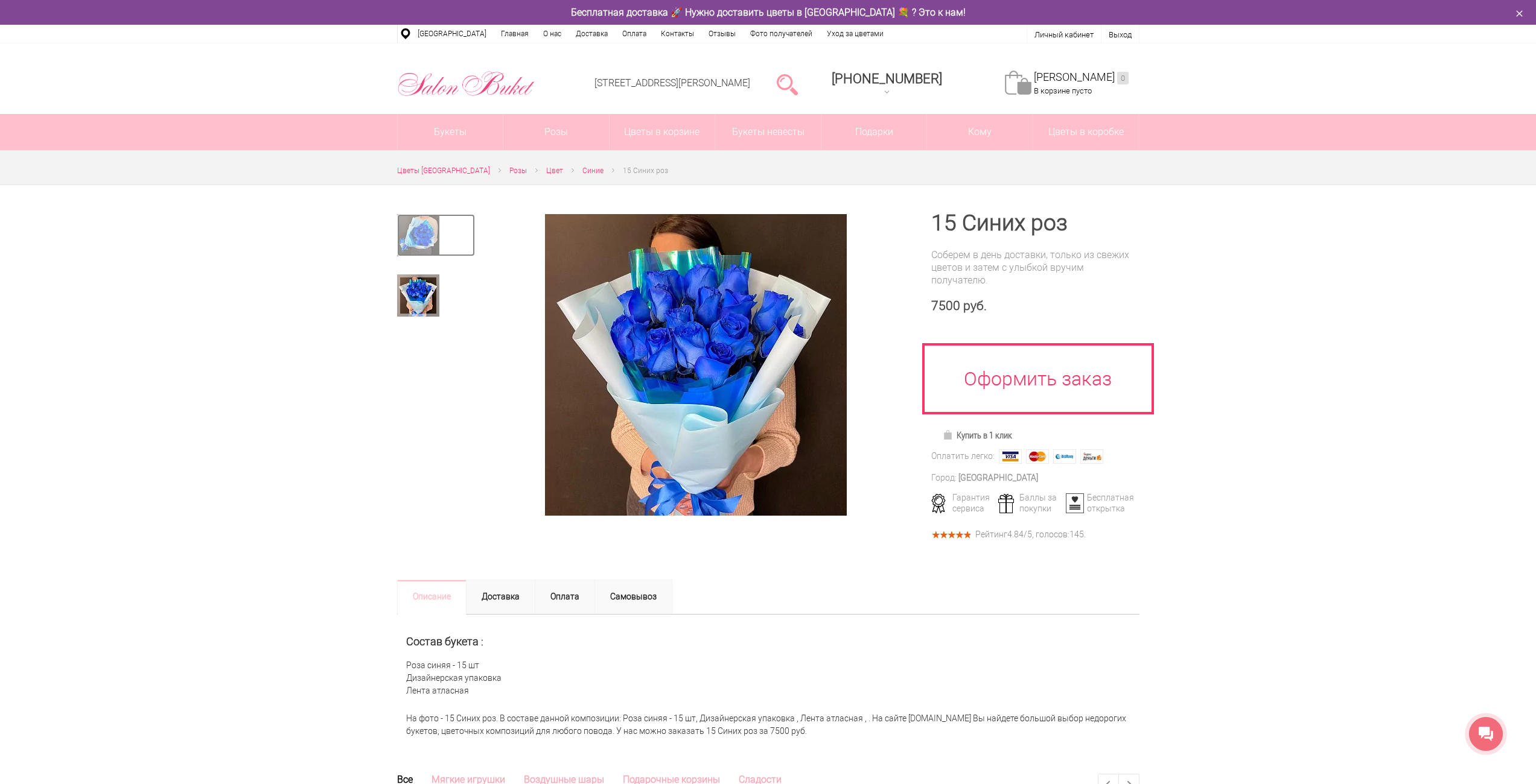
click at [412, 231] on img at bounding box center [418, 235] width 42 height 42
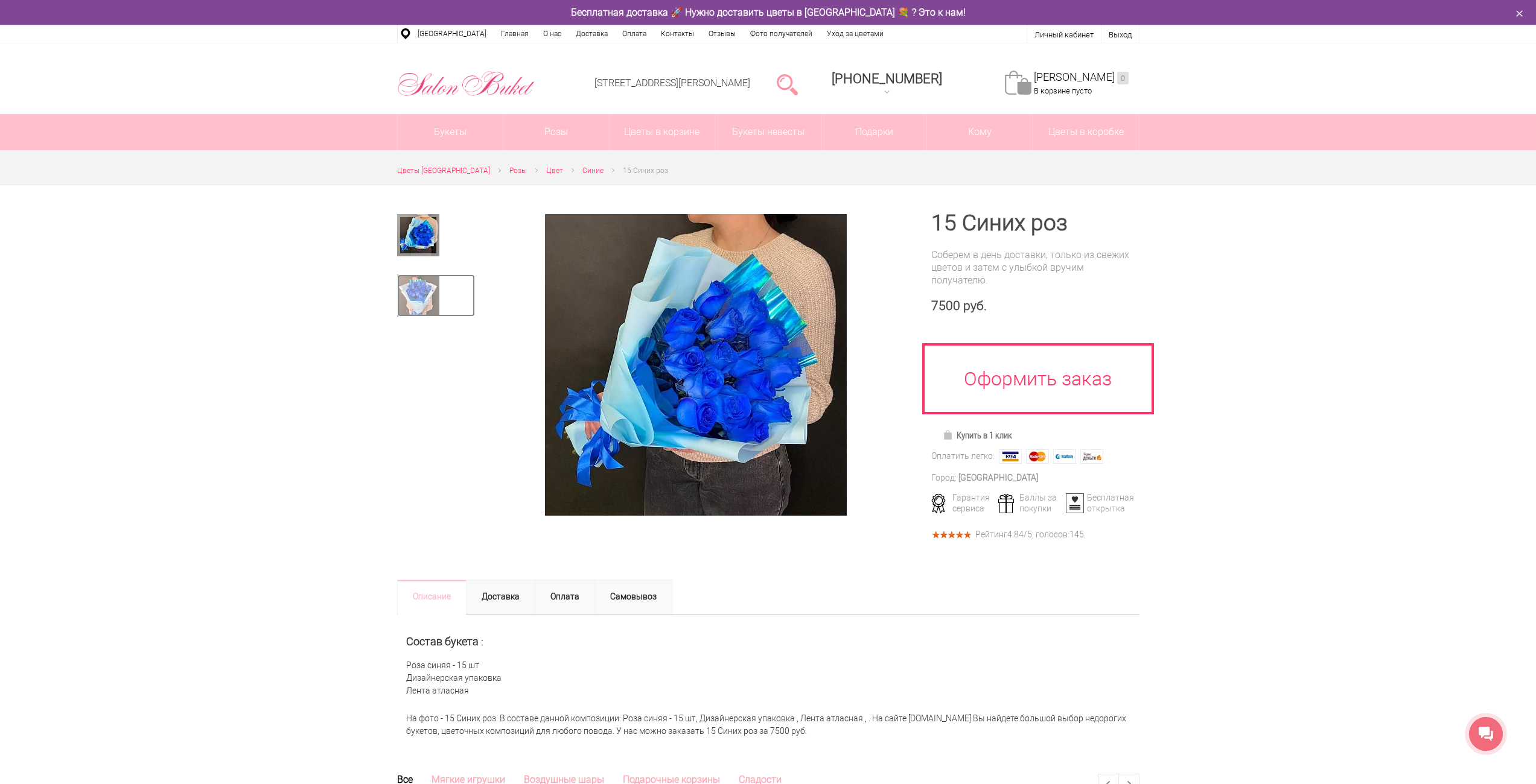
click at [423, 292] on img at bounding box center [418, 295] width 42 height 42
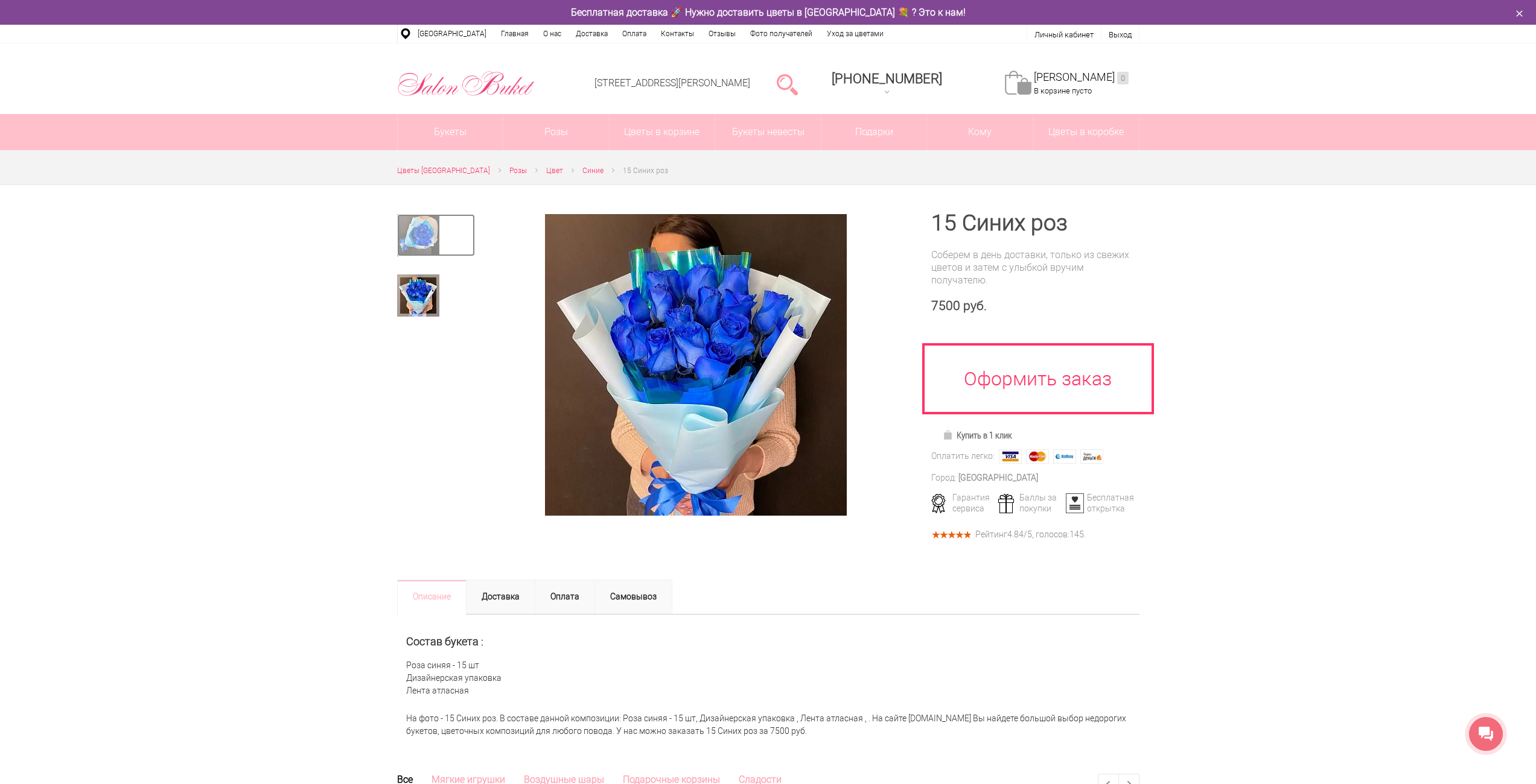
click at [414, 248] on img at bounding box center [418, 235] width 42 height 42
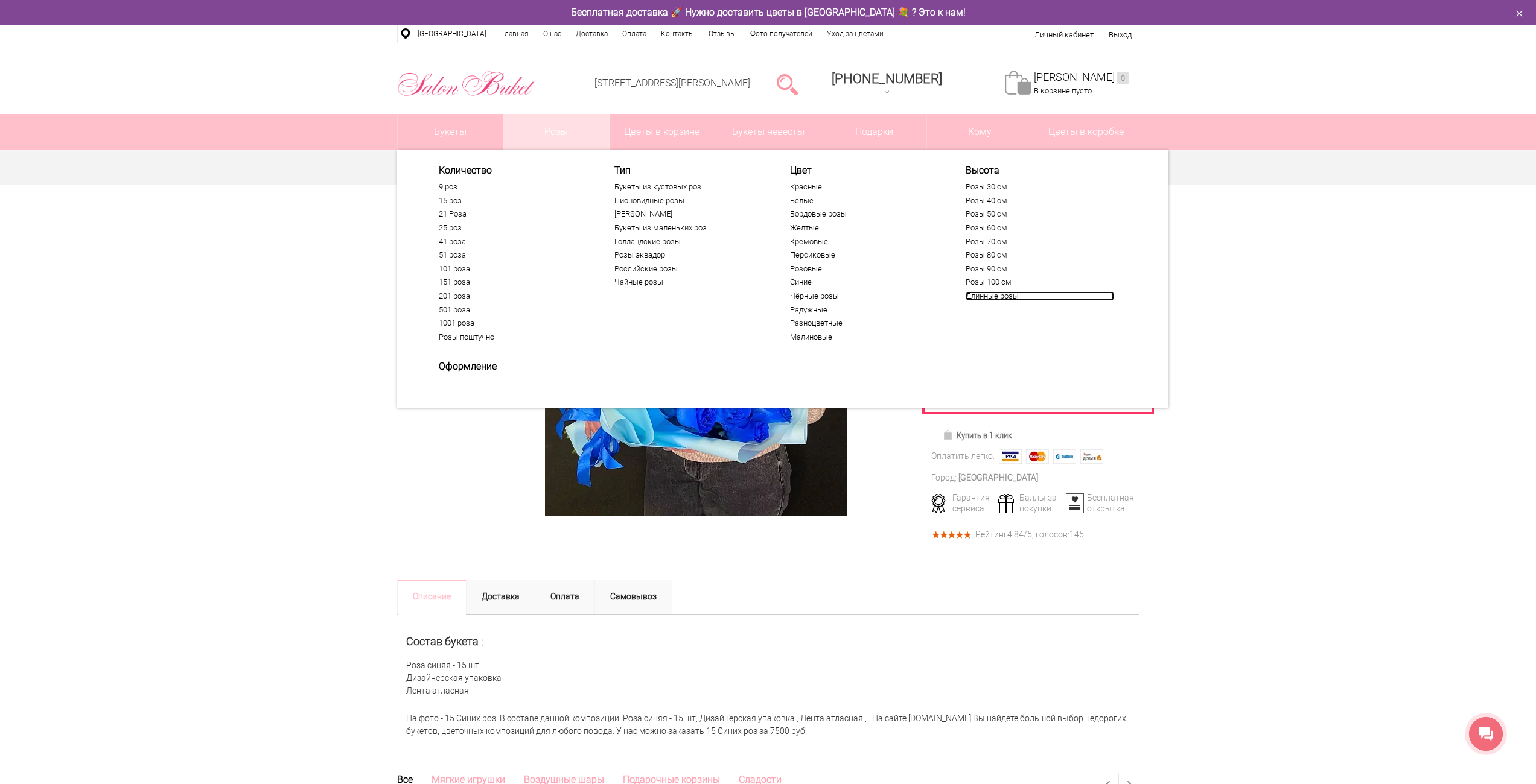
click at [977, 292] on link "Длинные розы" at bounding box center [1040, 296] width 148 height 10
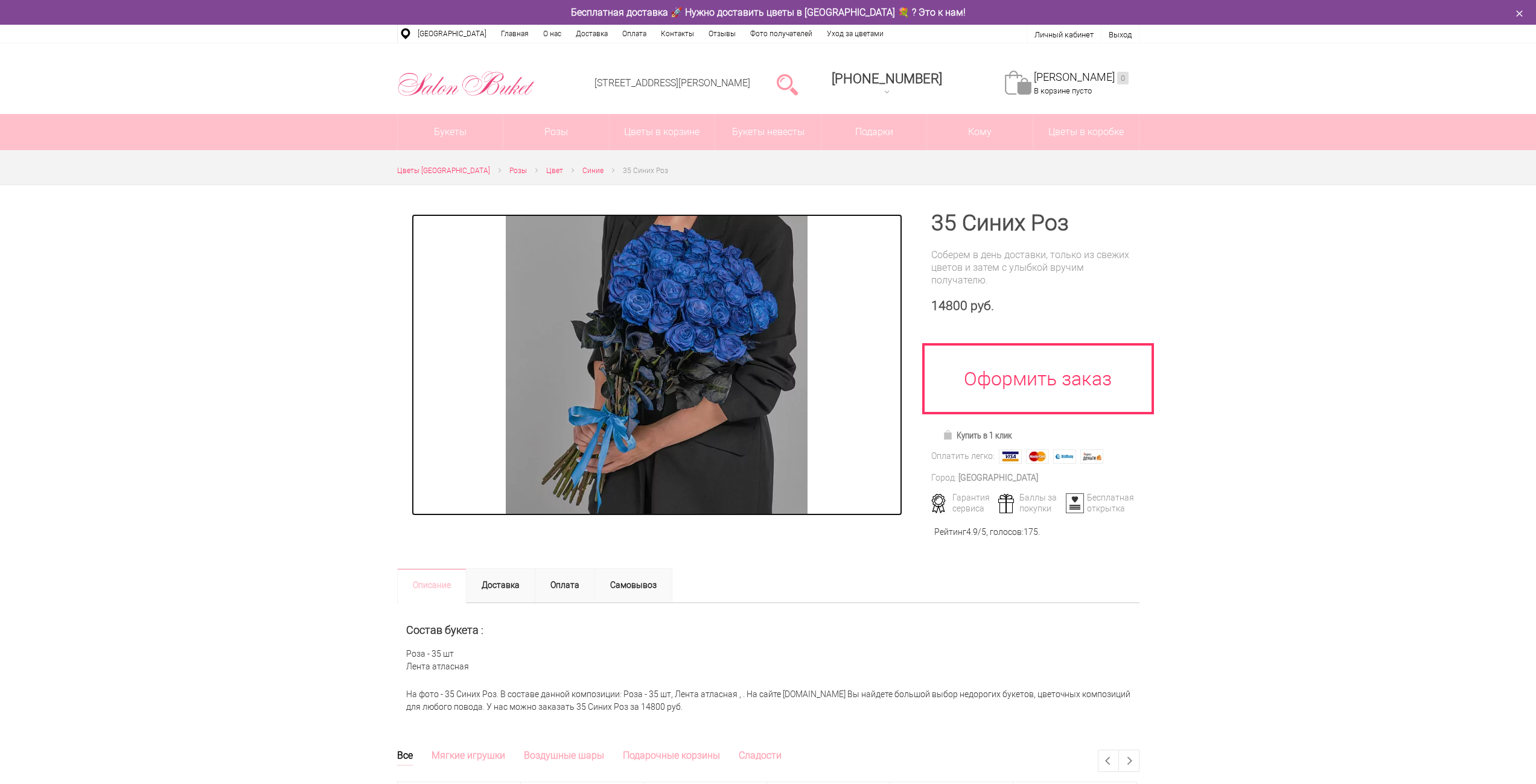
click at [674, 266] on img at bounding box center [656, 364] width 301 height 301
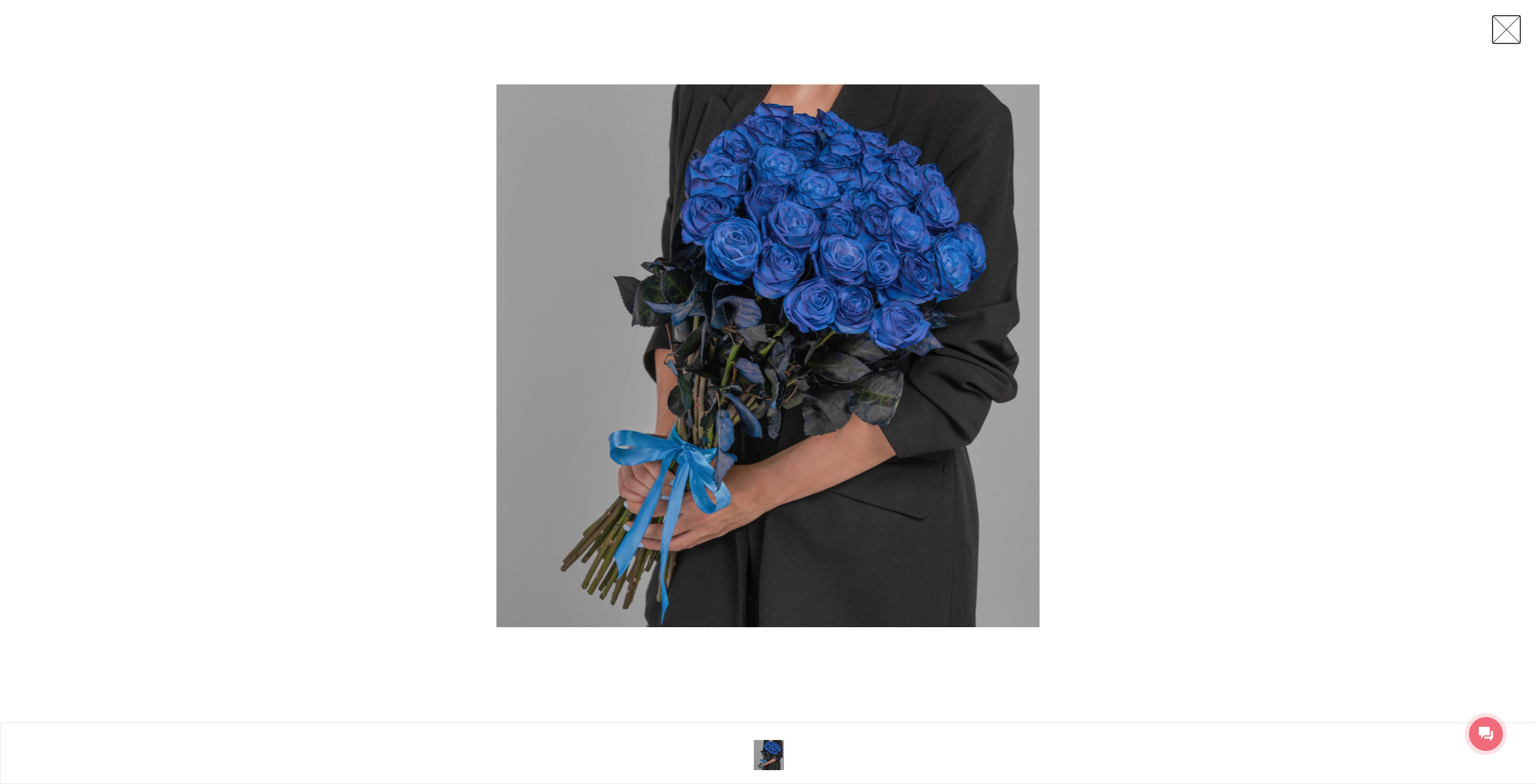
click at [1507, 37] on link at bounding box center [1506, 30] width 31 height 31
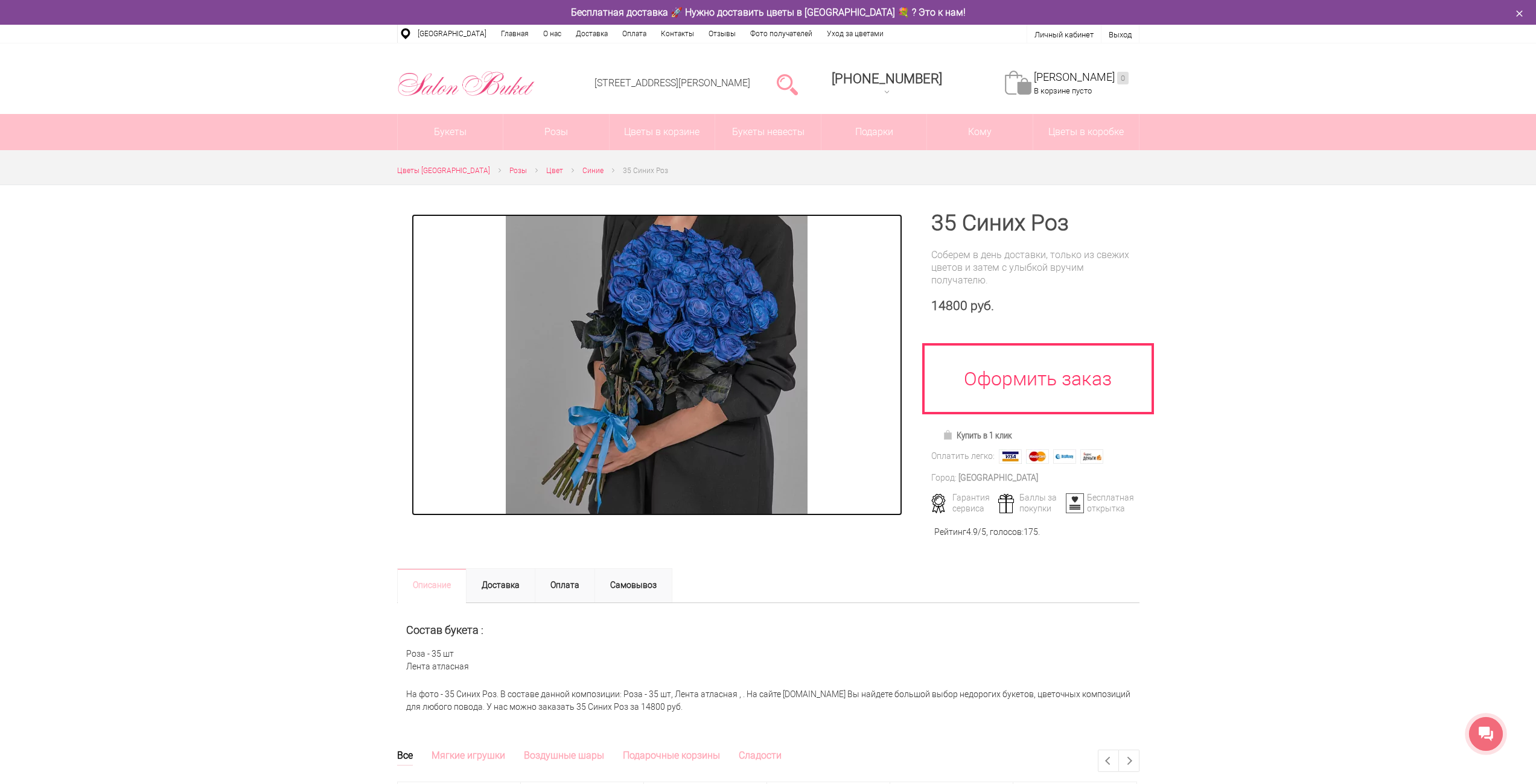
click at [680, 345] on img at bounding box center [656, 364] width 301 height 301
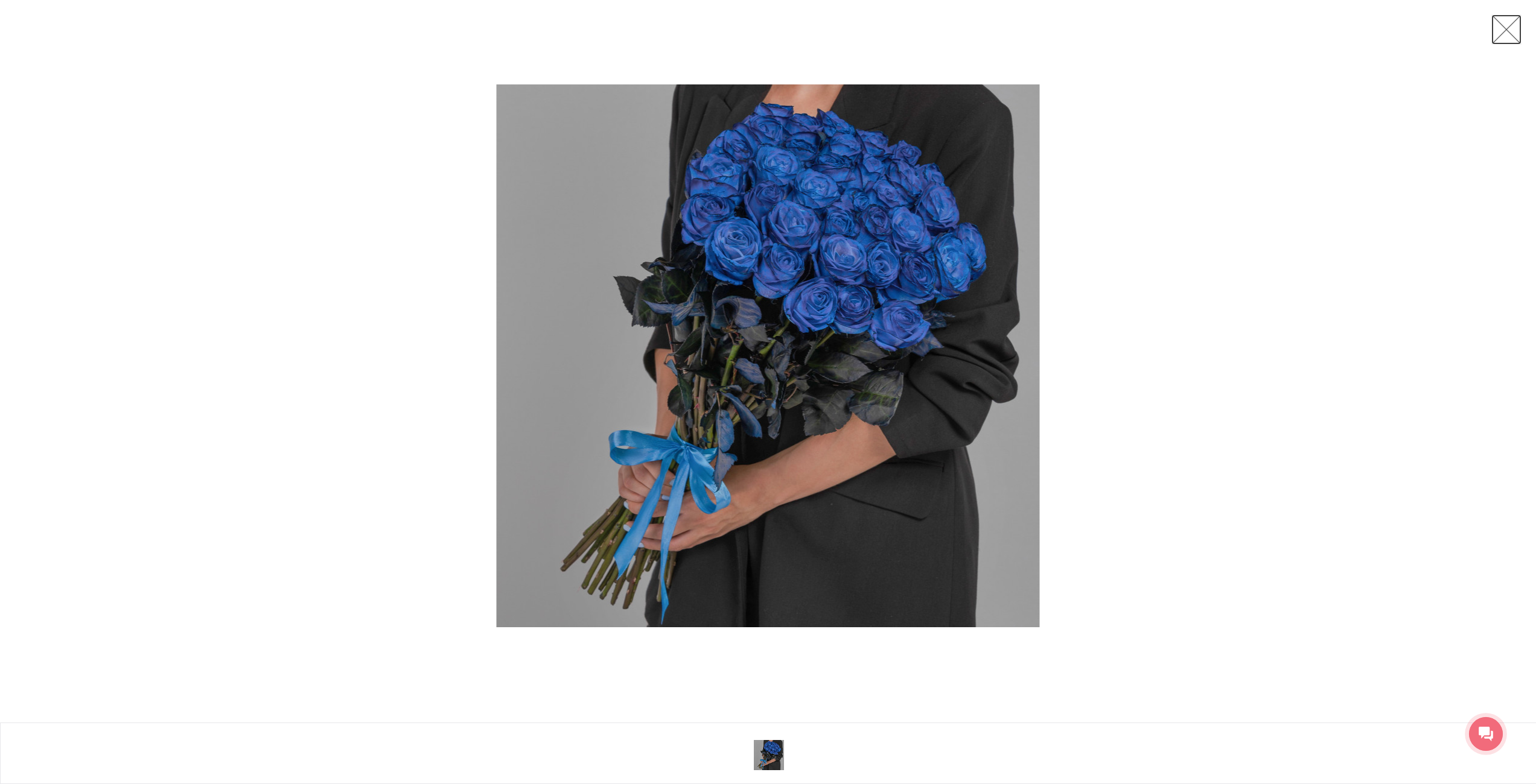
click at [1499, 39] on link at bounding box center [1506, 30] width 31 height 31
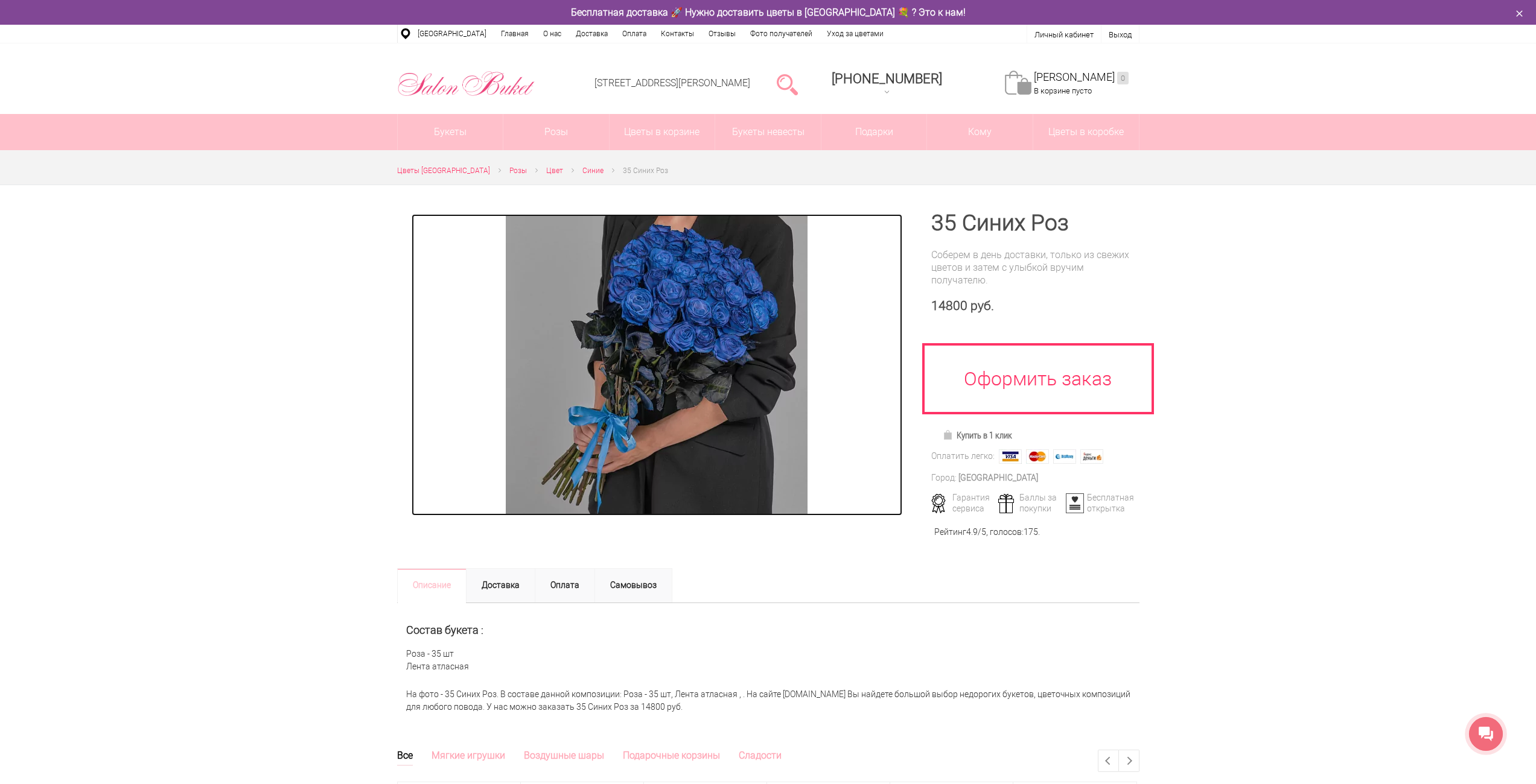
click at [697, 320] on img at bounding box center [656, 364] width 301 height 301
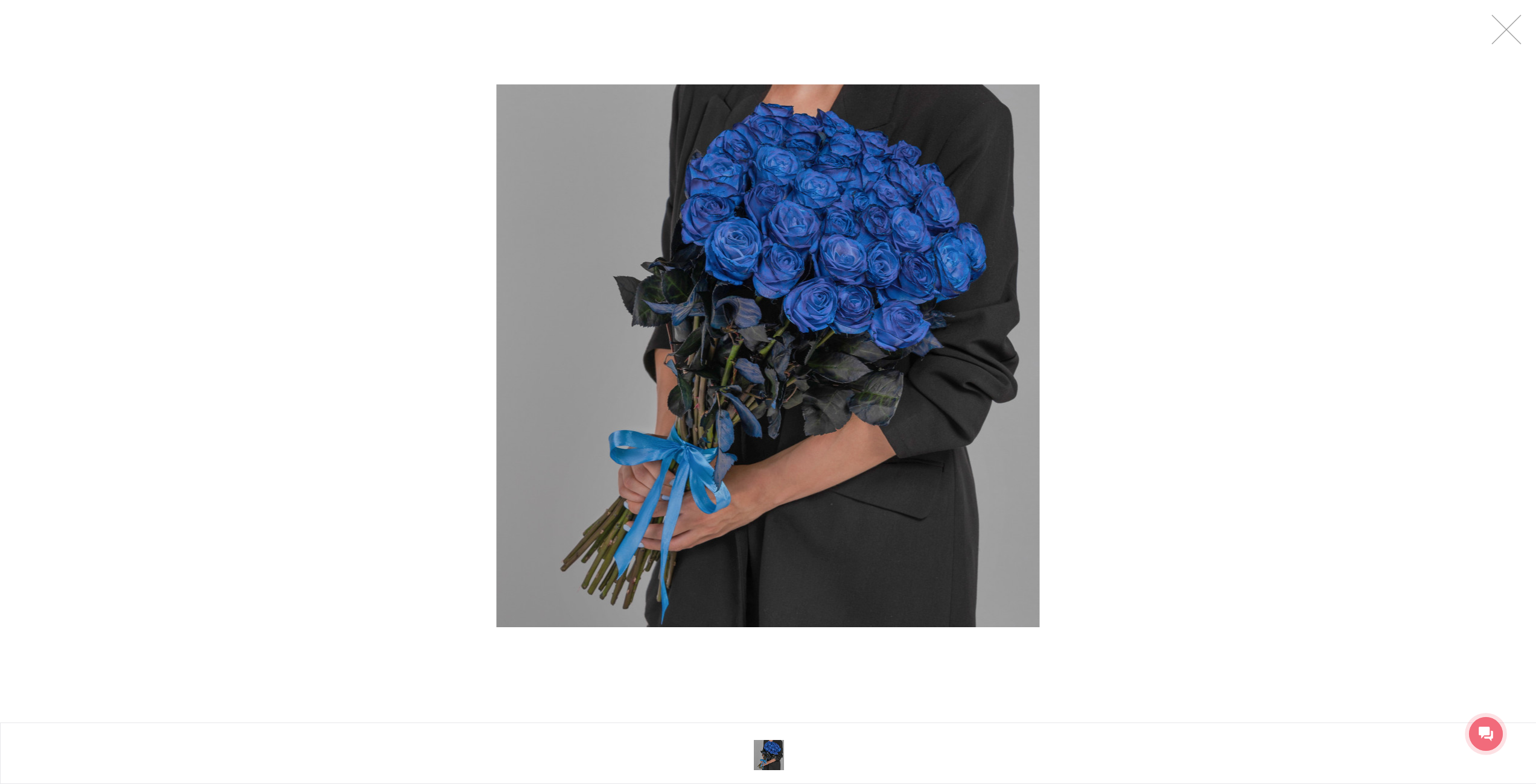
click at [1296, 253] on div at bounding box center [768, 355] width 1536 height 712
click at [1496, 35] on link at bounding box center [1506, 30] width 31 height 31
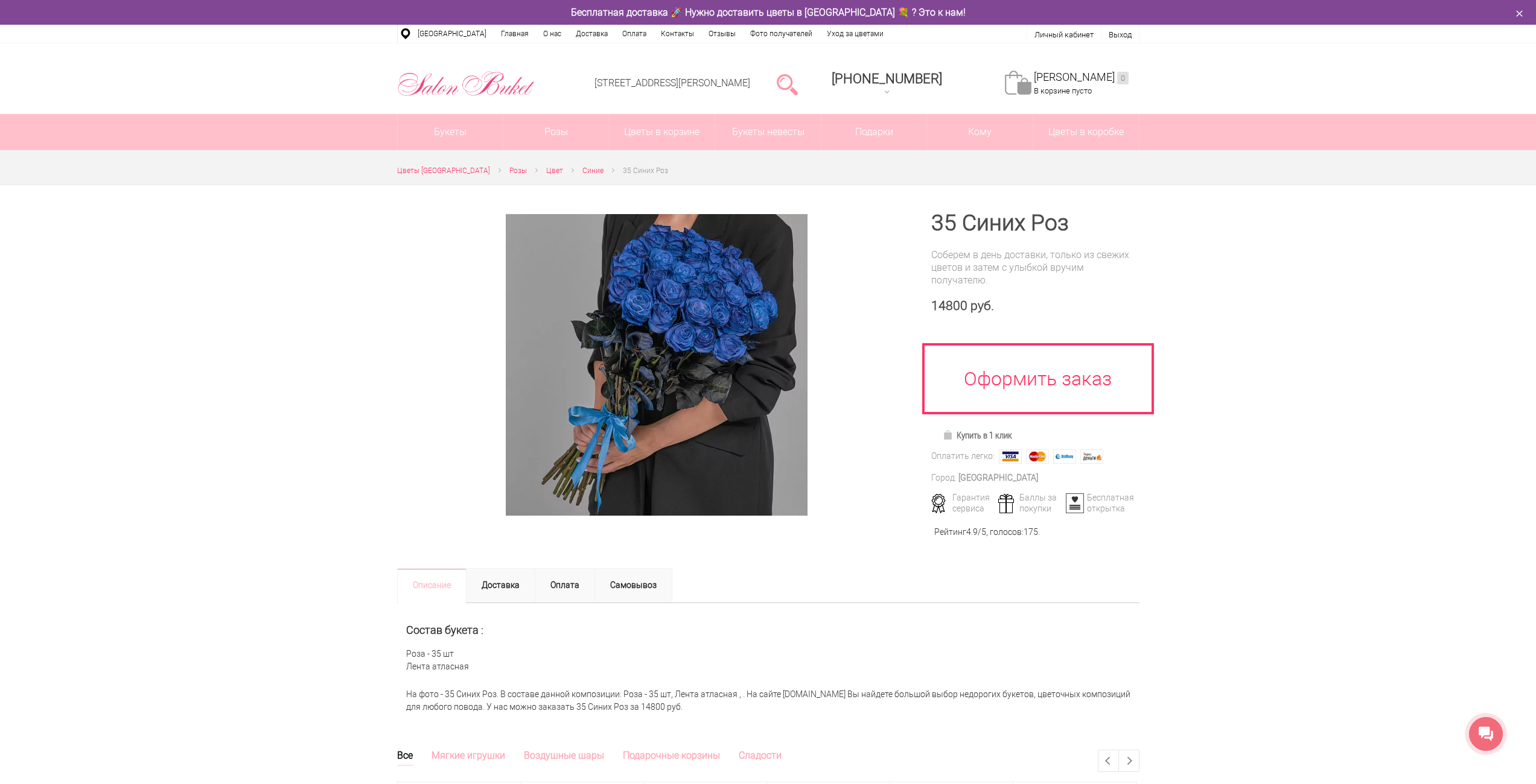
click at [1073, 29] on li "Личный кабинет" at bounding box center [1064, 34] width 74 height 18
click at [1072, 33] on link "Личный кабинет" at bounding box center [1064, 35] width 59 height 9
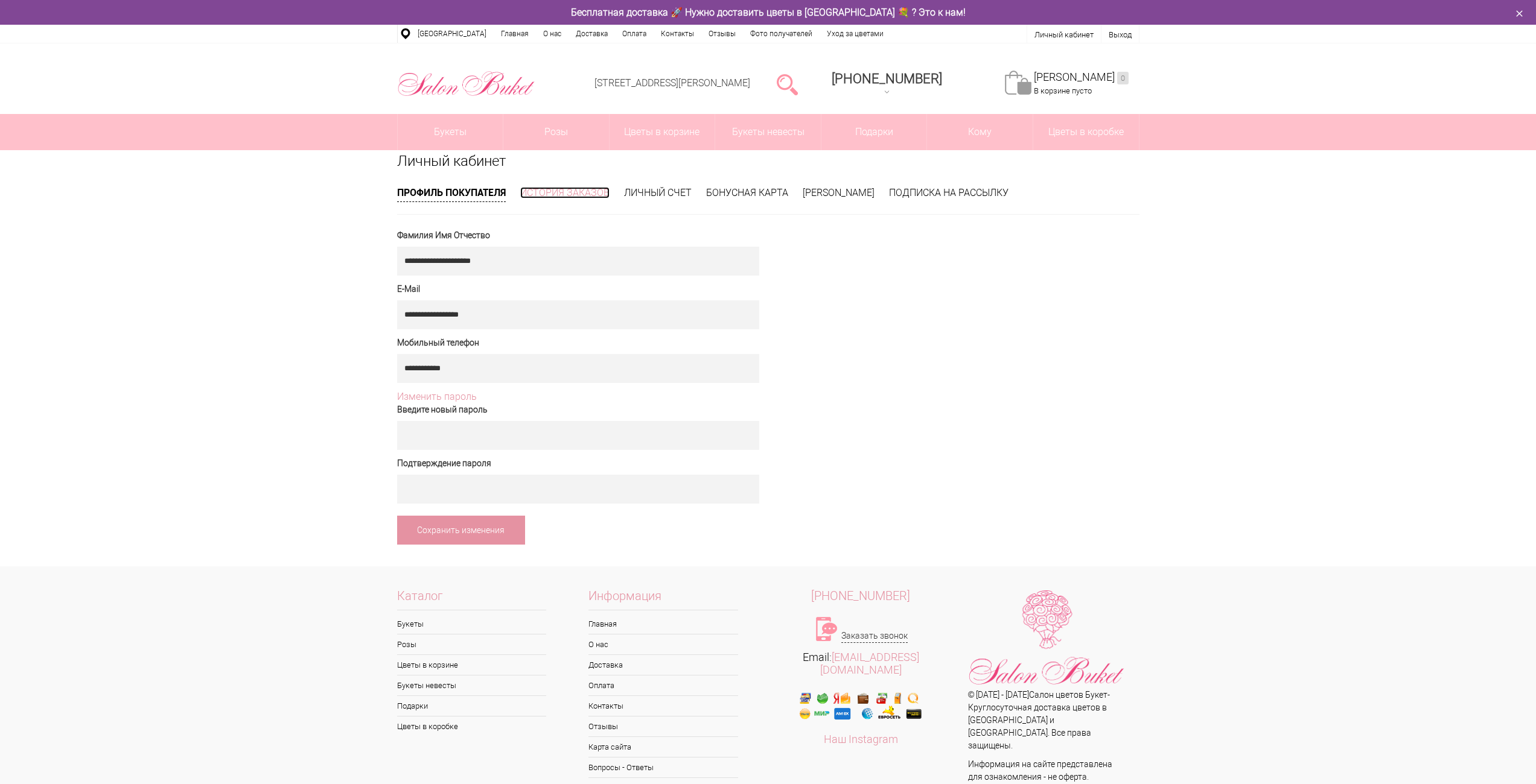
click at [592, 190] on link "История заказов" at bounding box center [565, 193] width 89 height 12
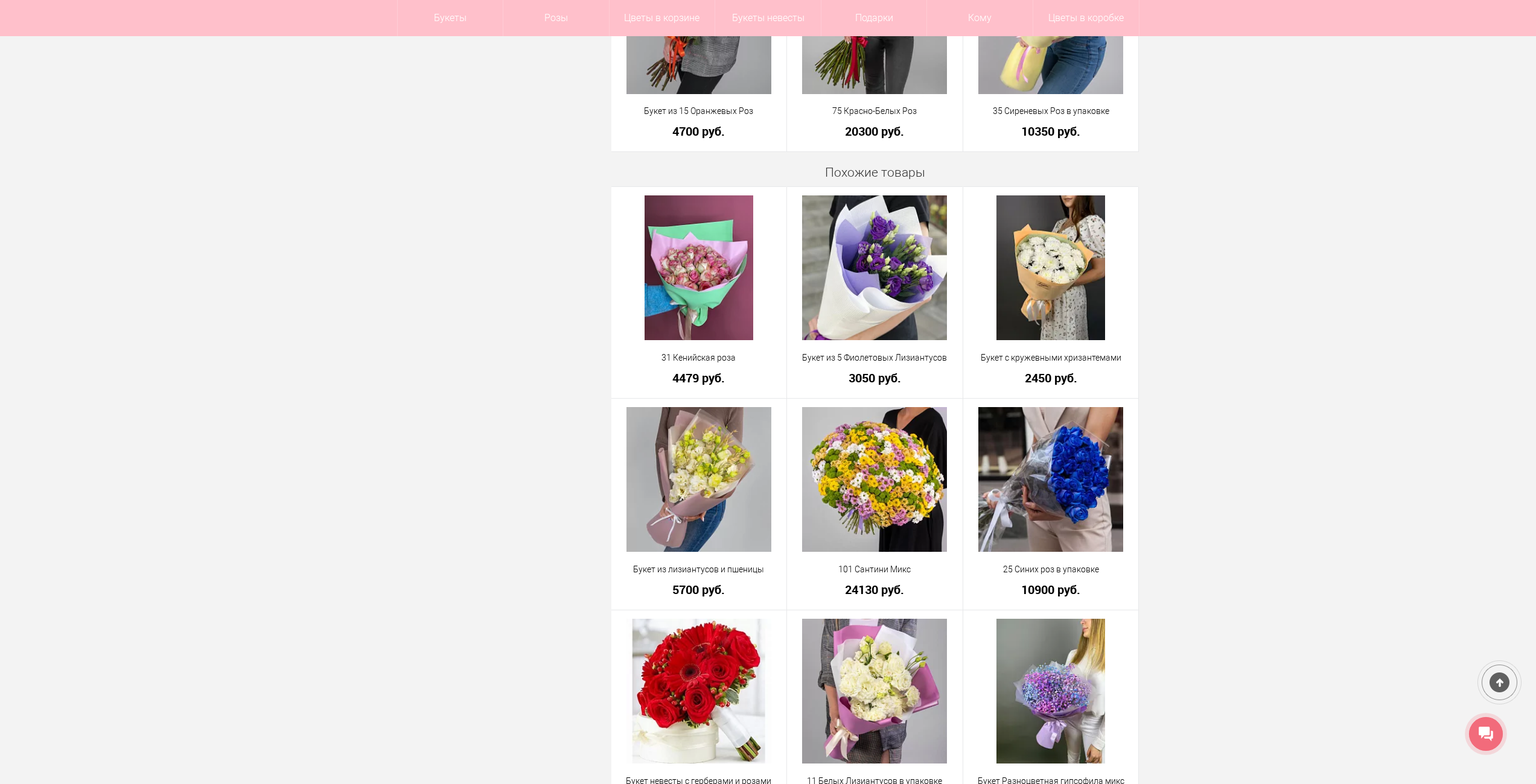
scroll to position [1146, 0]
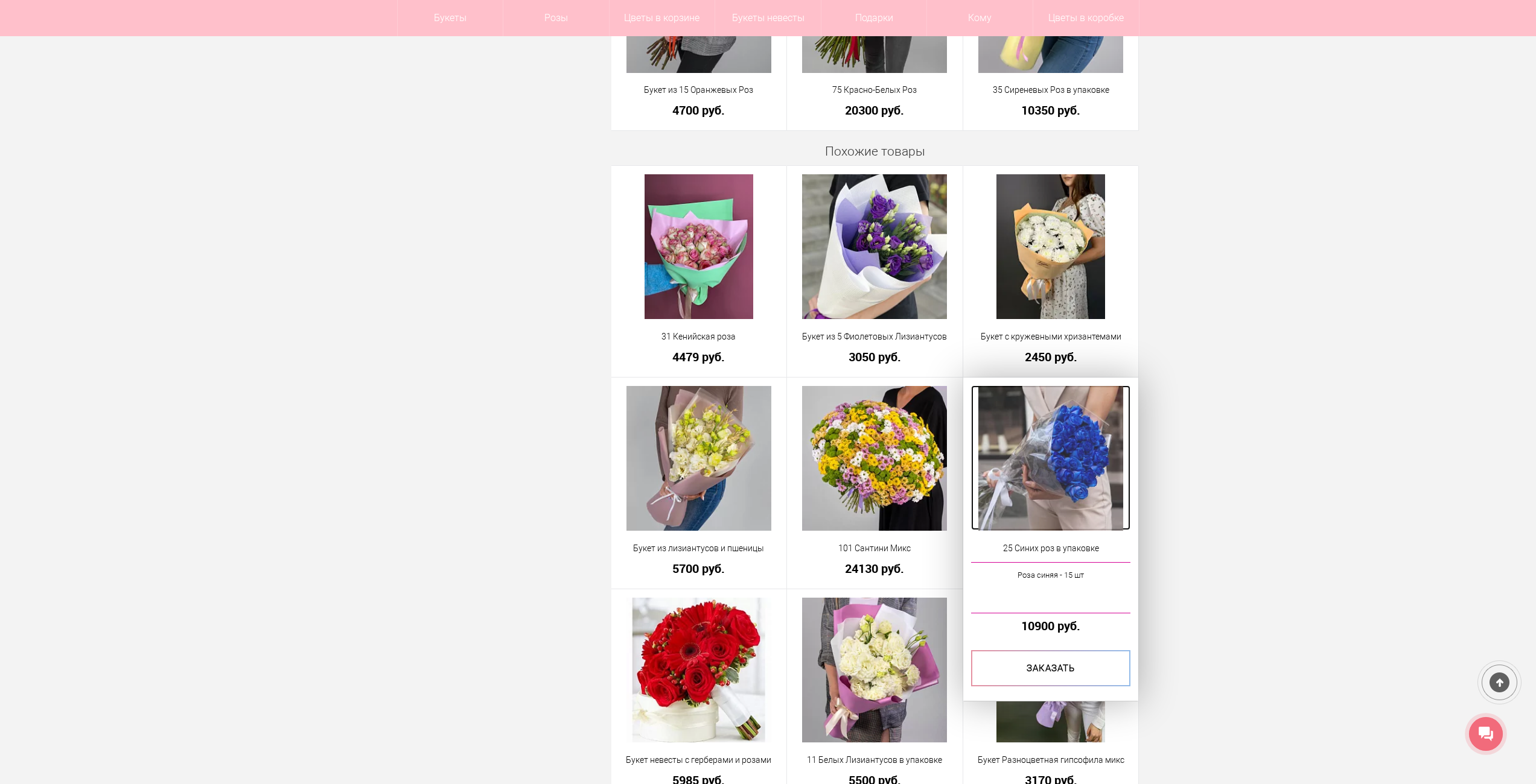
click at [1074, 417] on img at bounding box center [1050, 458] width 145 height 145
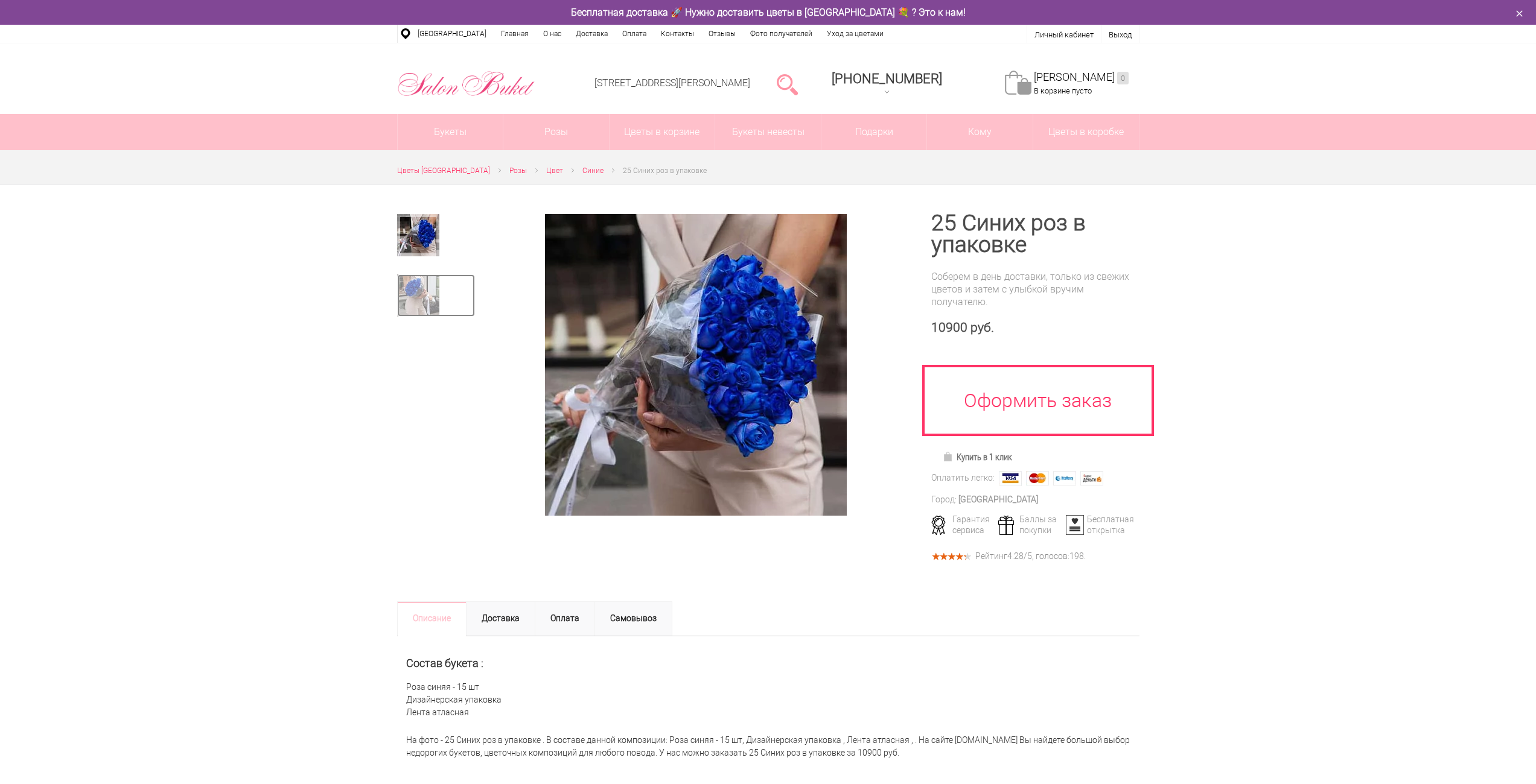
click at [422, 301] on img at bounding box center [418, 295] width 42 height 42
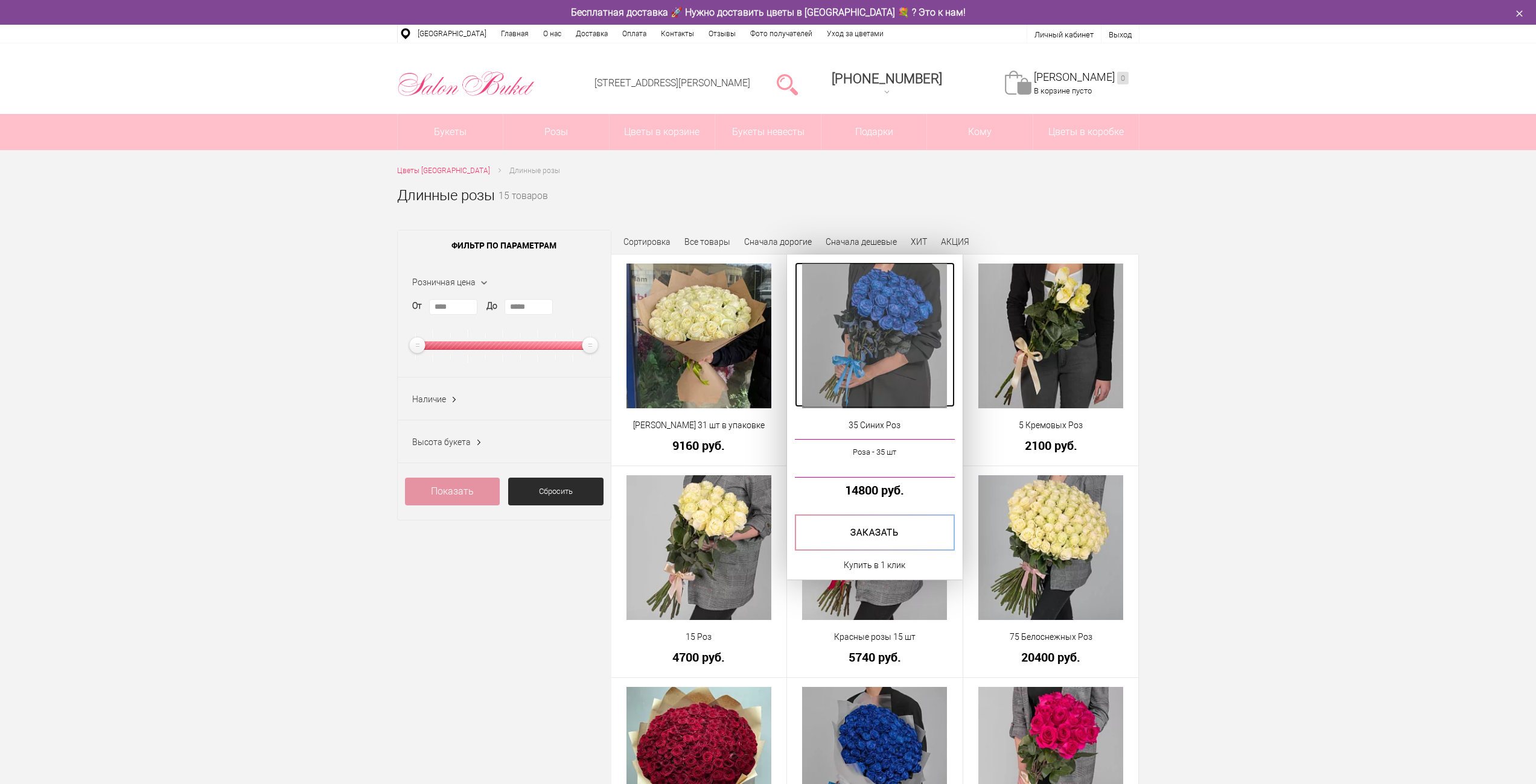
click at [872, 303] on img at bounding box center [874, 336] width 145 height 145
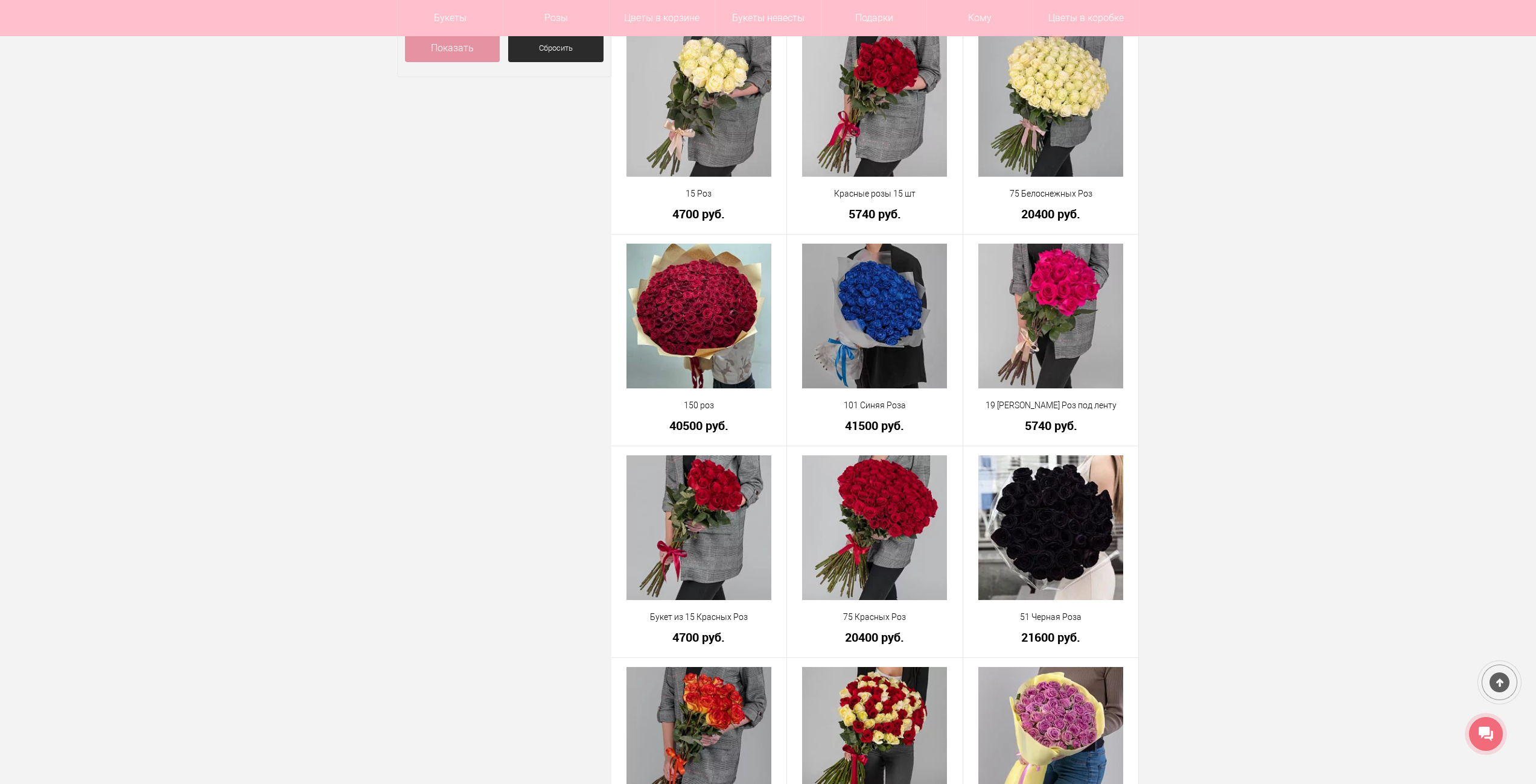
scroll to position [425, 0]
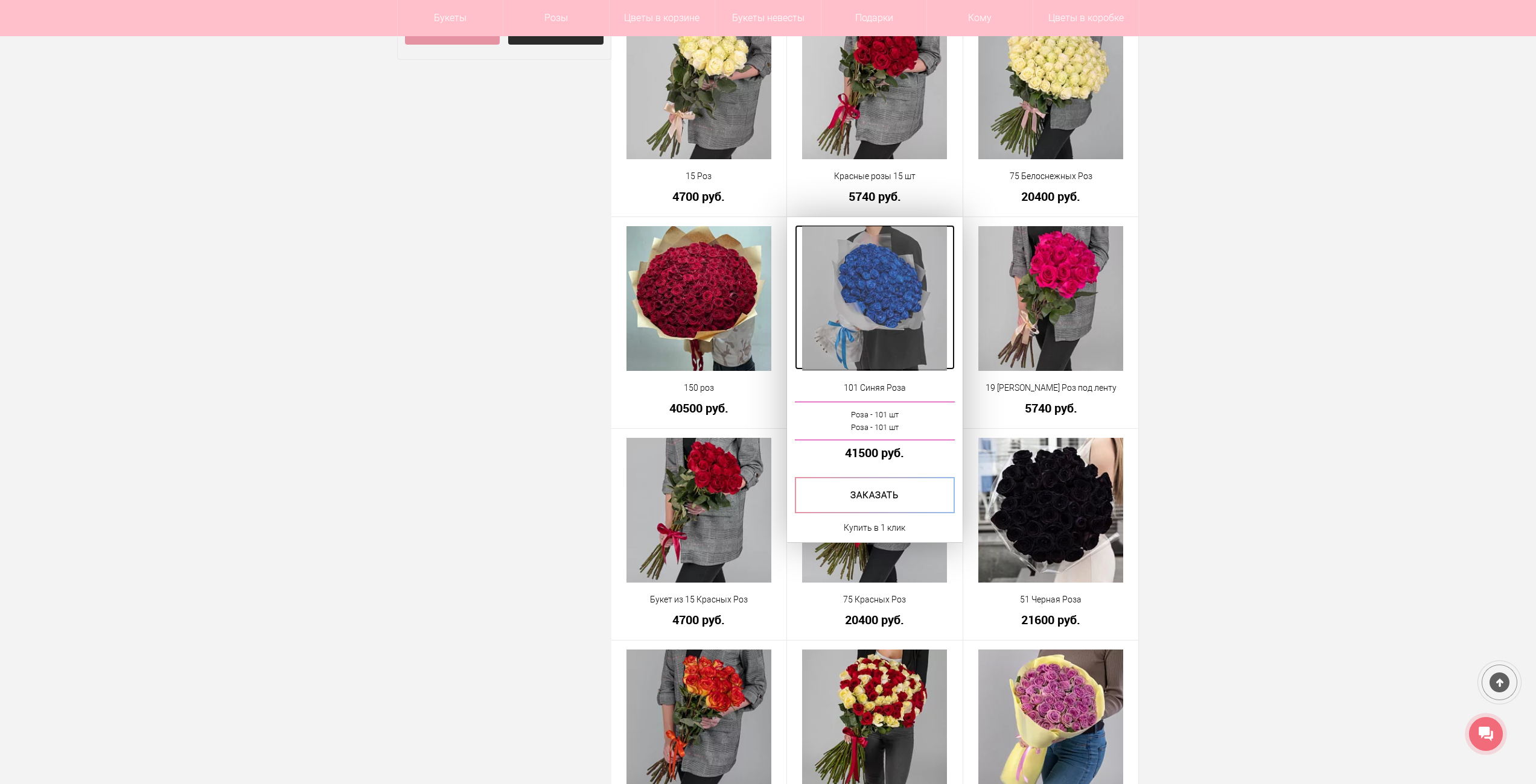
click at [880, 306] on img at bounding box center [874, 298] width 145 height 145
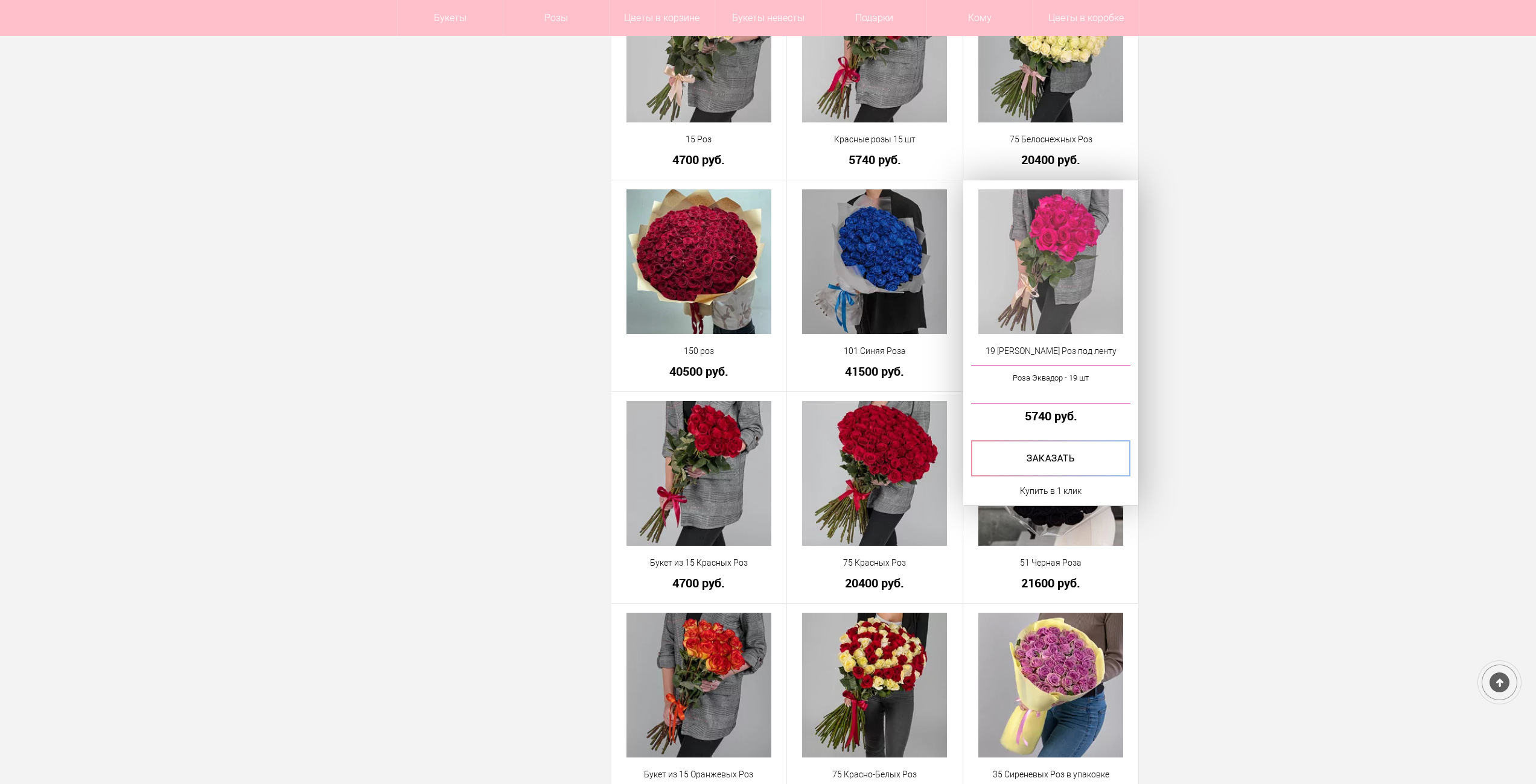
scroll to position [461, 0]
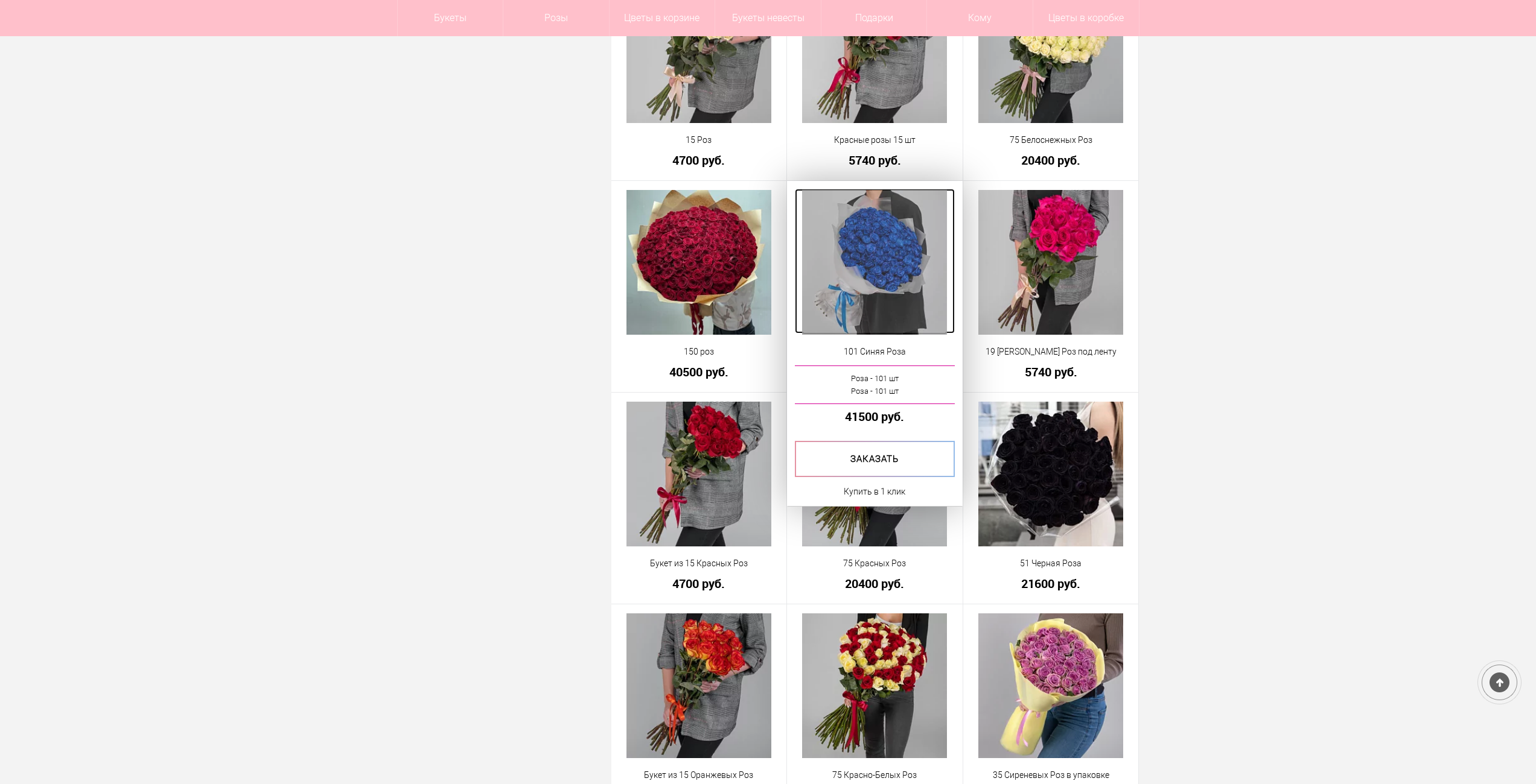
click at [844, 230] on img at bounding box center [874, 262] width 145 height 145
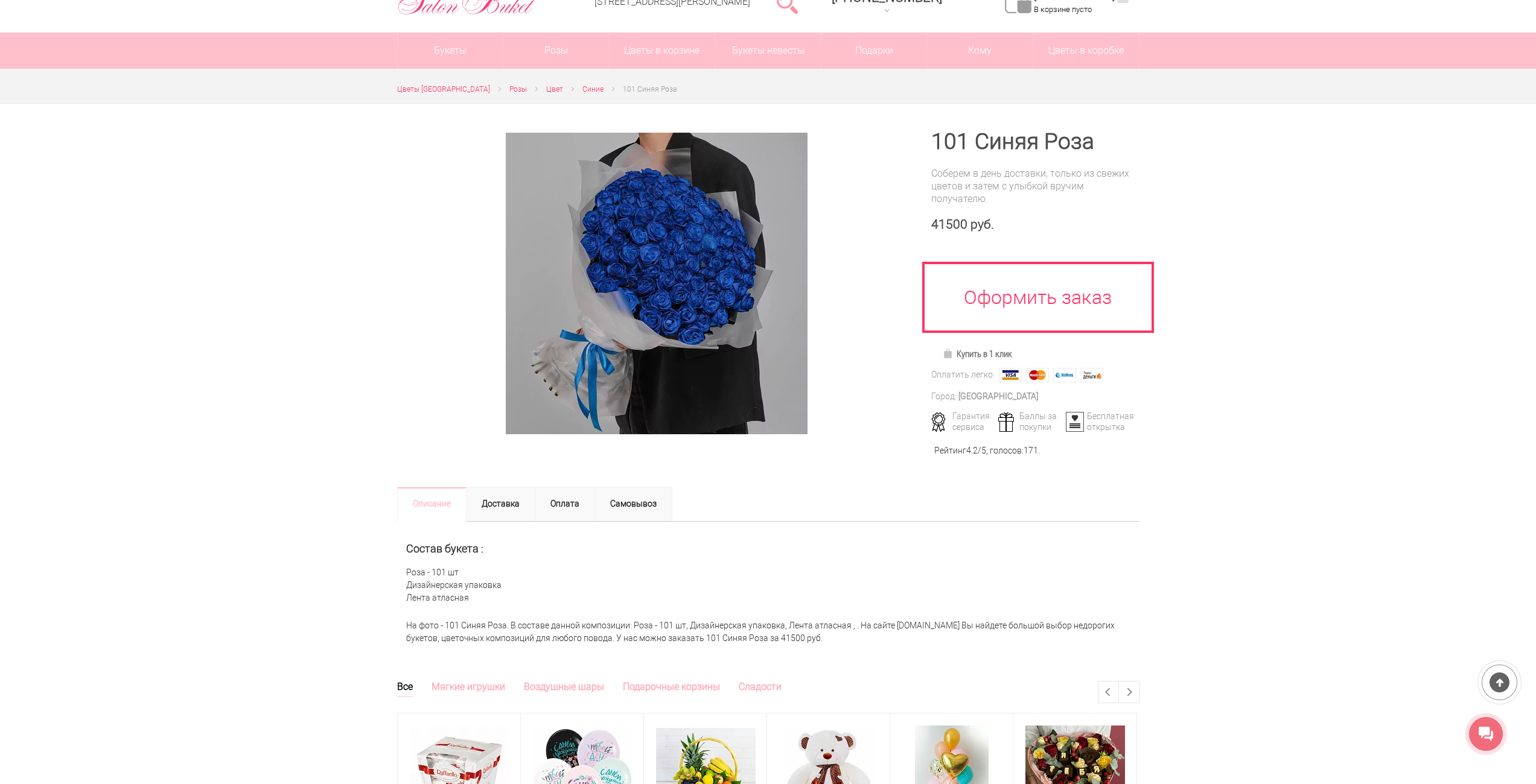
scroll to position [60, 0]
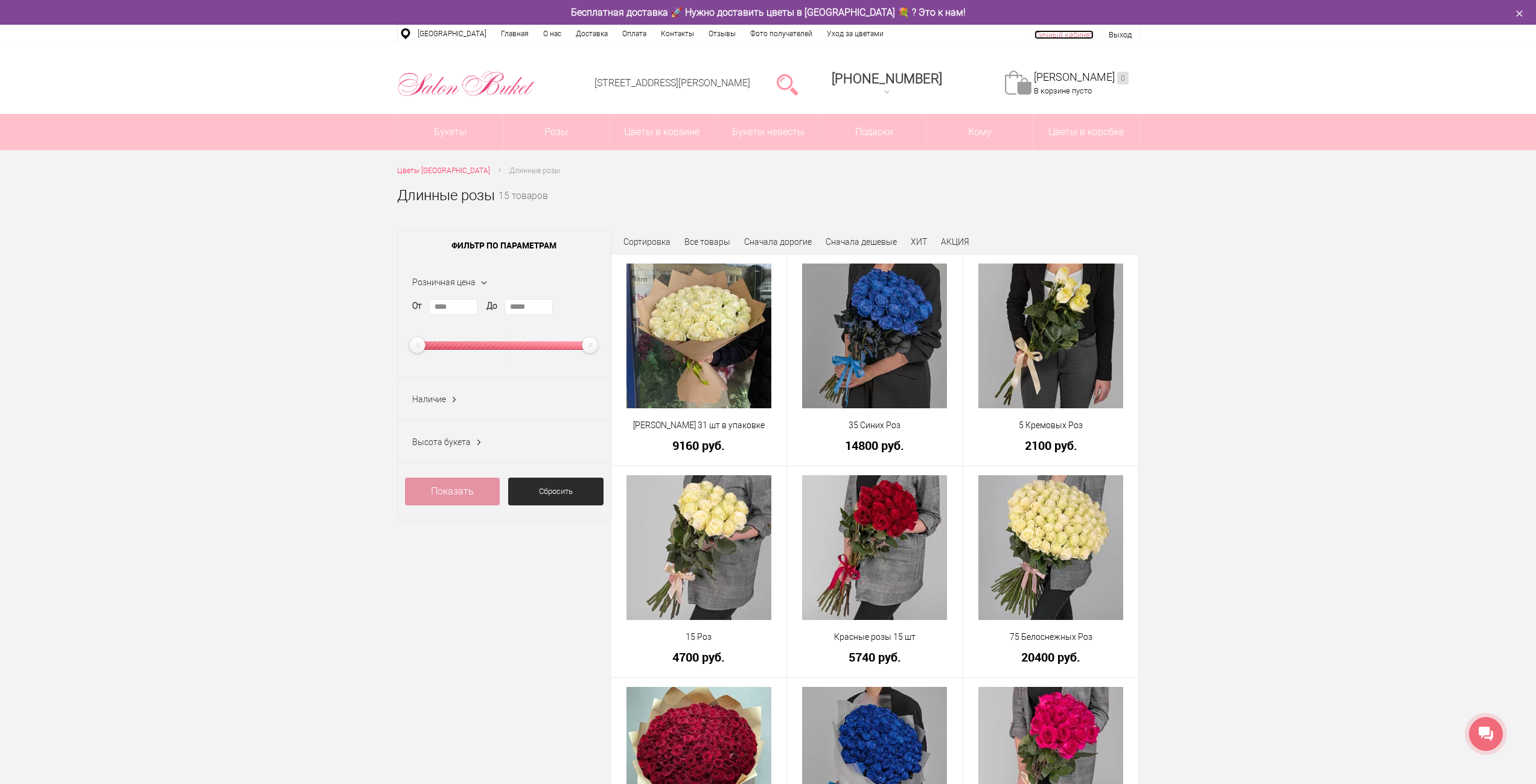
click at [1060, 34] on link "Личный кабинет" at bounding box center [1064, 35] width 59 height 9
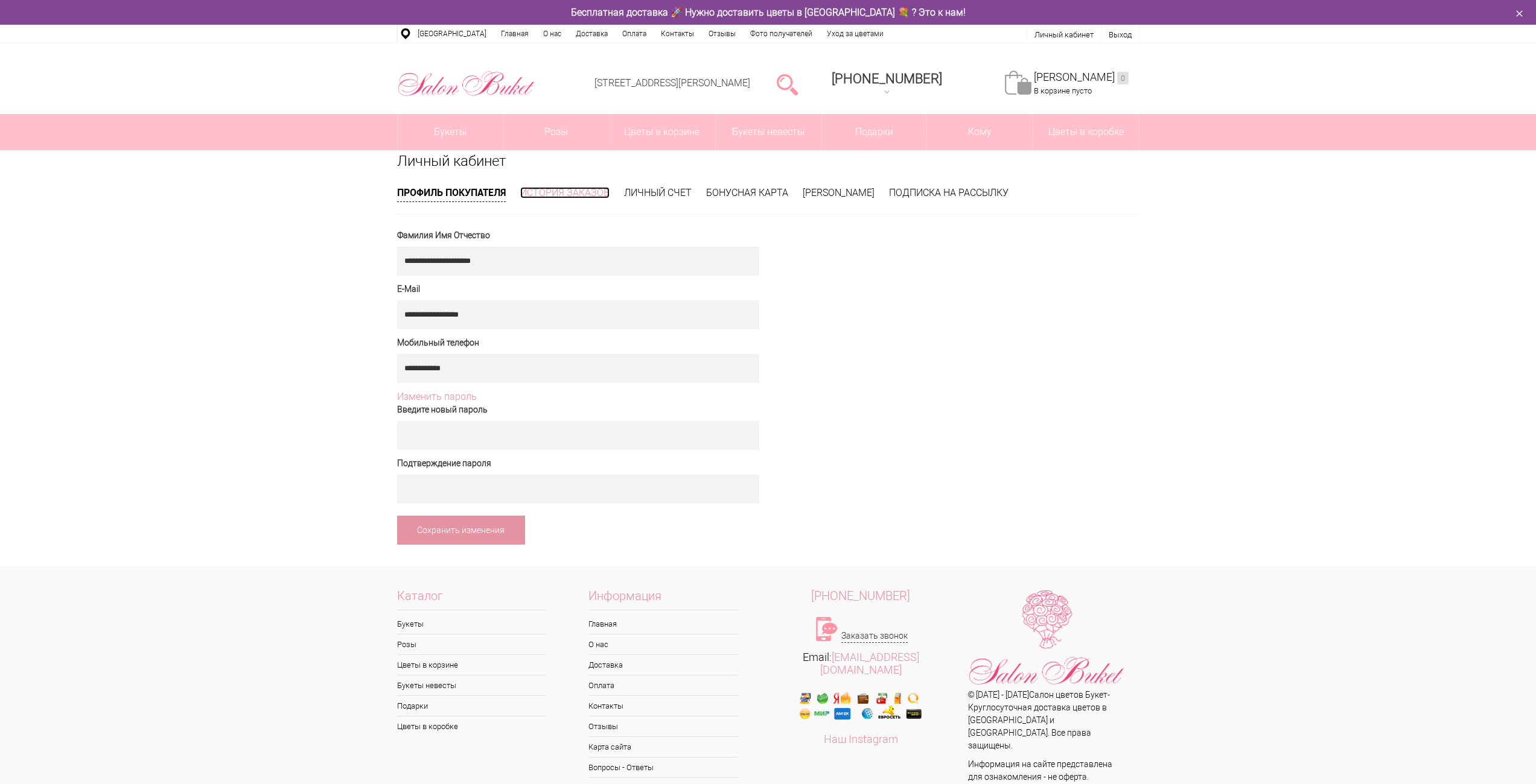
click at [587, 192] on link "История заказов" at bounding box center [565, 193] width 89 height 12
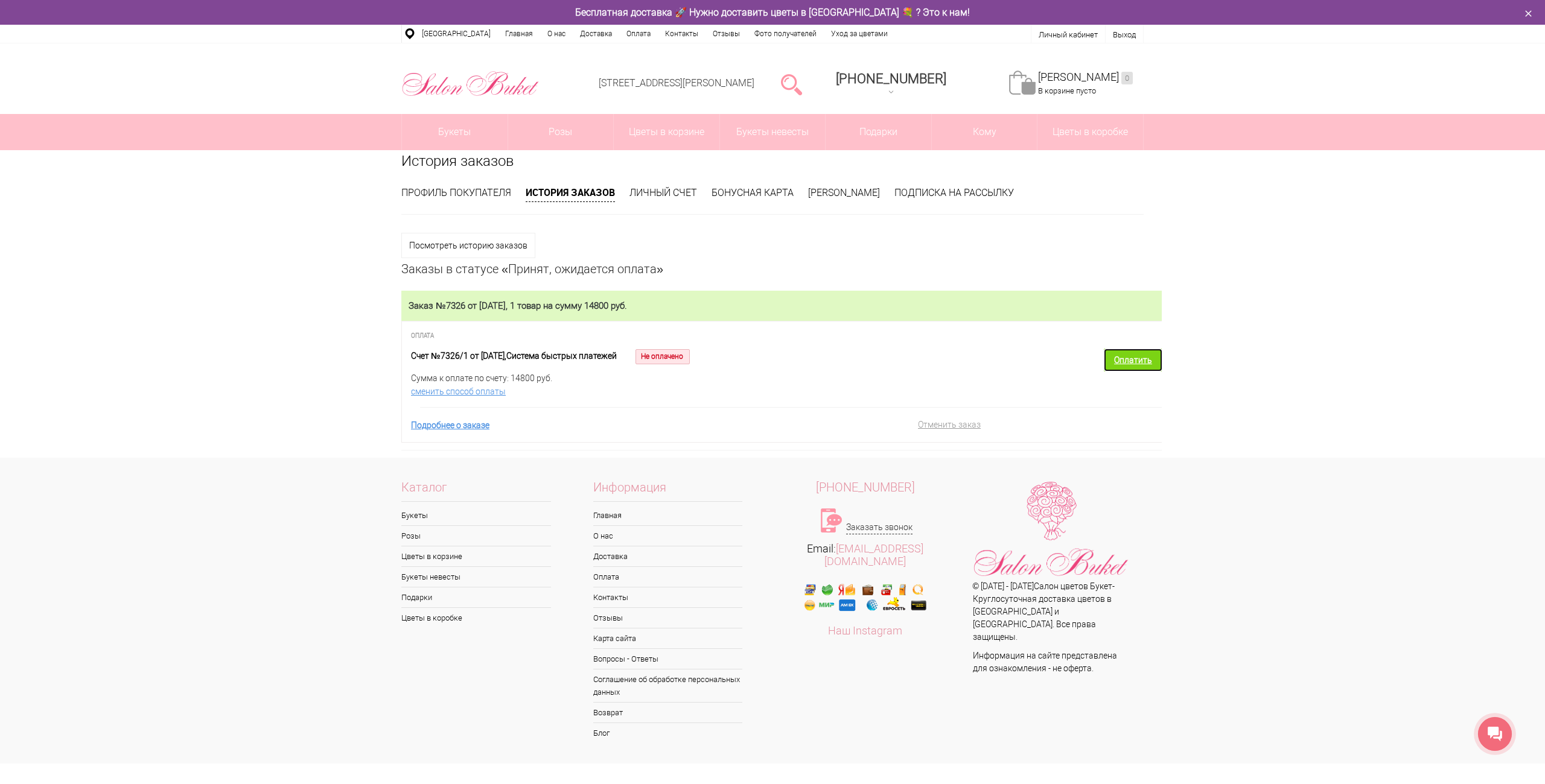
click at [1119, 360] on link "Оплатить" at bounding box center [1132, 359] width 58 height 23
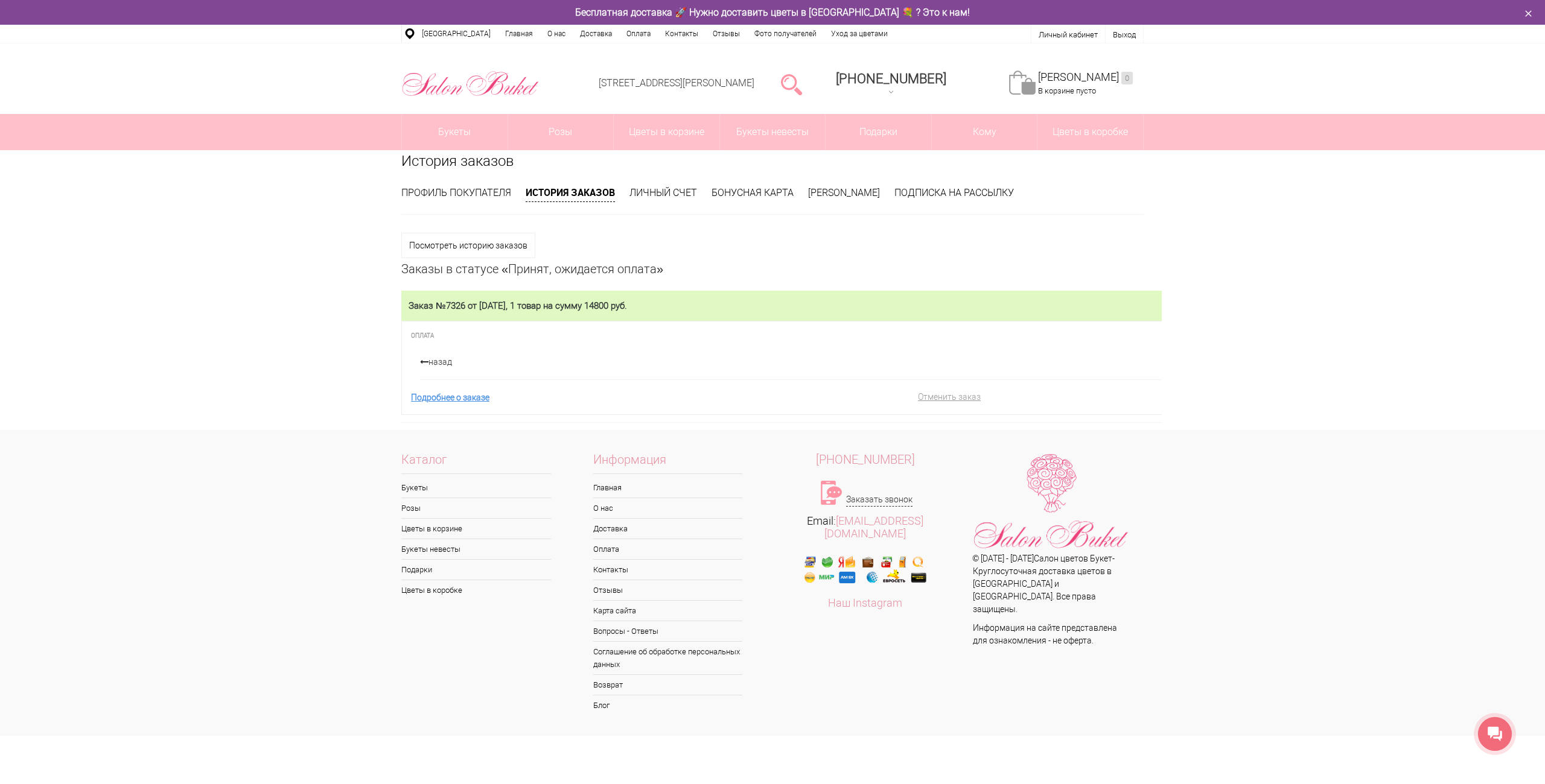
click at [441, 365] on link "назад" at bounding box center [704, 361] width 570 height 13
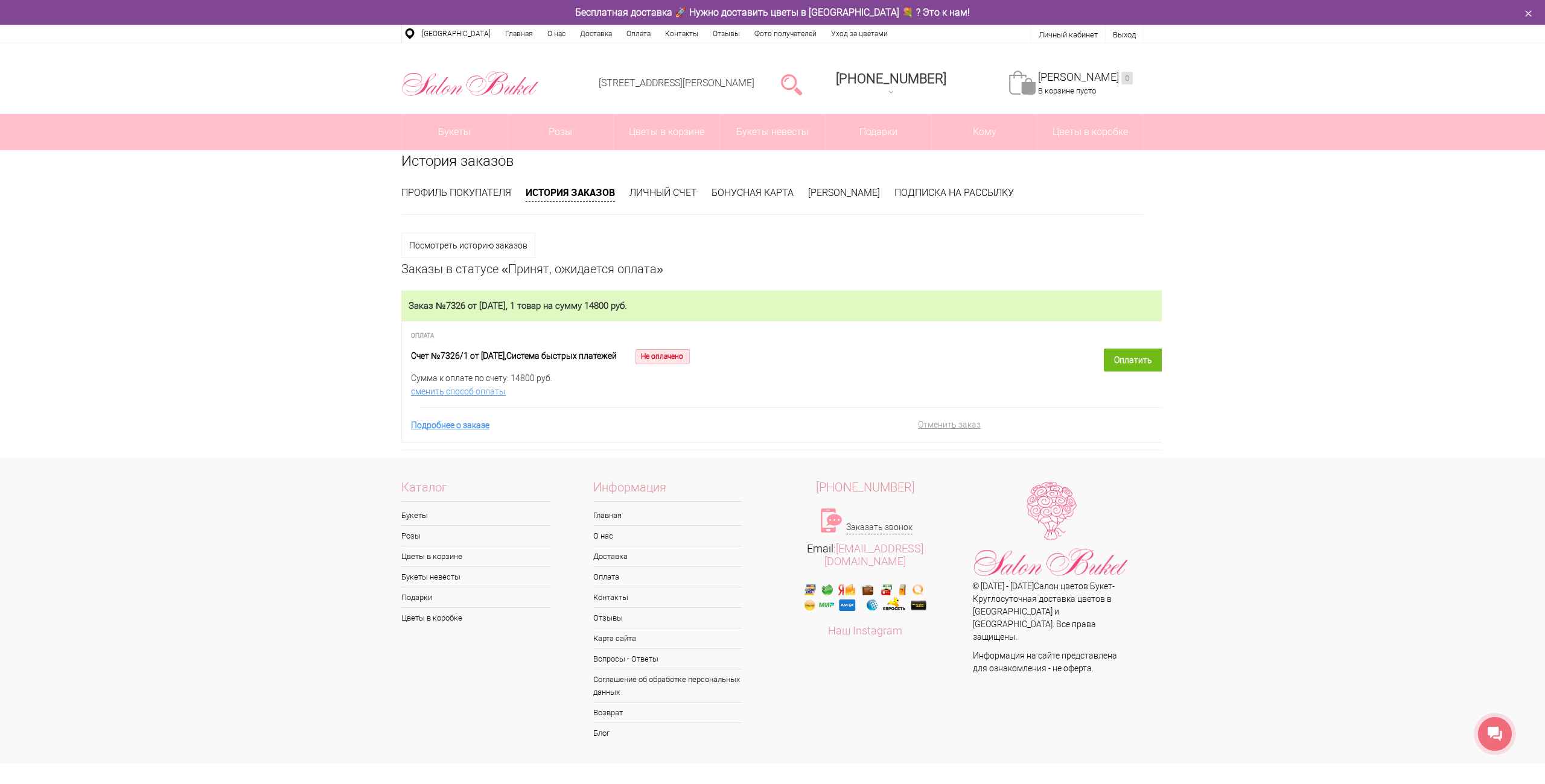
click at [684, 350] on span "Не оплачено" at bounding box center [662, 356] width 54 height 15
click at [469, 426] on link "Подробнее о заказе" at bounding box center [449, 426] width 78 height 10
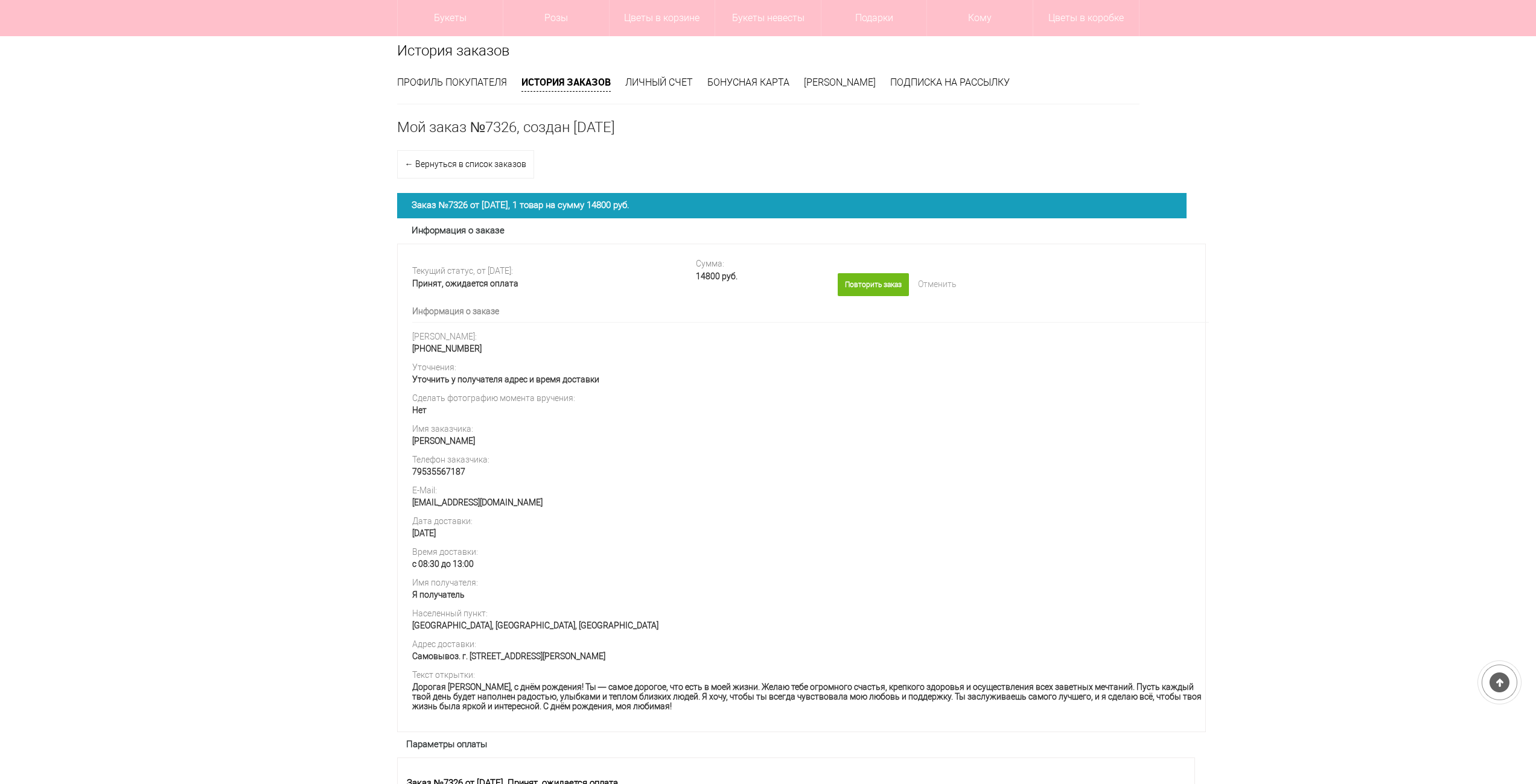
scroll to position [362, 0]
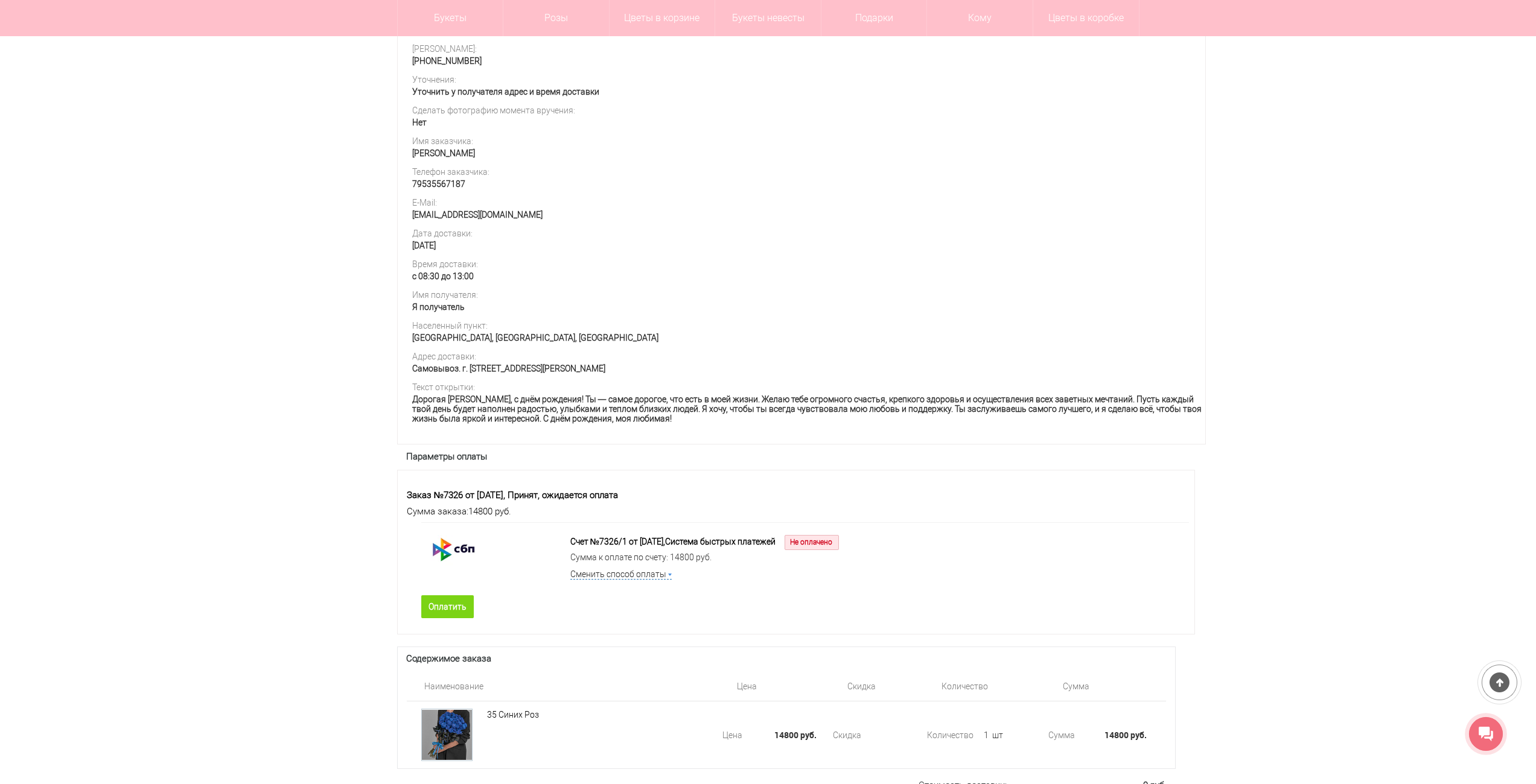
click at [456, 618] on link "Оплатить" at bounding box center [446, 606] width 52 height 23
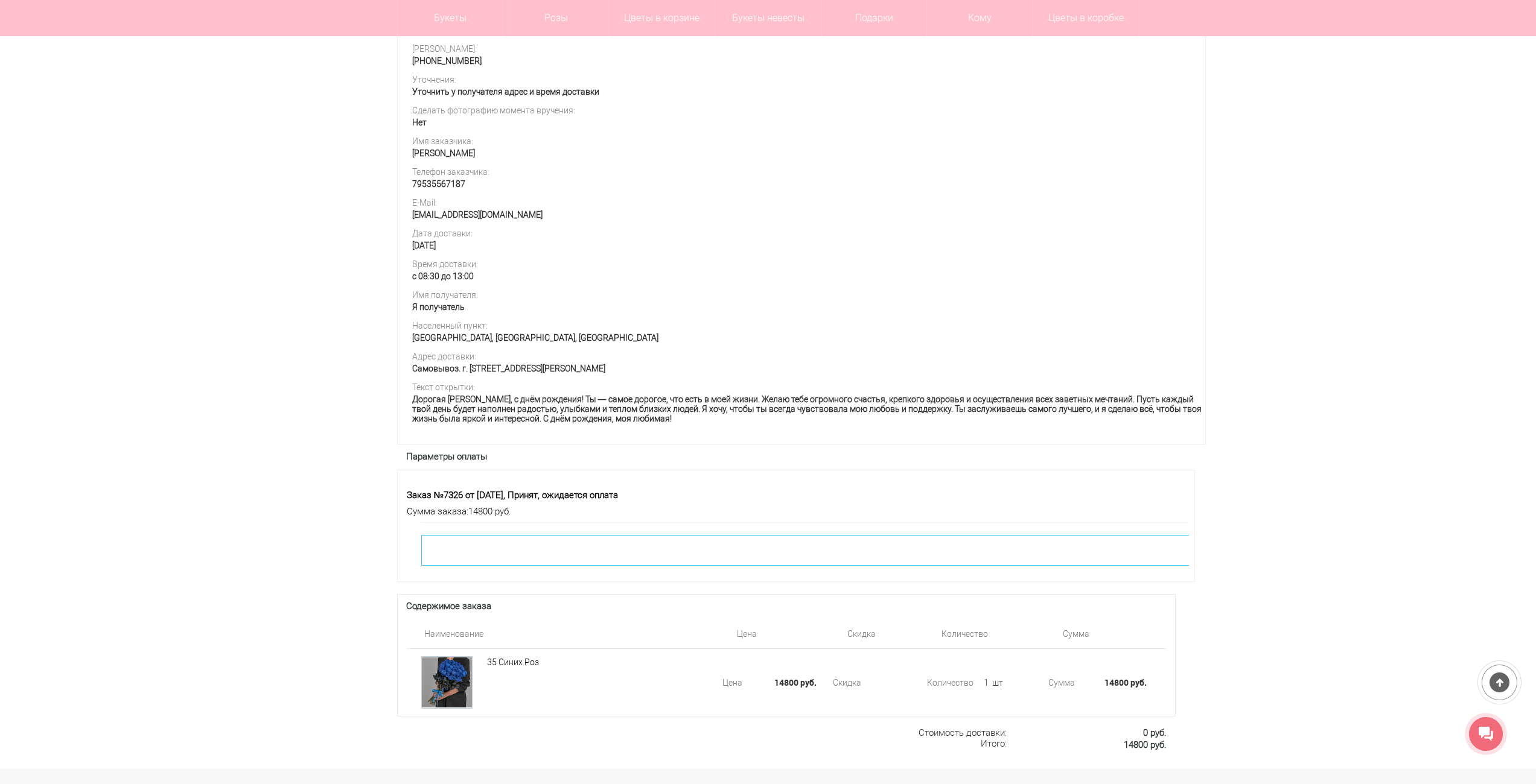
click at [756, 563] on div at bounding box center [828, 550] width 815 height 31
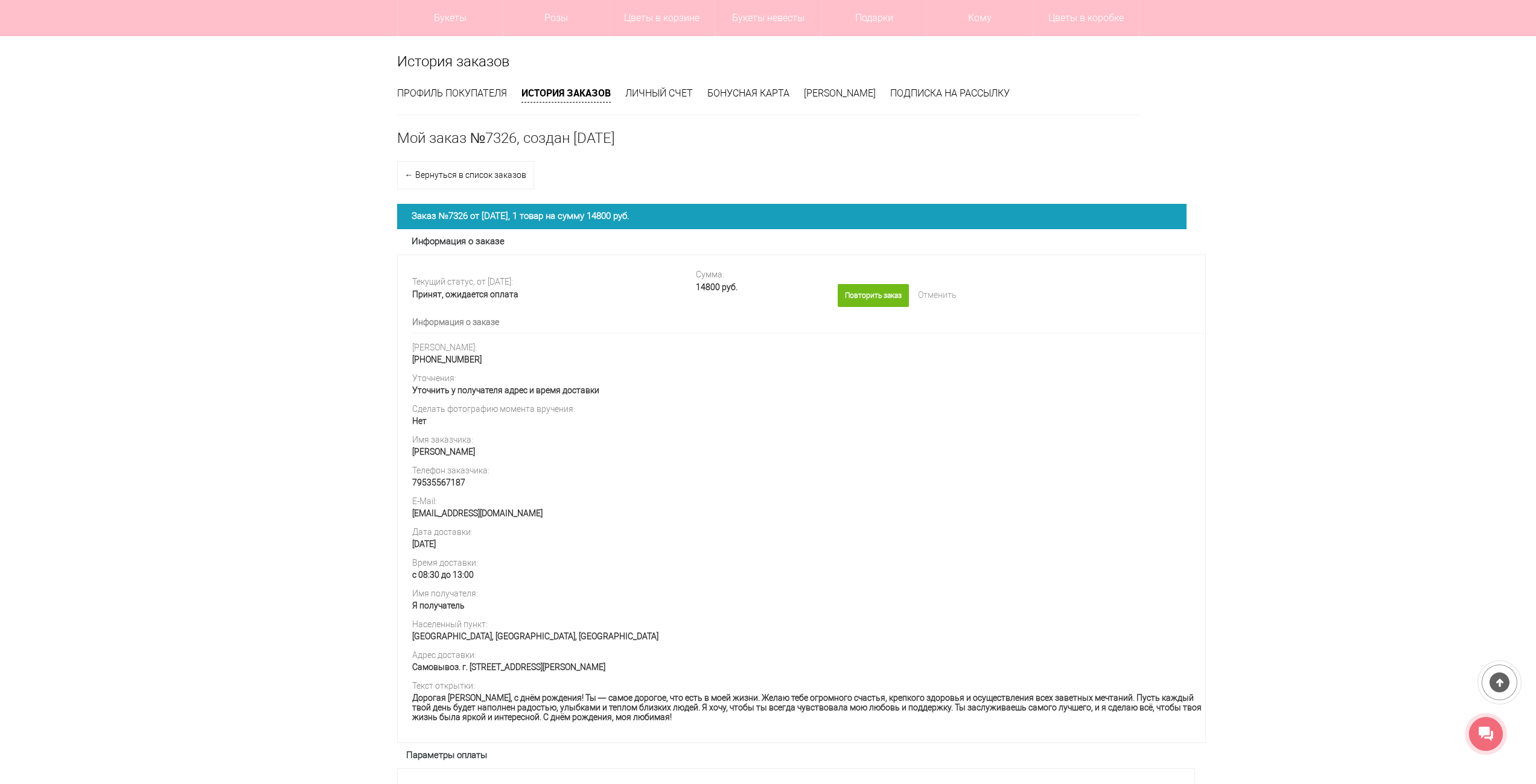
scroll to position [0, 0]
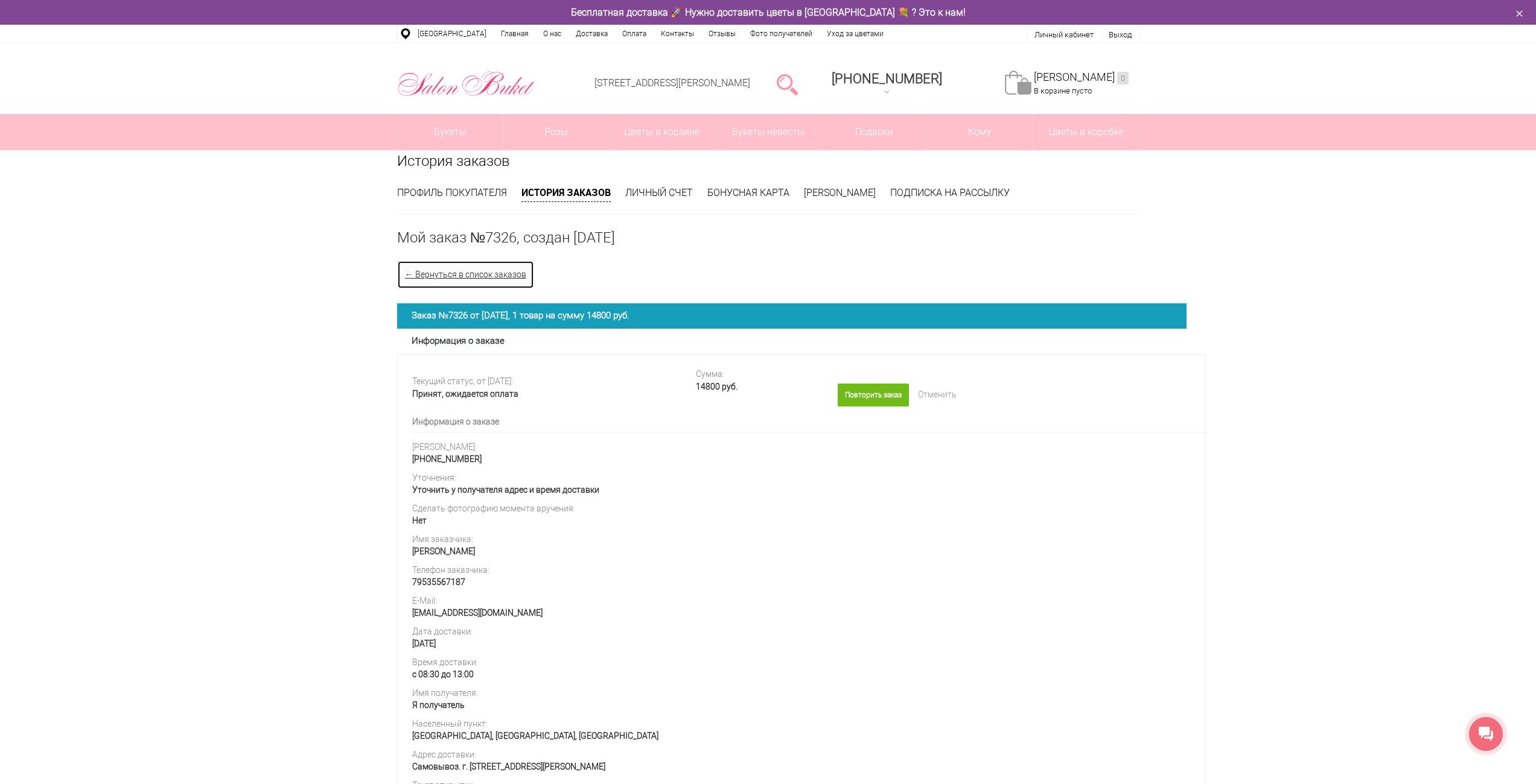
click at [465, 274] on link "← Вернуться в список заказов" at bounding box center [465, 274] width 137 height 29
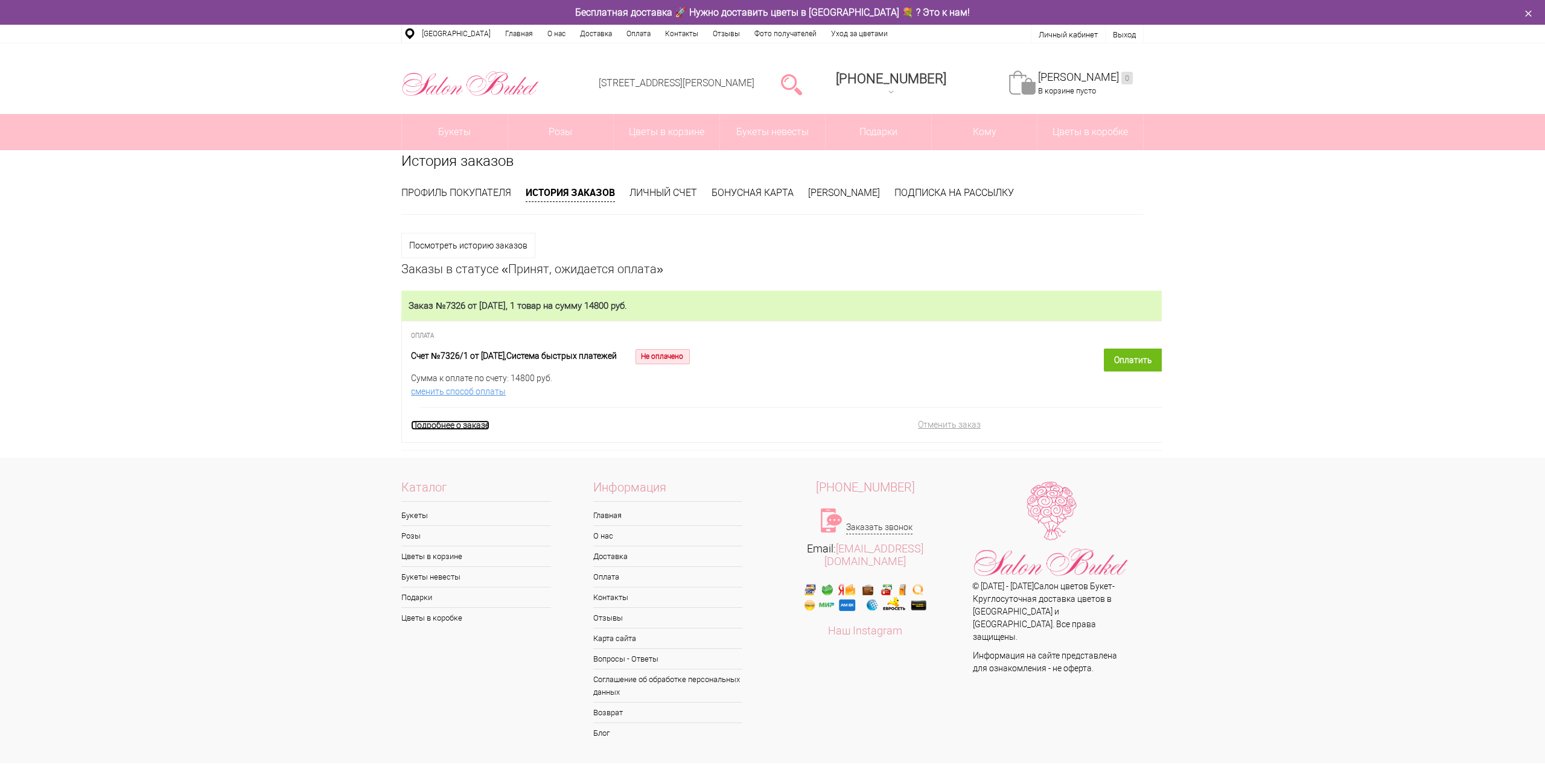
click at [450, 429] on link "Подробнее о заказе" at bounding box center [449, 426] width 78 height 10
click at [458, 421] on div "Подробнее о заказе Отменить заказ" at bounding box center [791, 414] width 761 height 37
click at [470, 431] on link "Подробнее о заказе" at bounding box center [449, 426] width 78 height 10
click at [473, 426] on link "Подробнее о заказе" at bounding box center [449, 426] width 78 height 10
click at [492, 396] on link "сменить способ оплаты" at bounding box center [695, 392] width 570 height 10
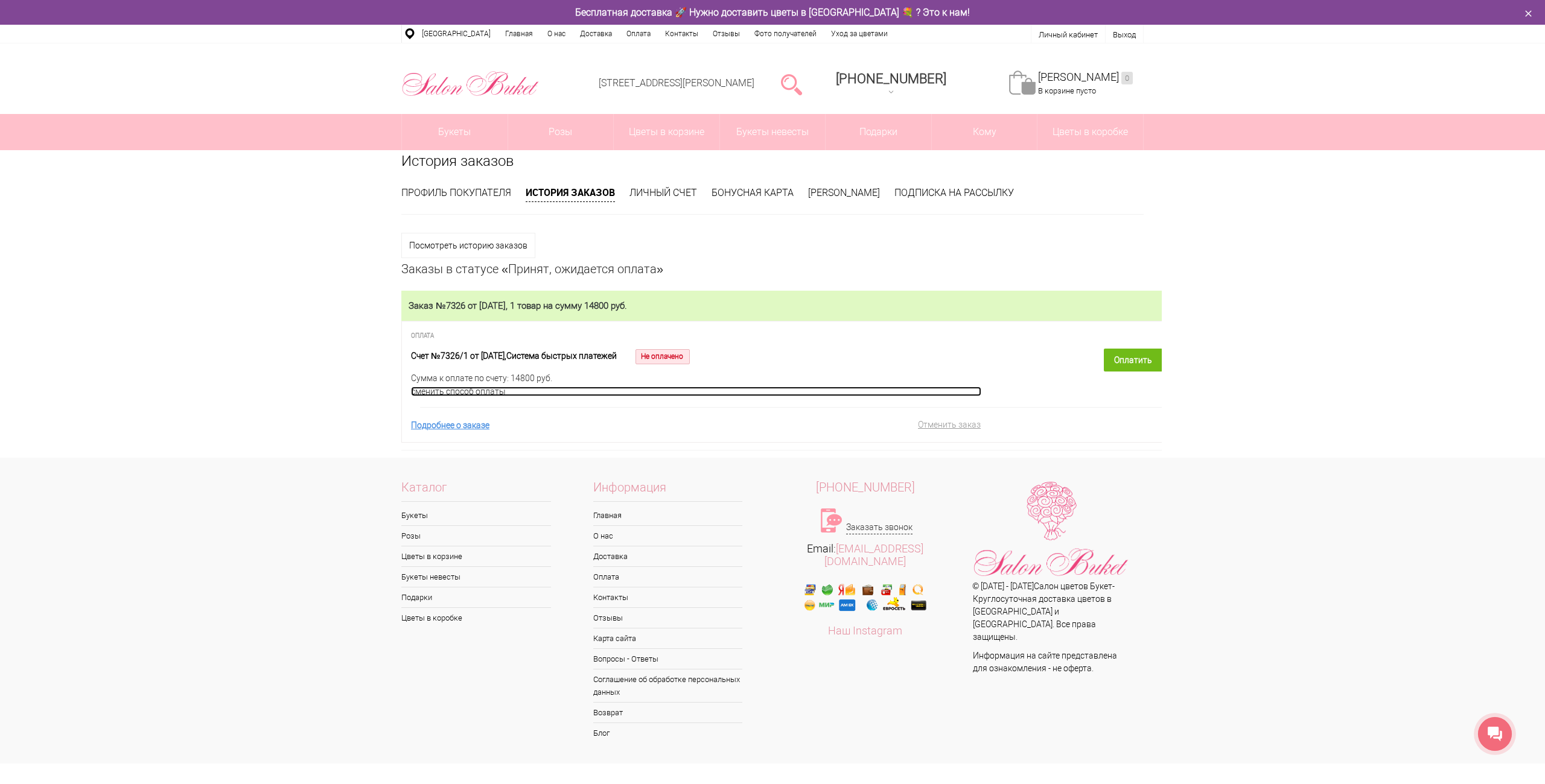
click at [494, 390] on link "сменить способ оплаты" at bounding box center [695, 392] width 570 height 10
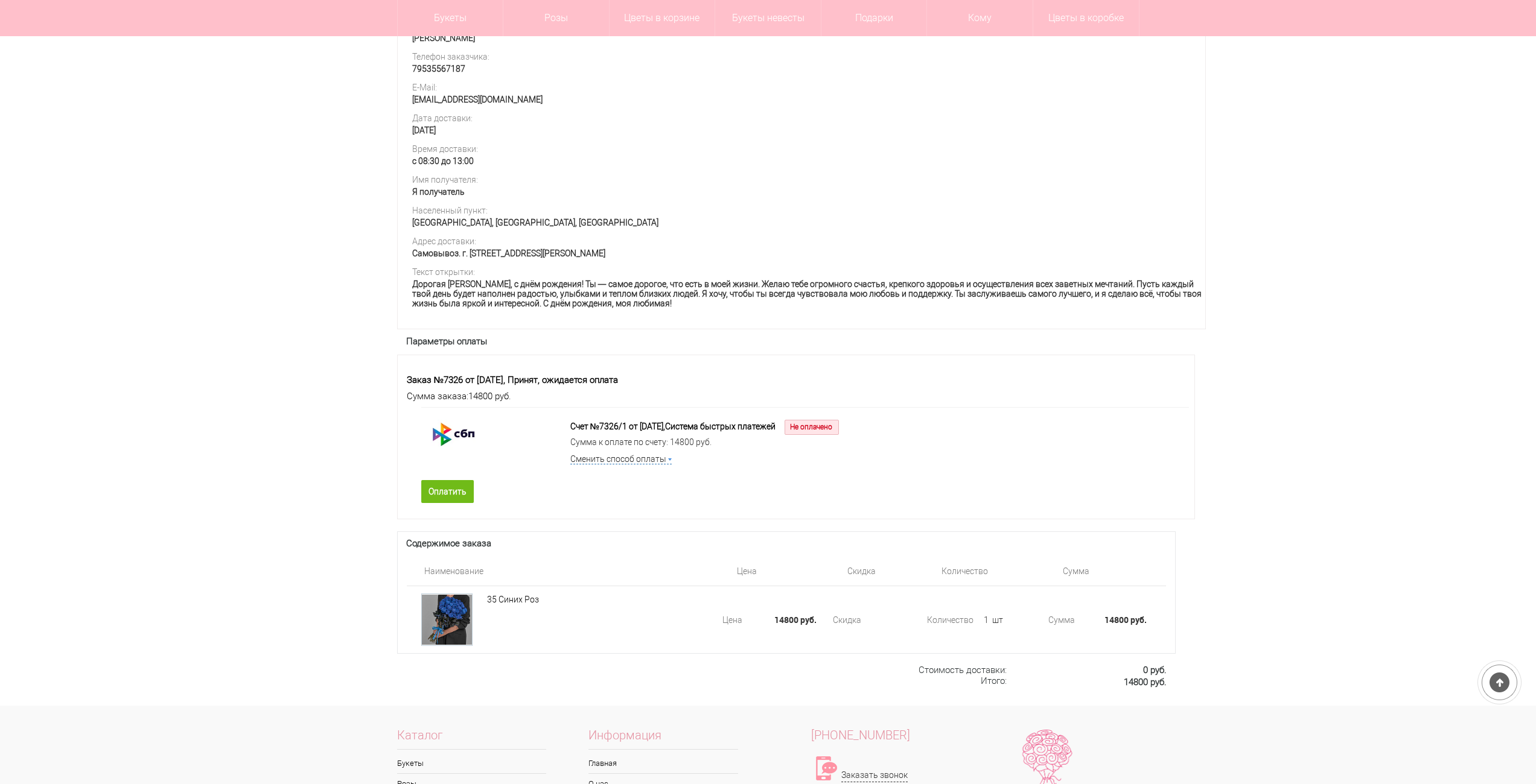
scroll to position [483, 0]
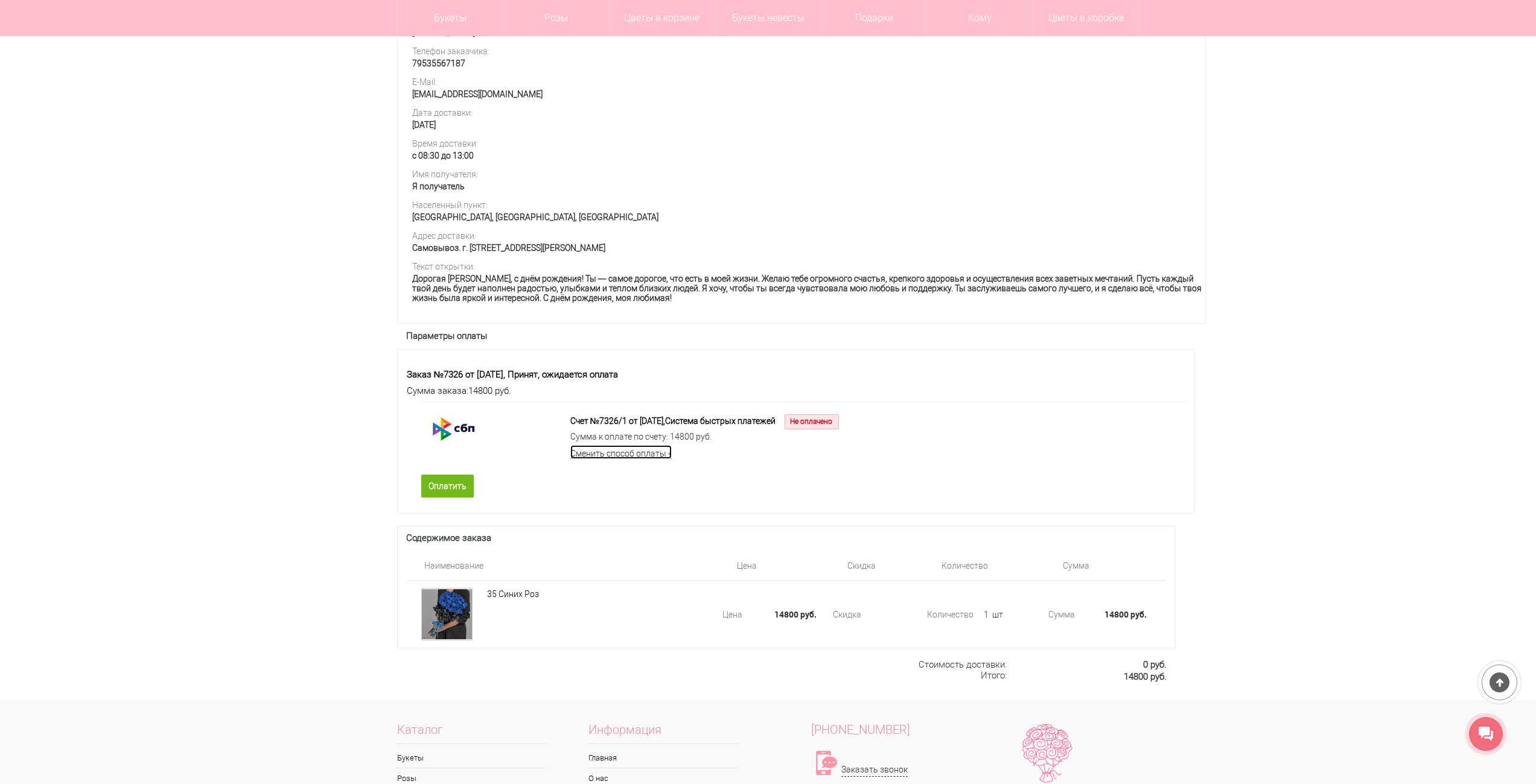
click at [637, 459] on link "Сменить способ оплаты" at bounding box center [620, 452] width 102 height 14
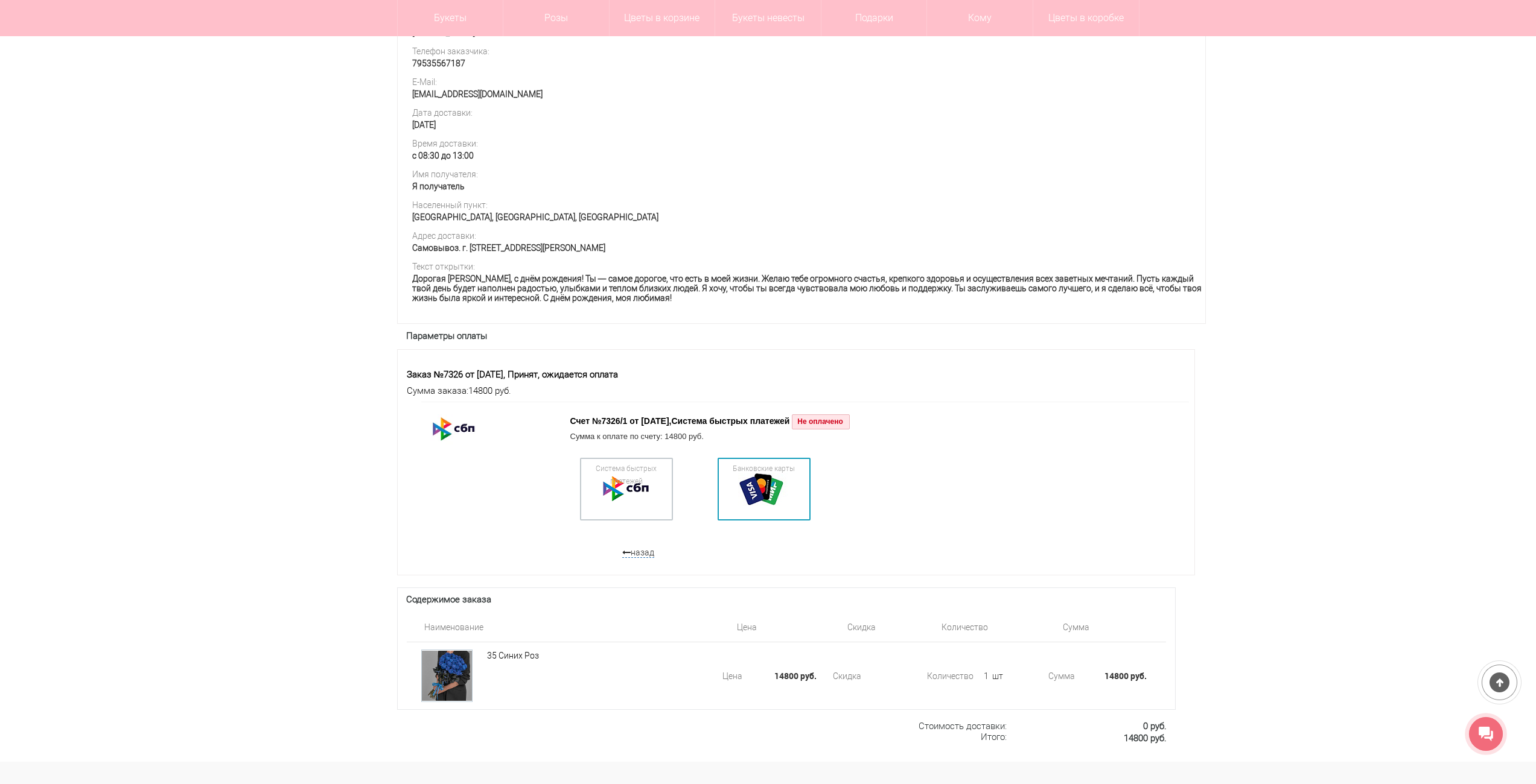
click at [745, 496] on div at bounding box center [765, 489] width 85 height 54
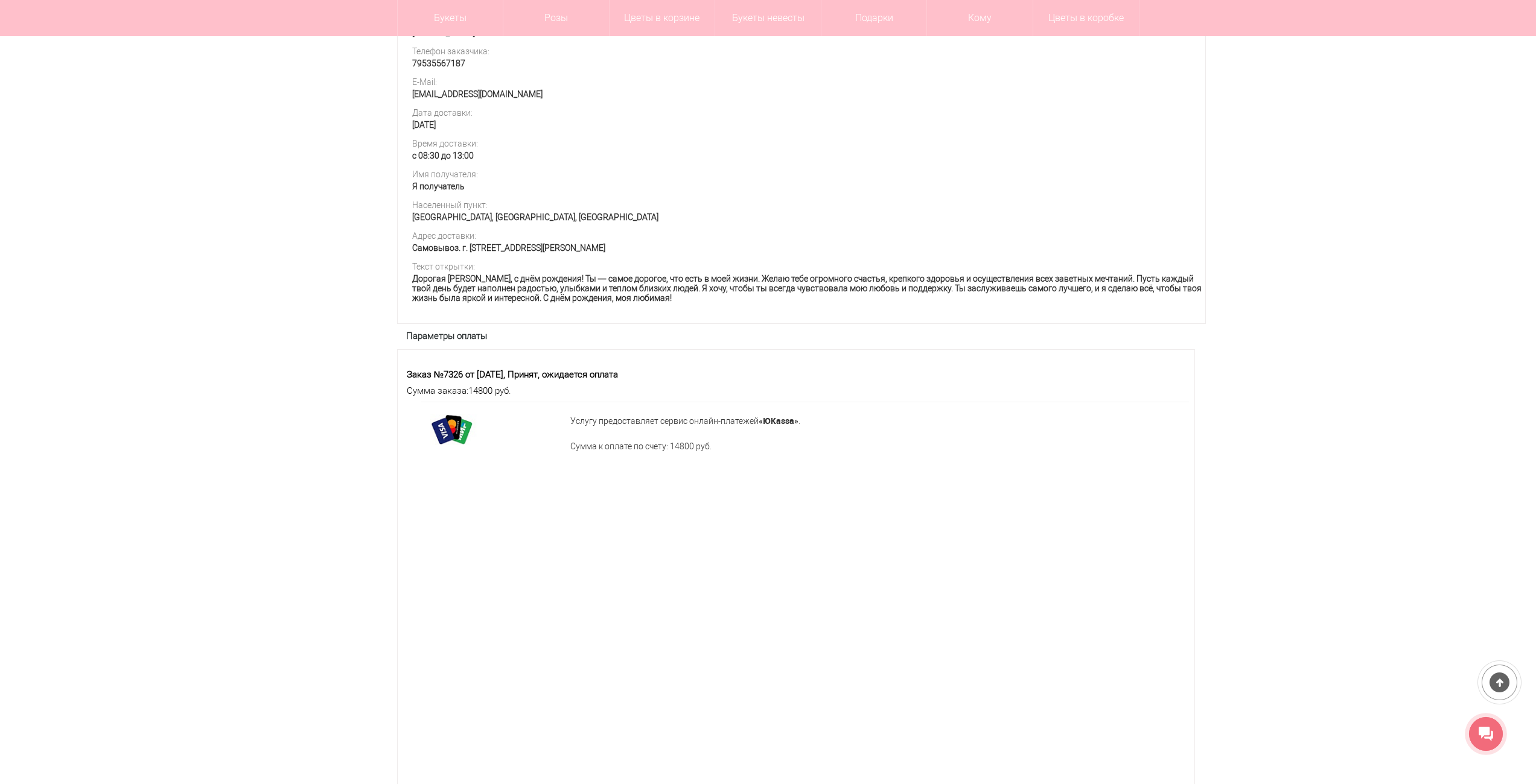
scroll to position [543, 0]
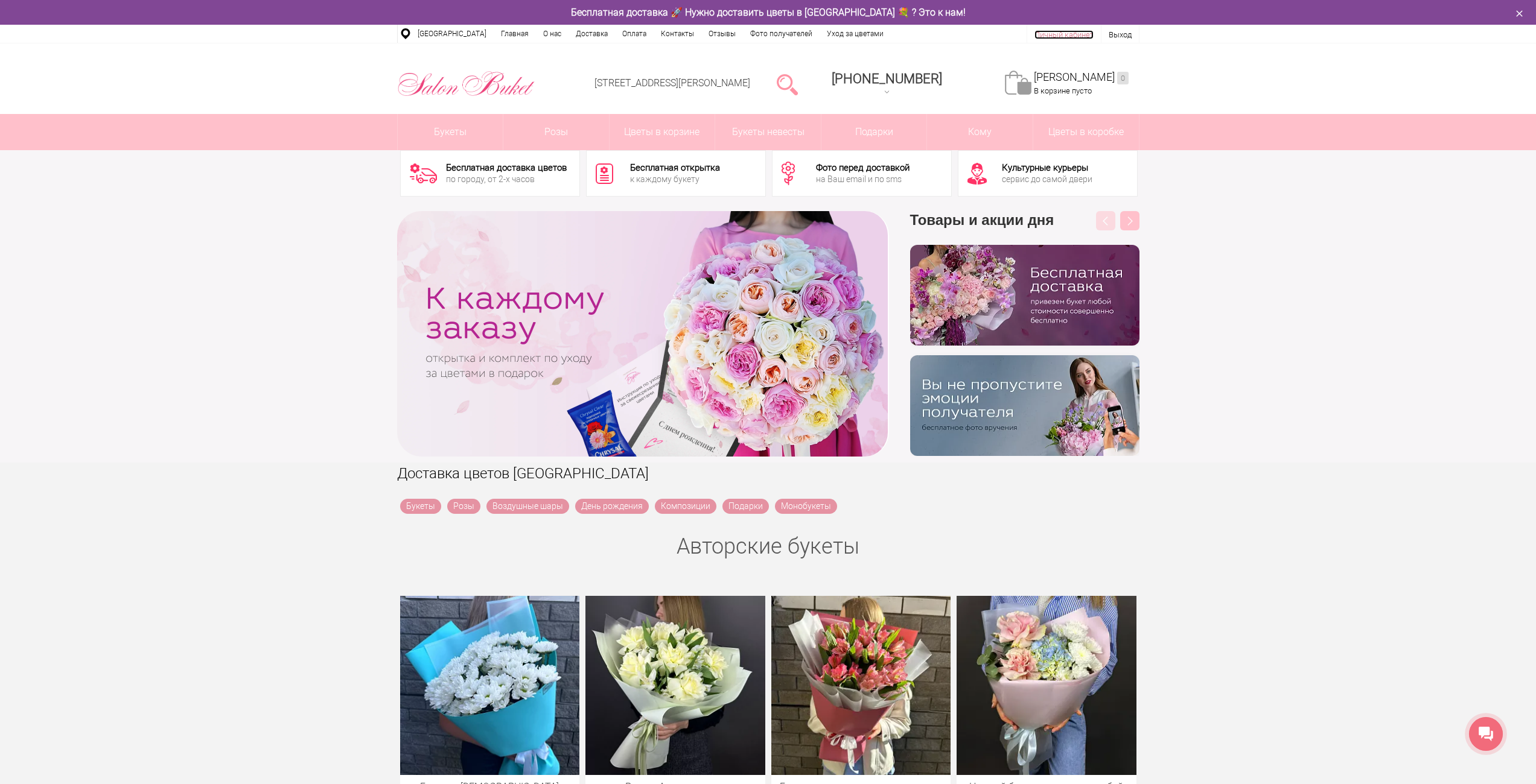
click at [1056, 32] on link "Личный кабинет" at bounding box center [1064, 35] width 59 height 9
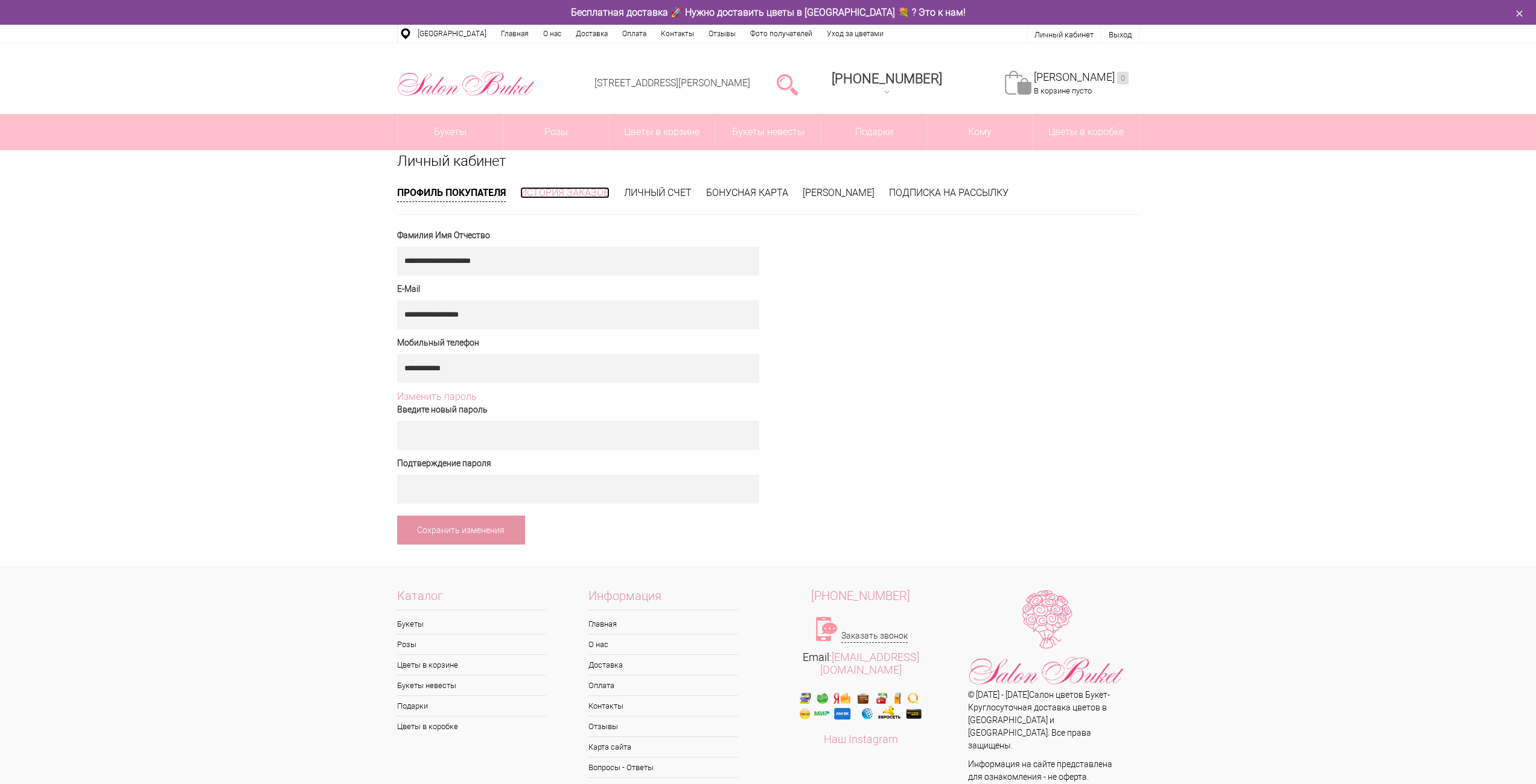
click at [575, 190] on link "История заказов" at bounding box center [565, 193] width 89 height 12
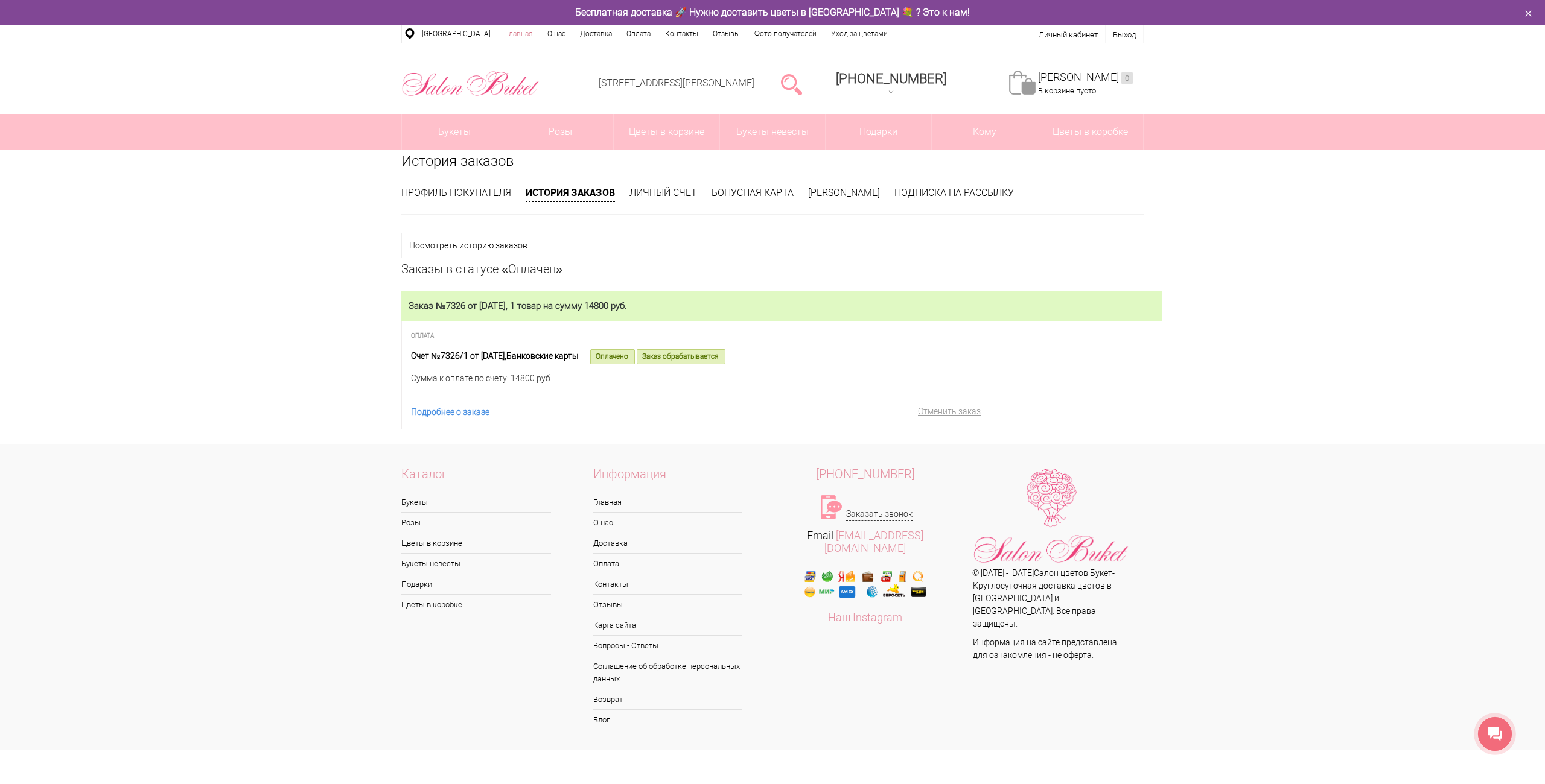
click at [520, 34] on link "Главная" at bounding box center [519, 34] width 42 height 18
click at [703, 355] on span "Заказ обрабатывается" at bounding box center [682, 356] width 89 height 15
click at [463, 420] on div "Подробнее о заказе Отменить заказ" at bounding box center [791, 401] width 761 height 37
click at [466, 413] on link "Подробнее о заказе" at bounding box center [449, 412] width 78 height 10
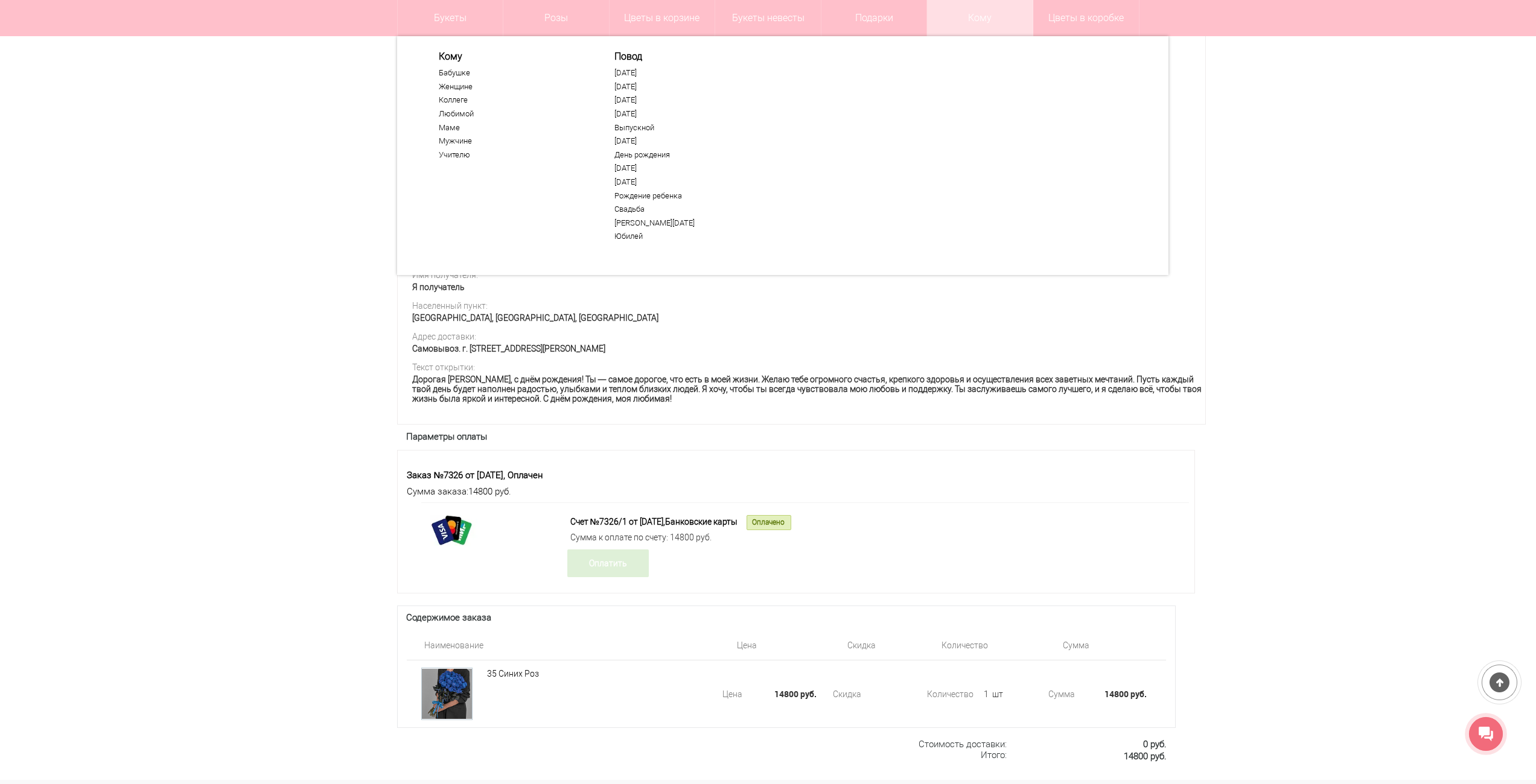
scroll to position [423, 0]
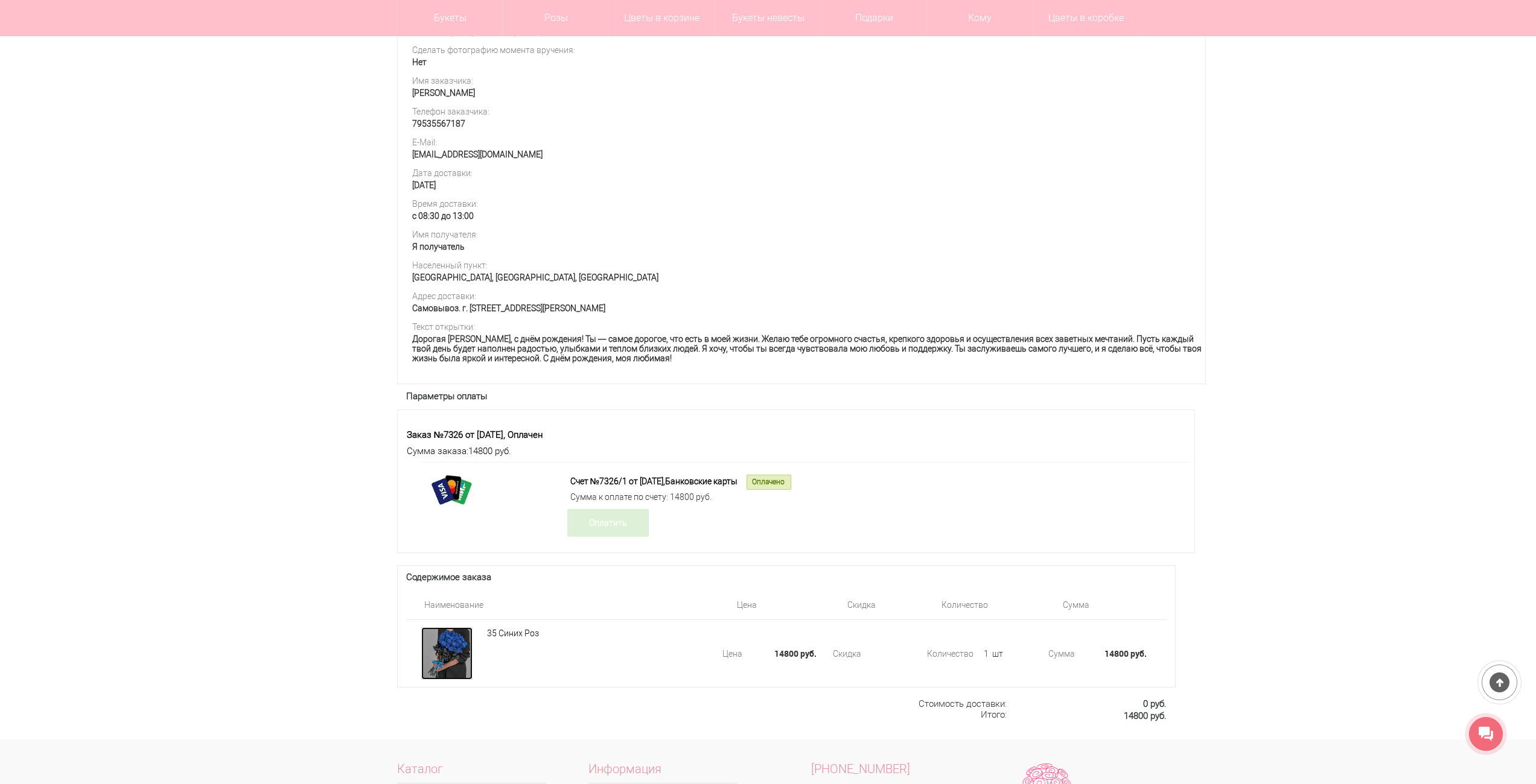
click at [455, 653] on div at bounding box center [446, 653] width 51 height 52
click at [504, 638] on link "35 Синих Роз" at bounding box center [513, 634] width 52 height 10
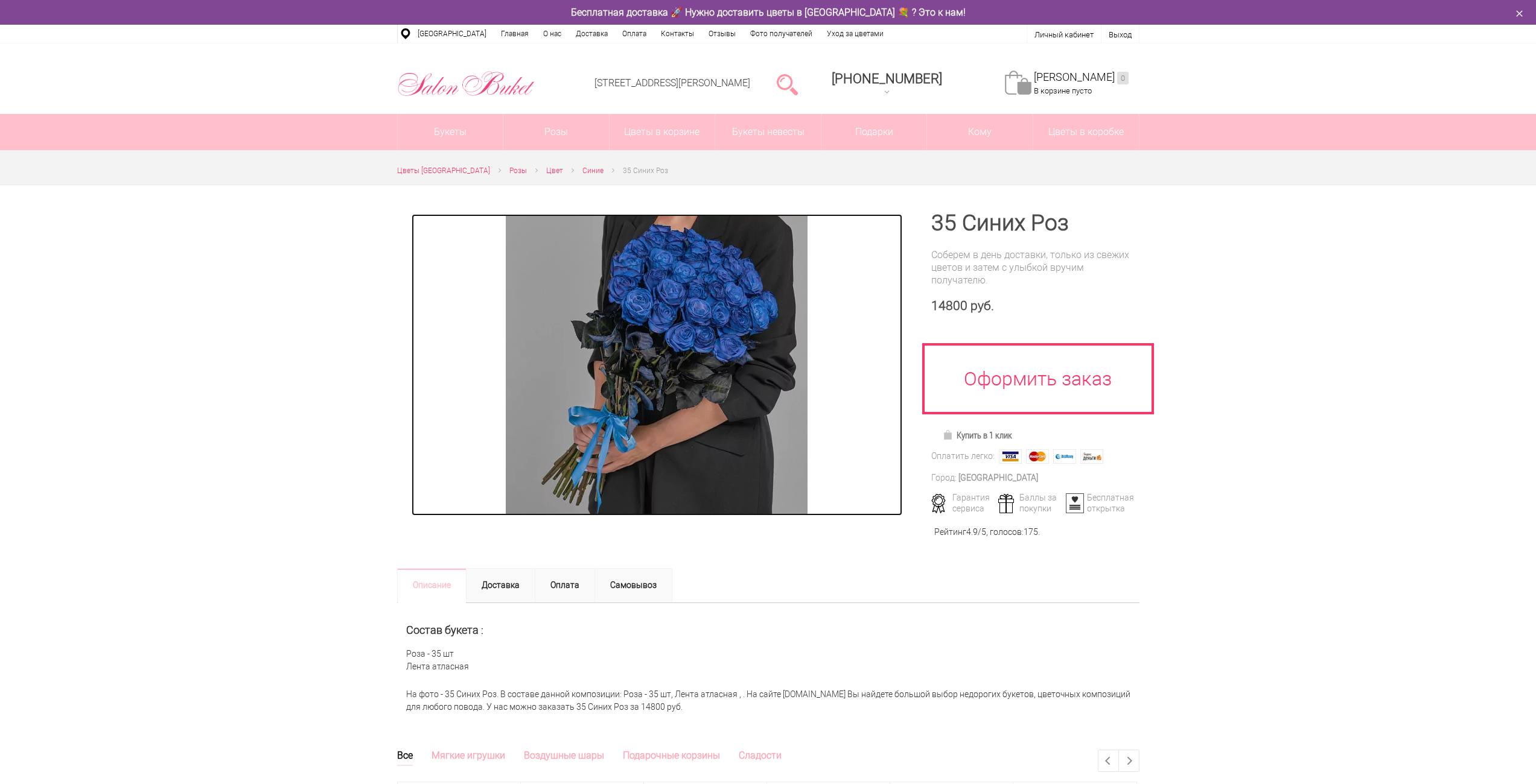
click at [713, 372] on img at bounding box center [656, 364] width 301 height 301
